Goal: Complete application form: Complete application form

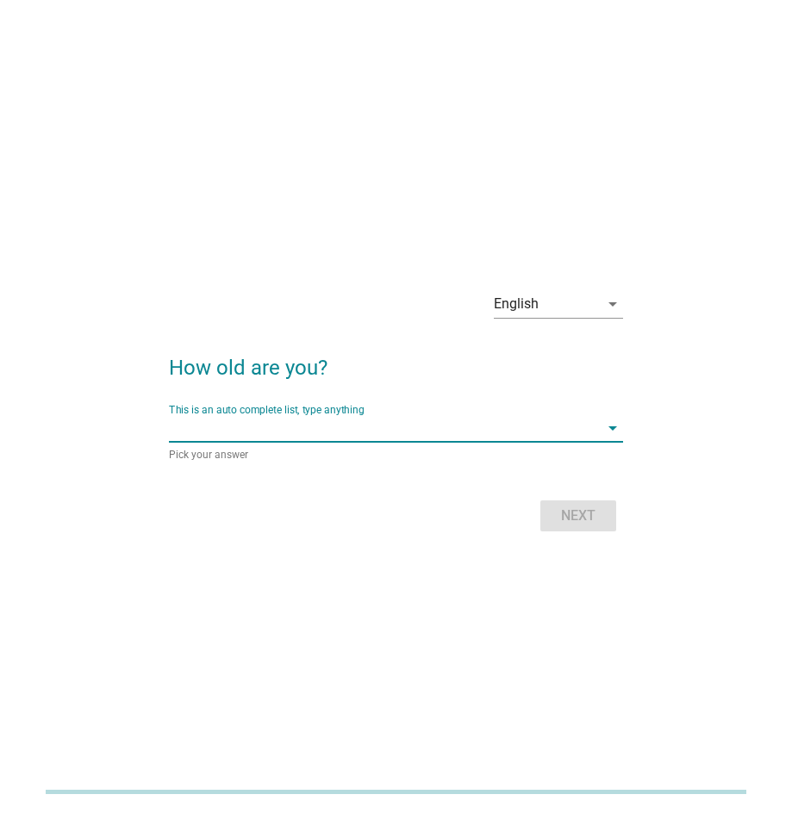
click at [367, 428] on input "This is an auto complete list, type anything" at bounding box center [384, 428] width 430 height 28
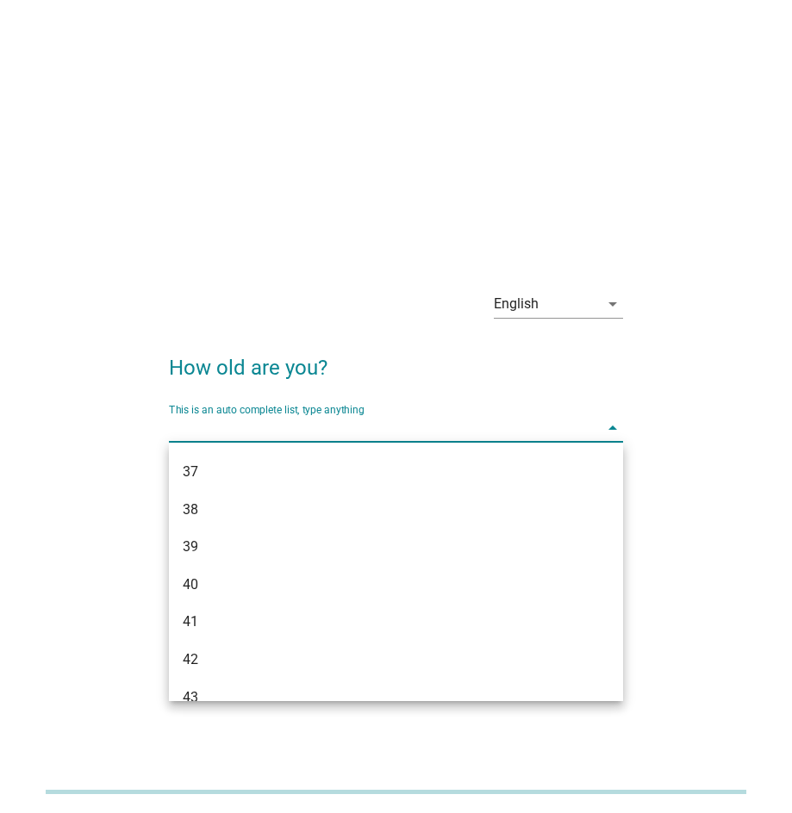
scroll to position [722, 0]
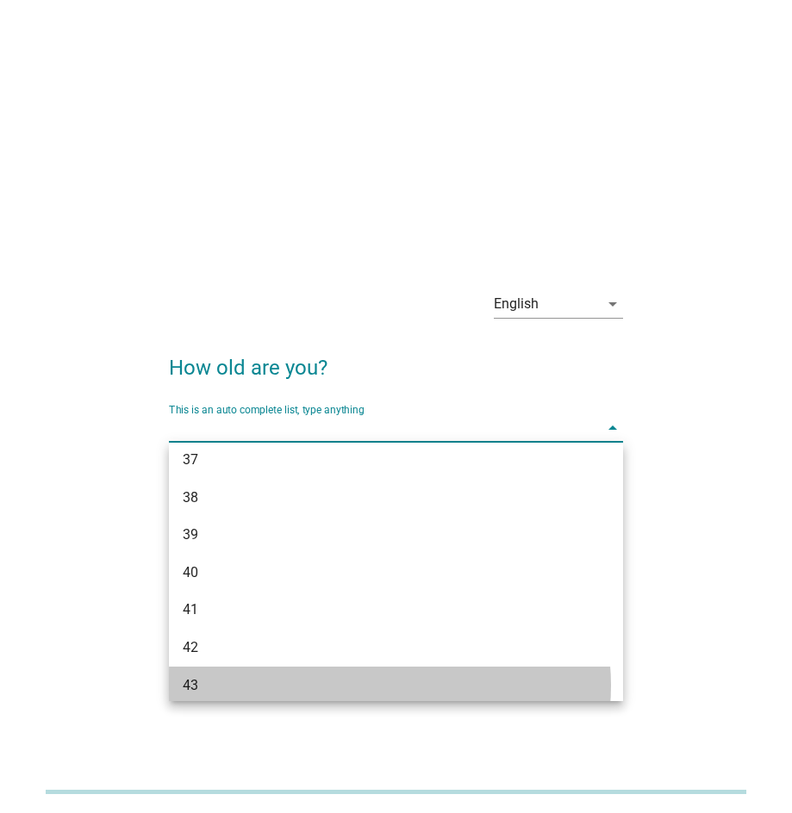
click at [272, 689] on div "43" at bounding box center [378, 685] width 391 height 21
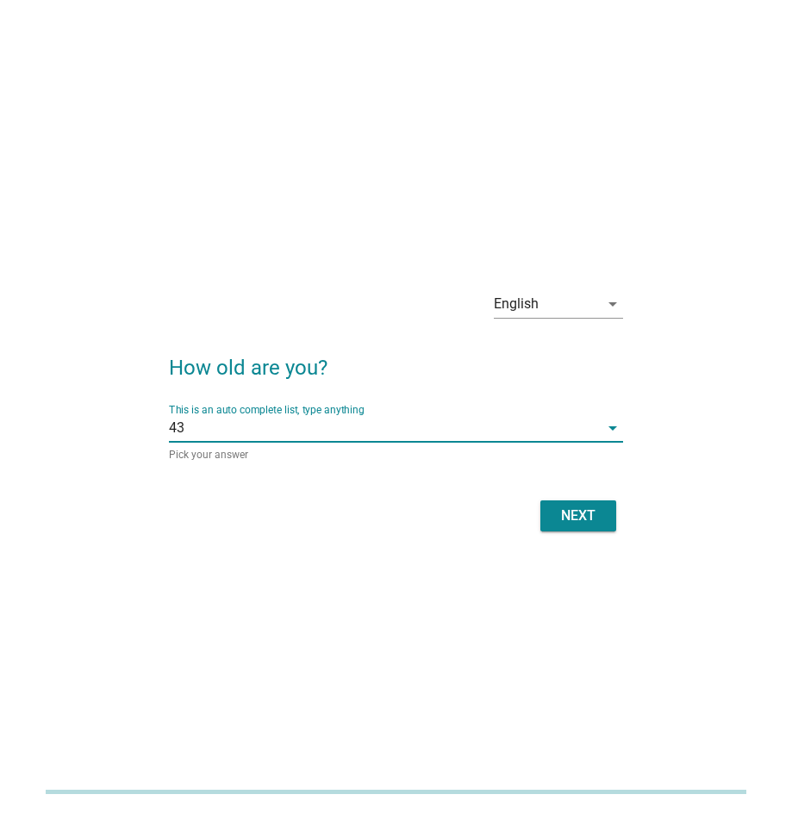
click at [581, 516] on div "Next" at bounding box center [578, 516] width 48 height 21
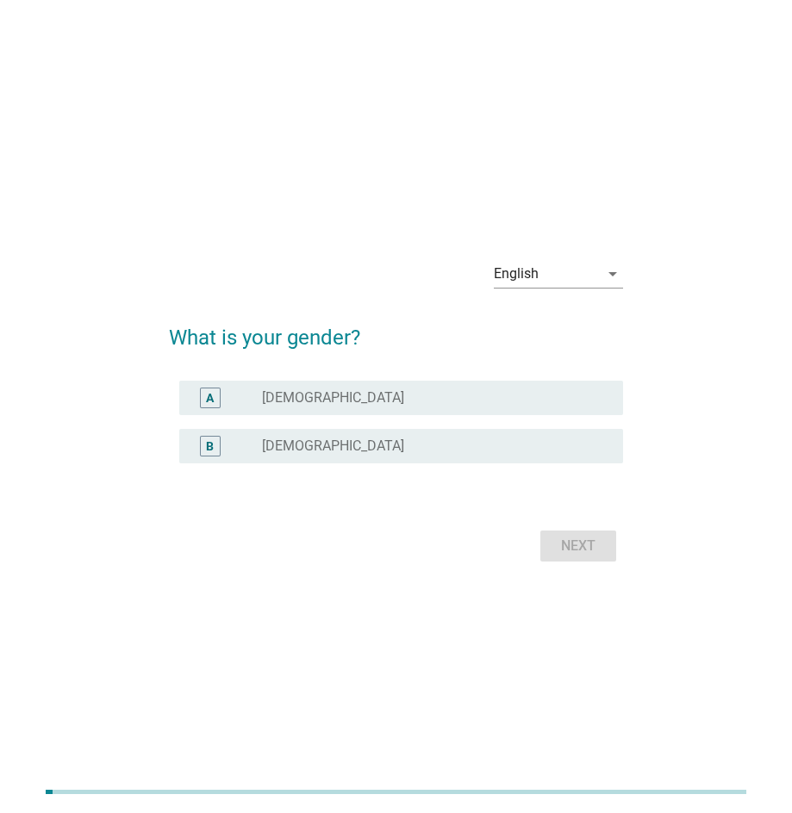
click at [299, 439] on label "[DEMOGRAPHIC_DATA]" at bounding box center [333, 446] width 142 height 17
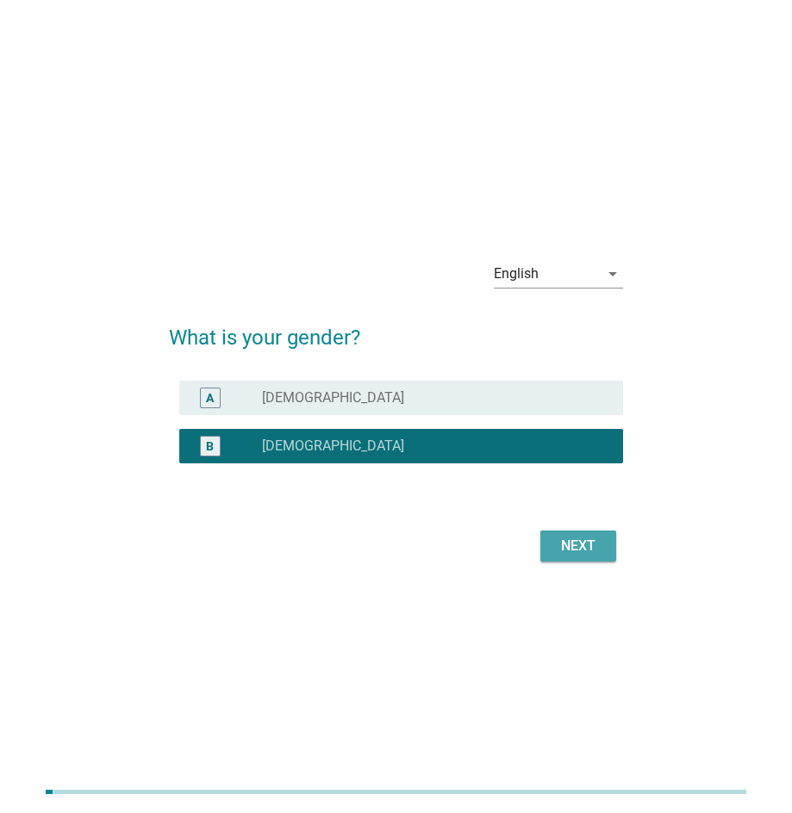
click at [587, 543] on div "Next" at bounding box center [578, 546] width 48 height 21
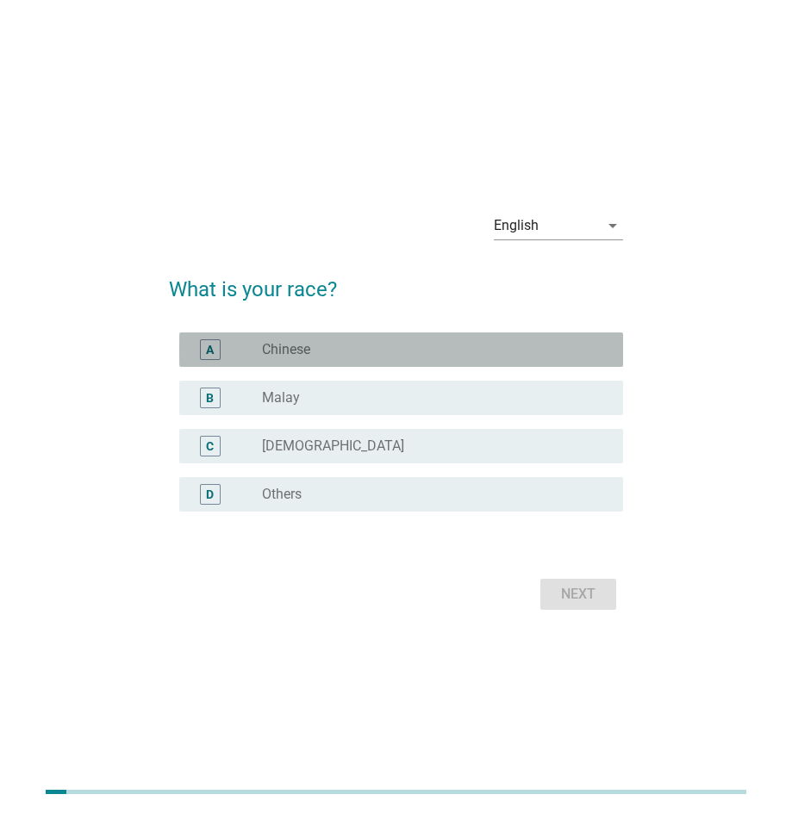
click at [293, 349] on label "Chinese" at bounding box center [286, 349] width 48 height 17
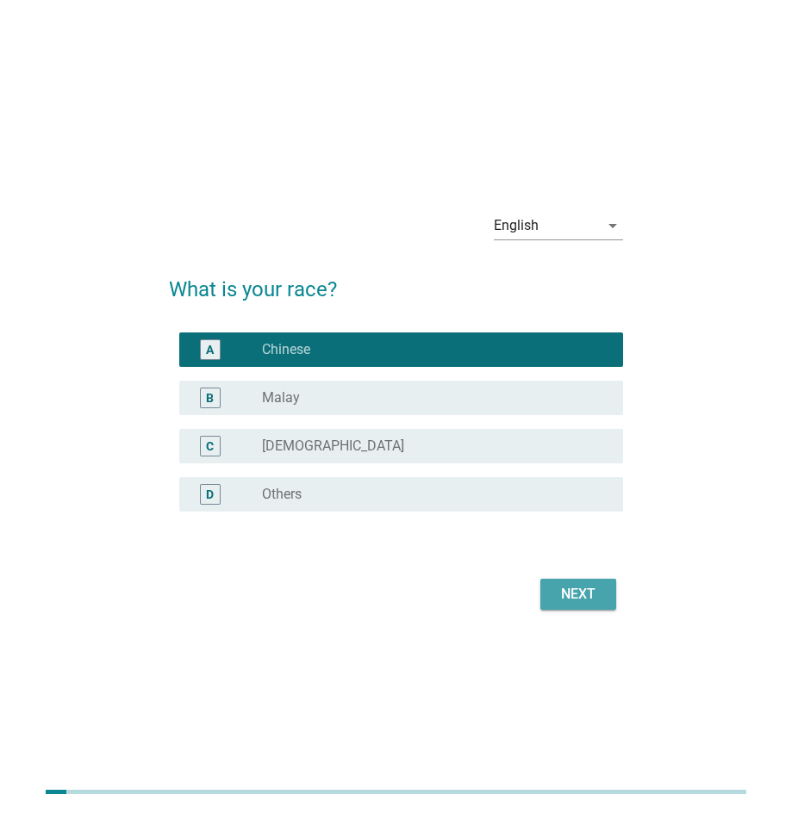
click at [577, 590] on div "Next" at bounding box center [578, 594] width 48 height 21
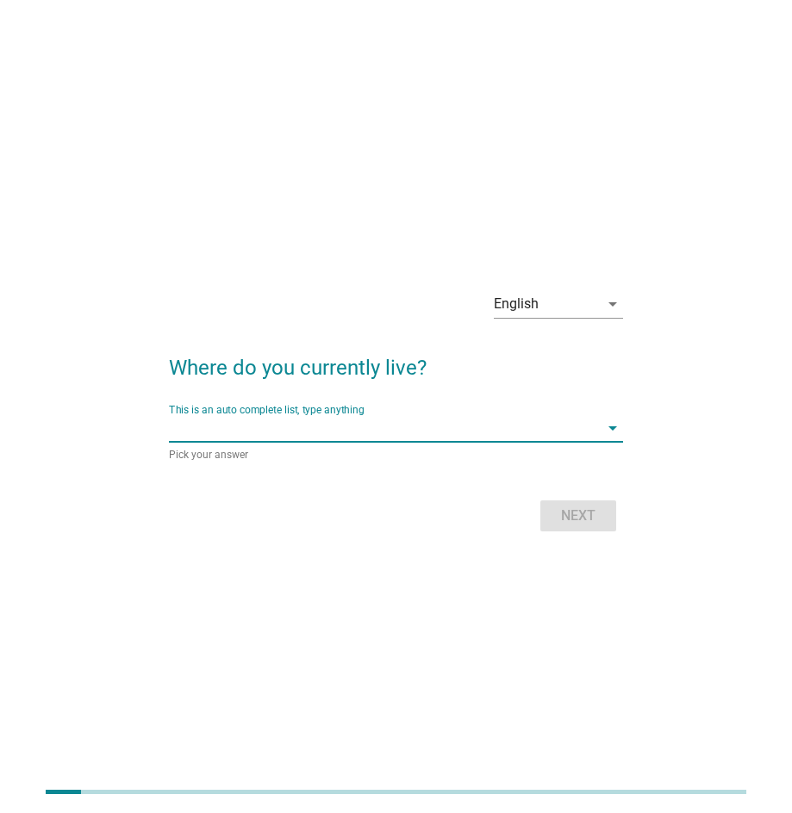
click at [351, 430] on input "This is an auto complete list, type anything" at bounding box center [384, 428] width 430 height 28
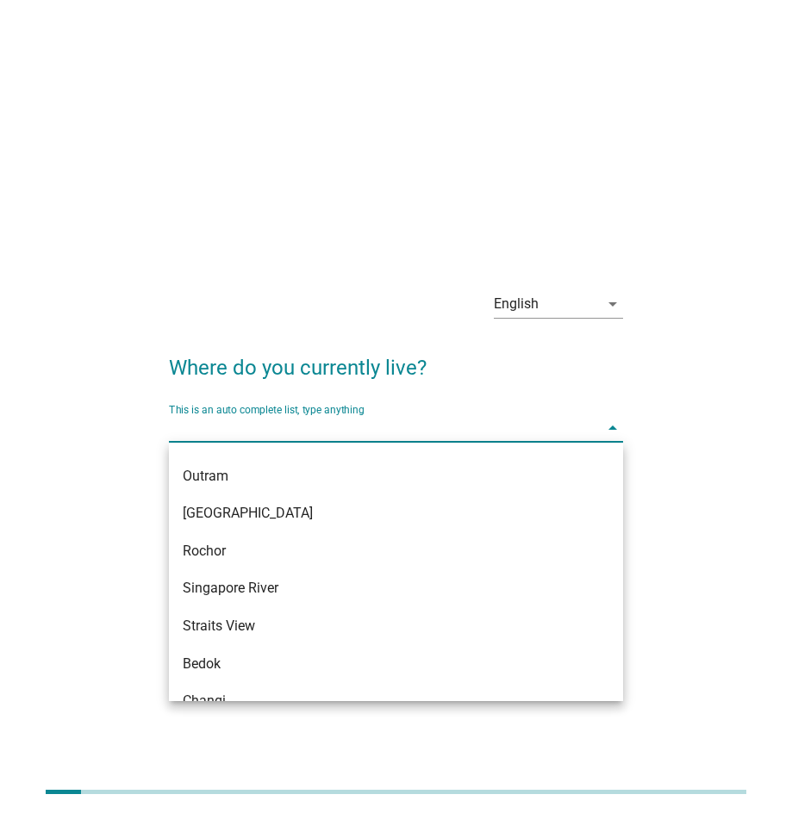
scroll to position [760, 0]
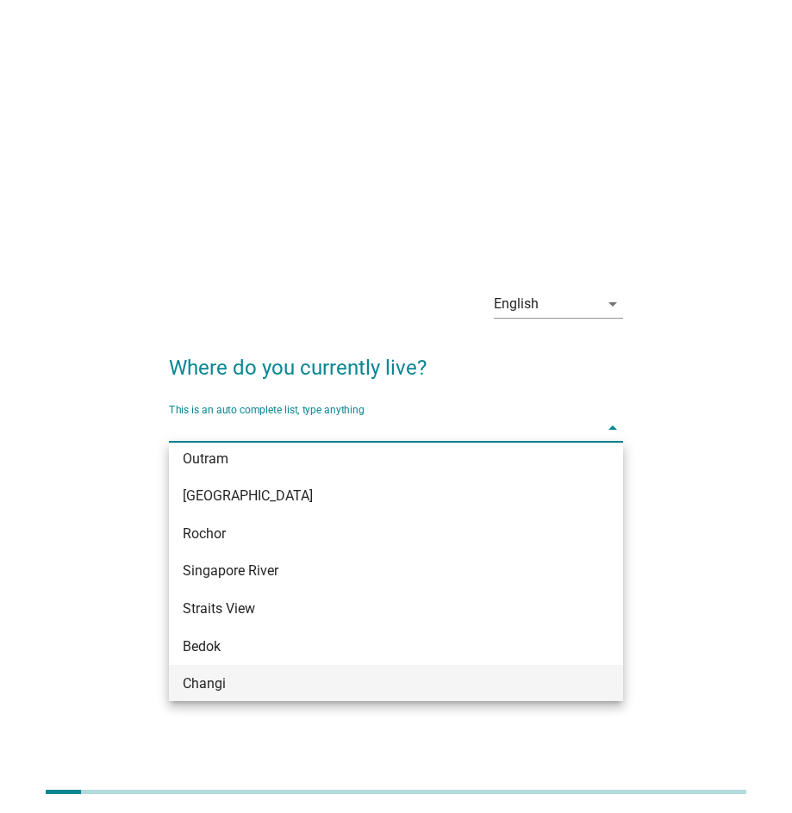
click at [605, 672] on div "Changi" at bounding box center [396, 684] width 454 height 38
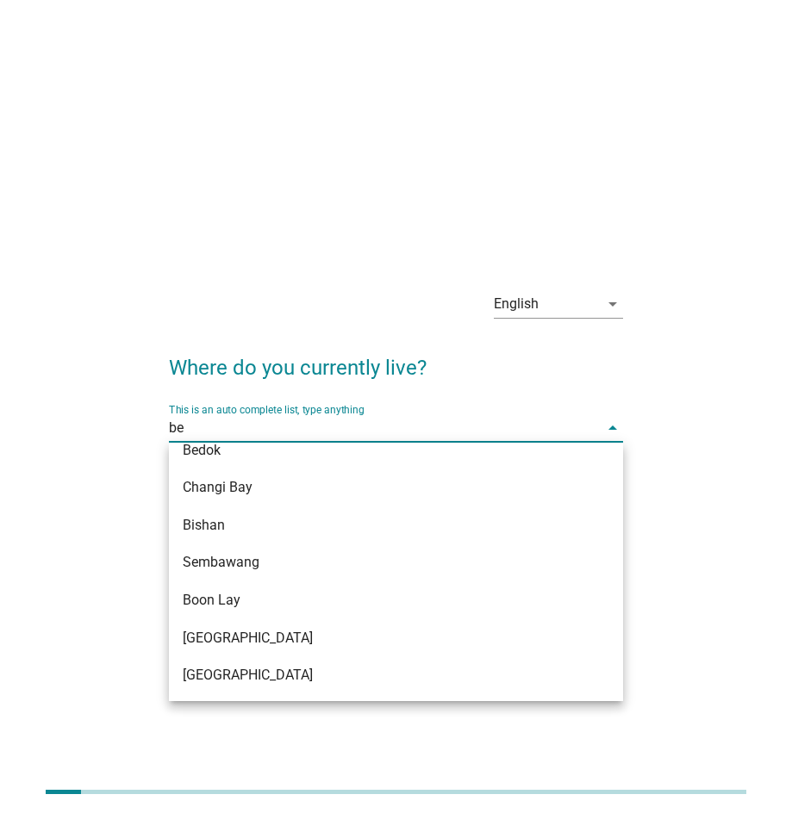
scroll to position [0, 0]
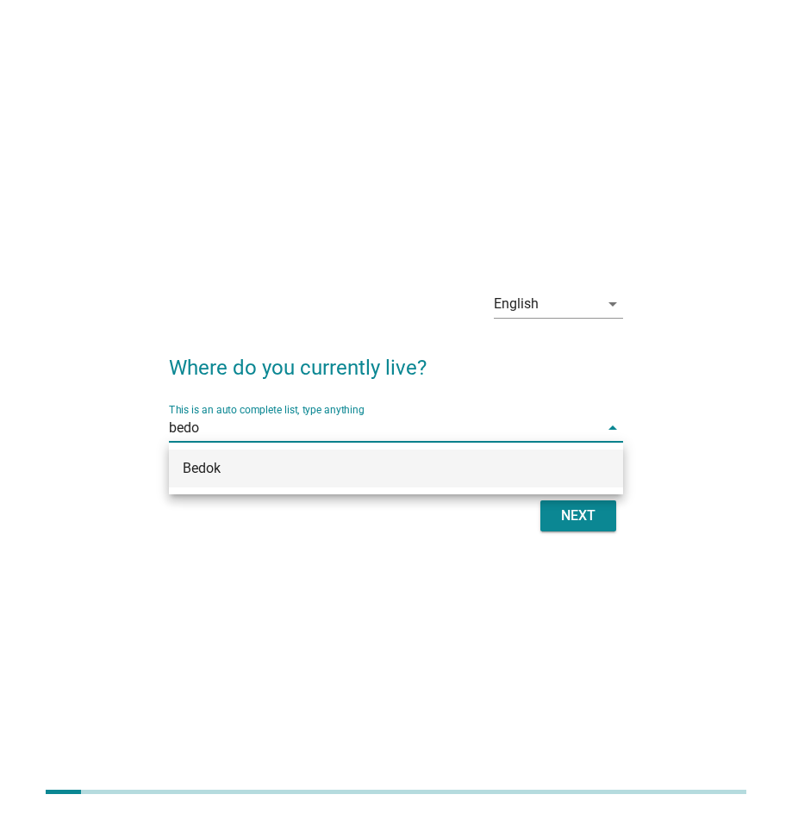
type input "bedok"
click at [260, 466] on div "Bedok" at bounding box center [378, 468] width 391 height 21
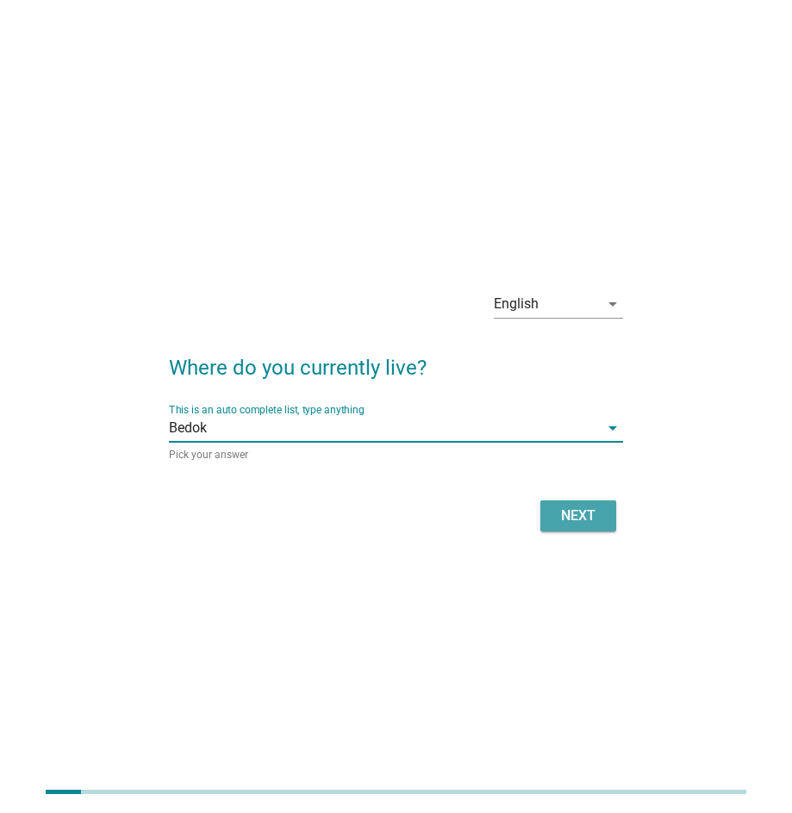
click at [574, 509] on div "Next" at bounding box center [578, 516] width 48 height 21
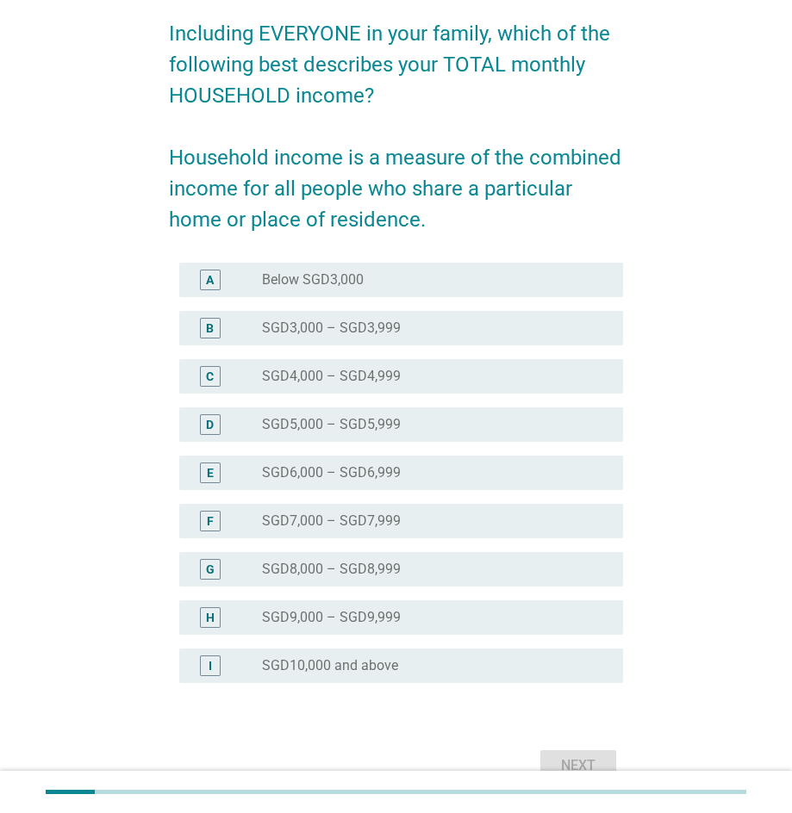
scroll to position [135, 0]
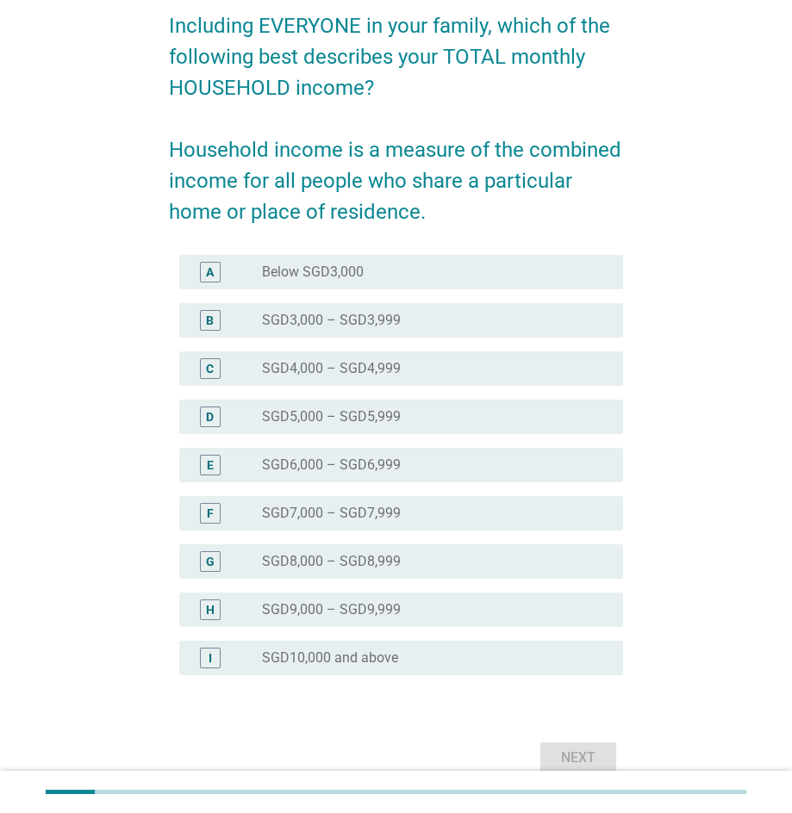
click at [309, 644] on div "I radio_button_unchecked SGD10,000 and above" at bounding box center [401, 658] width 444 height 34
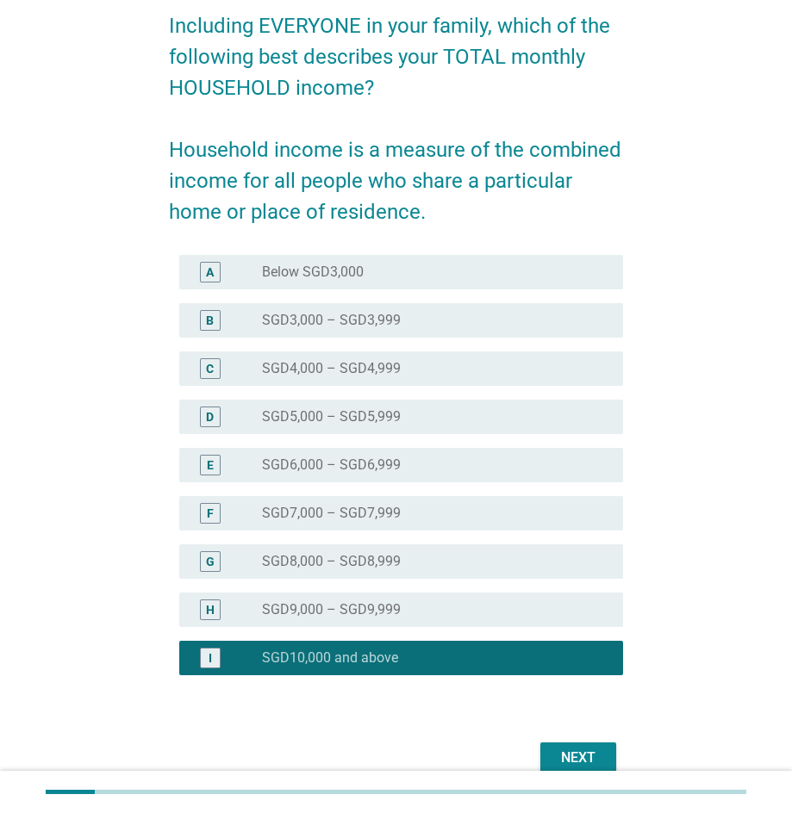
click at [591, 749] on div "Next" at bounding box center [578, 758] width 48 height 21
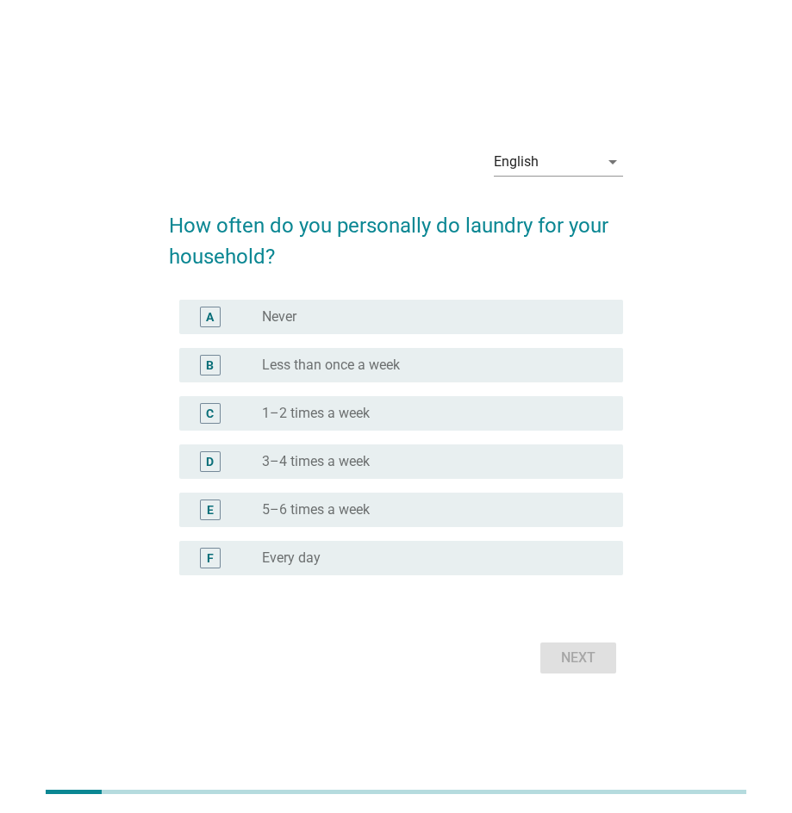
click at [386, 462] on div "radio_button_unchecked 3–4 times a week" at bounding box center [428, 461] width 333 height 17
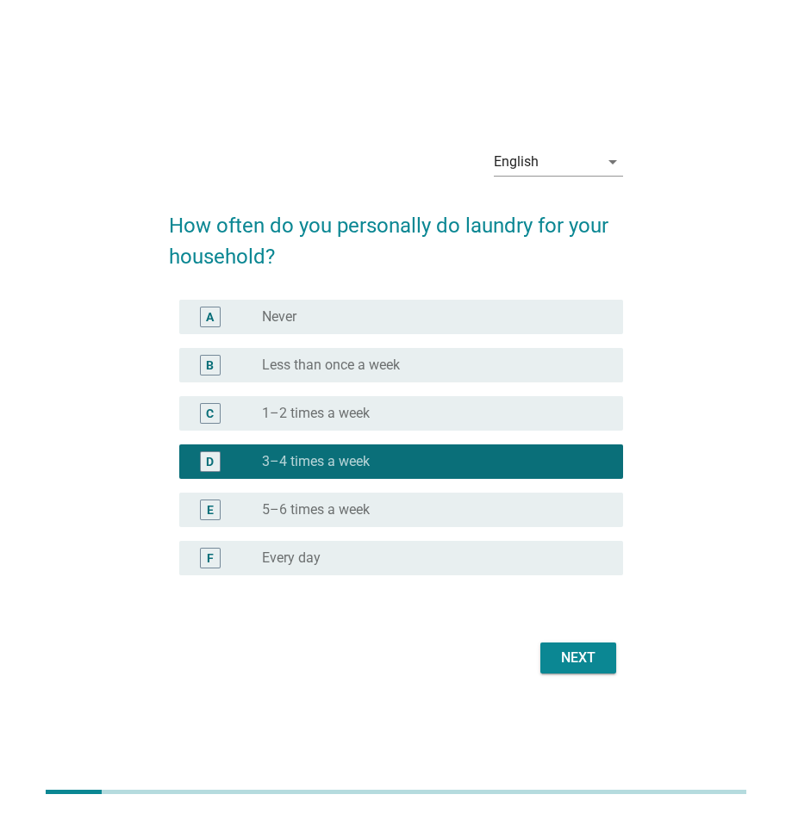
click at [562, 659] on div "Next" at bounding box center [578, 658] width 48 height 21
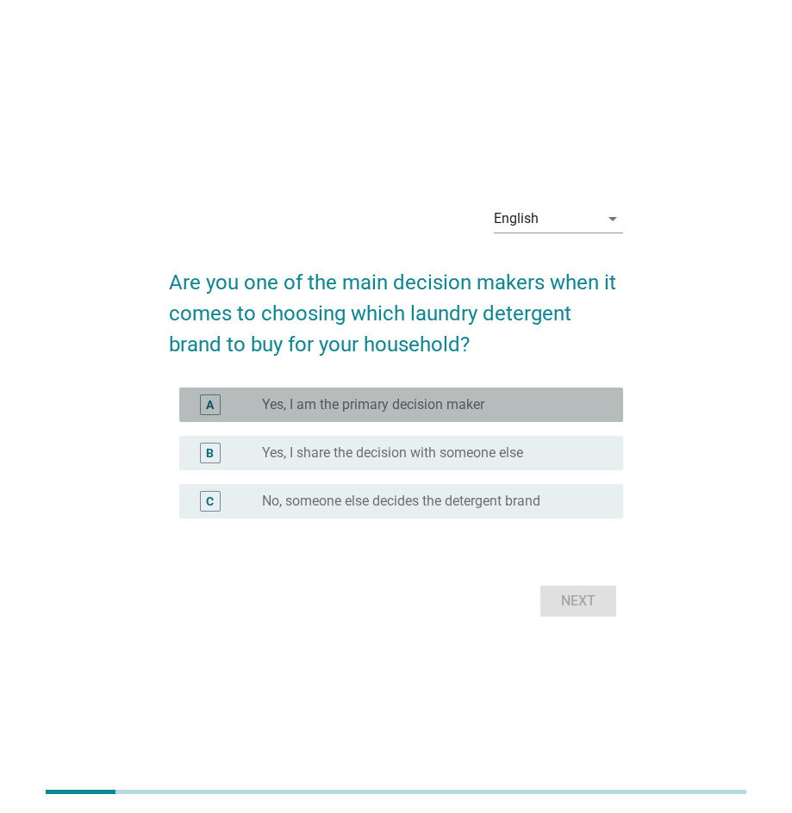
click at [435, 406] on label "Yes, I am the primary decision maker" at bounding box center [373, 404] width 222 height 17
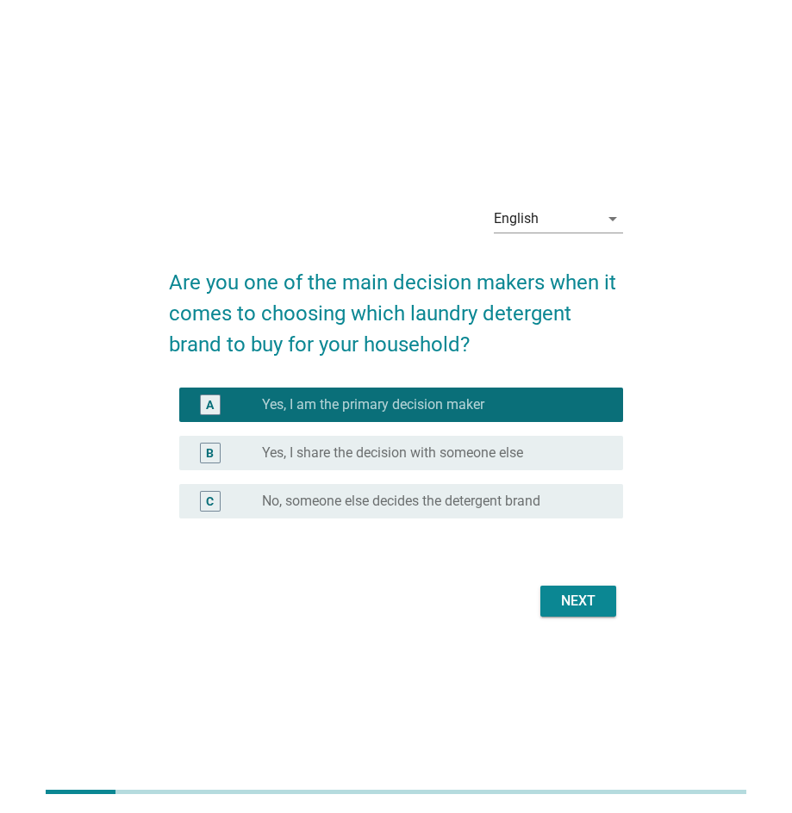
click at [587, 599] on div "Next" at bounding box center [578, 601] width 48 height 21
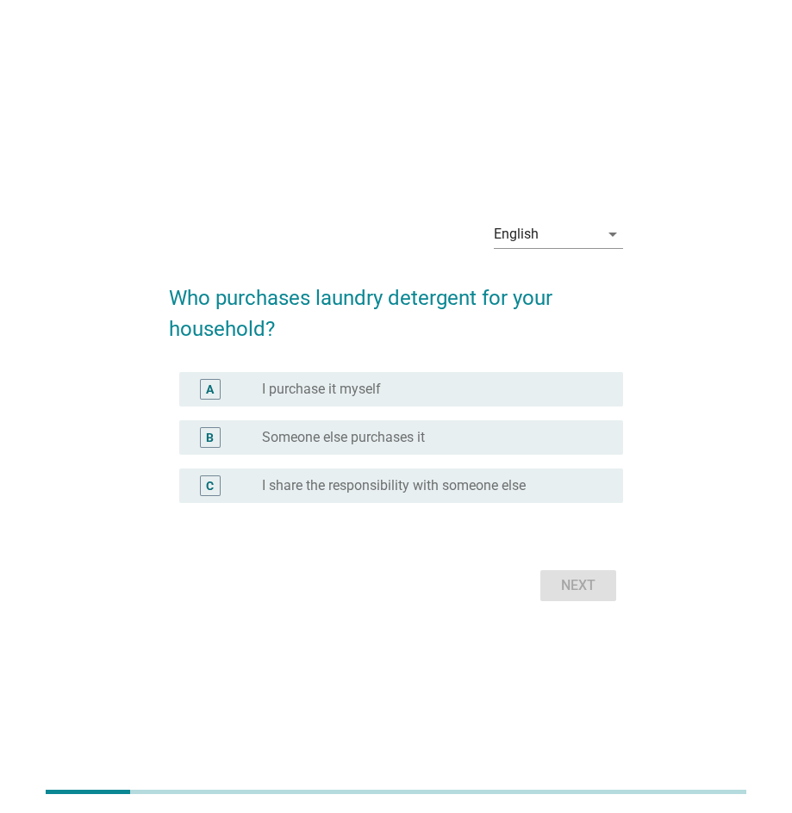
click at [375, 384] on label "I purchase it myself" at bounding box center [321, 389] width 119 height 17
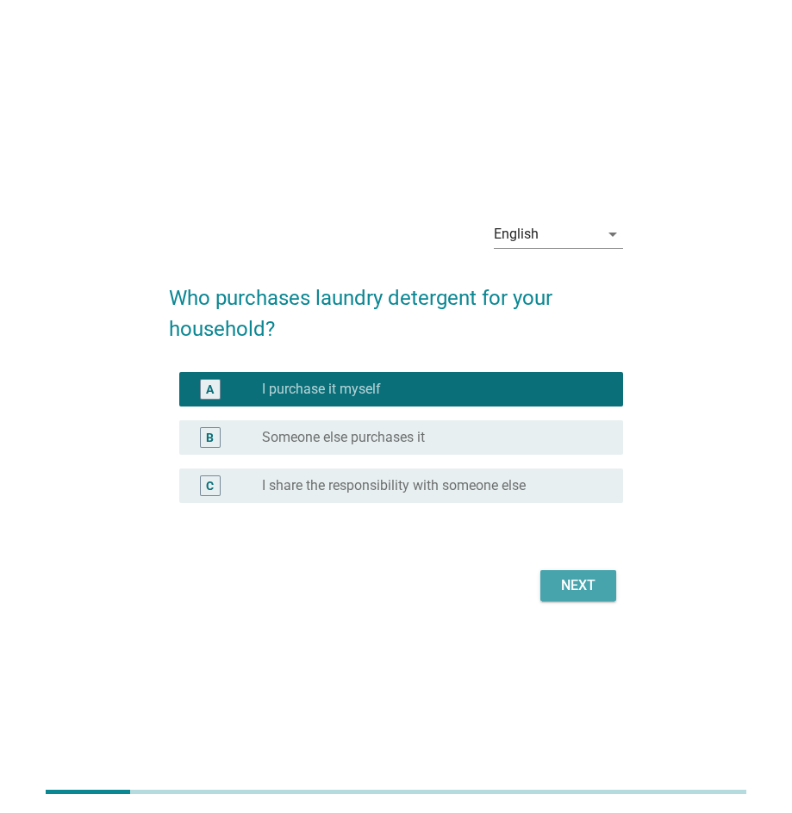
click at [561, 578] on div "Next" at bounding box center [578, 585] width 48 height 21
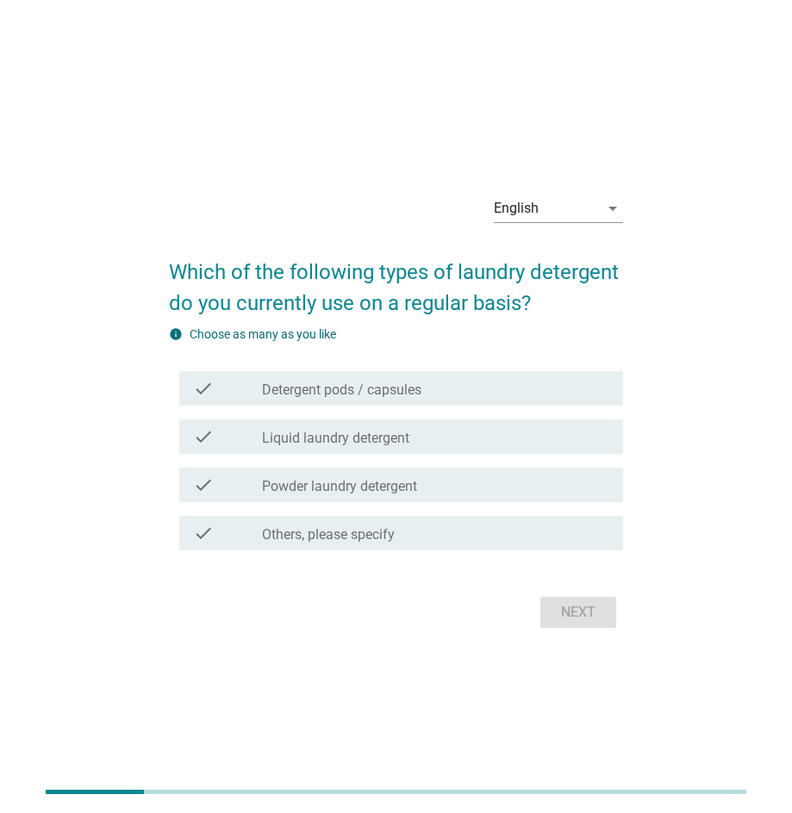
click at [444, 438] on div "check_box_outline_blank Liquid laundry detergent" at bounding box center [435, 436] width 347 height 21
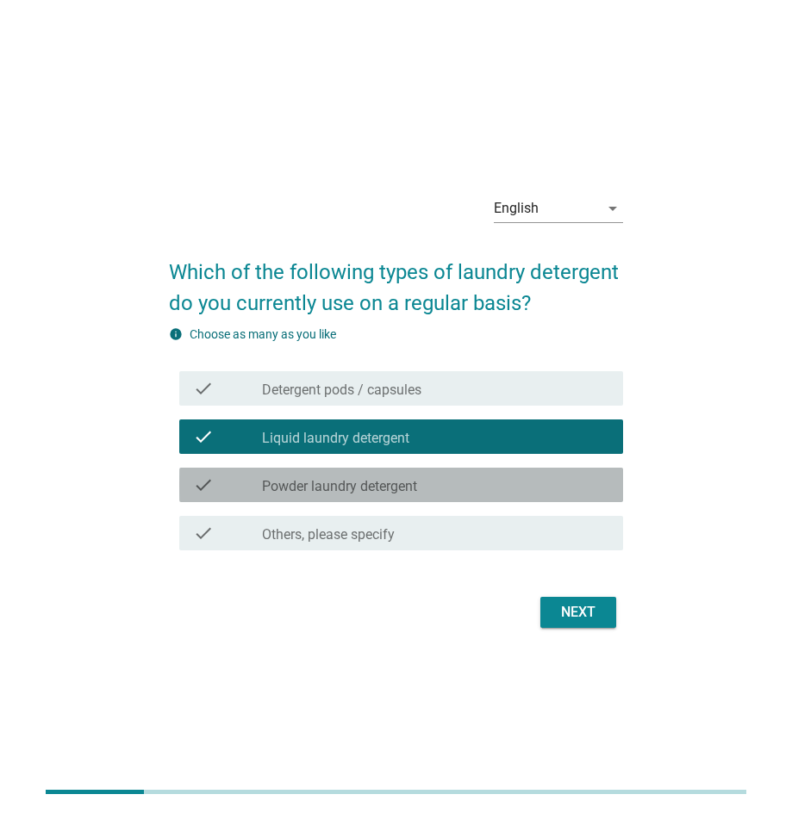
click at [444, 475] on div "check_box_outline_blank Powder laundry detergent" at bounding box center [435, 485] width 347 height 21
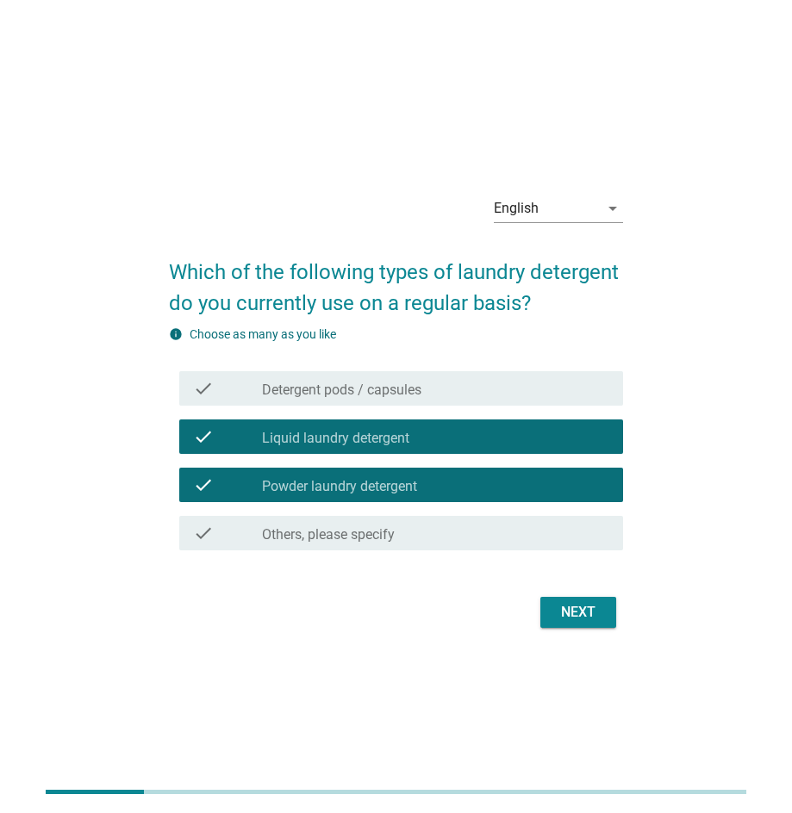
click at [595, 611] on div "Next" at bounding box center [578, 612] width 48 height 21
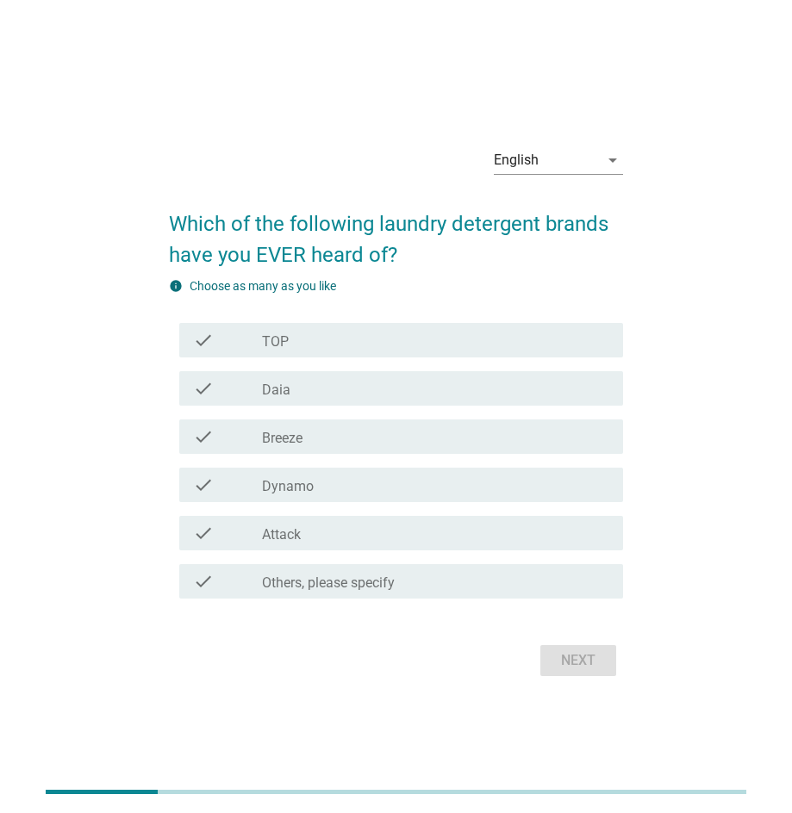
click at [329, 531] on div "check_box_outline_blank Attack" at bounding box center [435, 533] width 347 height 21
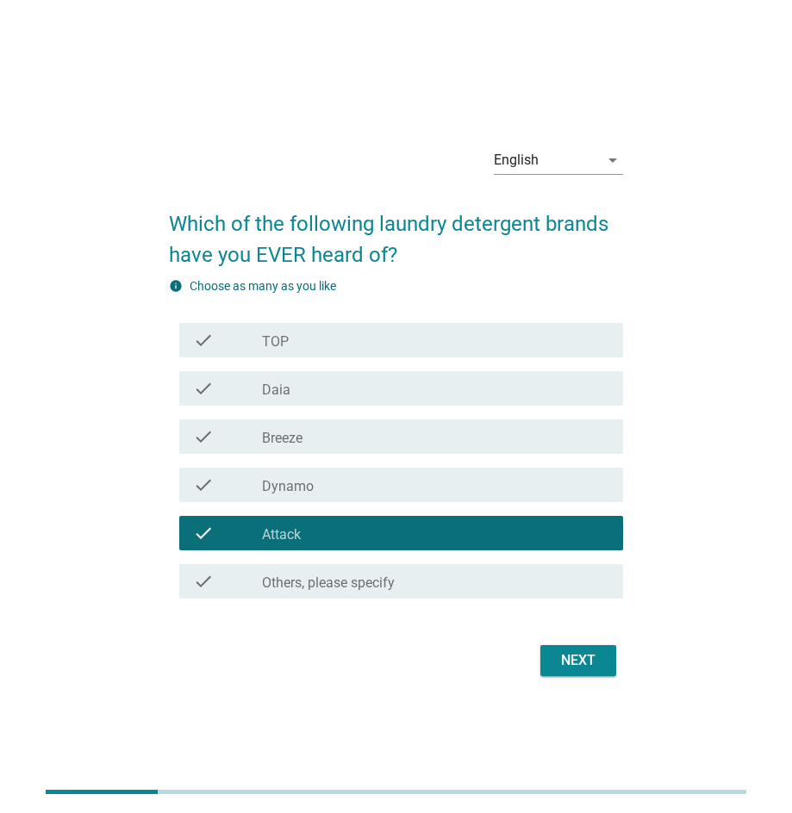
click at [342, 481] on div "check_box_outline_blank Dynamo" at bounding box center [435, 485] width 347 height 21
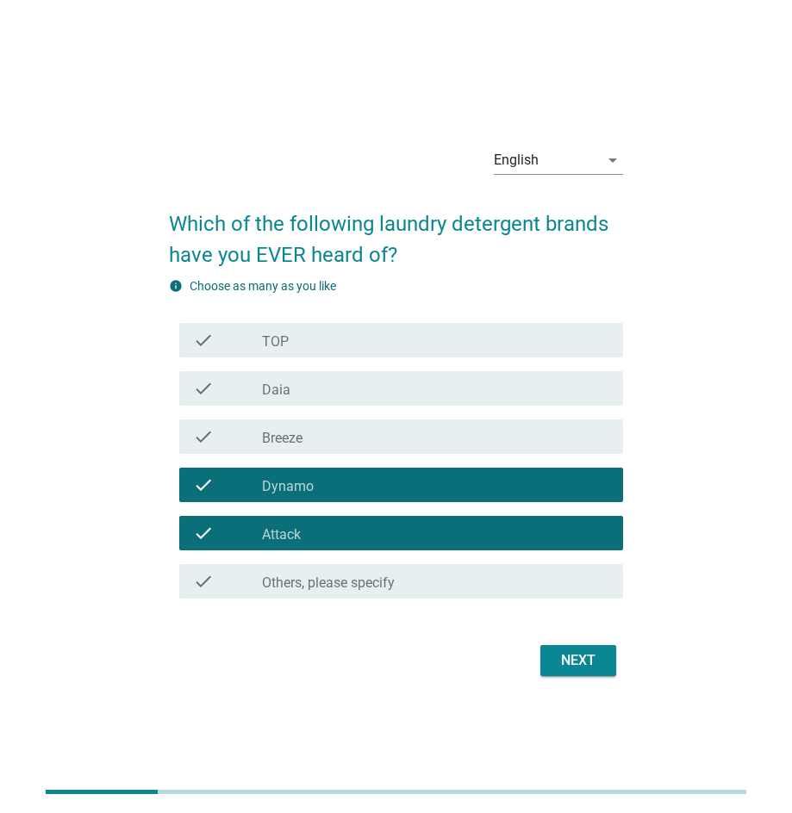
click at [355, 339] on div "check_box_outline_blank TOP" at bounding box center [435, 340] width 347 height 21
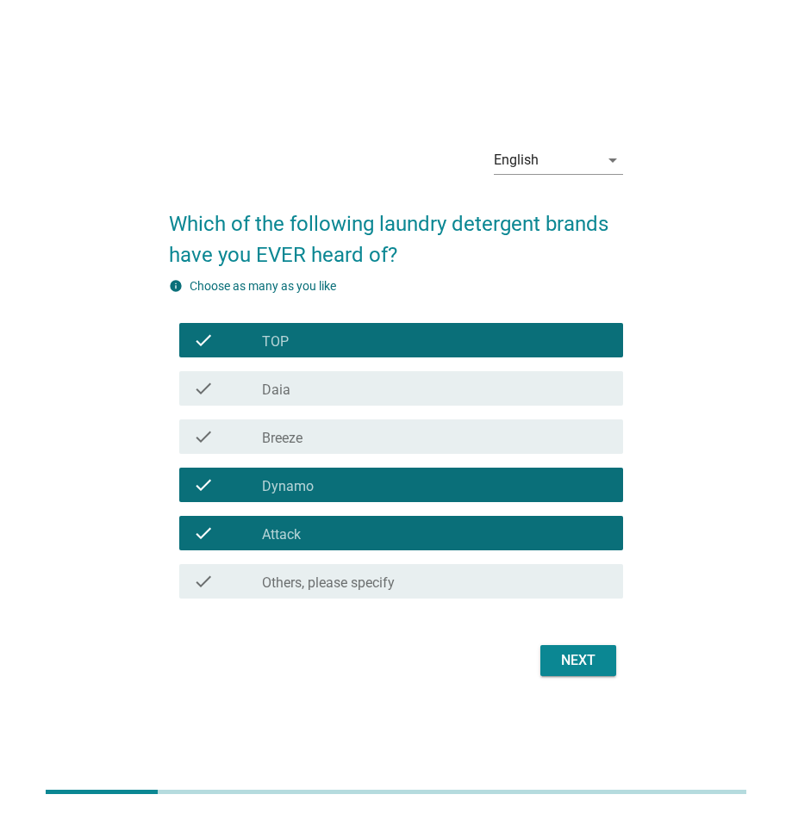
click at [593, 650] on div "Next" at bounding box center [578, 660] width 48 height 21
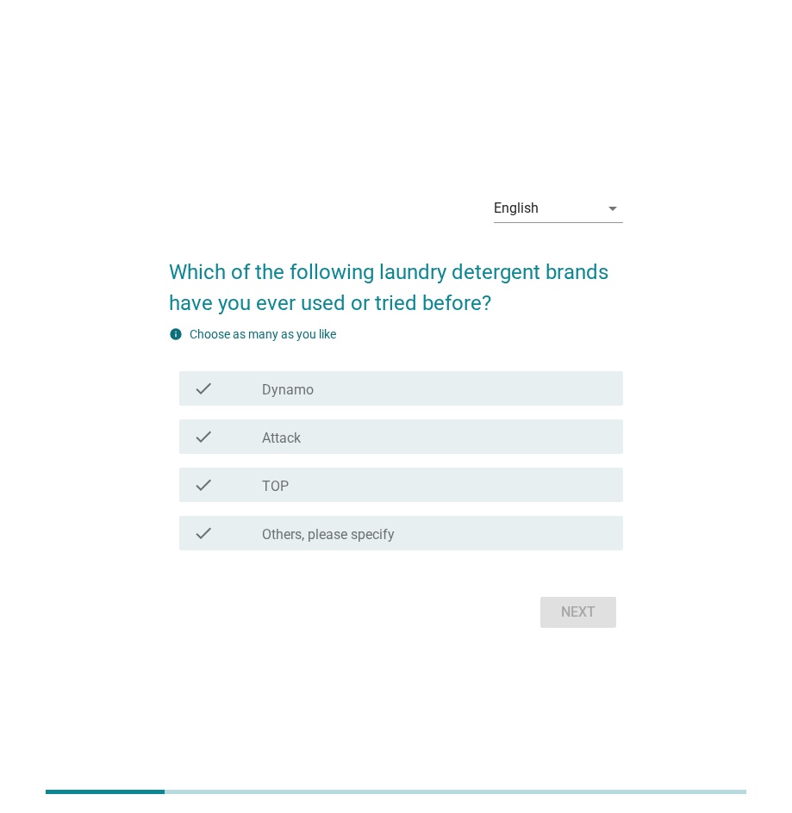
click at [337, 479] on div "check_box_outline_blank TOP" at bounding box center [435, 485] width 347 height 21
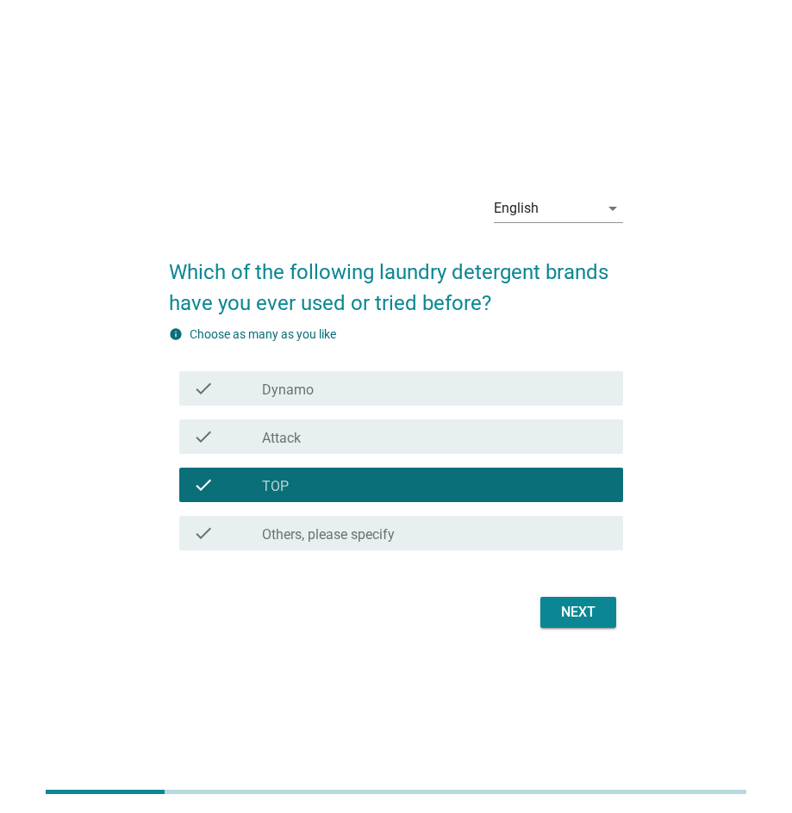
click at [333, 427] on div "check_box_outline_blank Attack" at bounding box center [435, 436] width 347 height 21
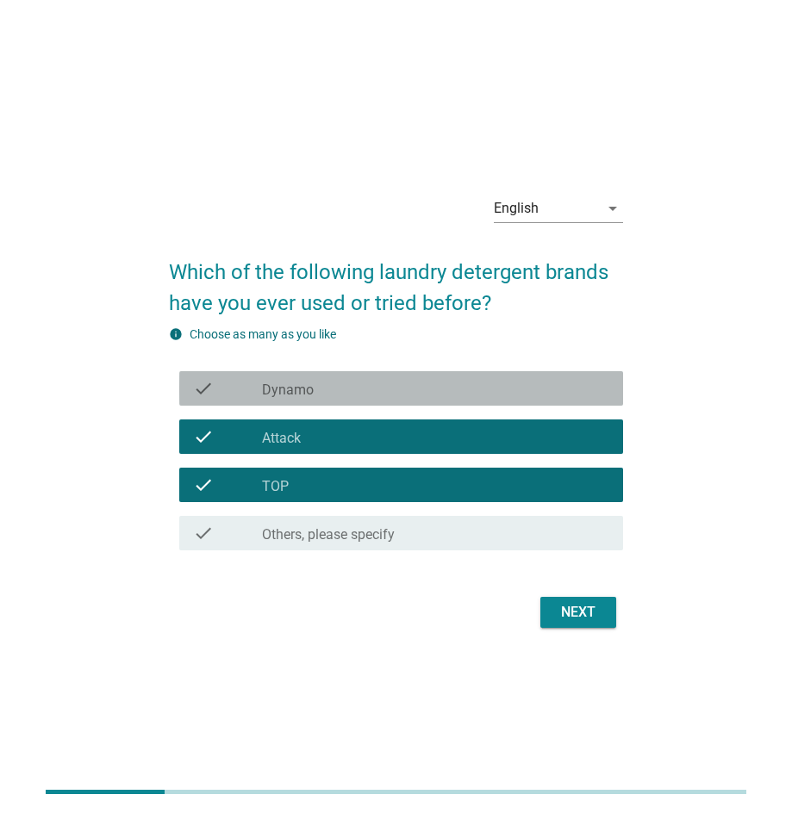
click at [345, 384] on div "check_box_outline_blank Dynamo" at bounding box center [435, 388] width 347 height 21
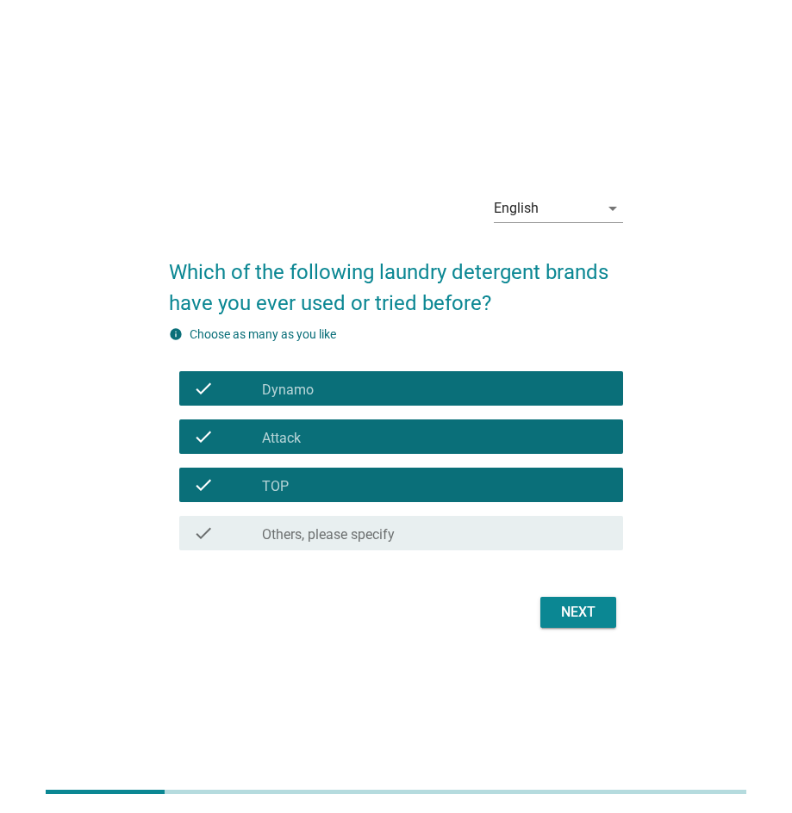
click at [581, 622] on div "Next" at bounding box center [578, 612] width 48 height 21
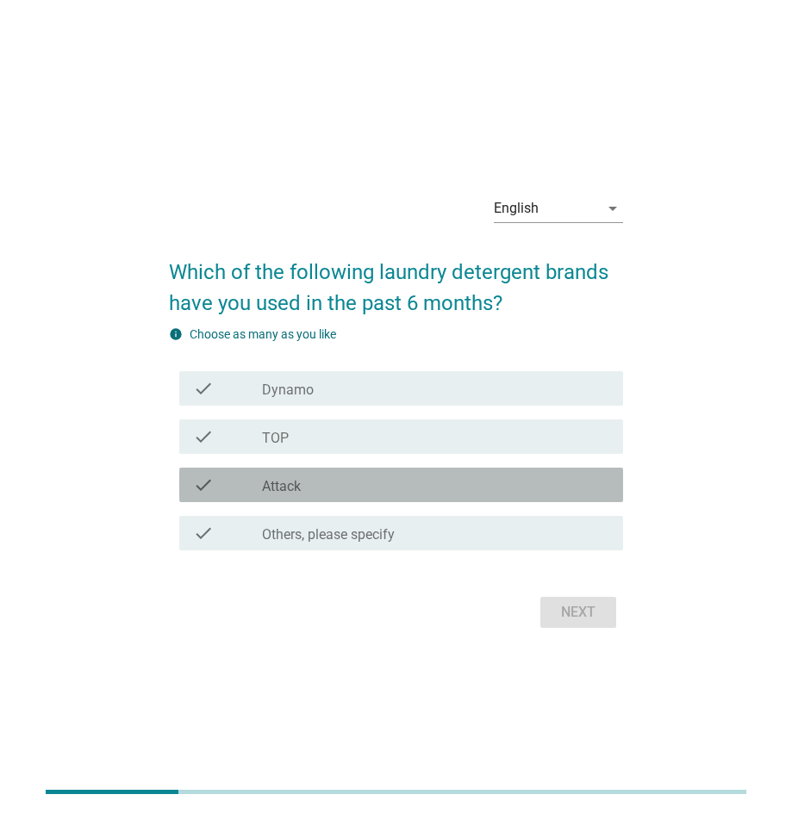
click at [354, 486] on div "check_box Attack" at bounding box center [435, 485] width 347 height 21
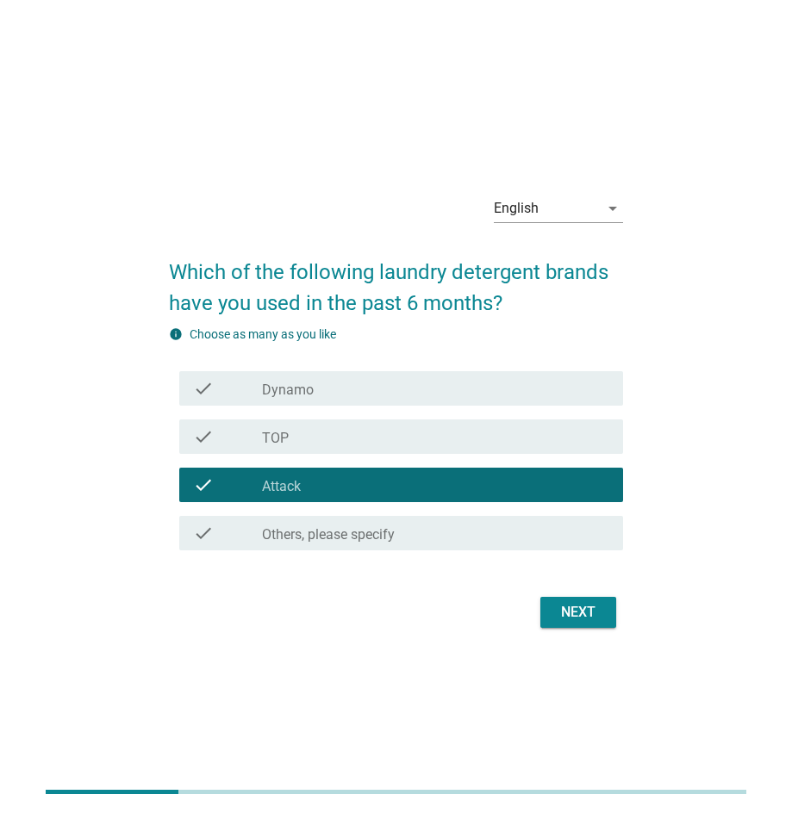
click at [365, 428] on div "check_box TOP" at bounding box center [435, 436] width 347 height 21
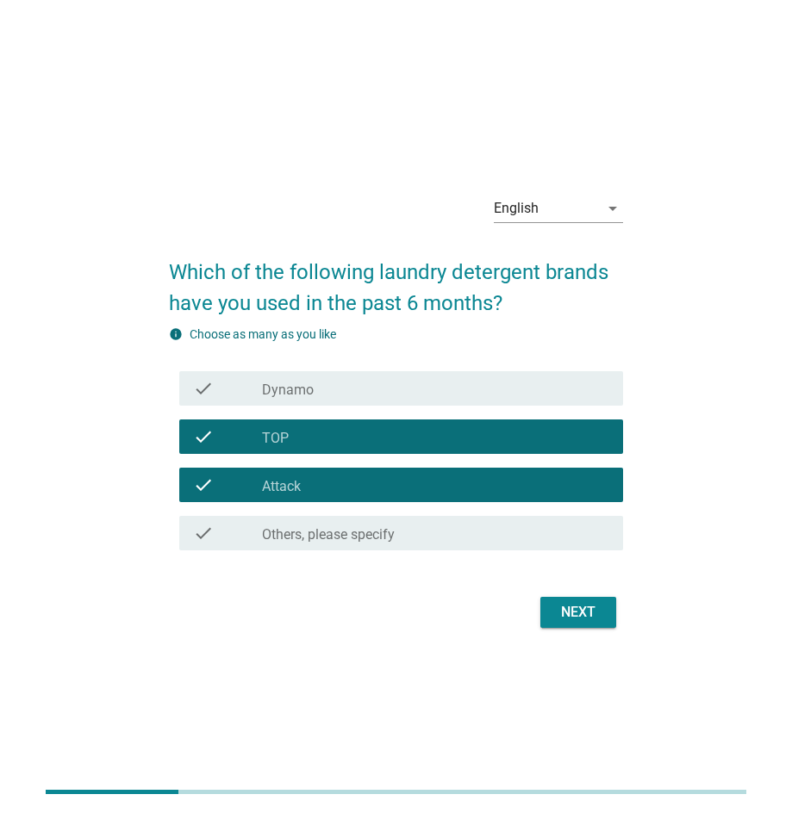
click at [608, 609] on button "Next" at bounding box center [578, 612] width 76 height 31
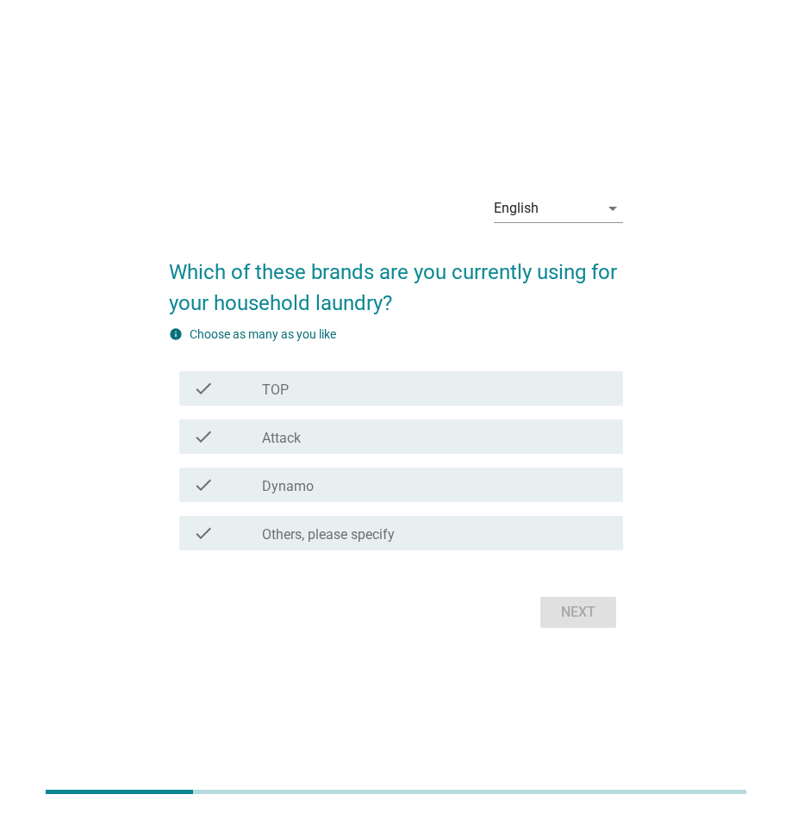
click at [434, 434] on div "check_box Attack" at bounding box center [435, 436] width 347 height 21
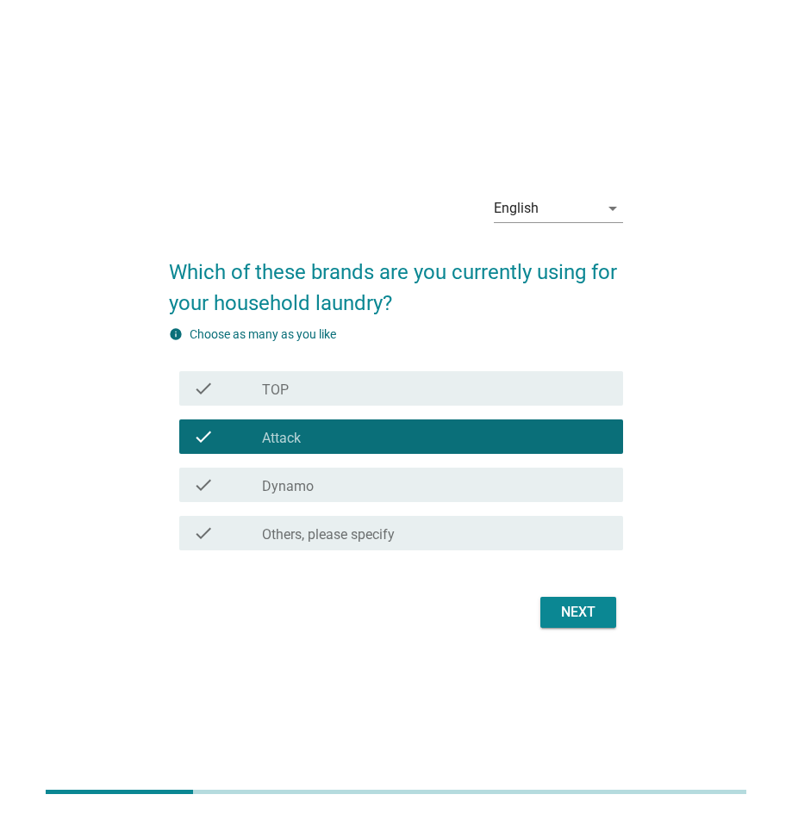
click at [436, 382] on div "check_box TOP" at bounding box center [435, 388] width 347 height 21
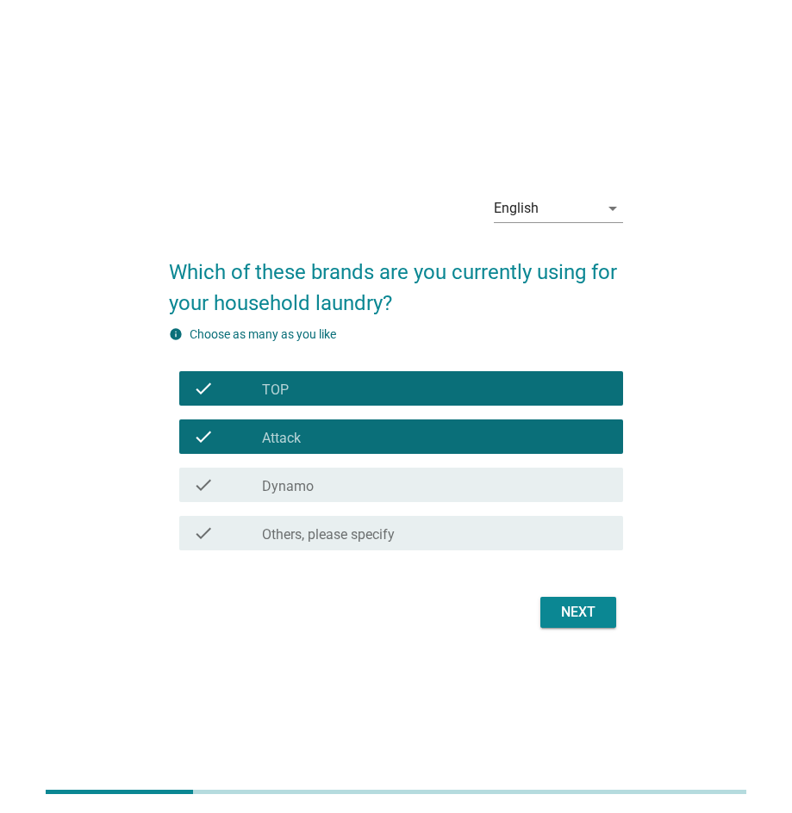
click at [600, 624] on button "Next" at bounding box center [578, 612] width 76 height 31
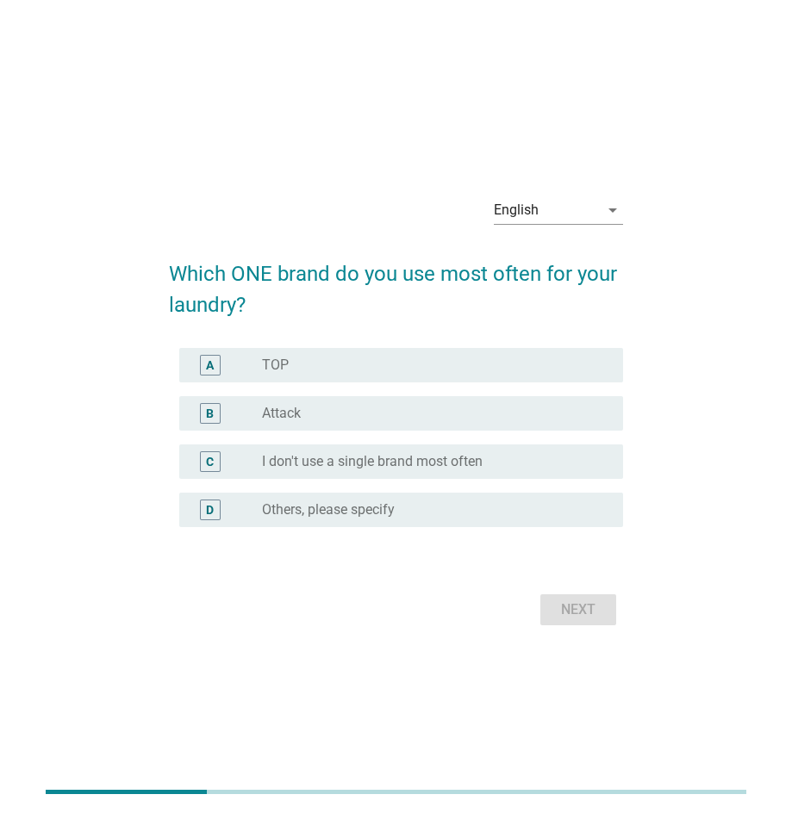
click at [444, 407] on div "radio_button_unchecked Attack" at bounding box center [428, 413] width 333 height 17
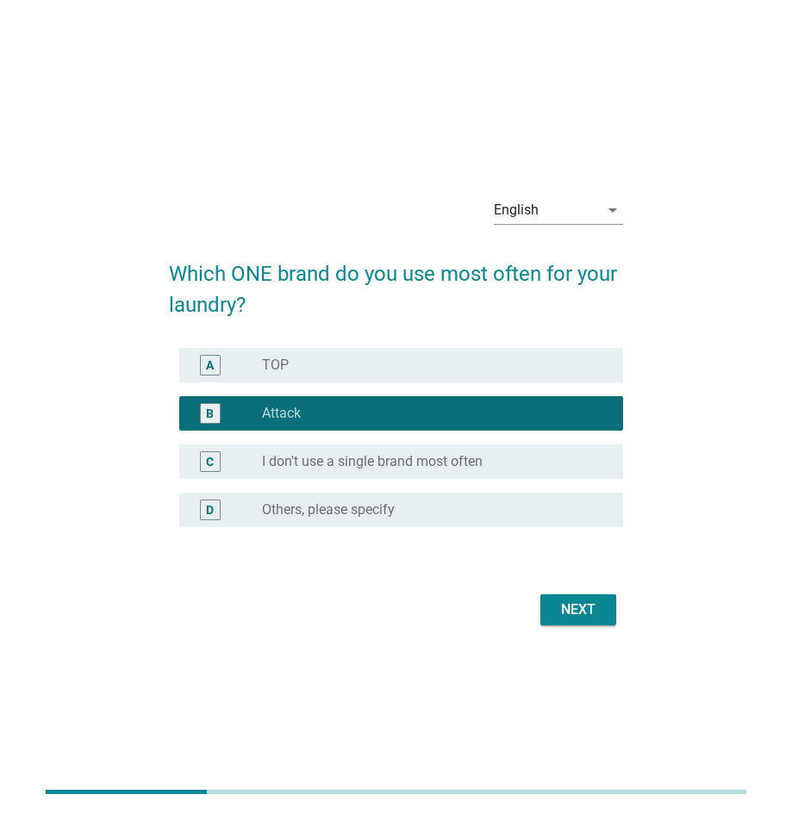
click at [589, 607] on div "Next" at bounding box center [578, 609] width 48 height 21
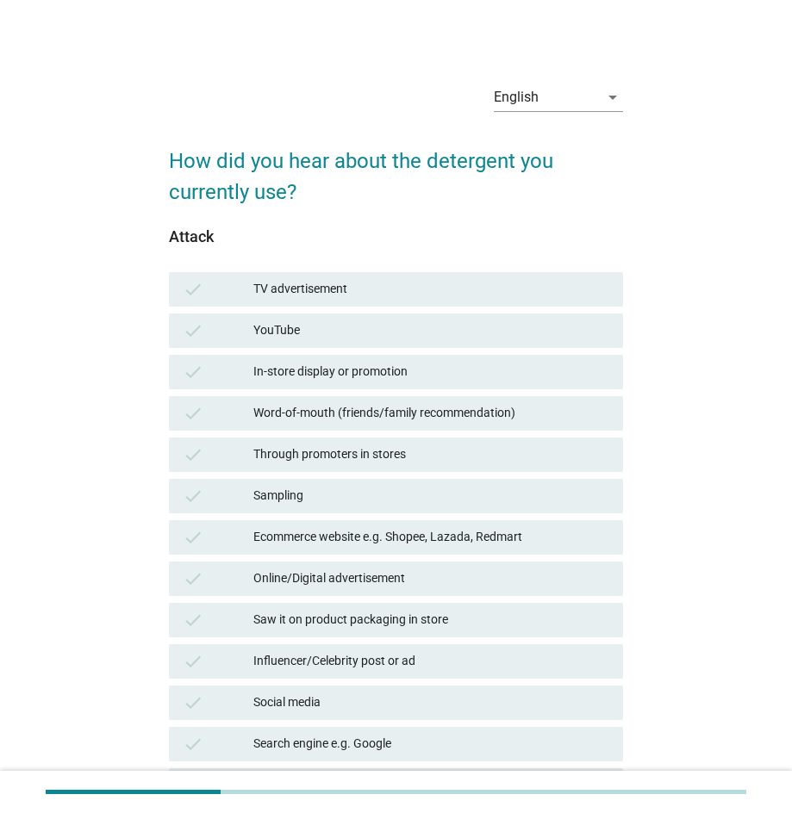
click at [460, 413] on div "Word-of-mouth (friends/family recommendation)" at bounding box center [431, 413] width 356 height 21
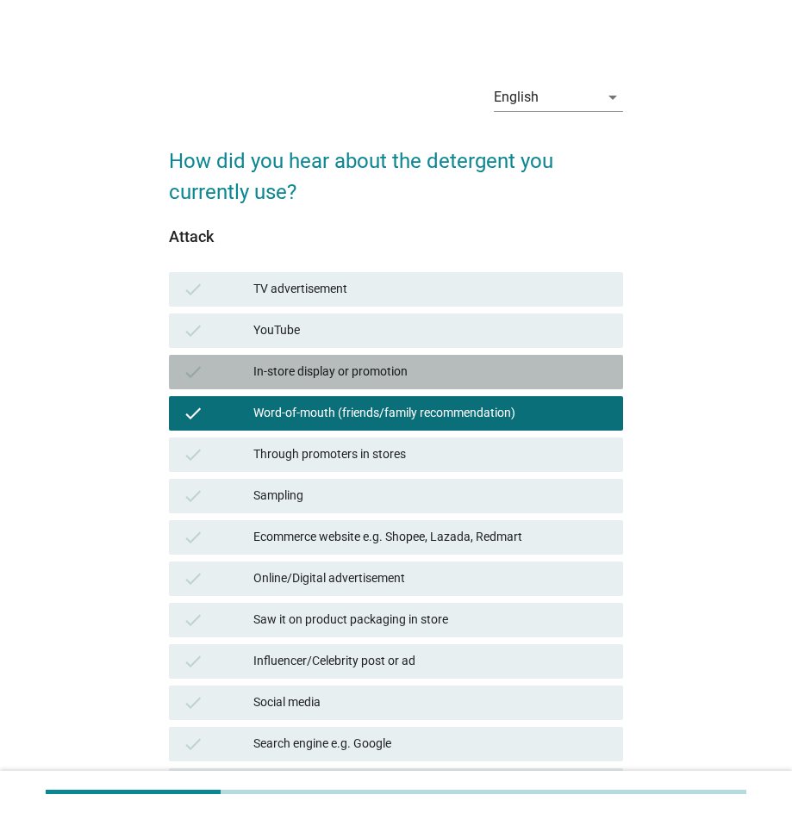
click at [462, 368] on div "In-store display or promotion" at bounding box center [431, 372] width 356 height 21
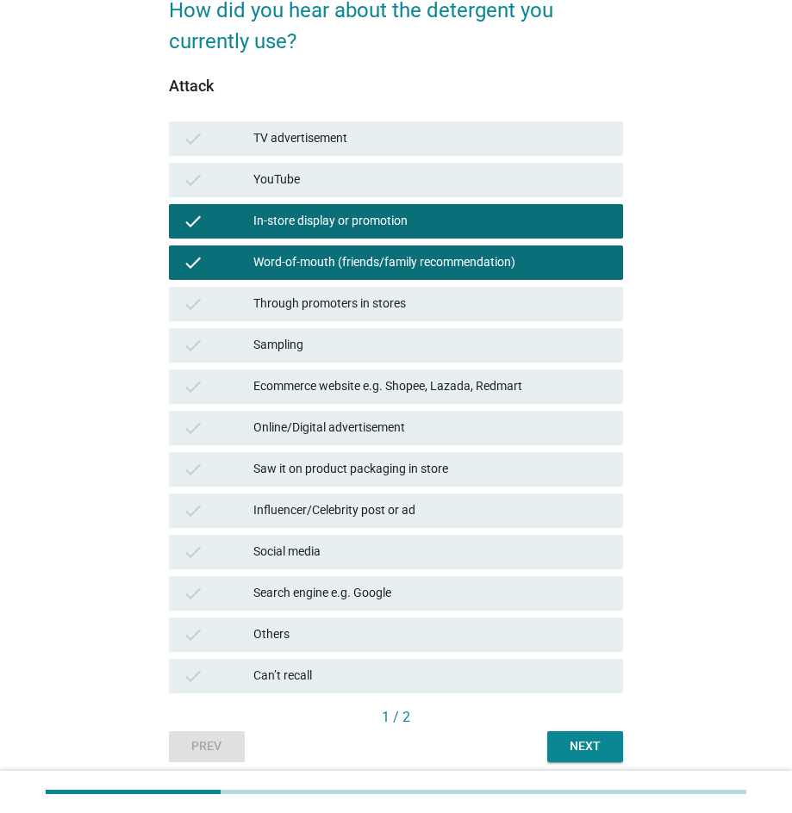
scroll to position [169, 0]
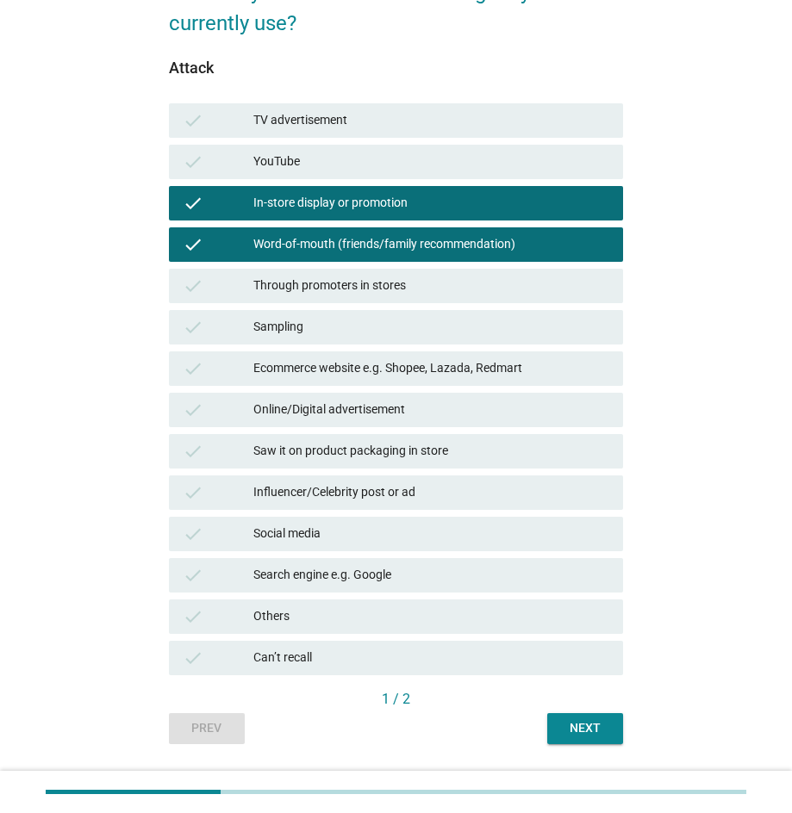
click at [606, 729] on div "Next" at bounding box center [585, 728] width 48 height 18
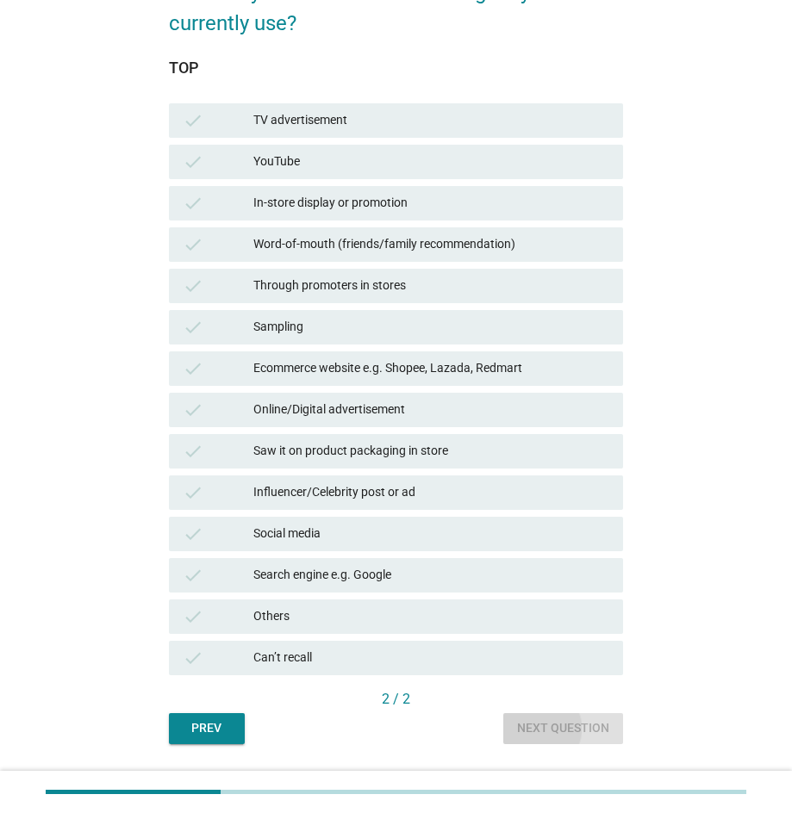
scroll to position [0, 0]
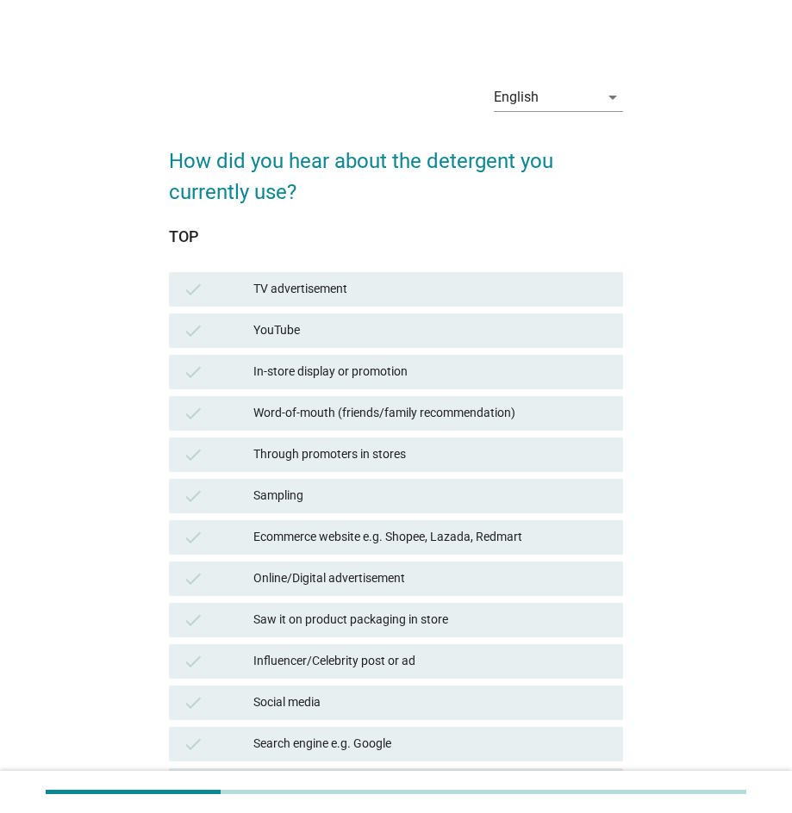
click at [469, 536] on div "Ecommerce website e.g. Shopee, Lazada, Redmart" at bounding box center [431, 537] width 356 height 21
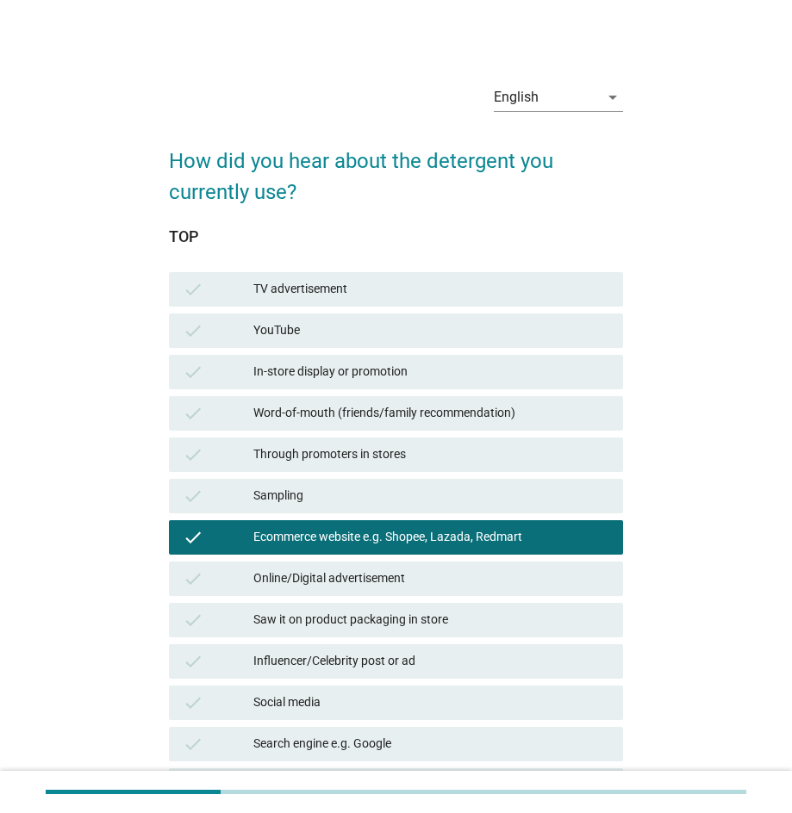
click at [461, 376] on div "In-store display or promotion" at bounding box center [431, 372] width 356 height 21
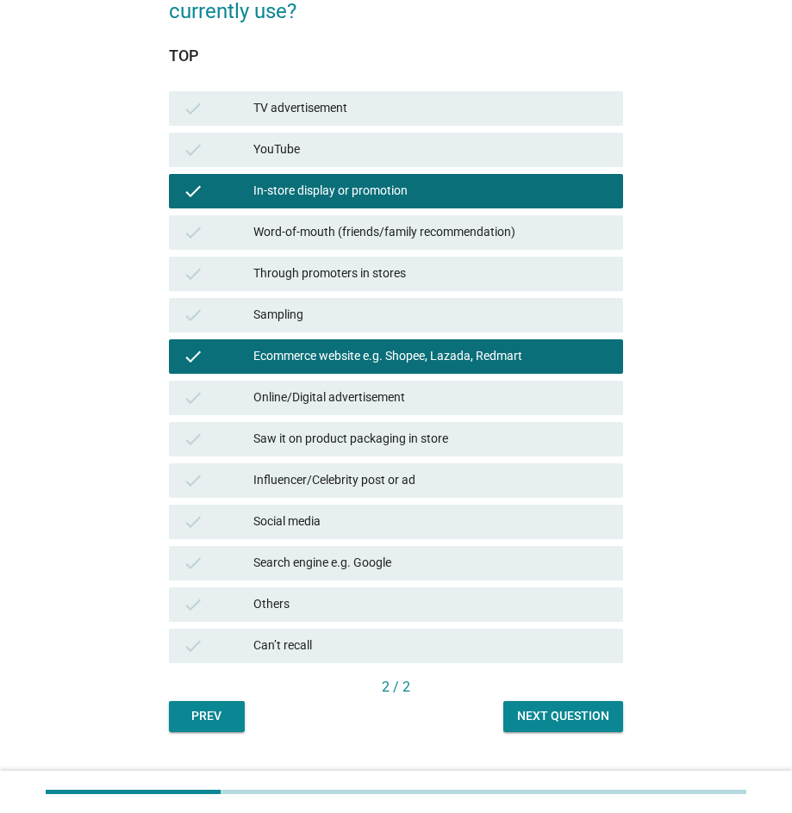
scroll to position [211, 0]
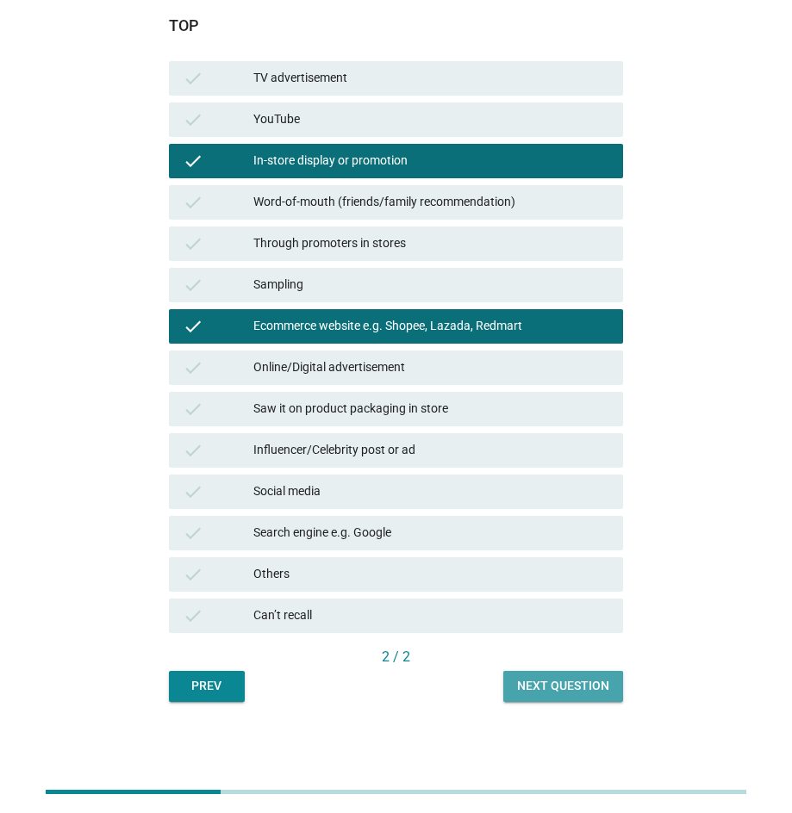
click at [577, 680] on div "Next question" at bounding box center [563, 686] width 92 height 18
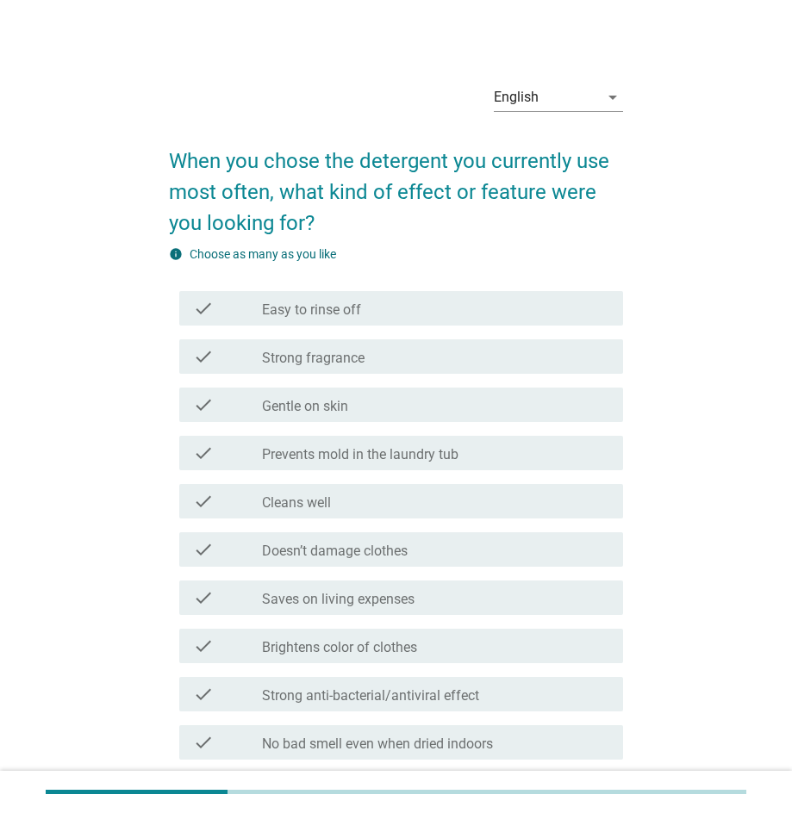
click at [486, 497] on div "check_box_outline_blank Cleans well" at bounding box center [435, 501] width 347 height 21
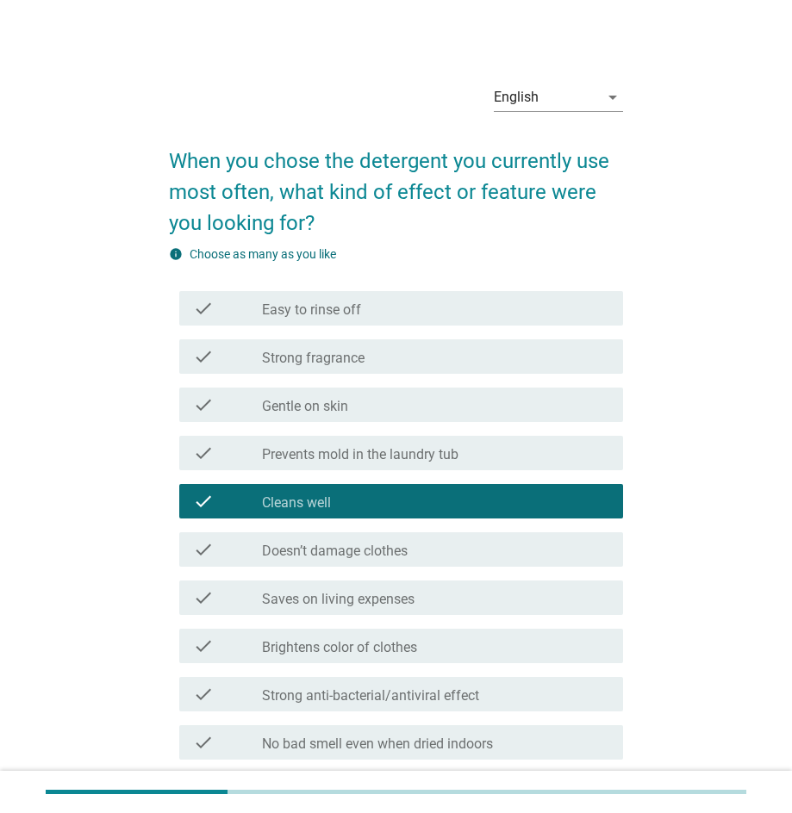
click at [531, 647] on div "check_box_outline_blank Brightens color of clothes" at bounding box center [435, 646] width 347 height 21
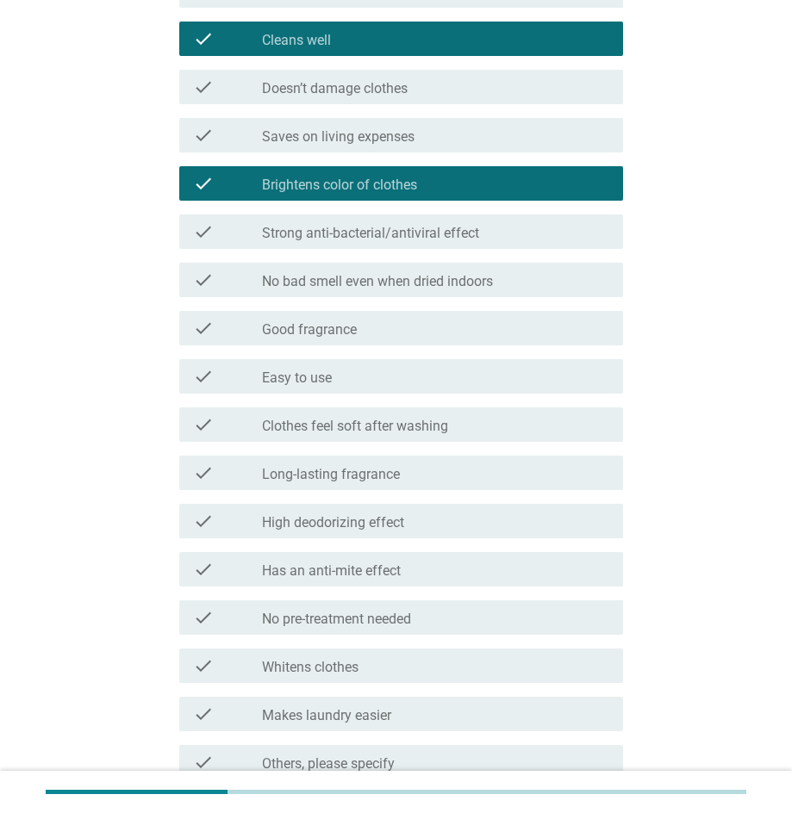
scroll to position [466, 0]
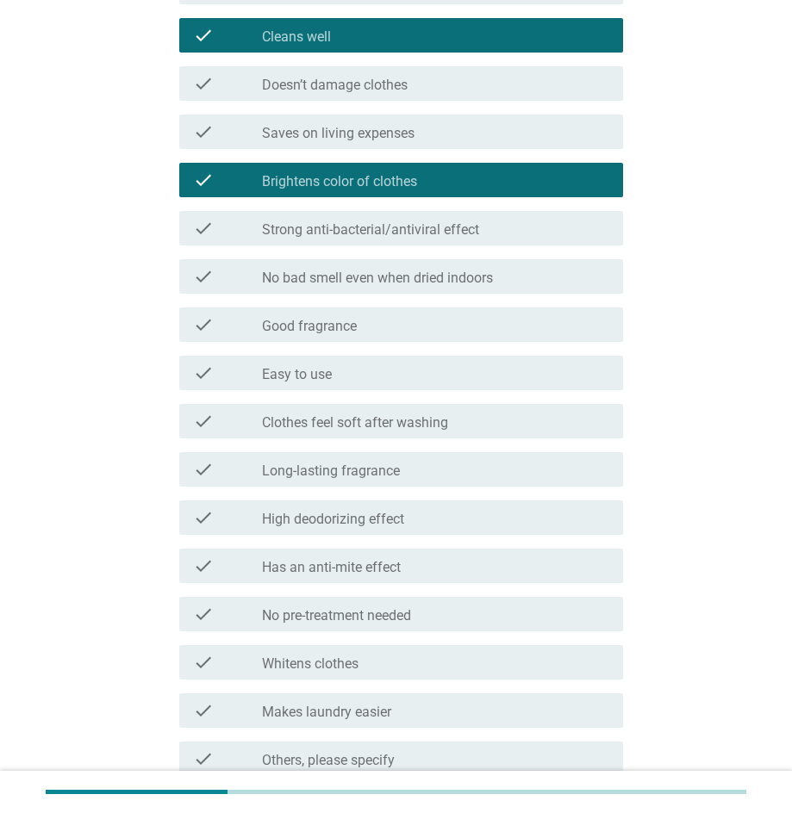
click at [356, 378] on div "check_box_outline_blank Easy to use" at bounding box center [435, 373] width 347 height 21
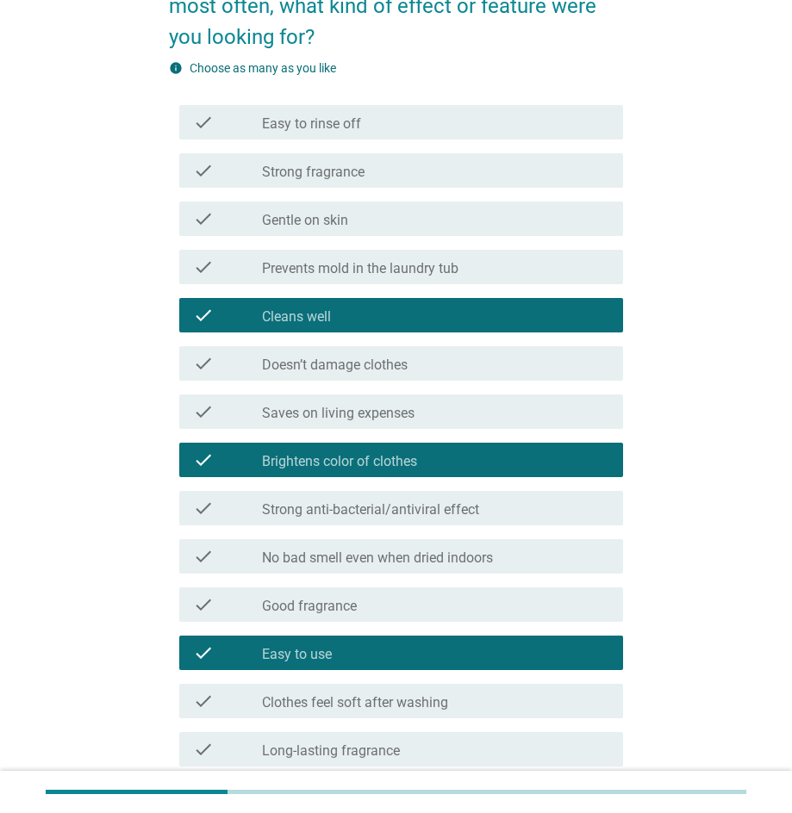
scroll to position [181, 0]
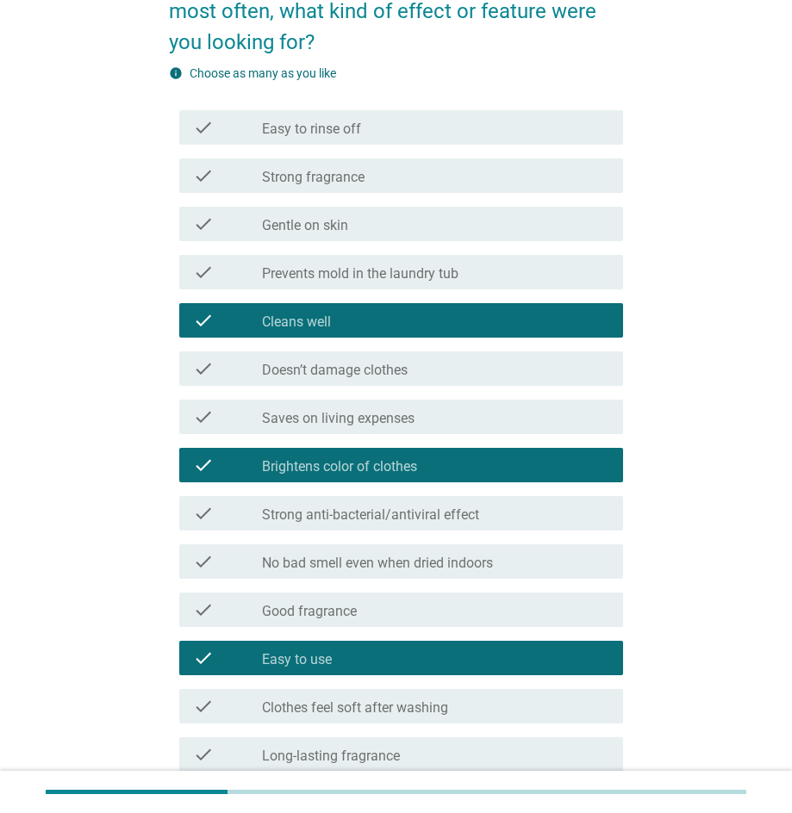
click at [401, 224] on div "check_box_outline_blank Gentle on skin" at bounding box center [435, 224] width 347 height 21
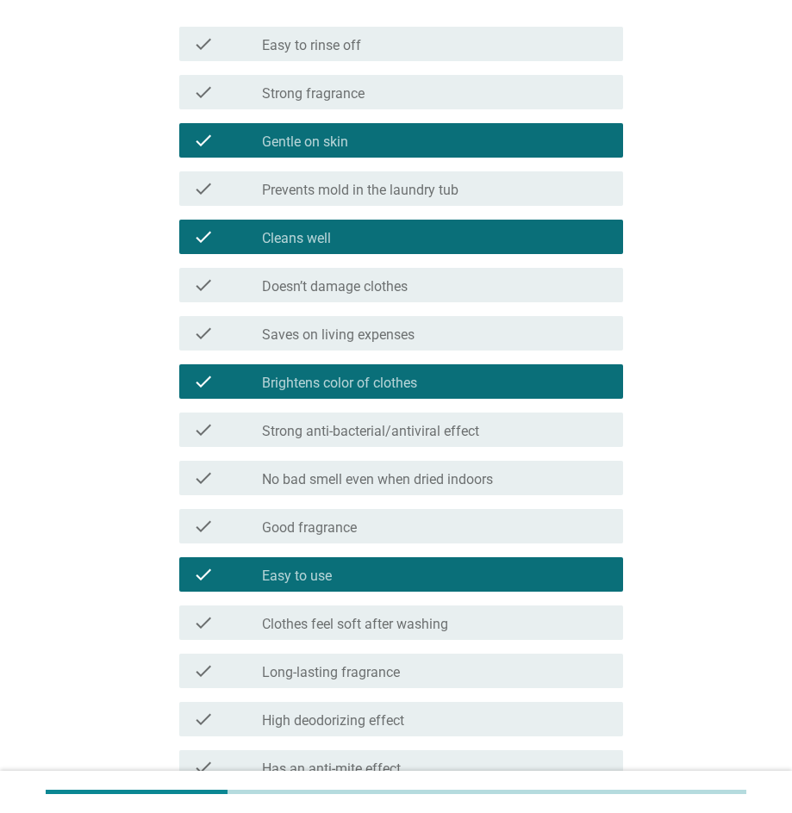
scroll to position [270, 0]
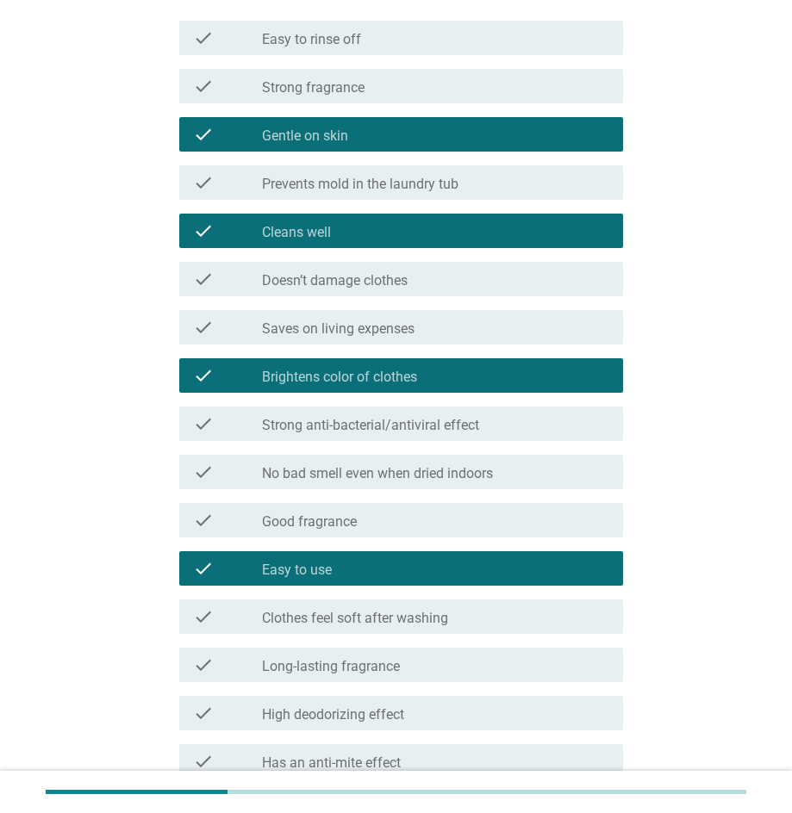
click at [456, 520] on div "check_box_outline_blank Good fragrance" at bounding box center [435, 520] width 347 height 21
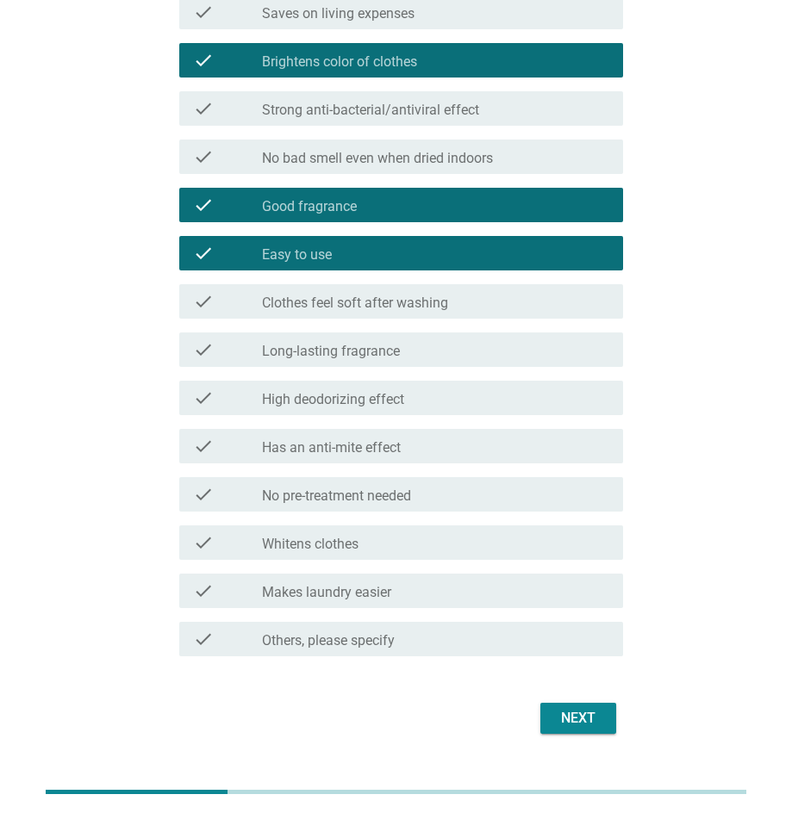
scroll to position [587, 0]
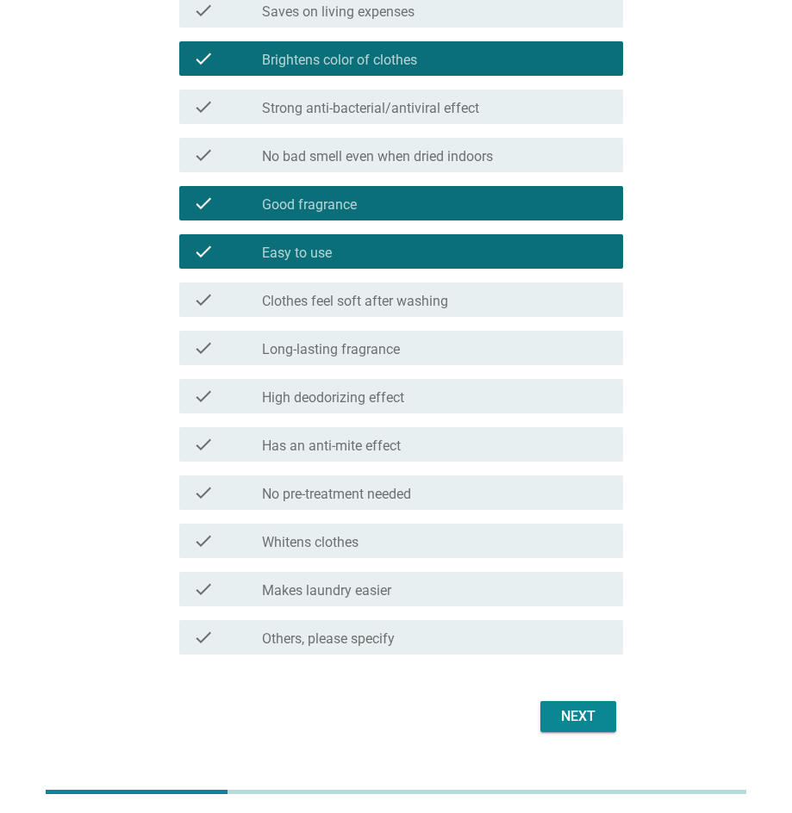
click at [581, 728] on button "Next" at bounding box center [578, 716] width 76 height 31
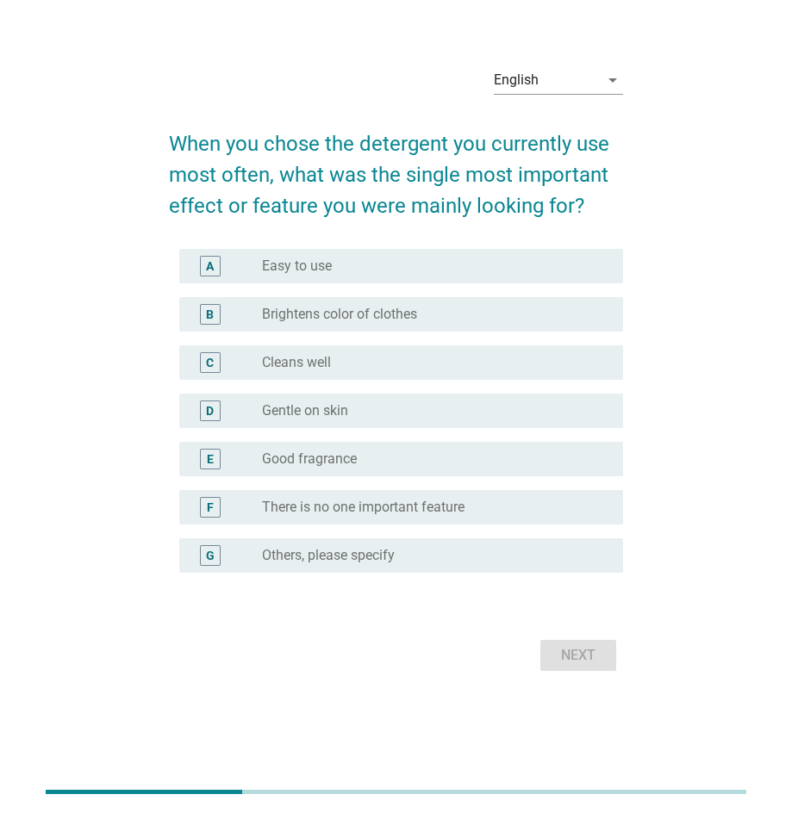
scroll to position [0, 0]
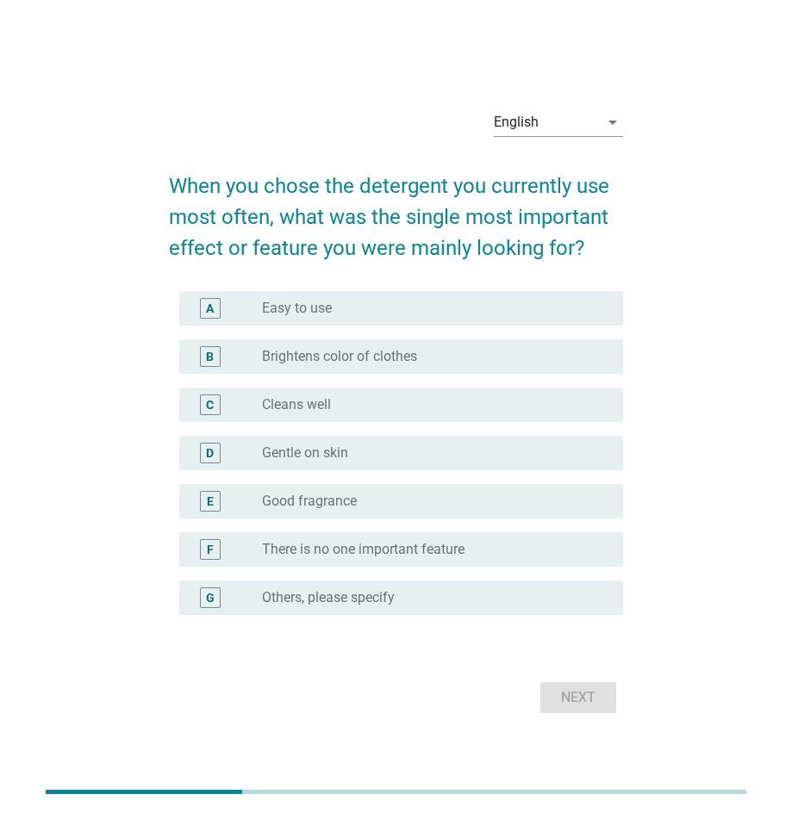
click at [494, 498] on div "radio_button_unchecked Good fragrance" at bounding box center [428, 501] width 333 height 17
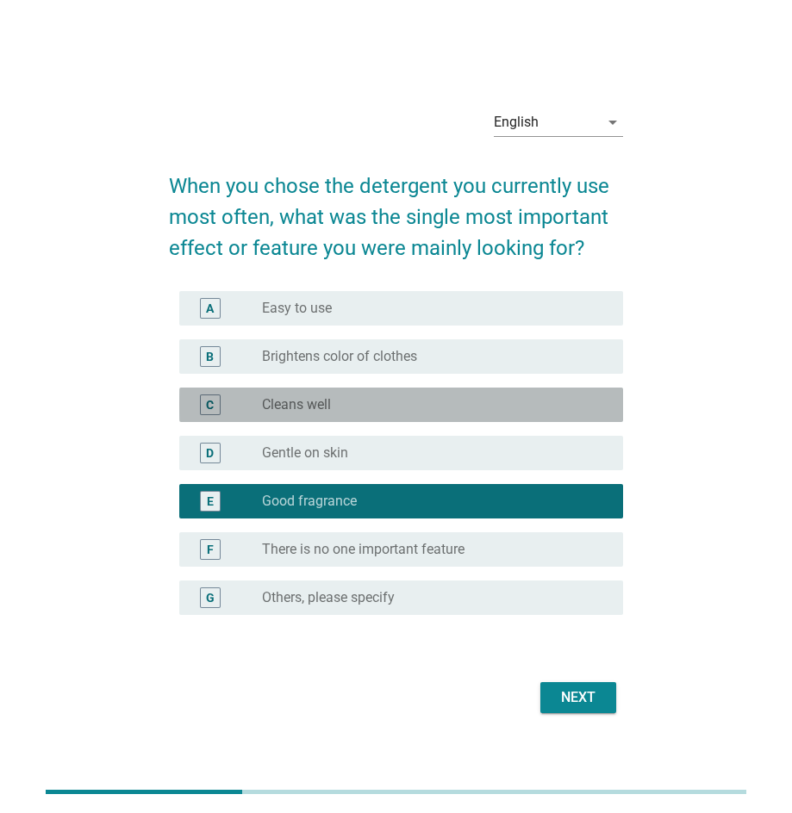
click at [511, 404] on div "radio_button_unchecked Cleans well" at bounding box center [428, 404] width 333 height 17
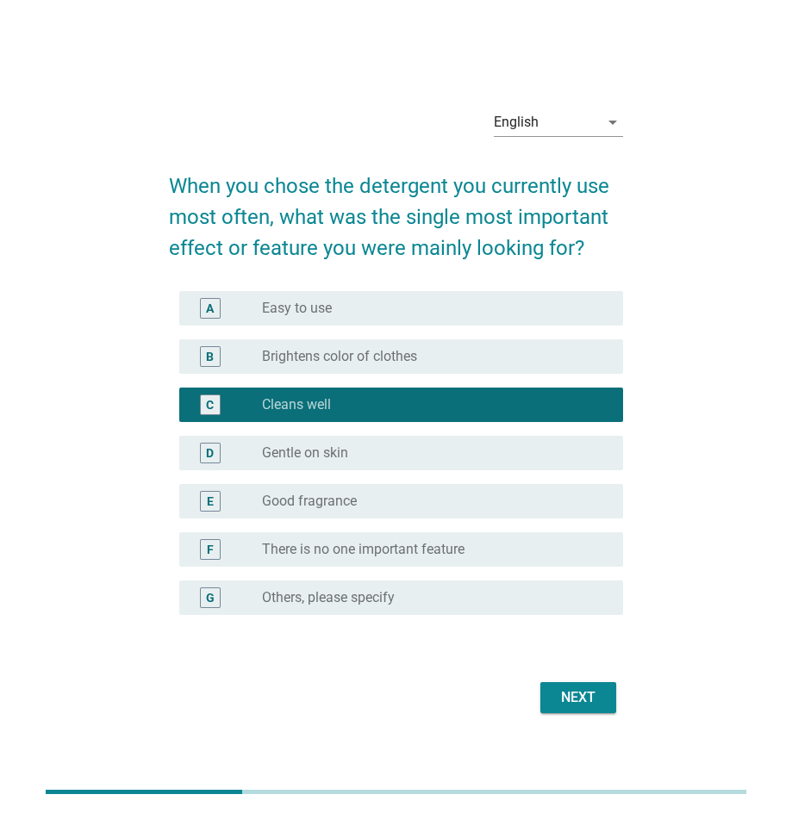
click at [435, 509] on div "radio_button_unchecked Good fragrance" at bounding box center [428, 501] width 333 height 17
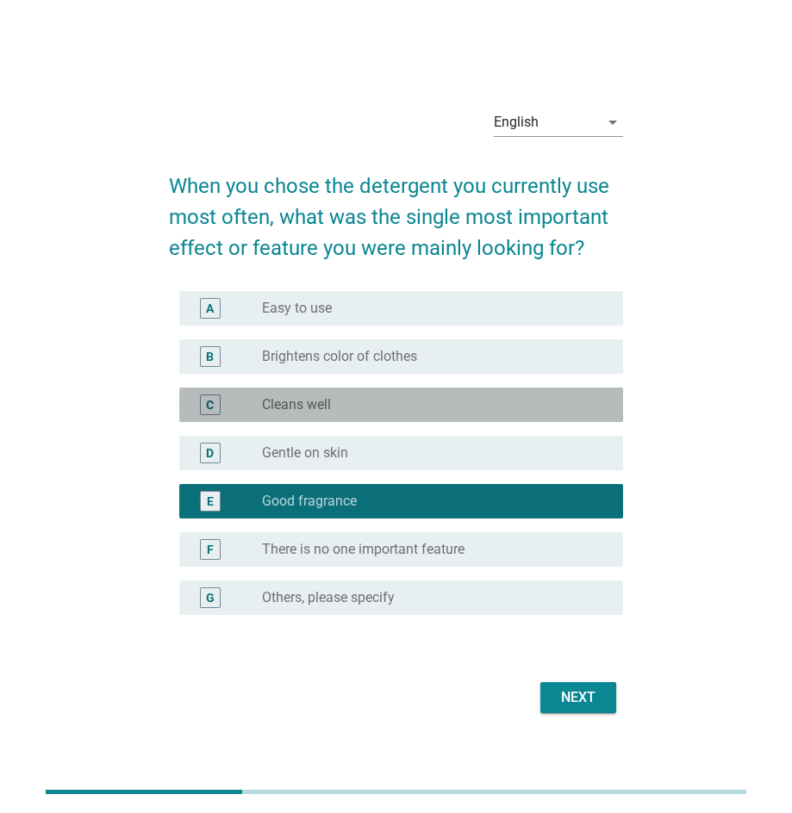
click at [447, 408] on div "radio_button_unchecked Cleans well" at bounding box center [428, 404] width 333 height 17
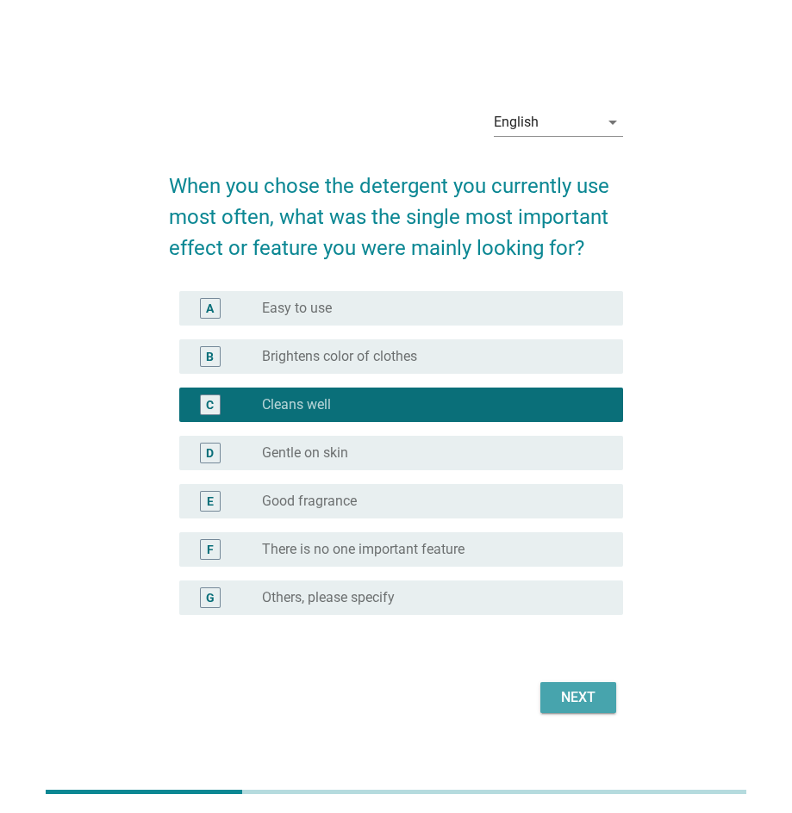
click at [576, 698] on div "Next" at bounding box center [578, 697] width 48 height 21
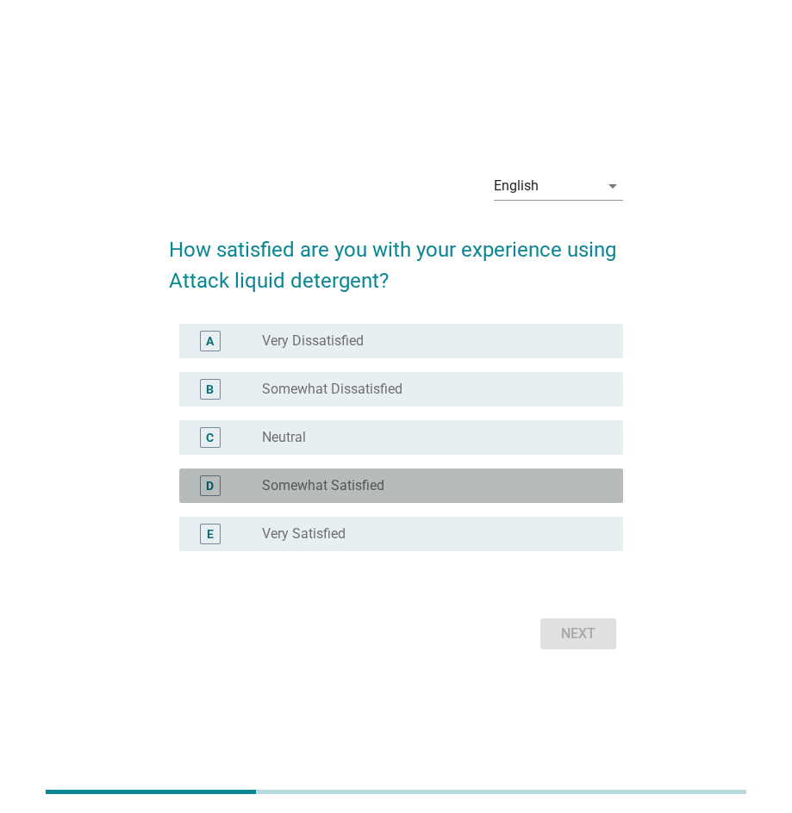
click at [475, 481] on div "radio_button_unchecked Somewhat Satisfied" at bounding box center [428, 485] width 333 height 17
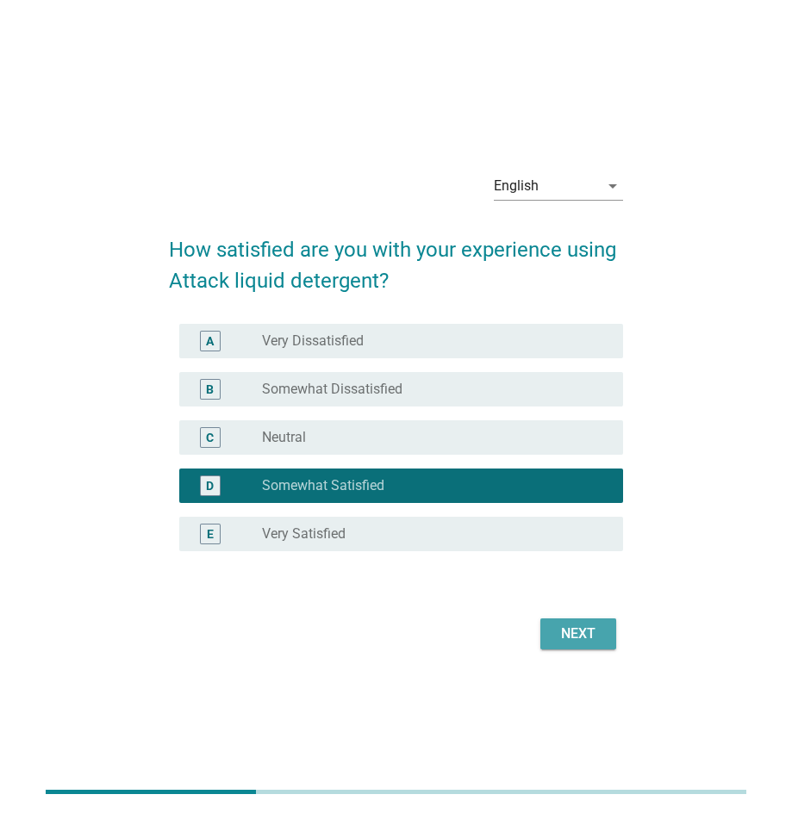
click at [573, 647] on button "Next" at bounding box center [578, 633] width 76 height 31
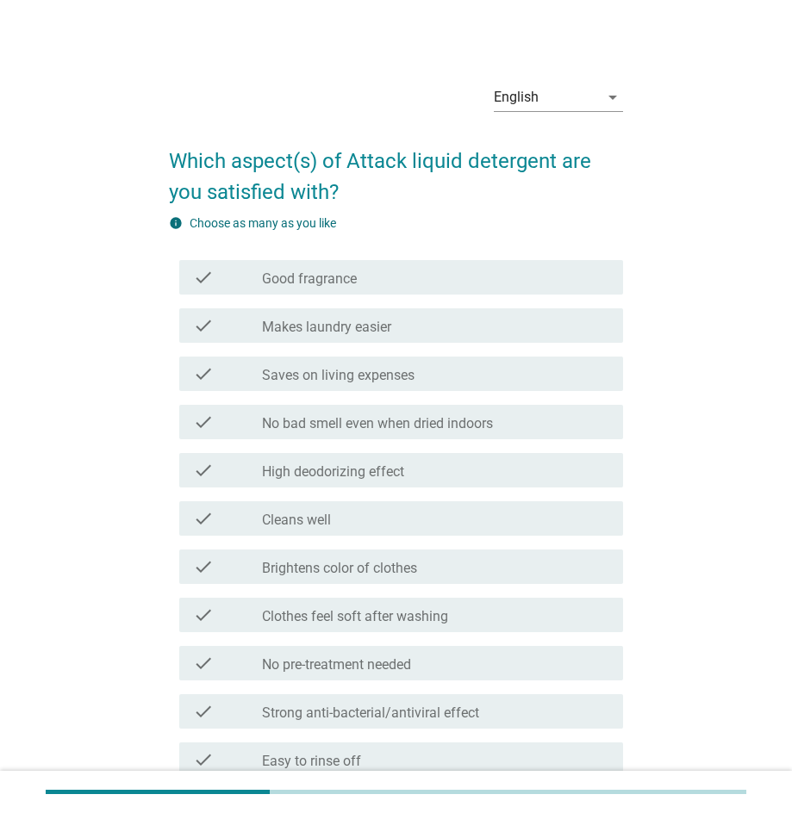
click at [470, 509] on div "check_box_outline_blank Cleans well" at bounding box center [435, 518] width 347 height 21
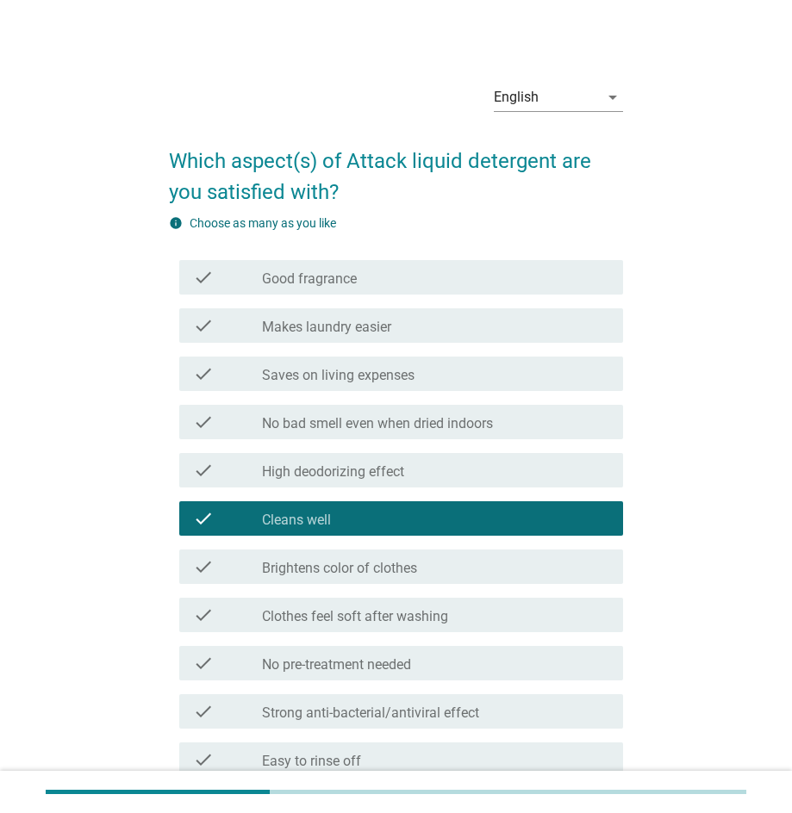
click at [495, 551] on div "check check_box_outline_blank Brightens color of clothes" at bounding box center [401, 566] width 444 height 34
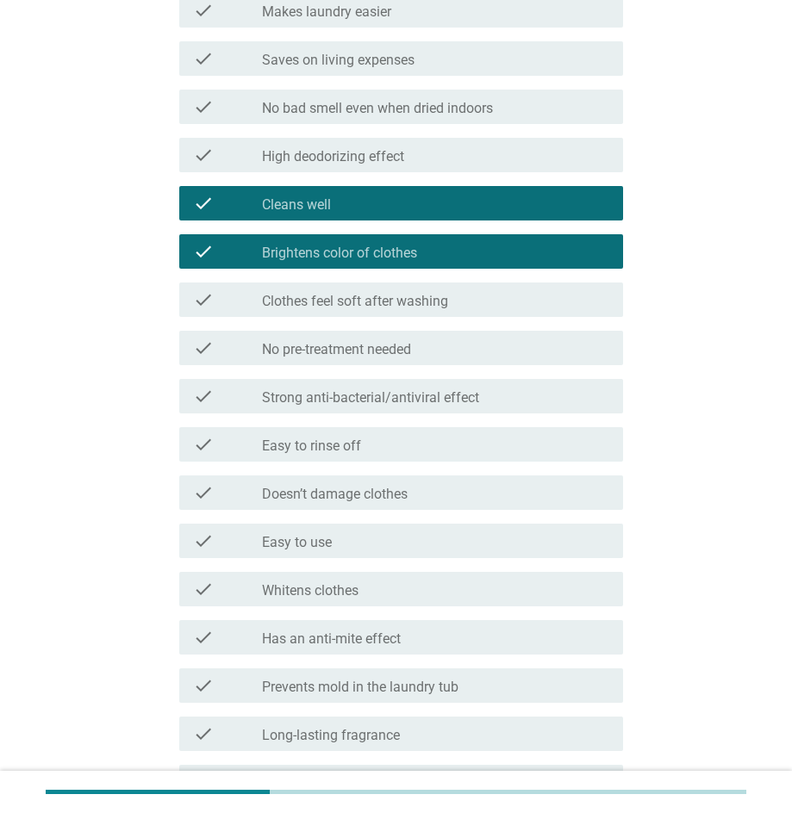
scroll to position [333, 0]
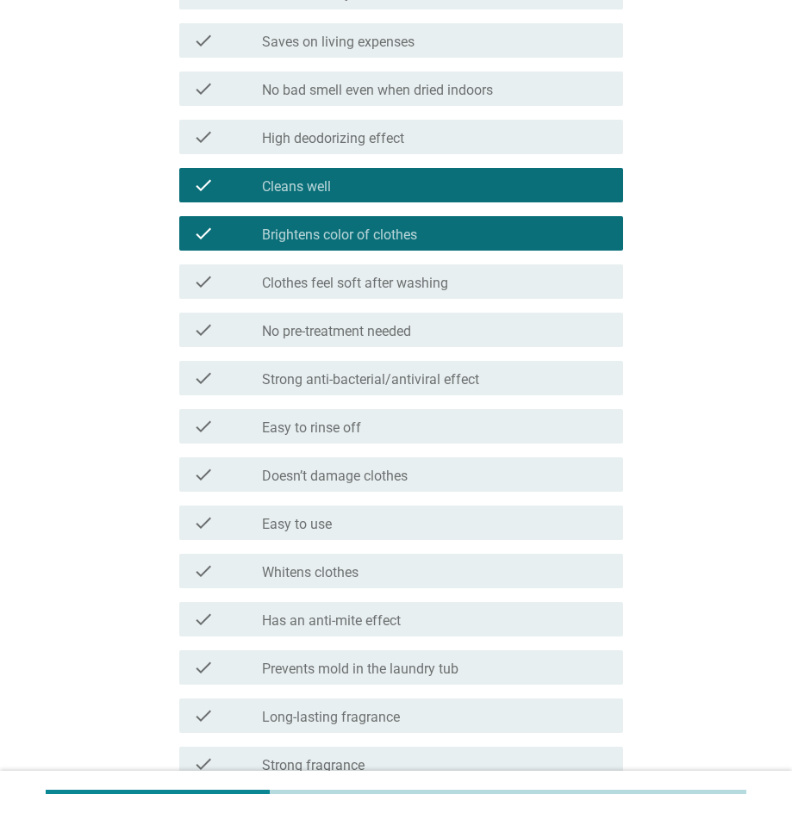
click at [405, 424] on div "check_box_outline_blank Easy to rinse off" at bounding box center [435, 426] width 347 height 21
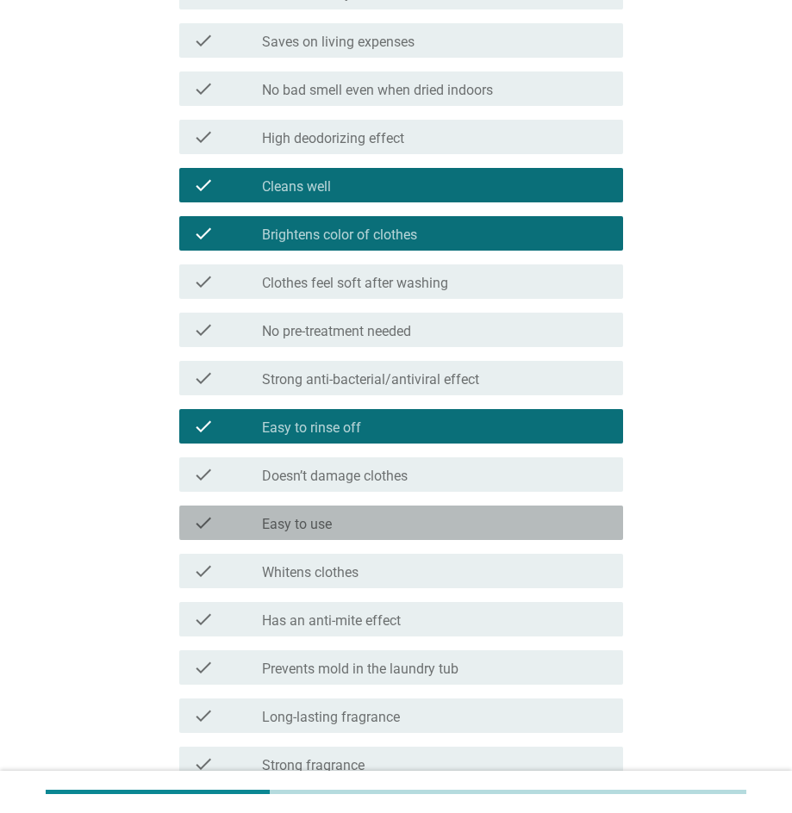
click at [413, 525] on div "check_box_outline_blank Easy to use" at bounding box center [435, 522] width 347 height 21
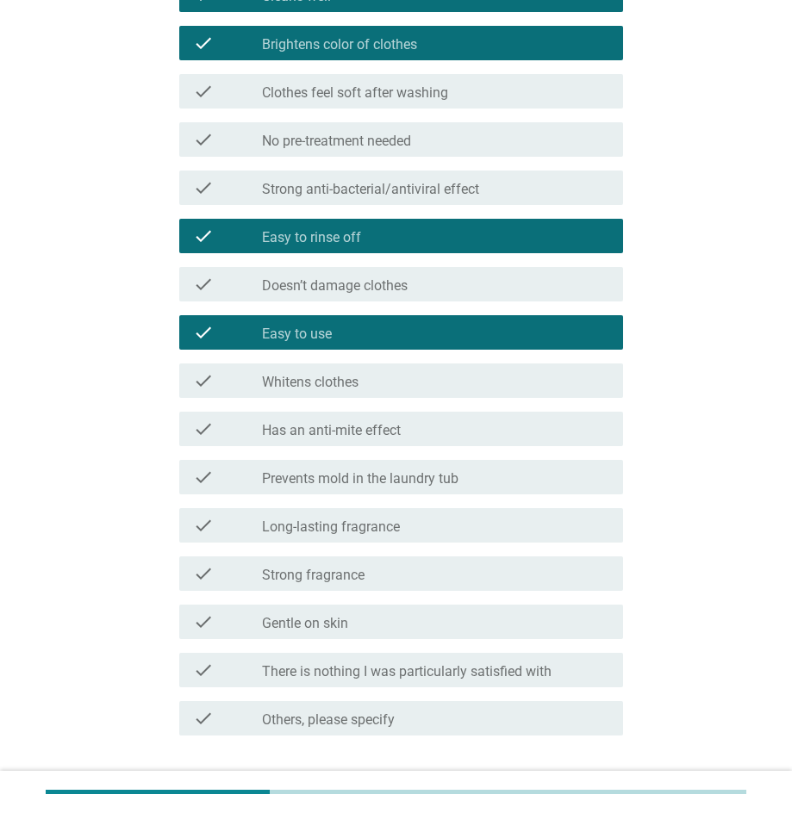
scroll to position [533, 0]
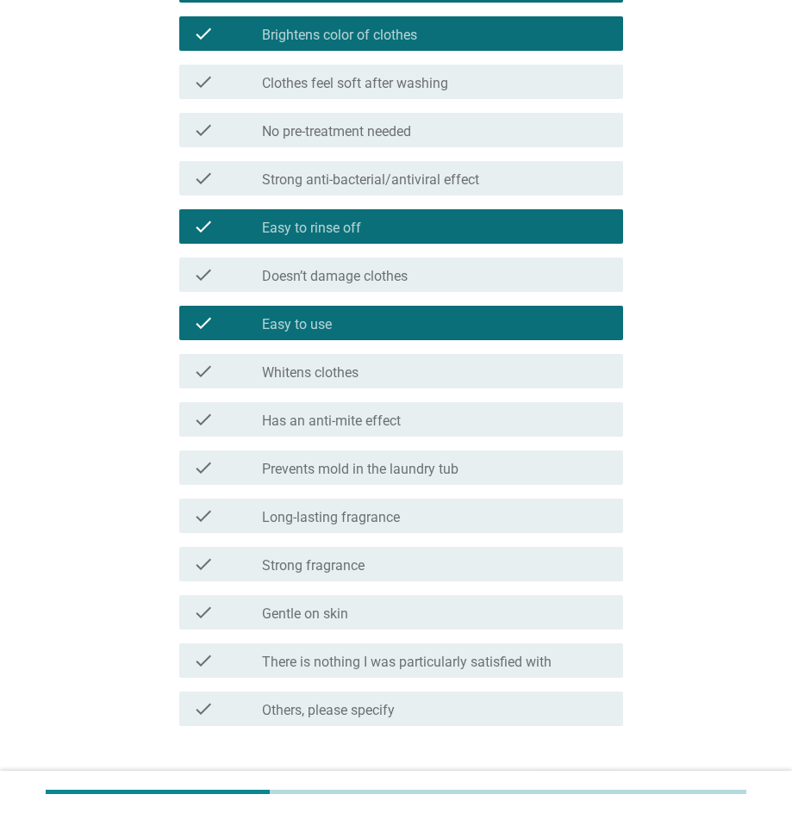
click at [779, 708] on div "English arrow_drop_down Which aspect(s) of Attack liquid detergent are you sati…" at bounding box center [396, 172] width 792 height 1411
click at [420, 372] on div "check_box_outline_blank Whitens clothes" at bounding box center [435, 371] width 347 height 21
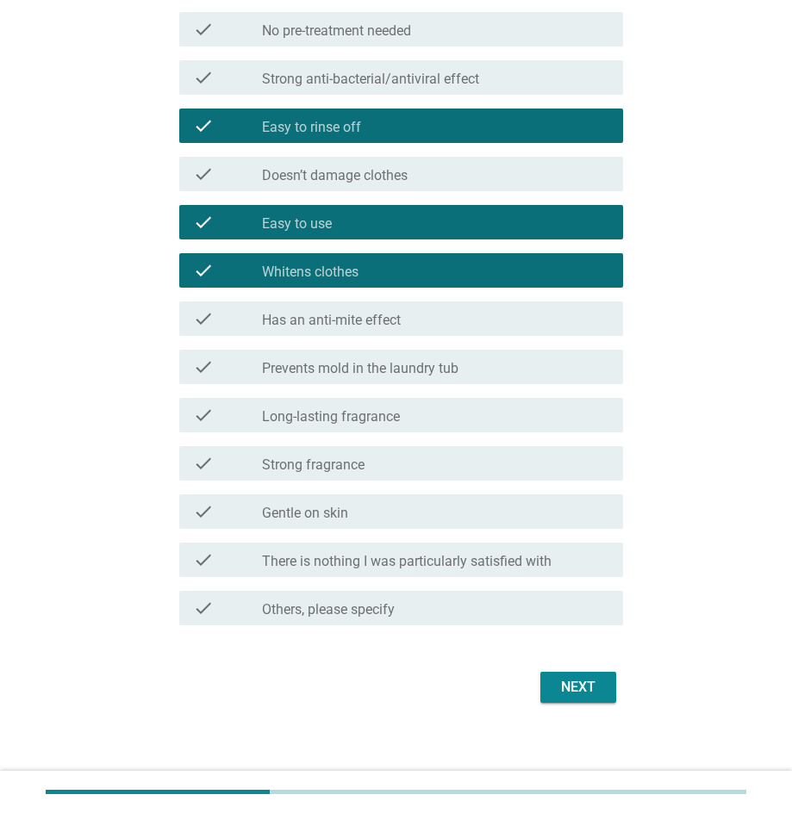
scroll to position [640, 0]
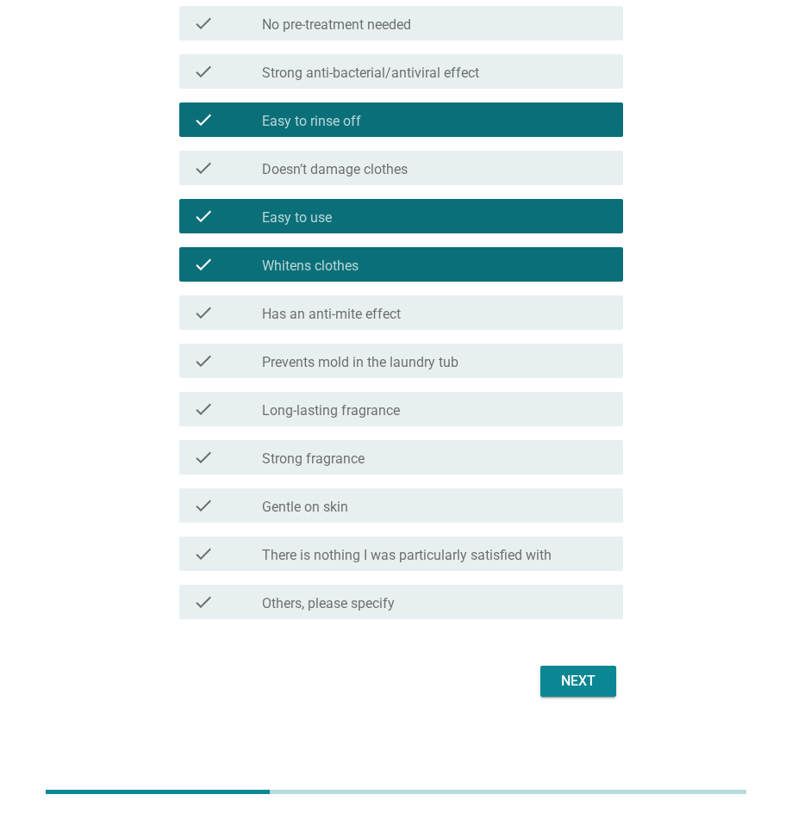
click at [583, 679] on div "Next" at bounding box center [578, 681] width 48 height 21
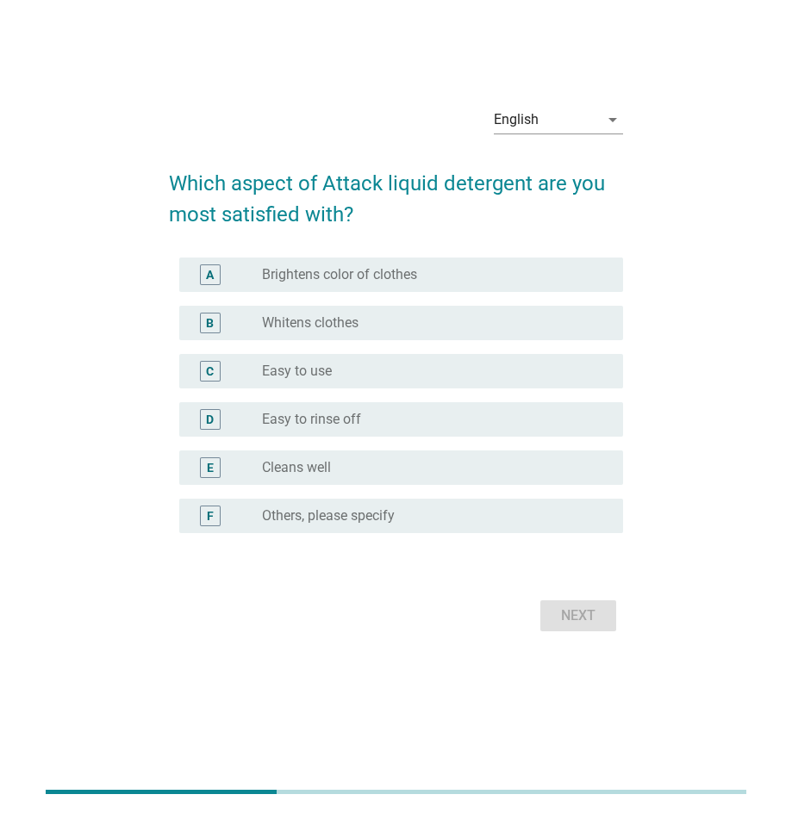
scroll to position [0, 0]
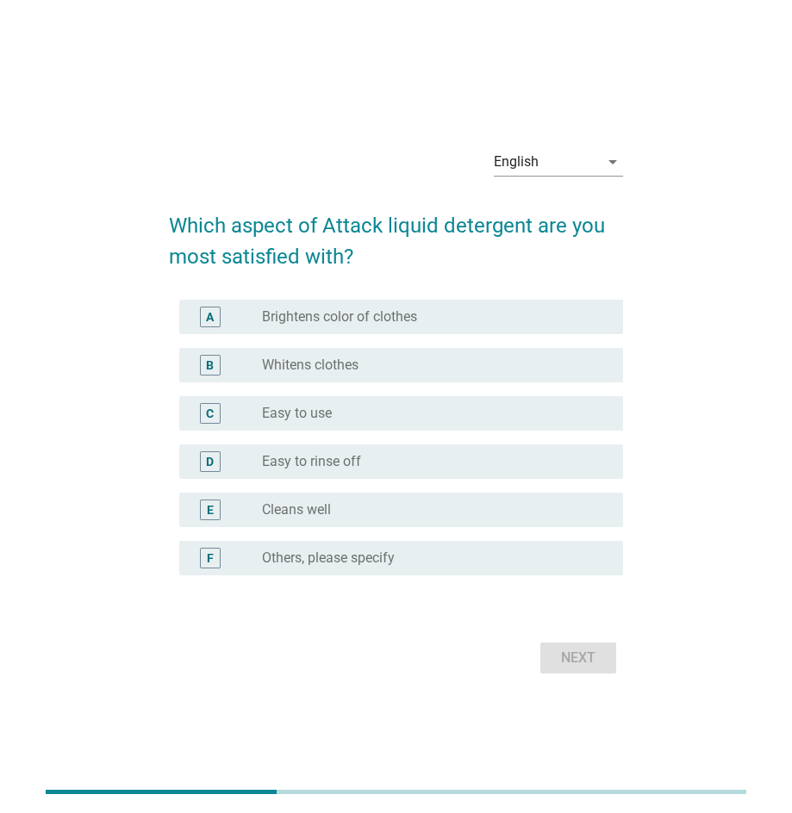
click at [388, 400] on div "C radio_button_unchecked Easy to use" at bounding box center [401, 413] width 444 height 34
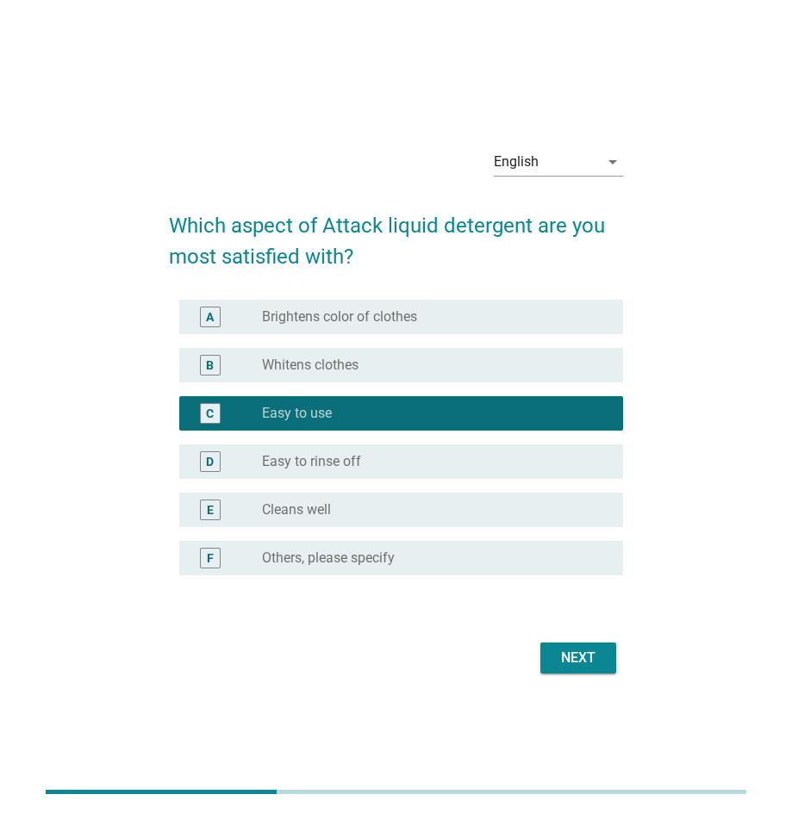
click at [444, 315] on div "radio_button_unchecked Brightens color of clothes" at bounding box center [428, 316] width 333 height 17
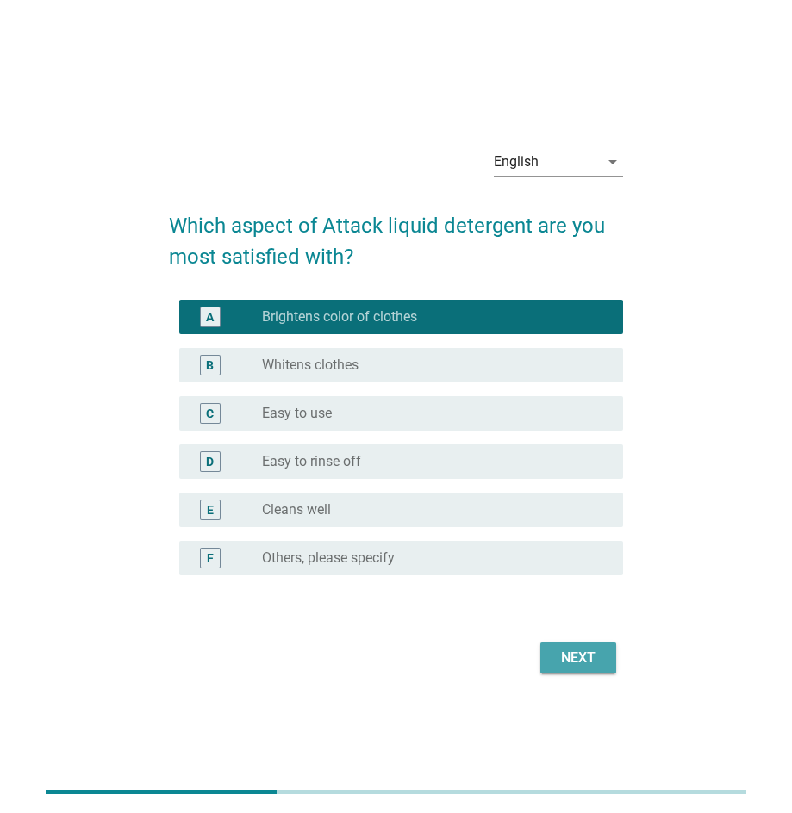
click at [581, 667] on div "Next" at bounding box center [578, 658] width 48 height 21
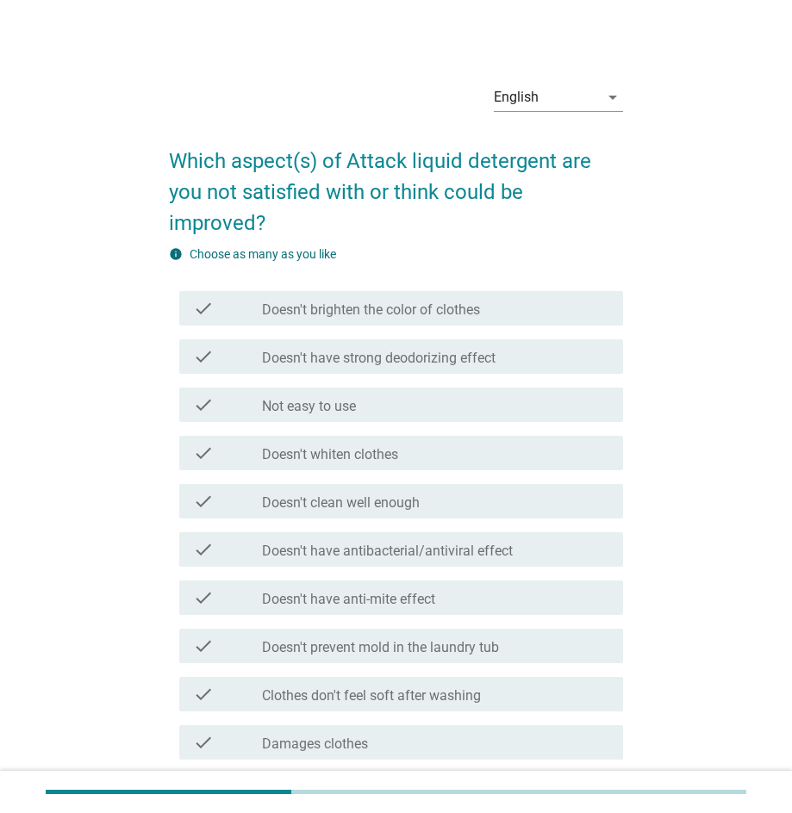
click at [449, 587] on div "check_box_outline_blank Doesn't have anti-mite effect" at bounding box center [435, 597] width 347 height 21
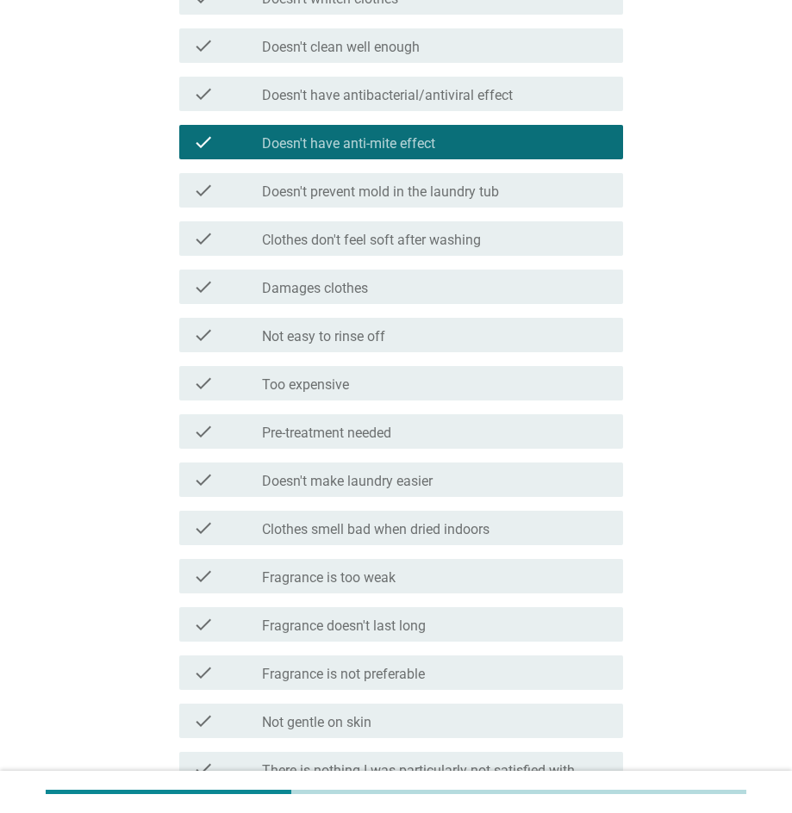
scroll to position [493, 0]
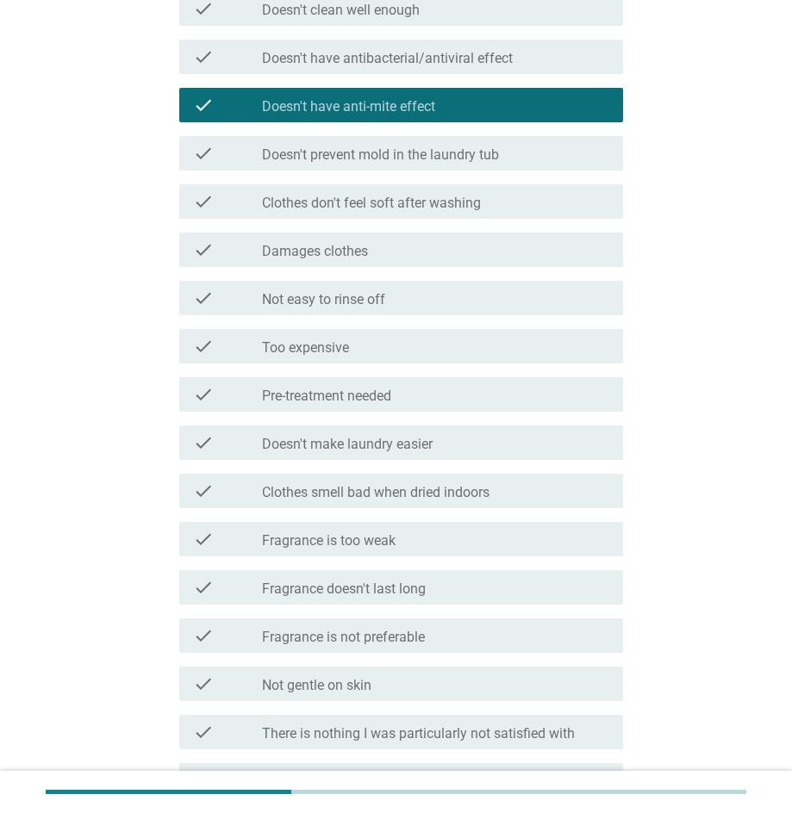
click at [461, 625] on div "check_box_outline_blank Fragrance is not preferable" at bounding box center [435, 635] width 347 height 21
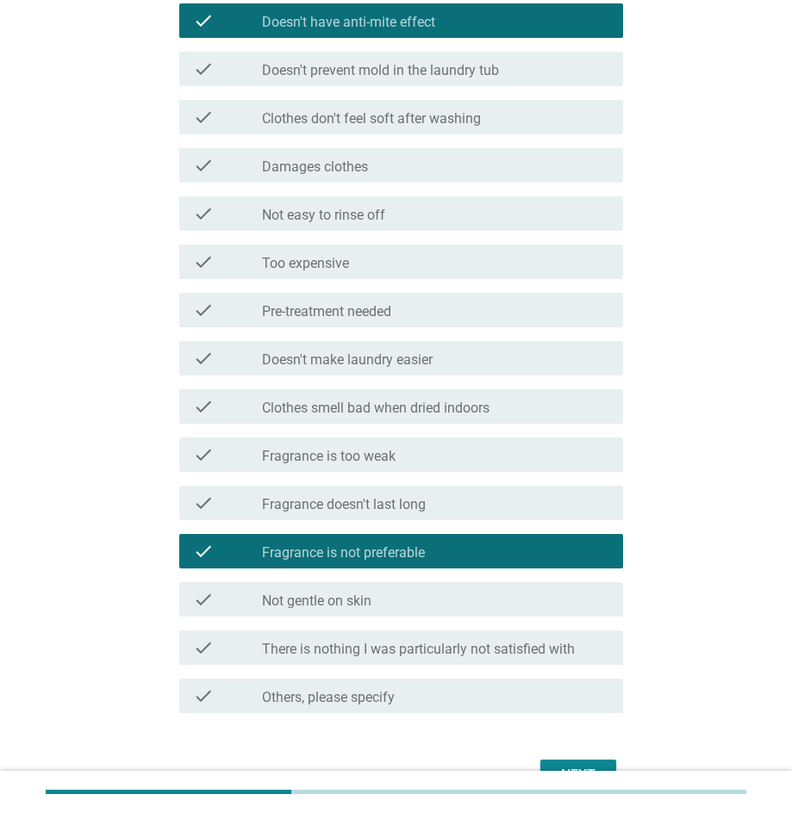
scroll to position [590, 0]
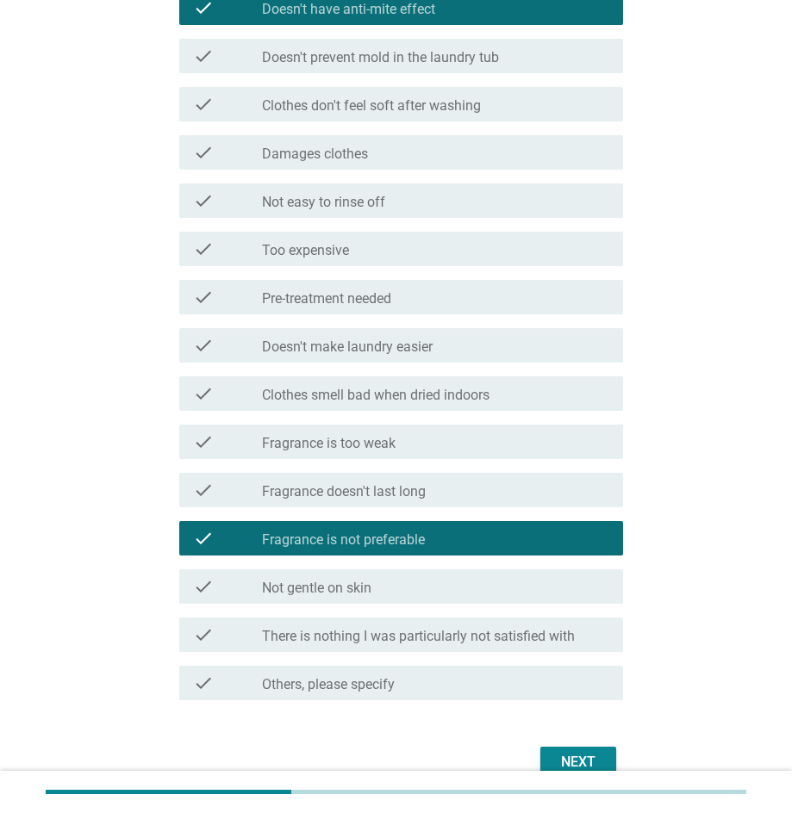
click at [460, 576] on div "check_box_outline_blank Not gentle on skin" at bounding box center [435, 586] width 347 height 21
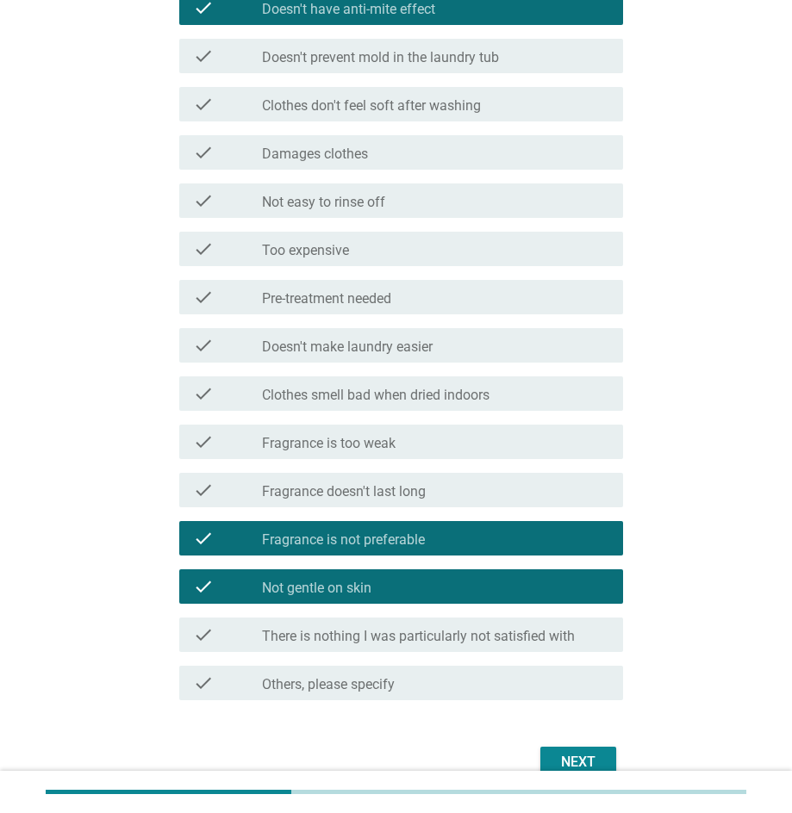
click at [580, 752] on div "Next" at bounding box center [578, 762] width 48 height 21
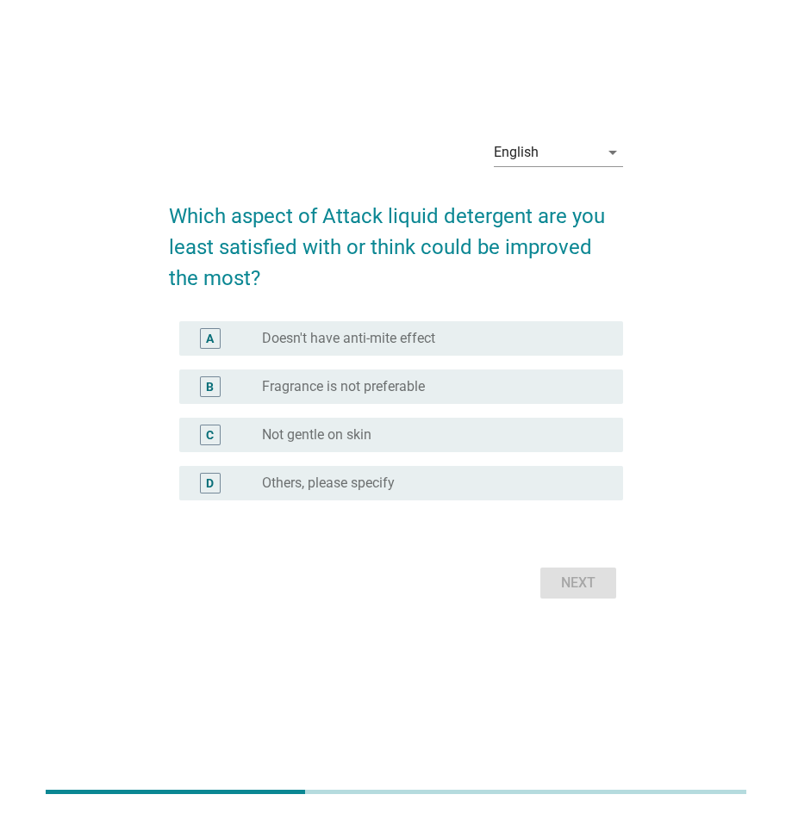
scroll to position [0, 0]
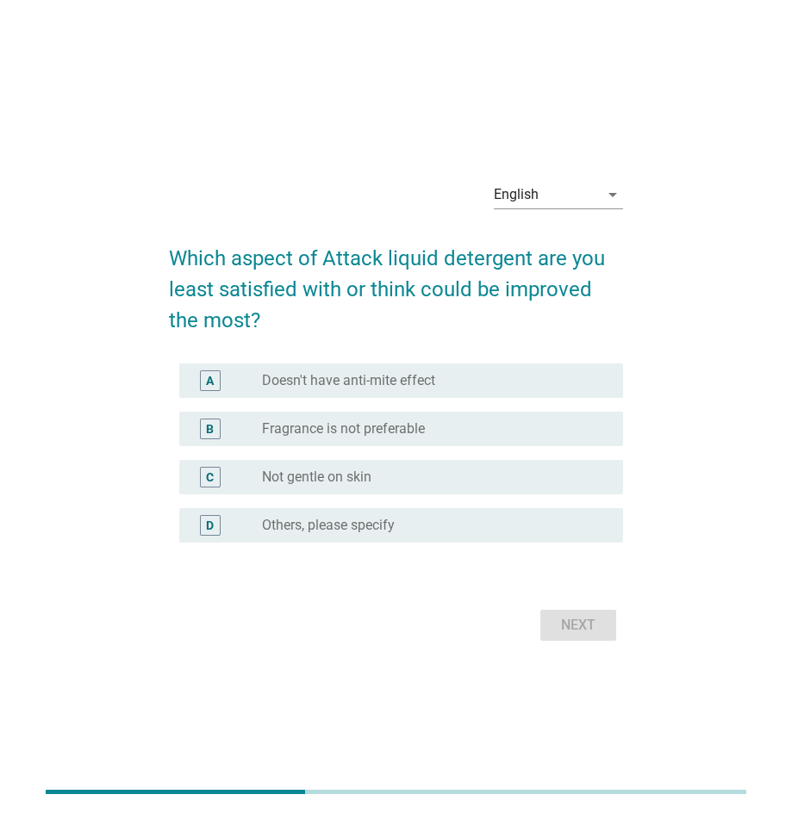
click at [456, 381] on div "radio_button_unchecked Doesn't have anti-mite effect" at bounding box center [428, 380] width 333 height 17
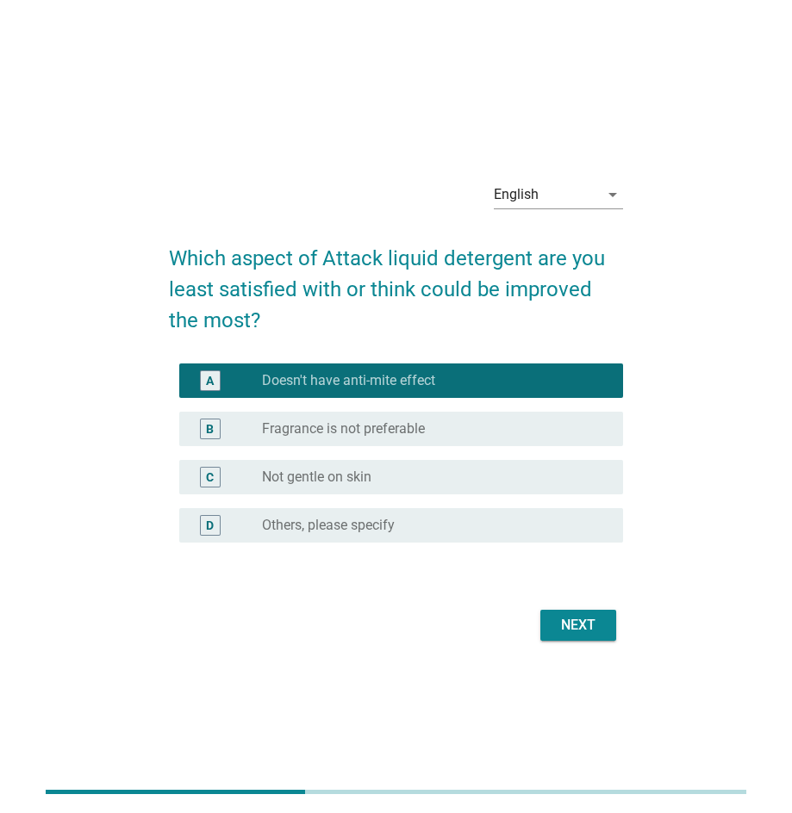
click at [580, 624] on div "Next" at bounding box center [578, 625] width 48 height 21
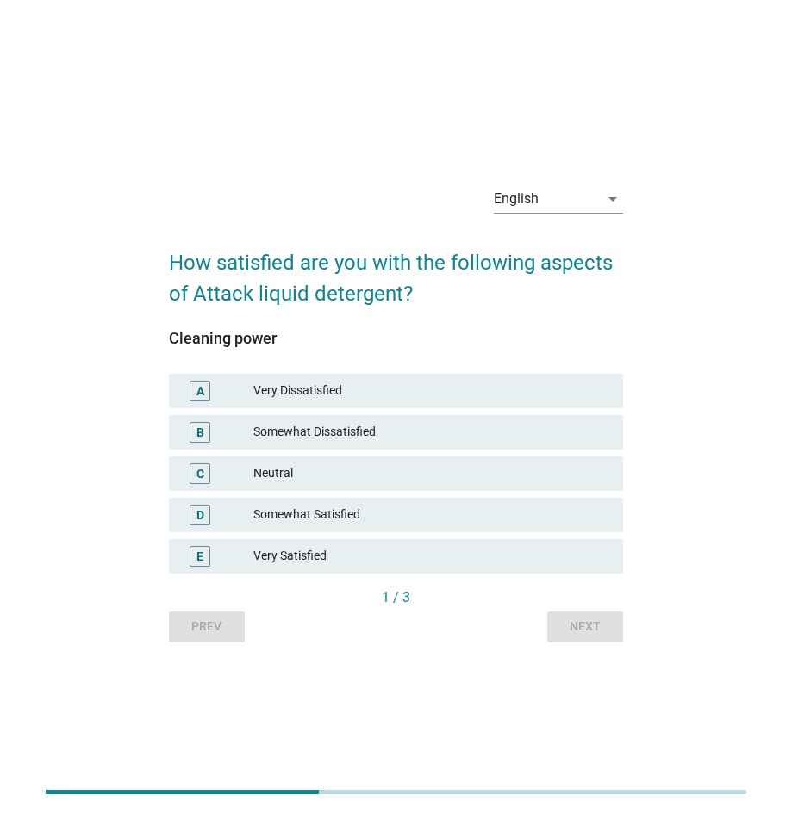
click at [382, 512] on div "Somewhat Satisfied" at bounding box center [431, 515] width 356 height 21
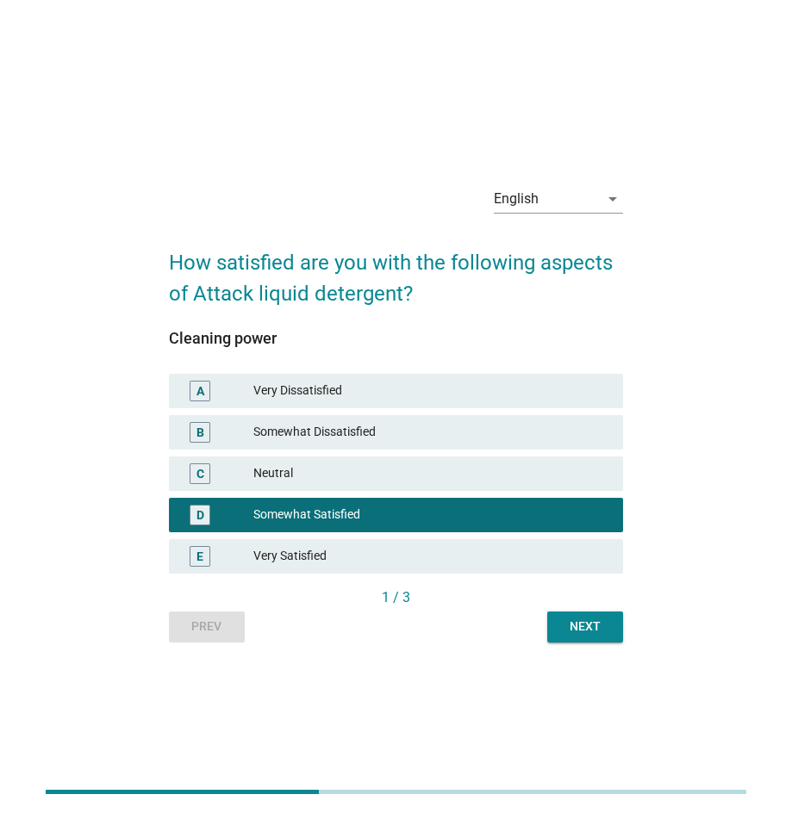
click at [590, 627] on div "Next" at bounding box center [585, 627] width 48 height 18
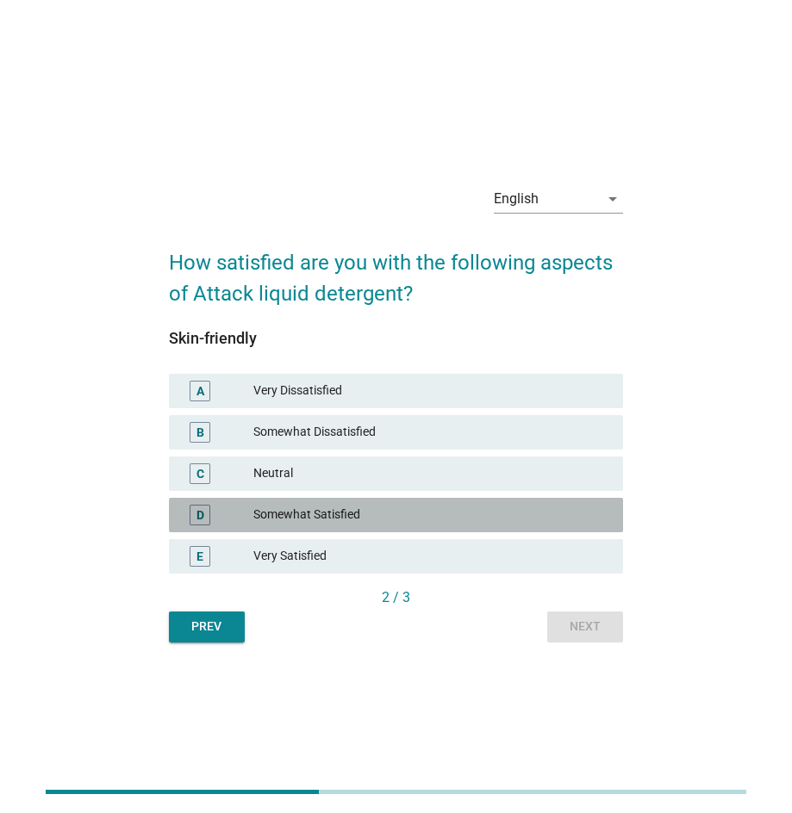
click at [416, 514] on div "Somewhat Satisfied" at bounding box center [431, 515] width 356 height 21
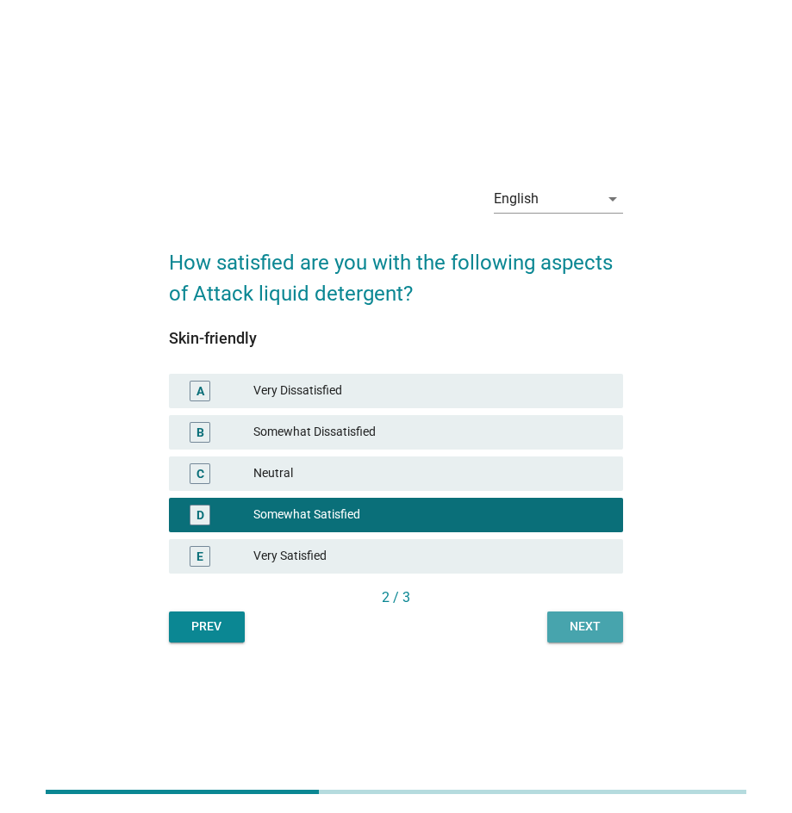
click at [596, 629] on div "Next" at bounding box center [585, 627] width 48 height 18
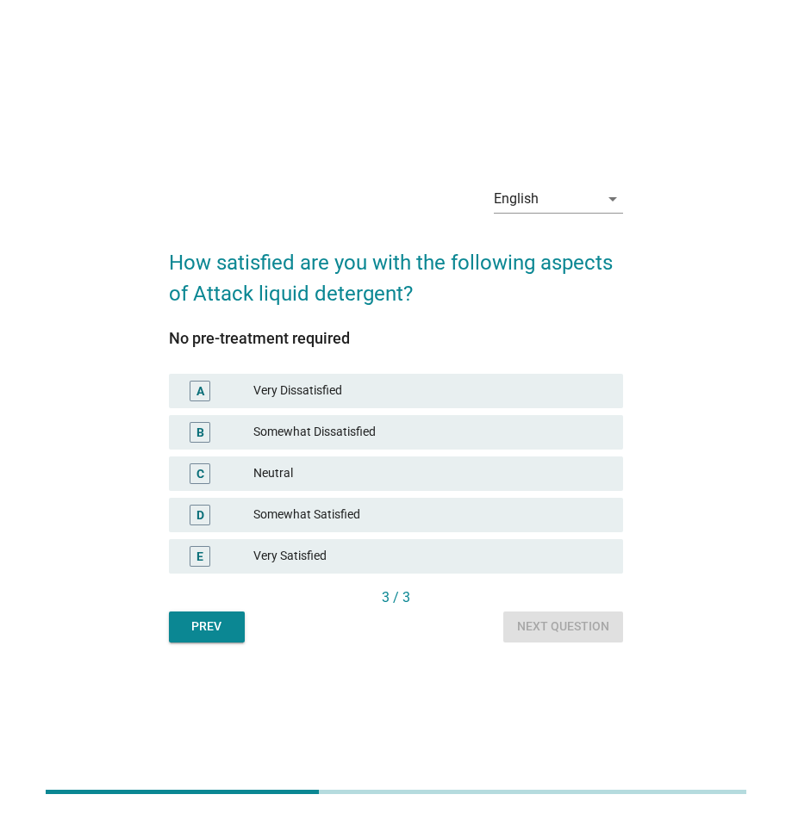
click at [407, 515] on div "Somewhat Satisfied" at bounding box center [431, 515] width 356 height 21
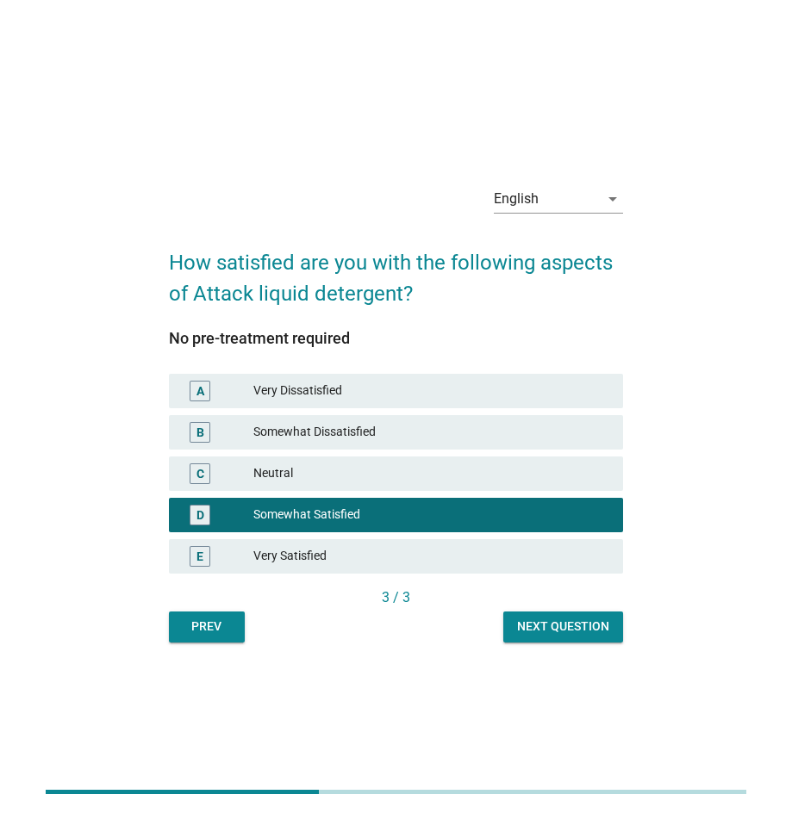
click at [565, 624] on div "Next question" at bounding box center [563, 627] width 92 height 18
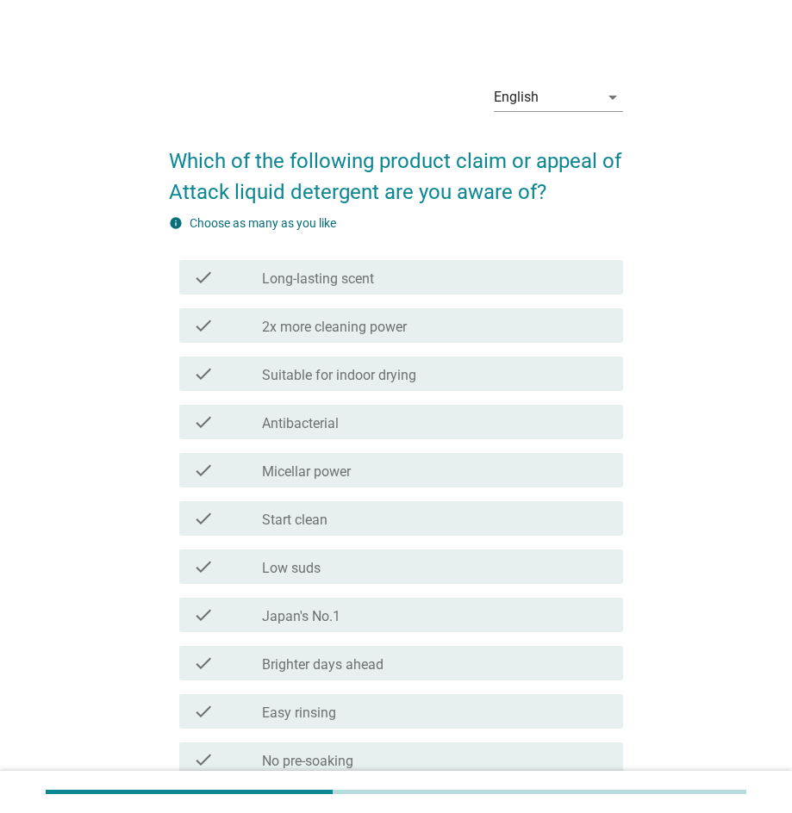
click at [389, 564] on div "check_box_outline_blank Low suds" at bounding box center [435, 566] width 347 height 21
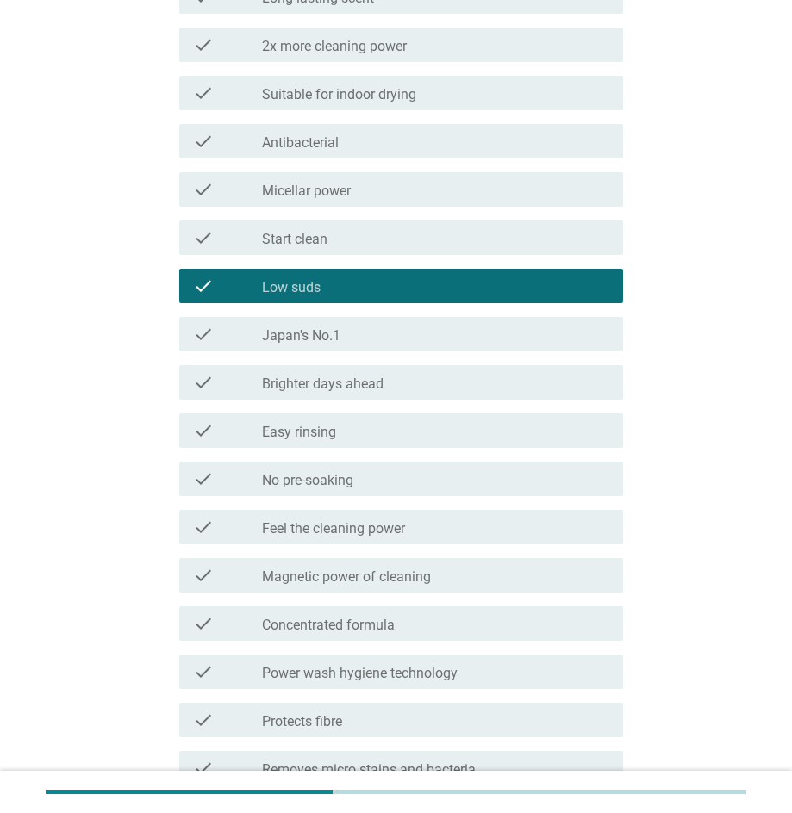
scroll to position [282, 0]
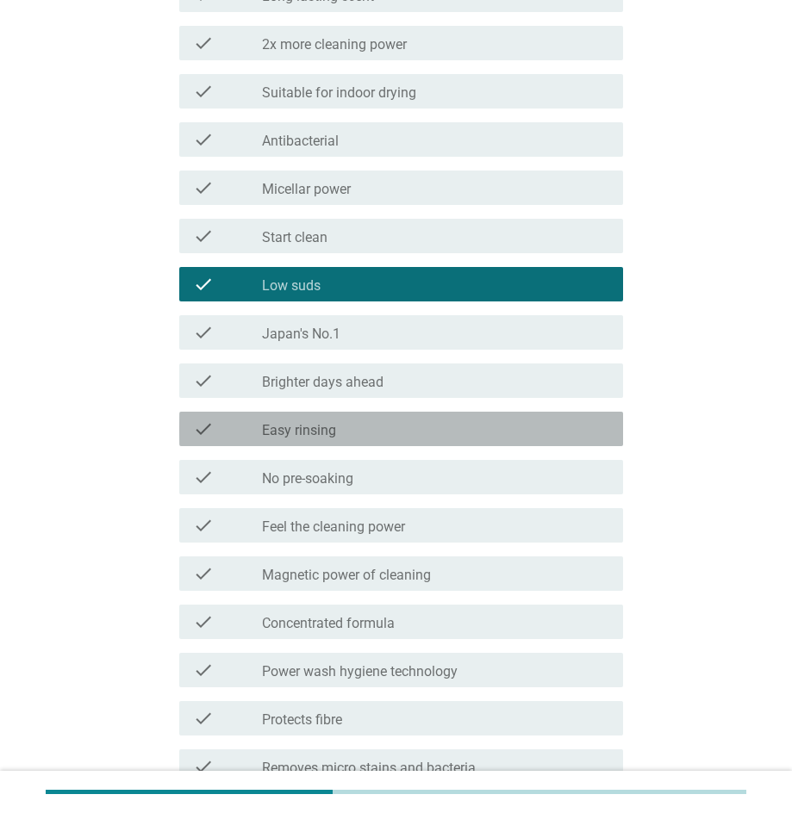
click at [382, 435] on div "check_box_outline_blank Easy rinsing" at bounding box center [435, 429] width 347 height 21
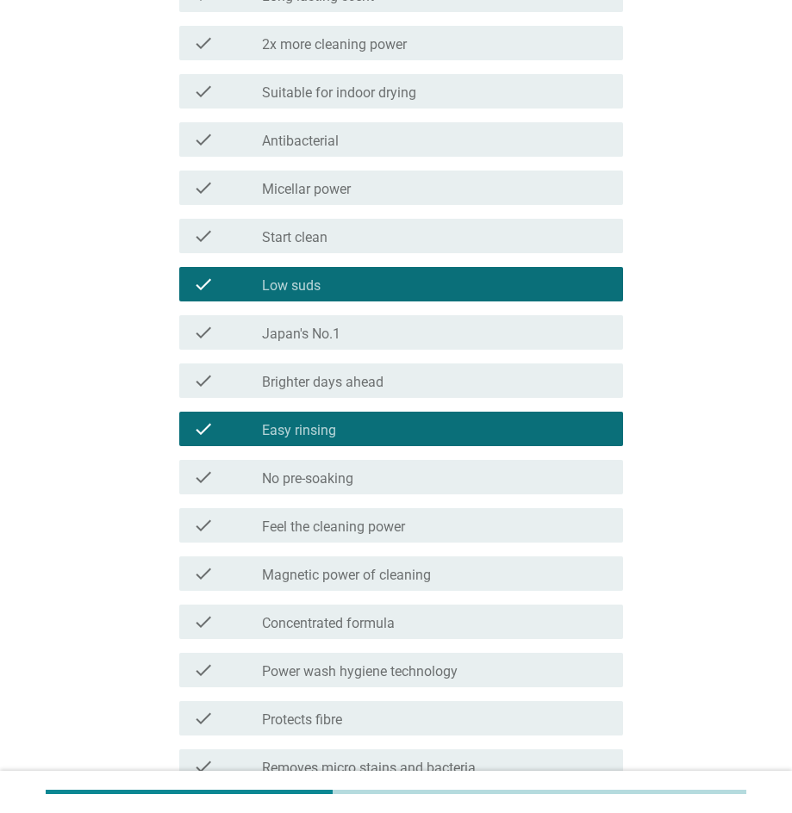
click at [448, 624] on div "check_box_outline_blank Concentrated formula" at bounding box center [435, 622] width 347 height 21
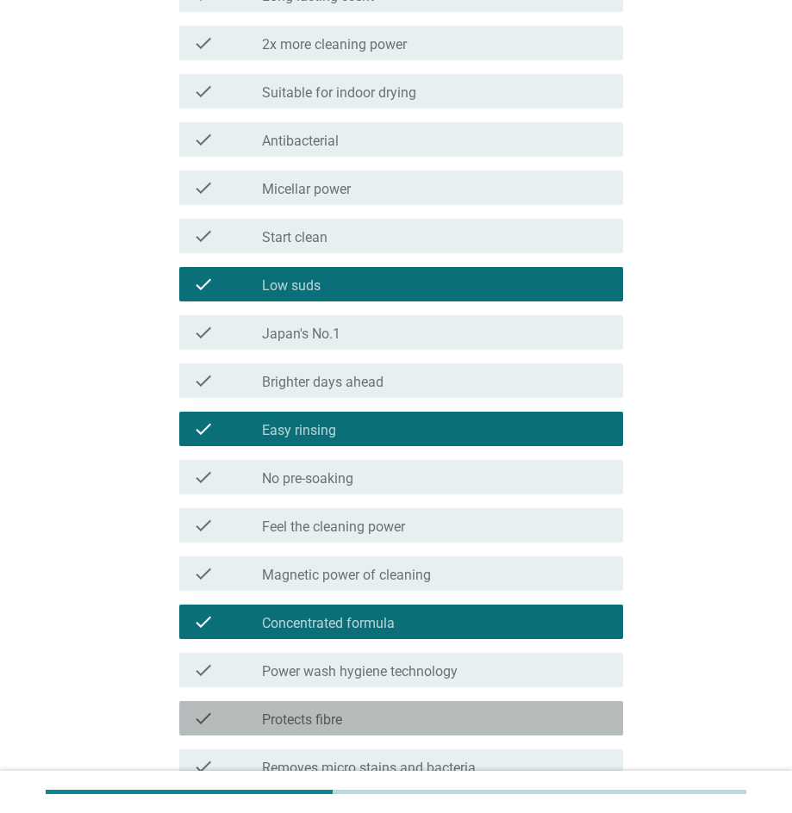
click at [450, 718] on div "check_box_outline_blank Protects fibre" at bounding box center [435, 718] width 347 height 21
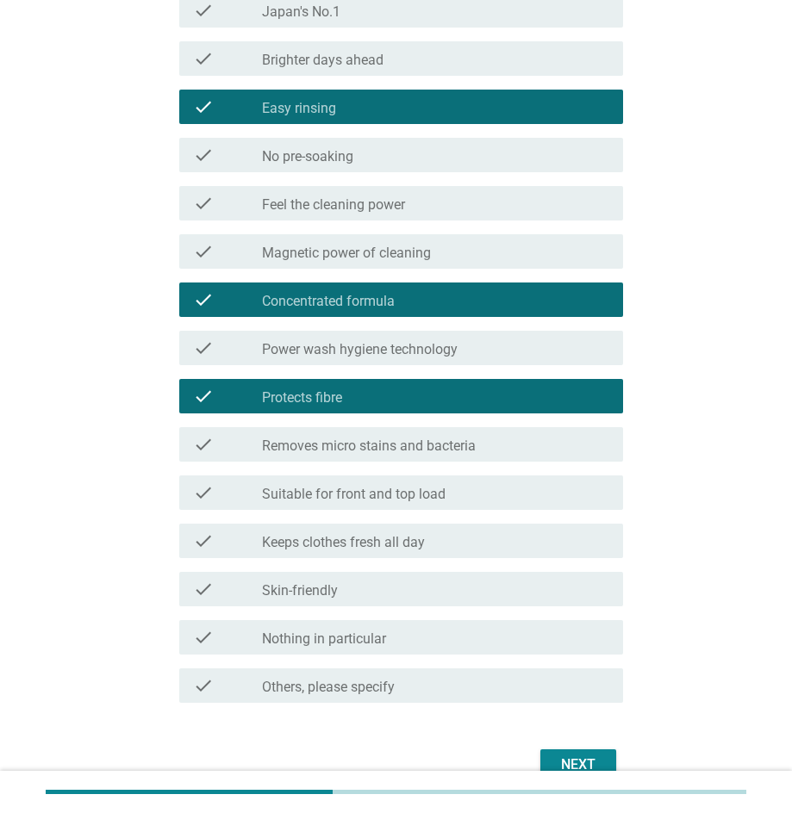
scroll to position [606, 0]
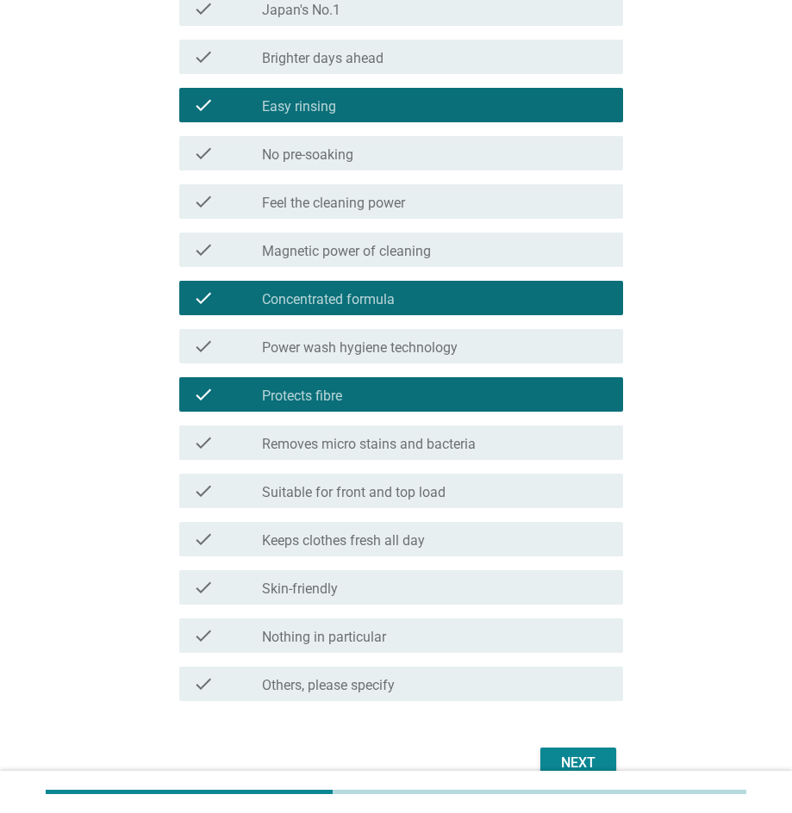
click at [601, 752] on button "Next" at bounding box center [578, 763] width 76 height 31
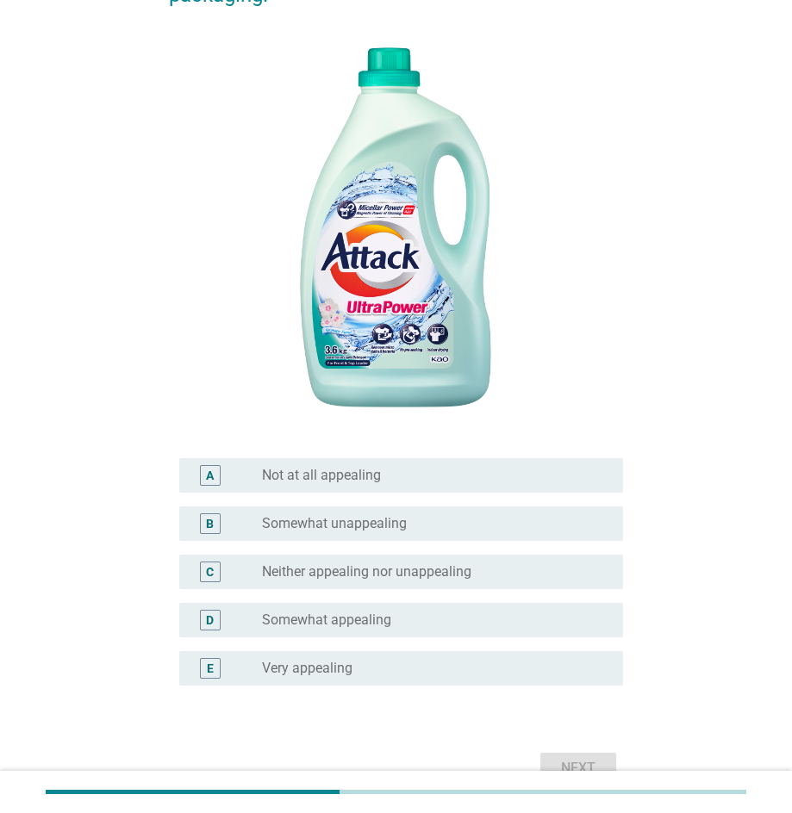
scroll to position [291, 0]
click at [469, 611] on div "radio_button_unchecked Somewhat appealing" at bounding box center [428, 619] width 333 height 17
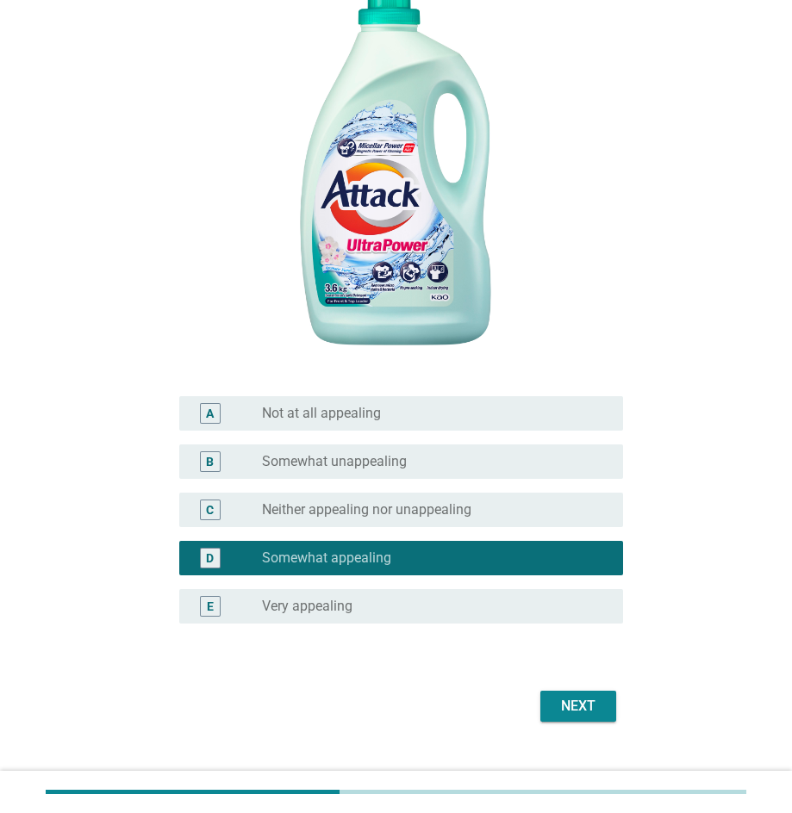
scroll to position [356, 0]
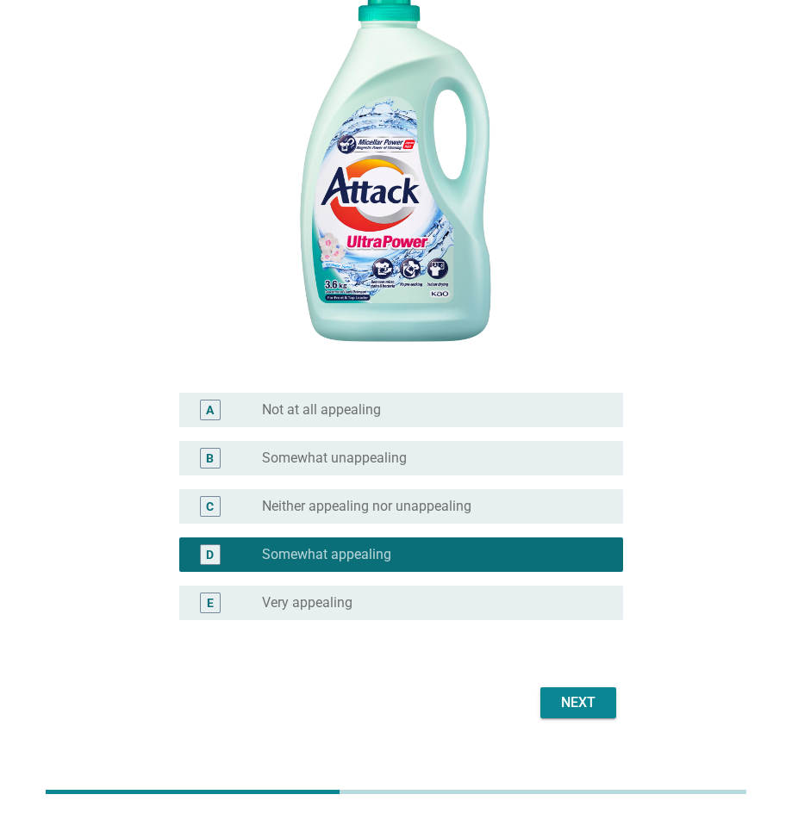
click at [568, 698] on div "Next" at bounding box center [578, 702] width 48 height 21
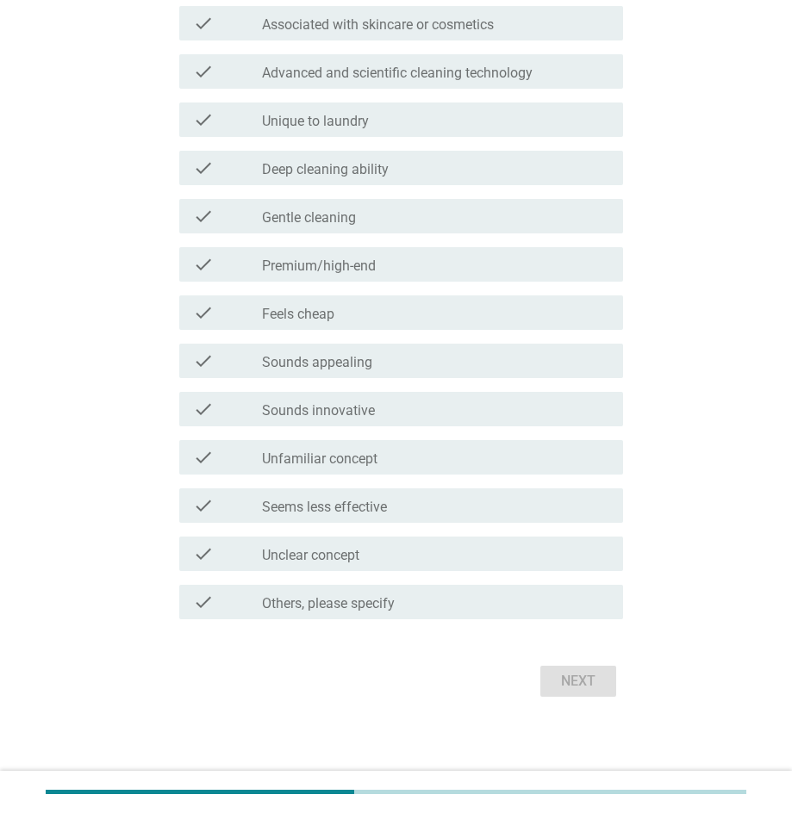
scroll to position [0, 0]
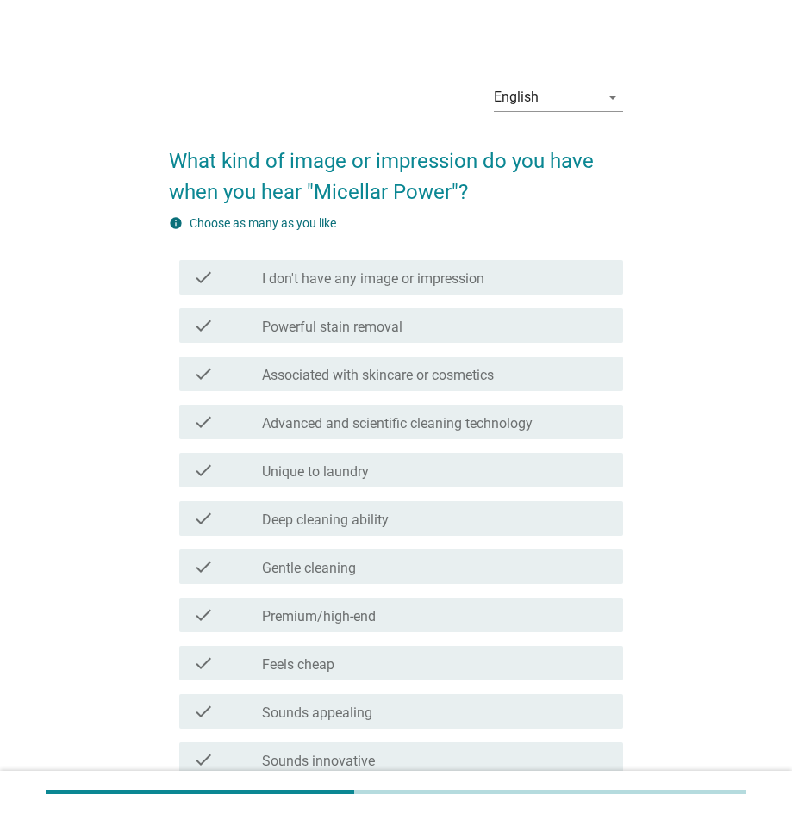
click at [379, 461] on div "check_box_outline_blank Unique to laundry" at bounding box center [435, 470] width 347 height 21
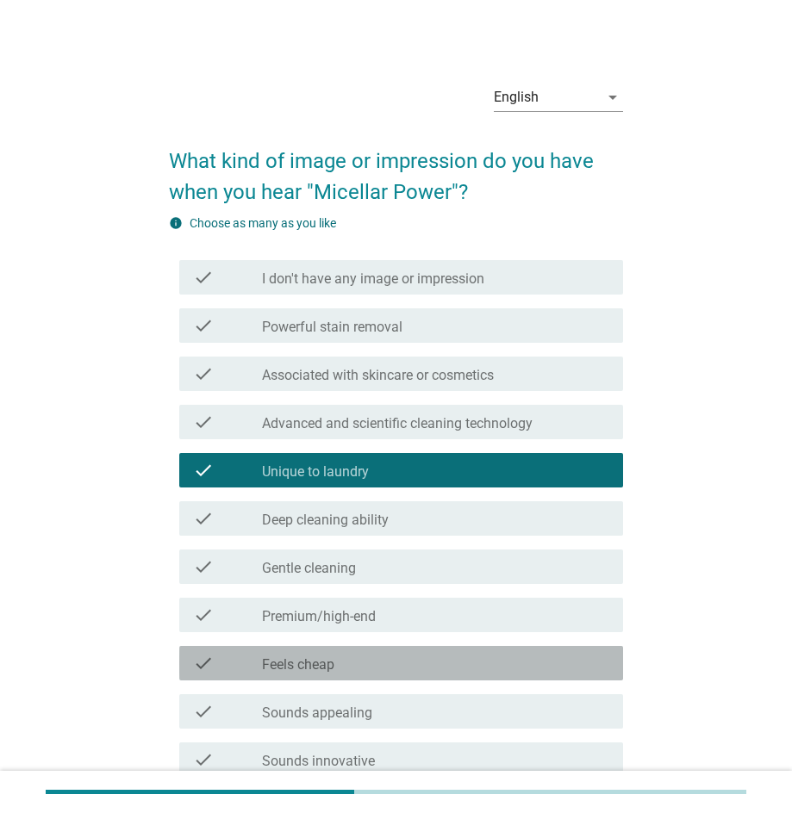
click at [436, 653] on div "check_box_outline_blank Feels cheap" at bounding box center [435, 663] width 347 height 21
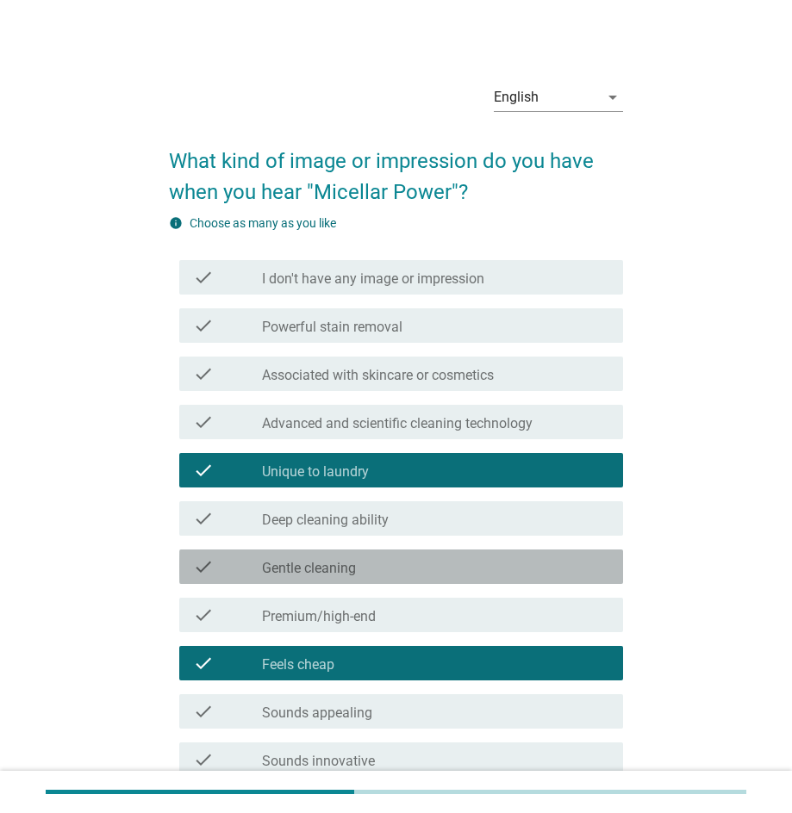
click at [448, 550] on div "check check_box_outline_blank Gentle cleaning" at bounding box center [401, 566] width 444 height 34
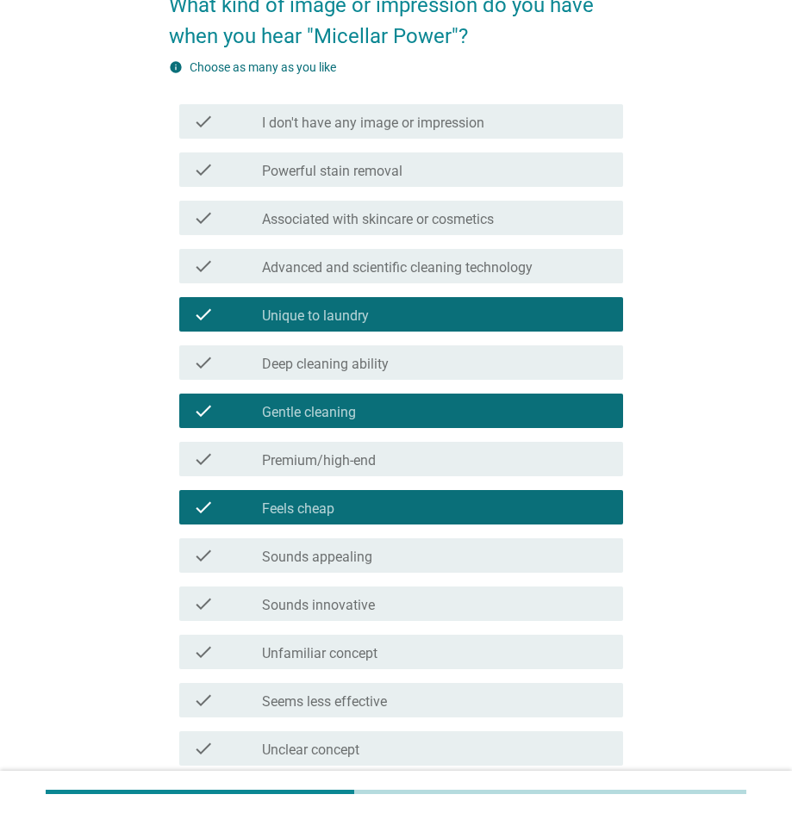
scroll to position [228, 0]
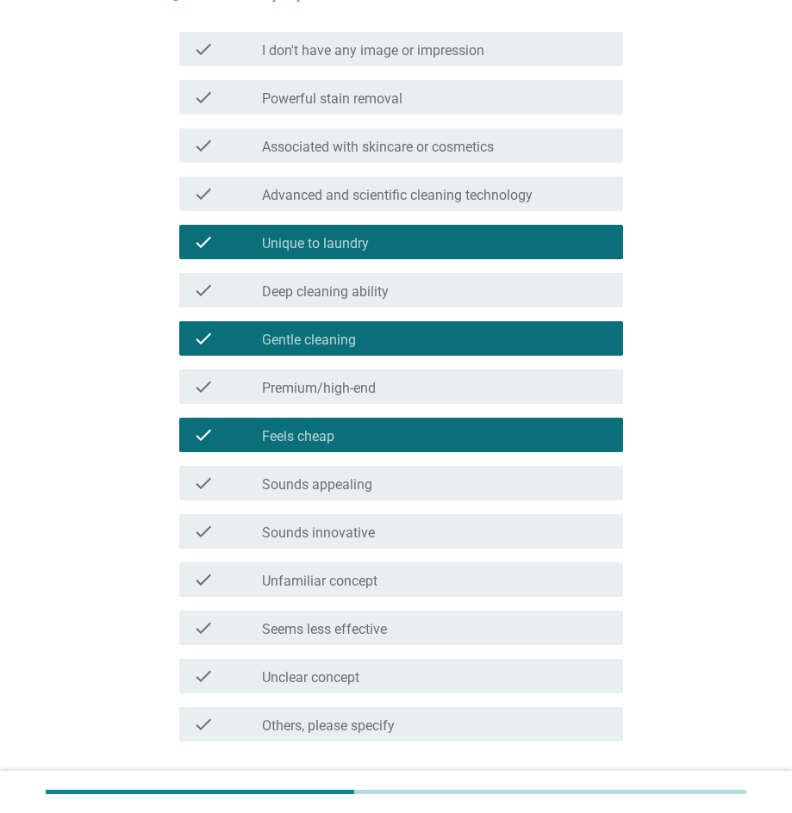
click at [781, 697] on div "English arrow_drop_down What kind of image or impression do you have when you h…" at bounding box center [396, 332] width 792 height 1121
click at [412, 526] on div "check_box_outline_blank Sounds innovative" at bounding box center [435, 531] width 347 height 21
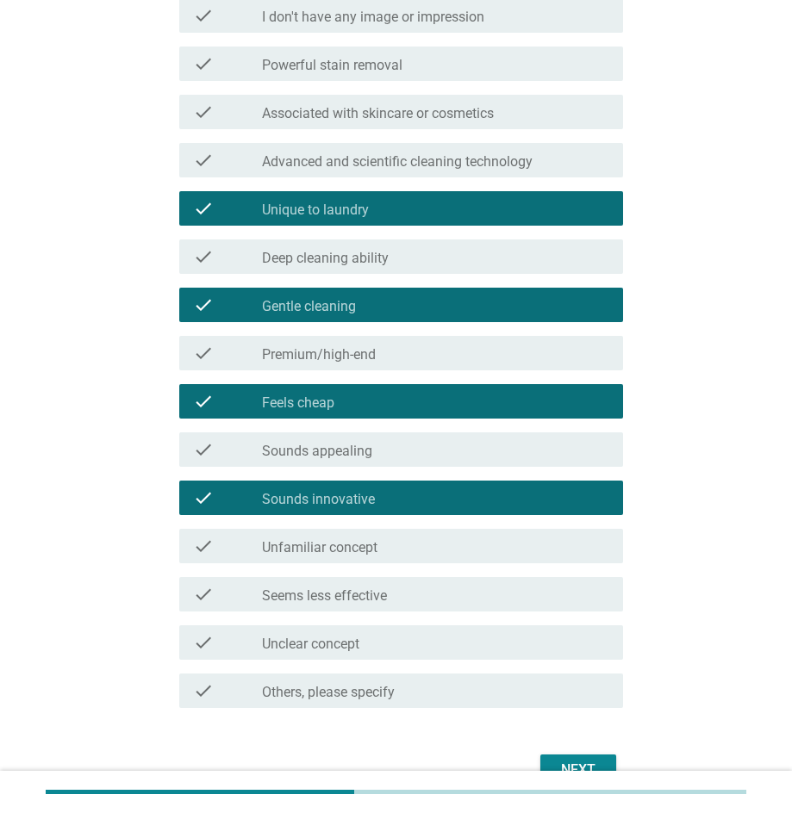
scroll to position [351, 0]
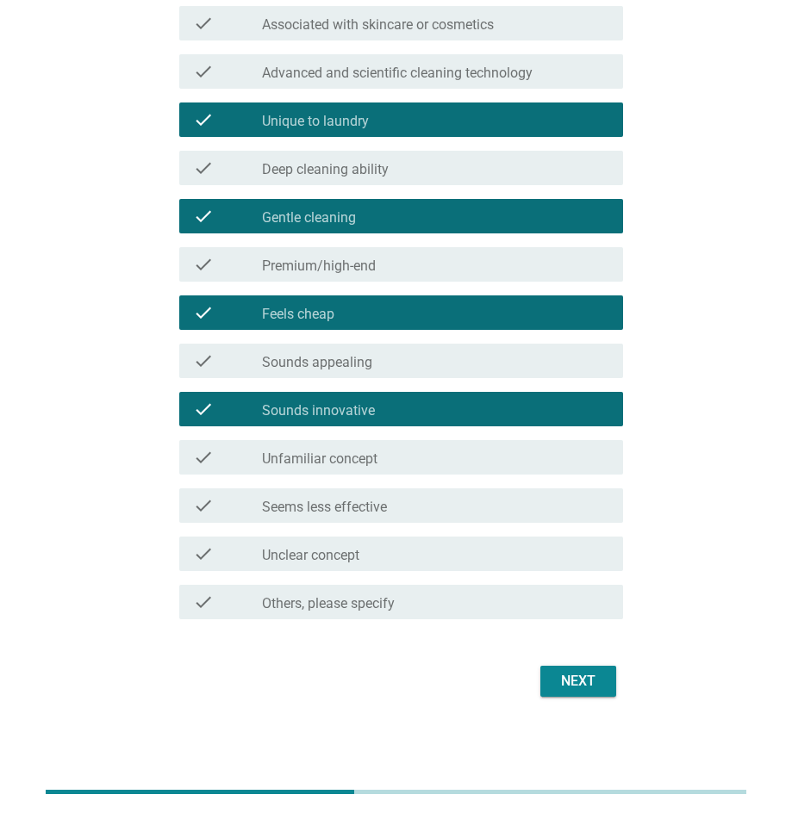
click at [589, 686] on div "Next" at bounding box center [578, 681] width 48 height 21
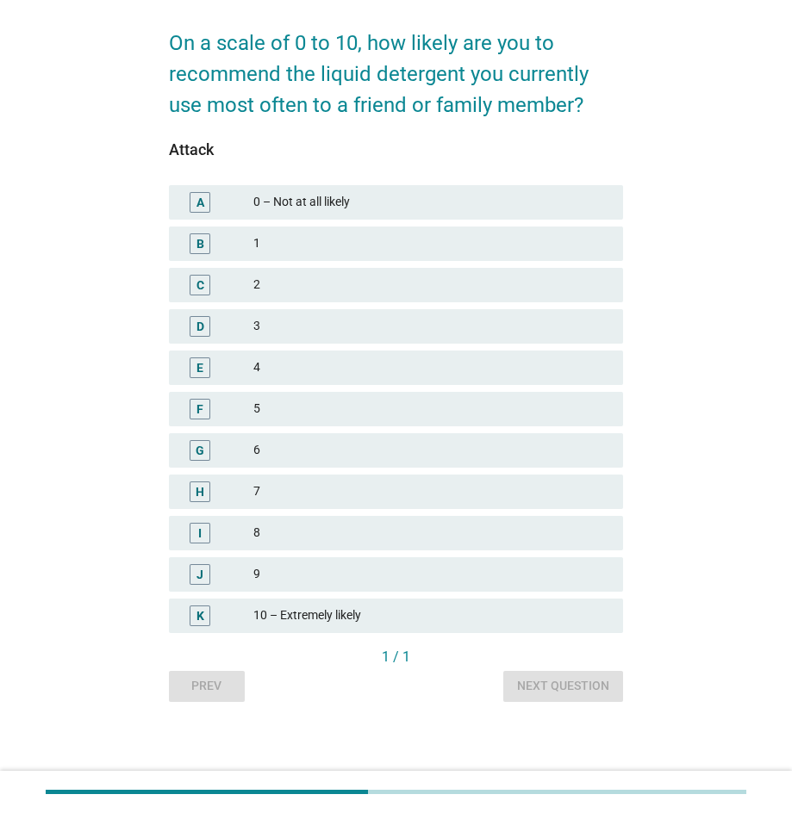
scroll to position [0, 0]
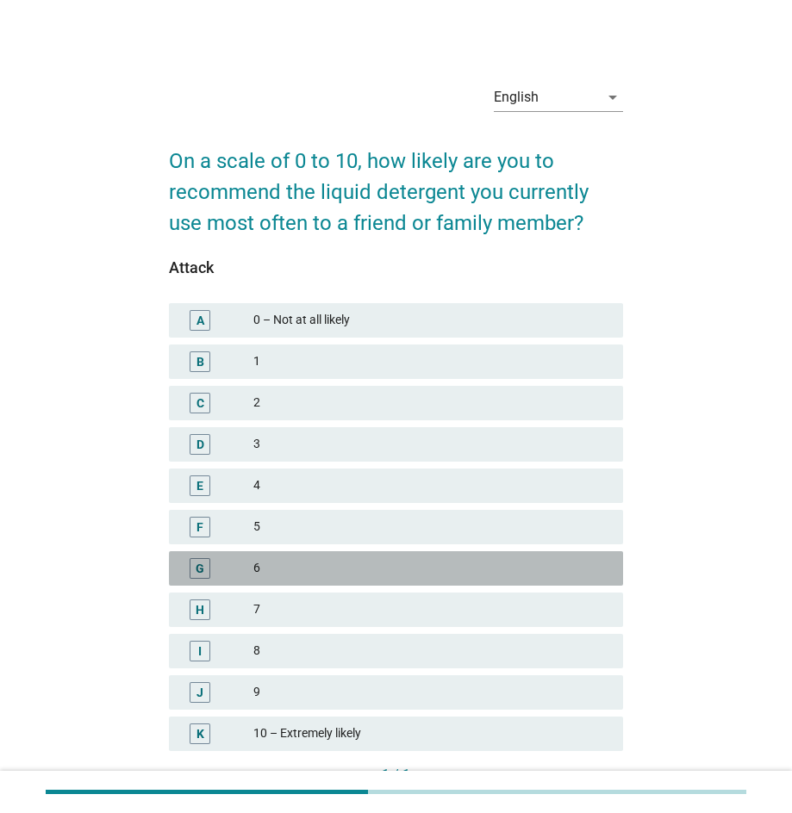
click at [374, 562] on div "6" at bounding box center [431, 568] width 356 height 21
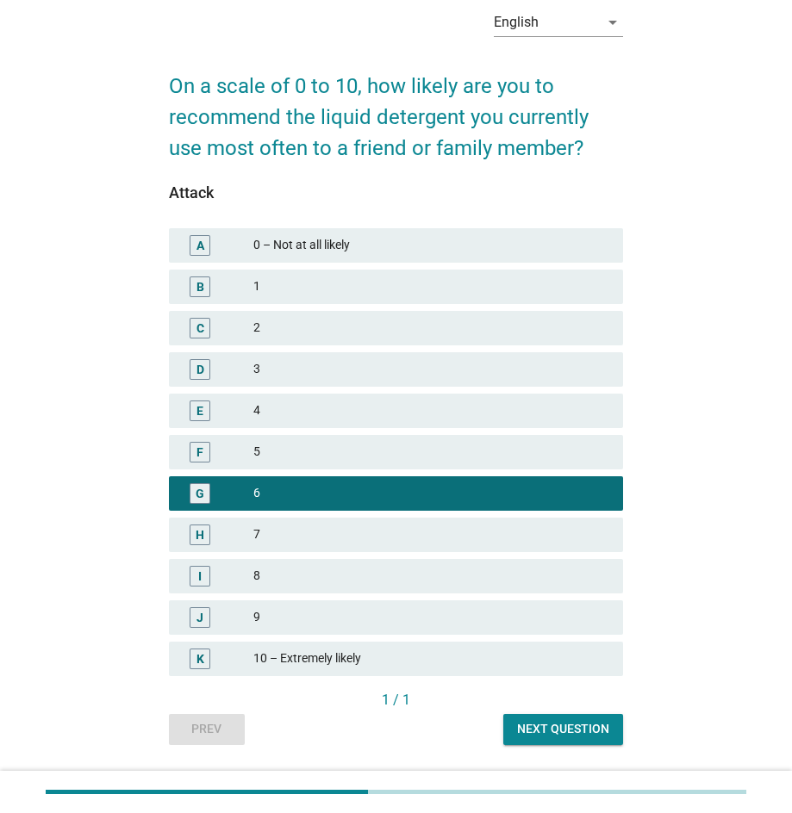
scroll to position [88, 0]
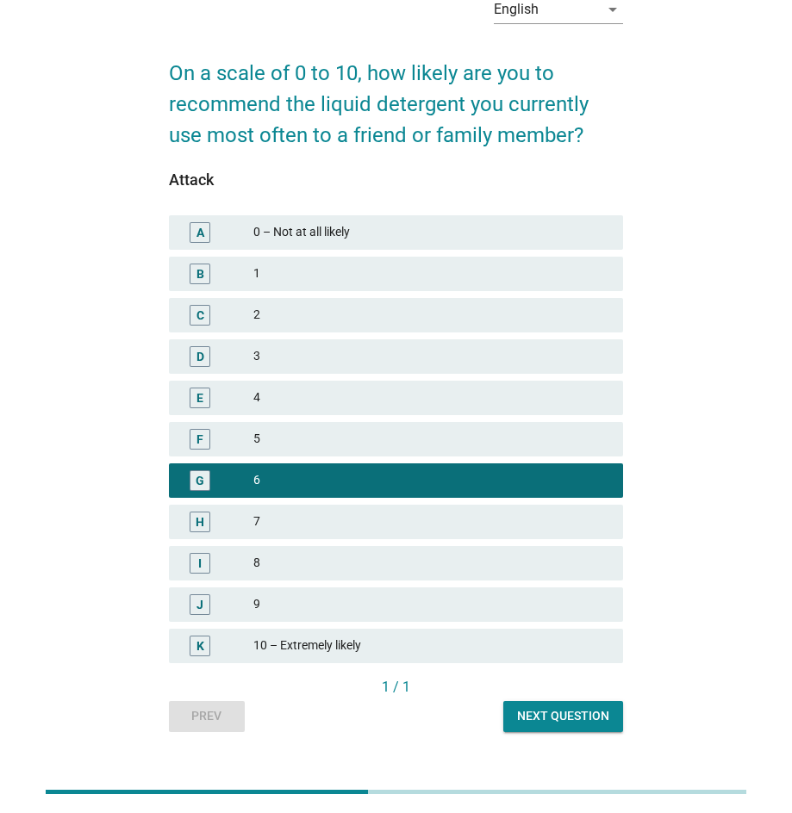
click at [574, 717] on div "Next question" at bounding box center [563, 716] width 92 height 18
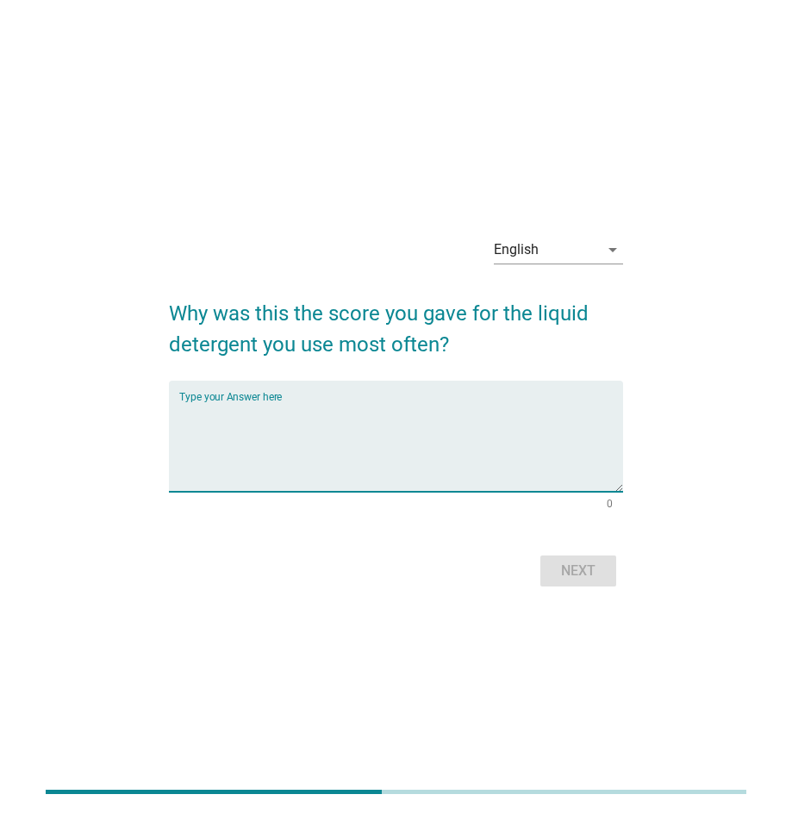
click at [497, 429] on textarea "Type your Answer here" at bounding box center [401, 446] width 444 height 90
type textarea "good"
click at [568, 568] on div "Next" at bounding box center [578, 571] width 48 height 21
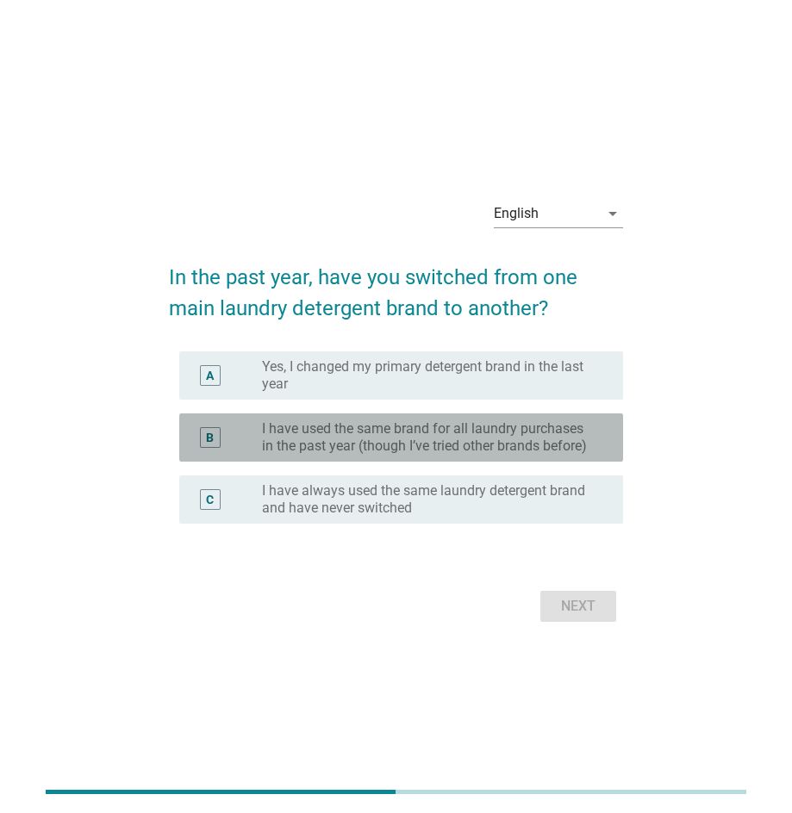
click at [471, 446] on label "I have used the same brand for all laundry purchases in the past year (though I…" at bounding box center [428, 437] width 333 height 34
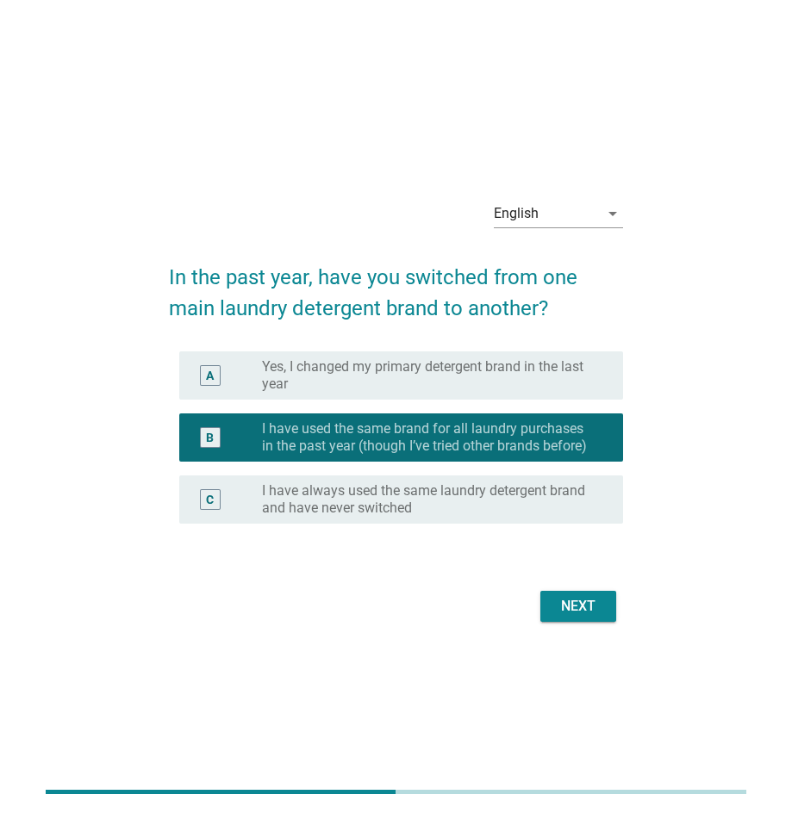
click at [592, 617] on button "Next" at bounding box center [578, 606] width 76 height 31
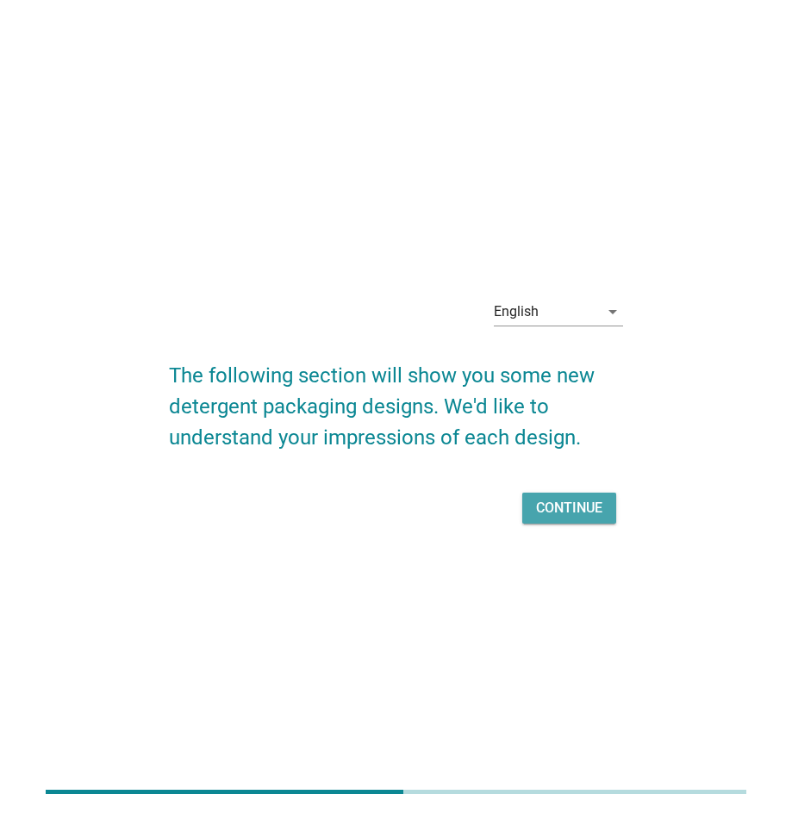
click at [593, 508] on div "Continue" at bounding box center [569, 508] width 66 height 21
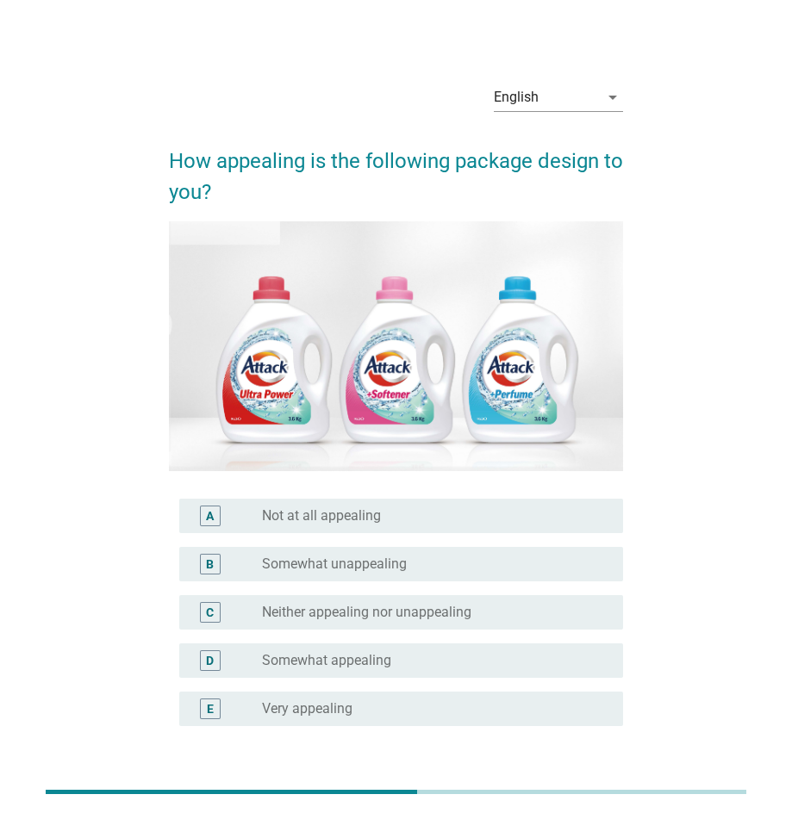
click at [496, 661] on div "radio_button_unchecked Somewhat appealing" at bounding box center [428, 660] width 333 height 17
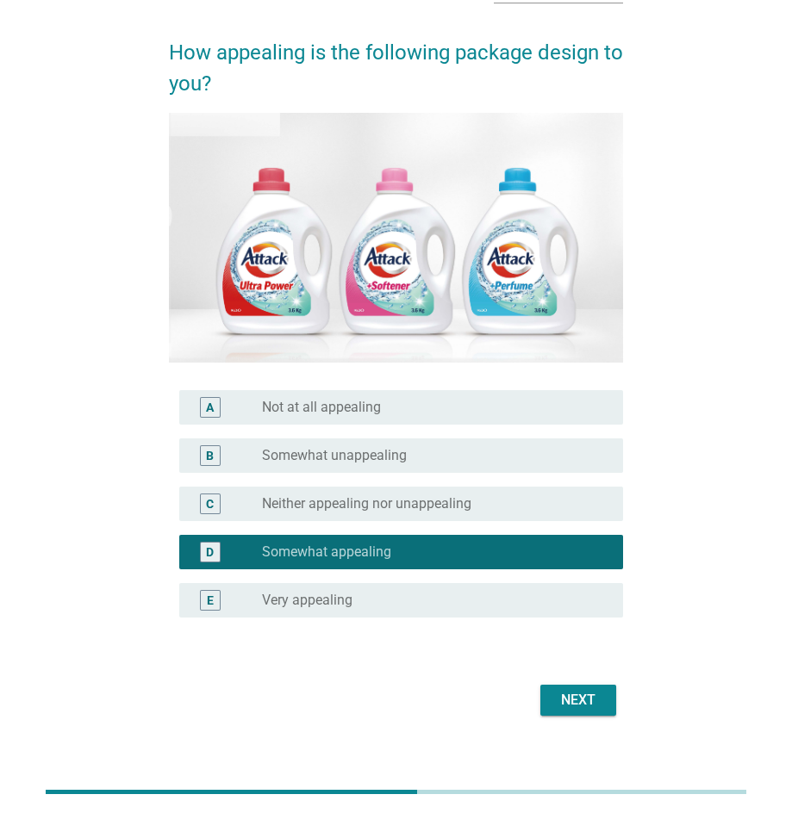
scroll to position [115, 0]
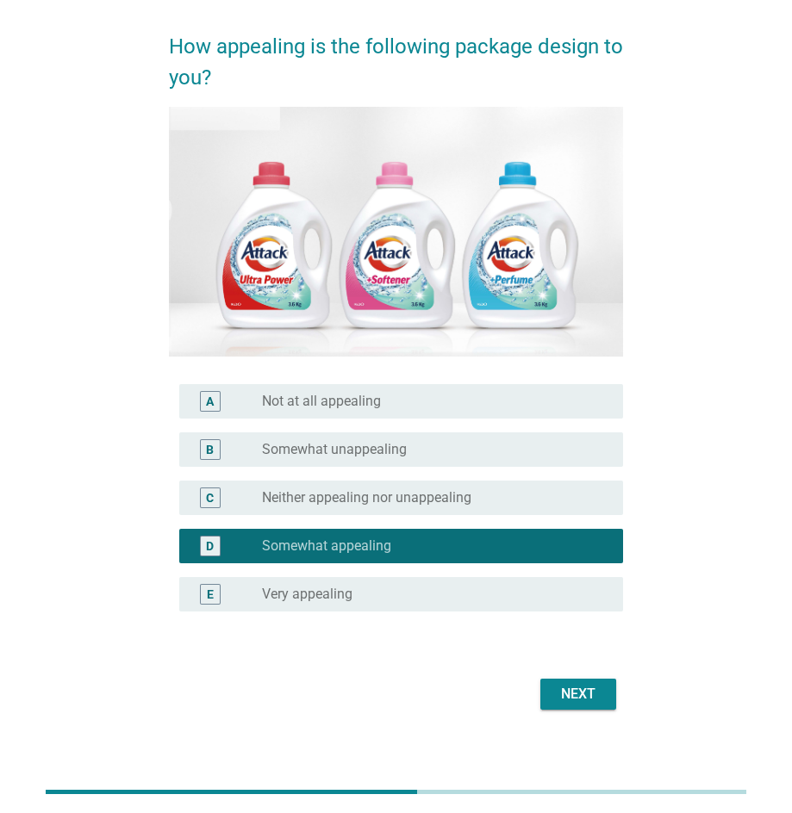
click at [600, 690] on div "Next" at bounding box center [578, 694] width 48 height 21
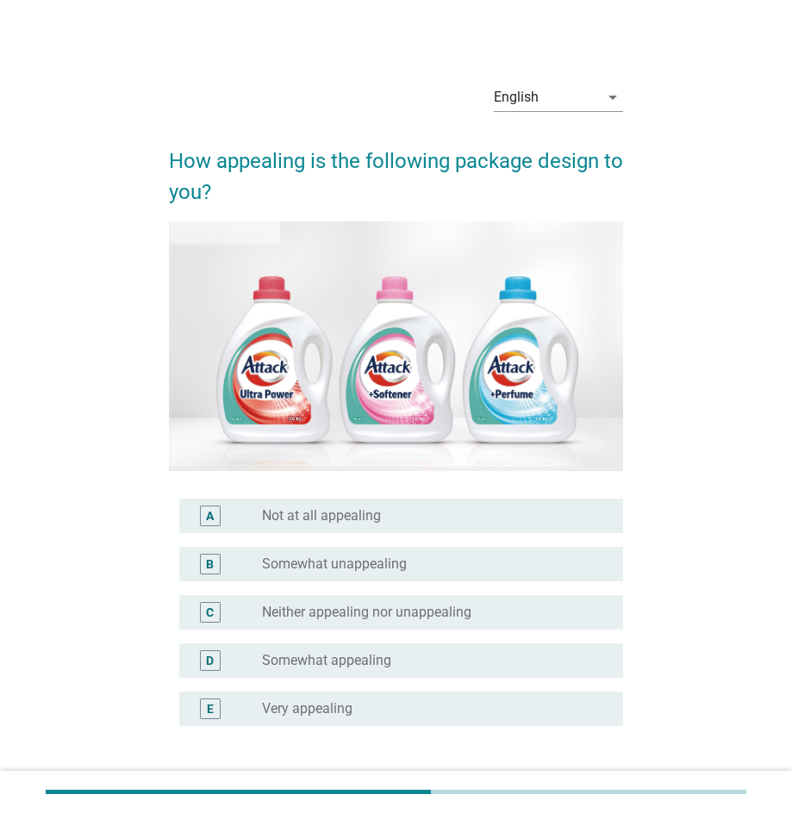
click at [441, 612] on label "Neither appealing nor unappealing" at bounding box center [366, 612] width 209 height 17
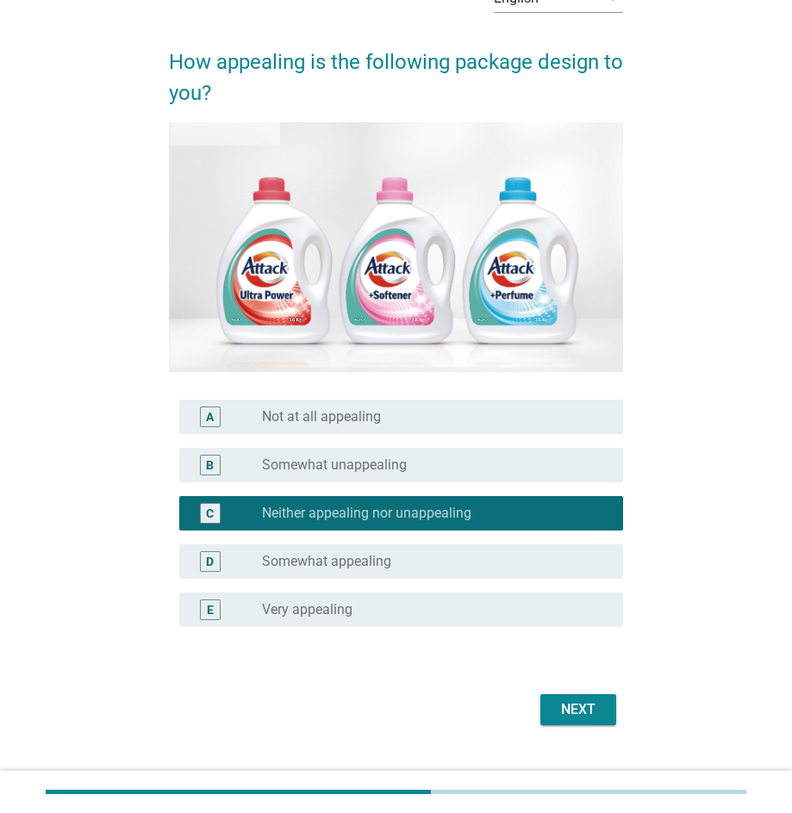
scroll to position [128, 0]
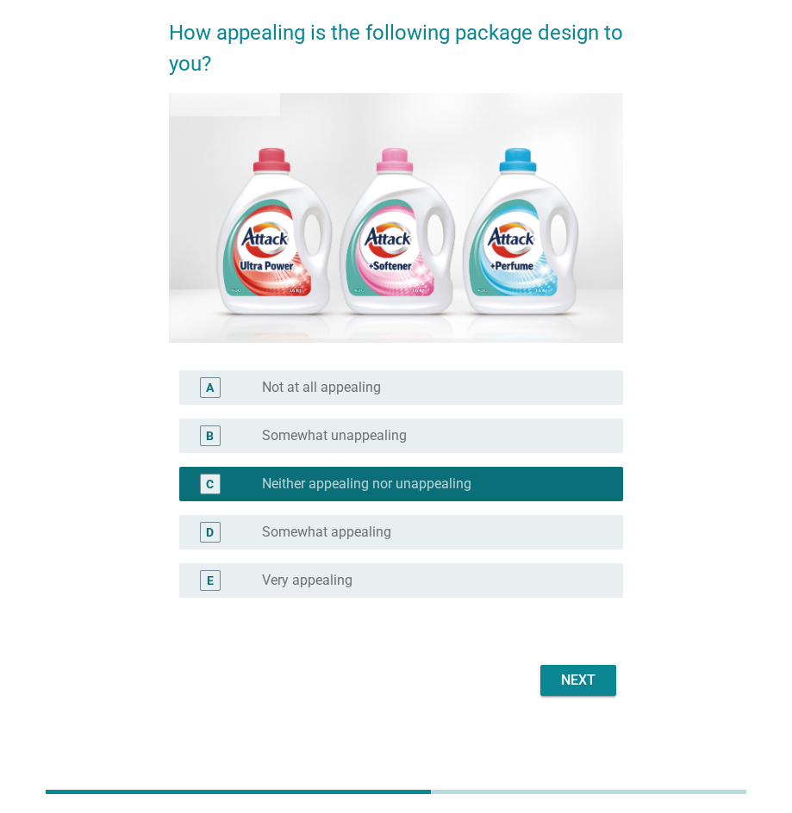
click at [574, 680] on div "Next" at bounding box center [578, 680] width 48 height 21
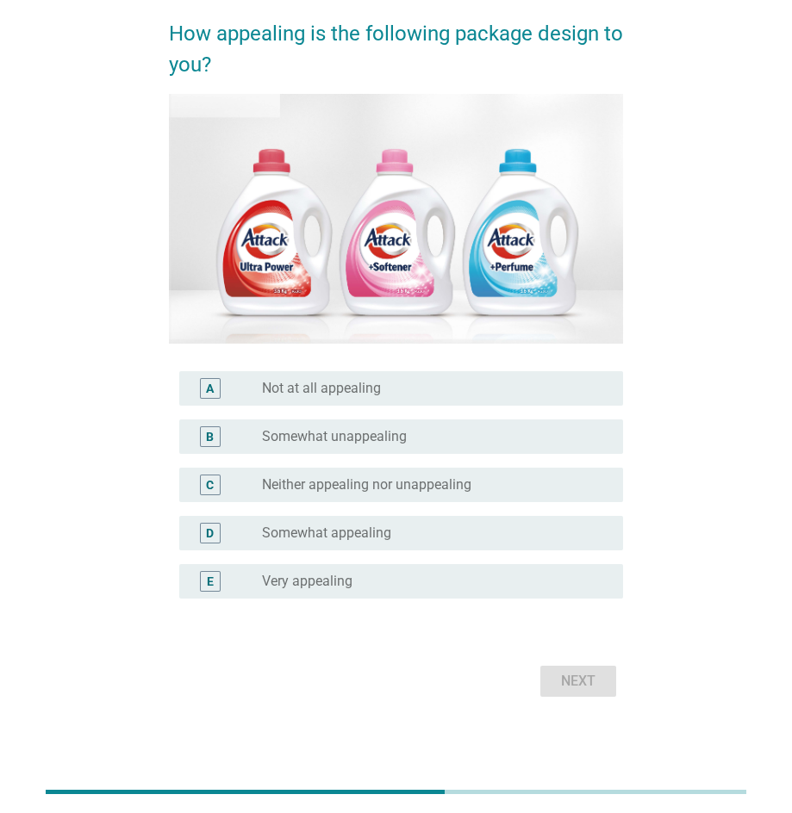
scroll to position [0, 0]
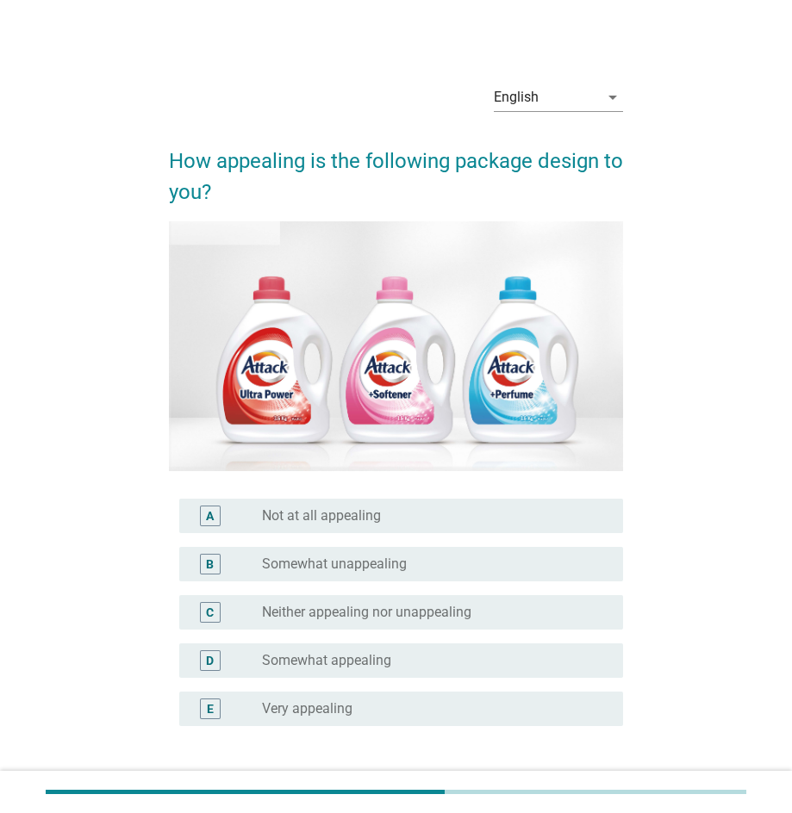
click at [408, 663] on div "radio_button_unchecked Somewhat appealing" at bounding box center [428, 660] width 333 height 17
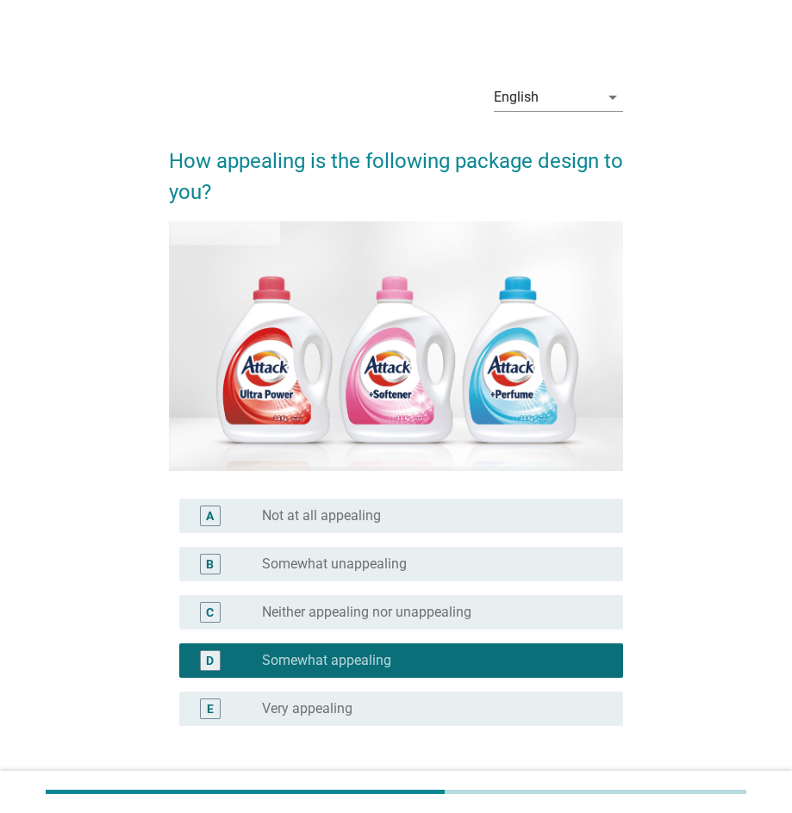
scroll to position [69, 0]
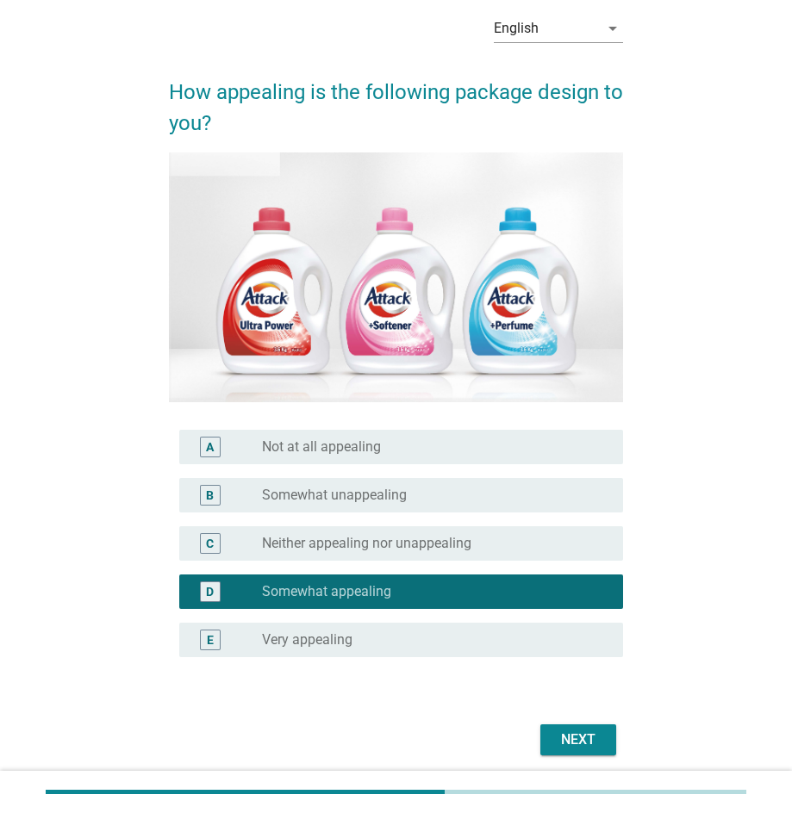
click at [573, 728] on button "Next" at bounding box center [578, 739] width 76 height 31
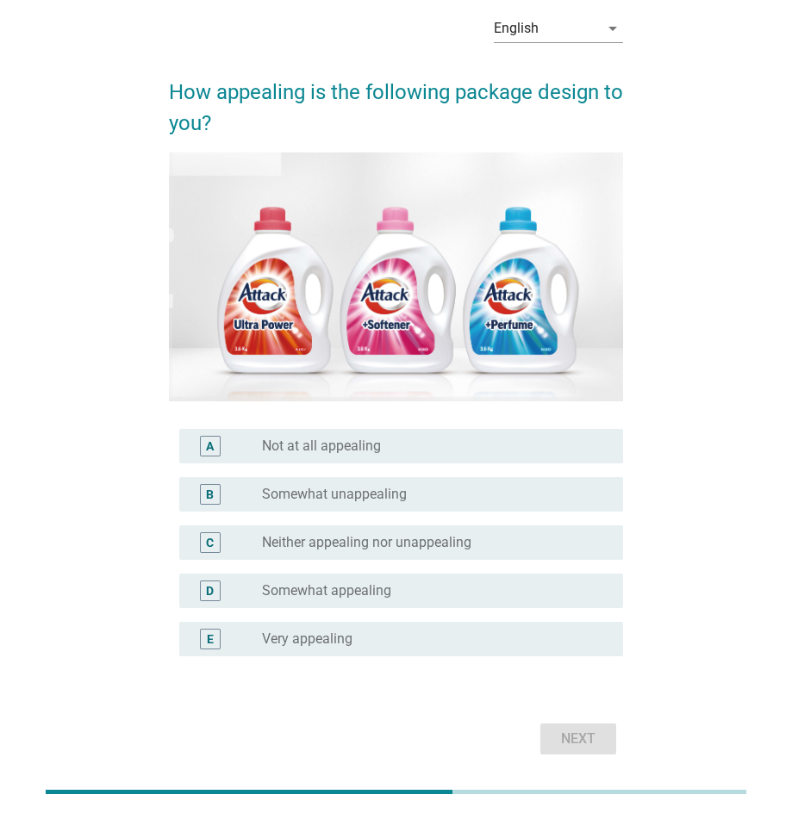
scroll to position [0, 0]
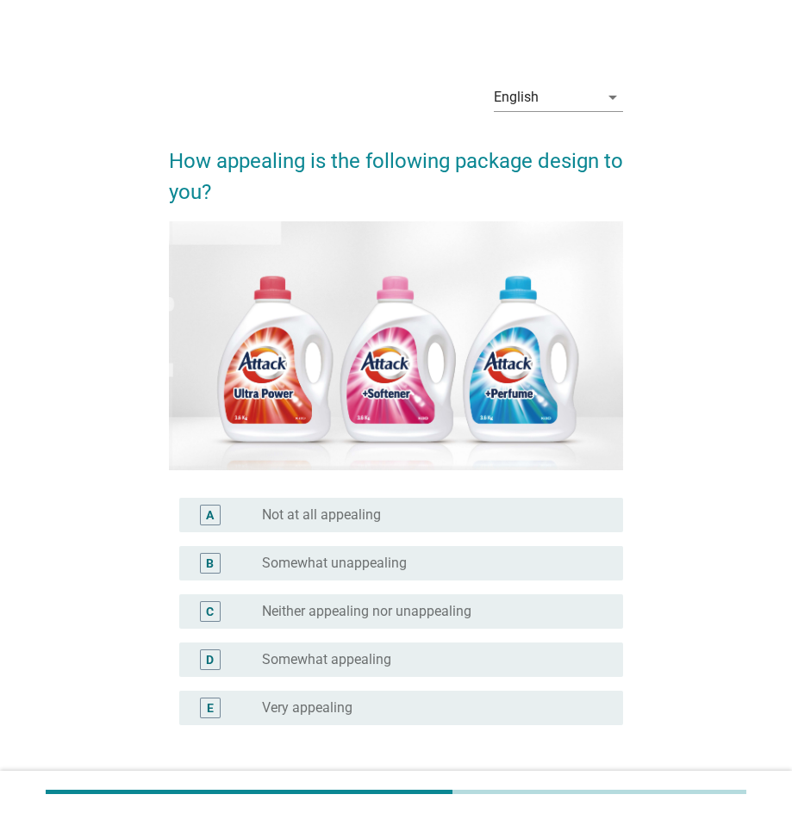
click at [461, 661] on div "radio_button_unchecked Somewhat appealing" at bounding box center [428, 659] width 333 height 17
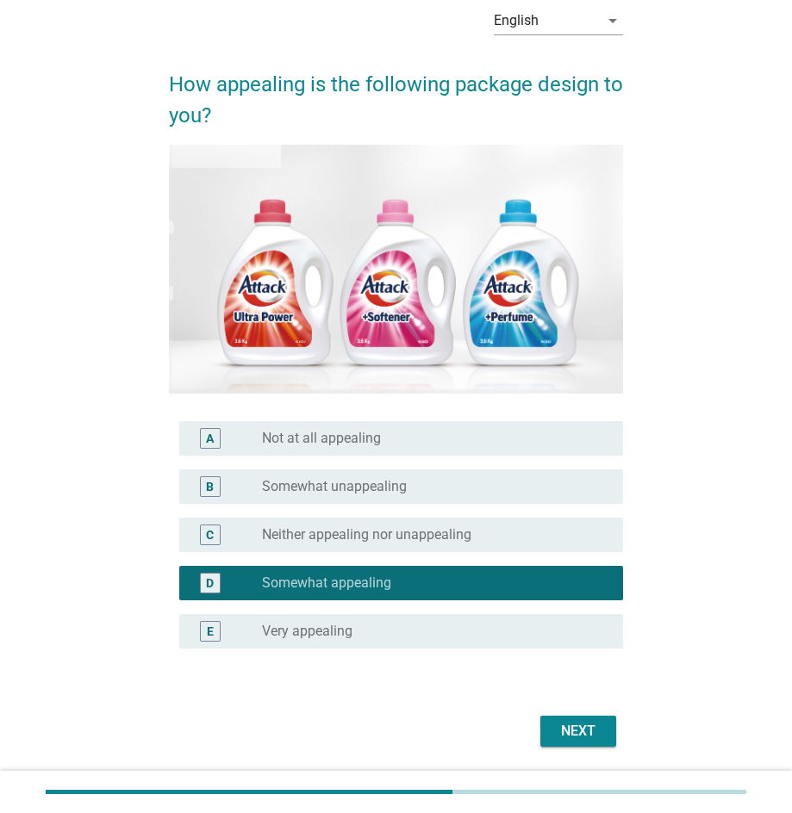
scroll to position [90, 0]
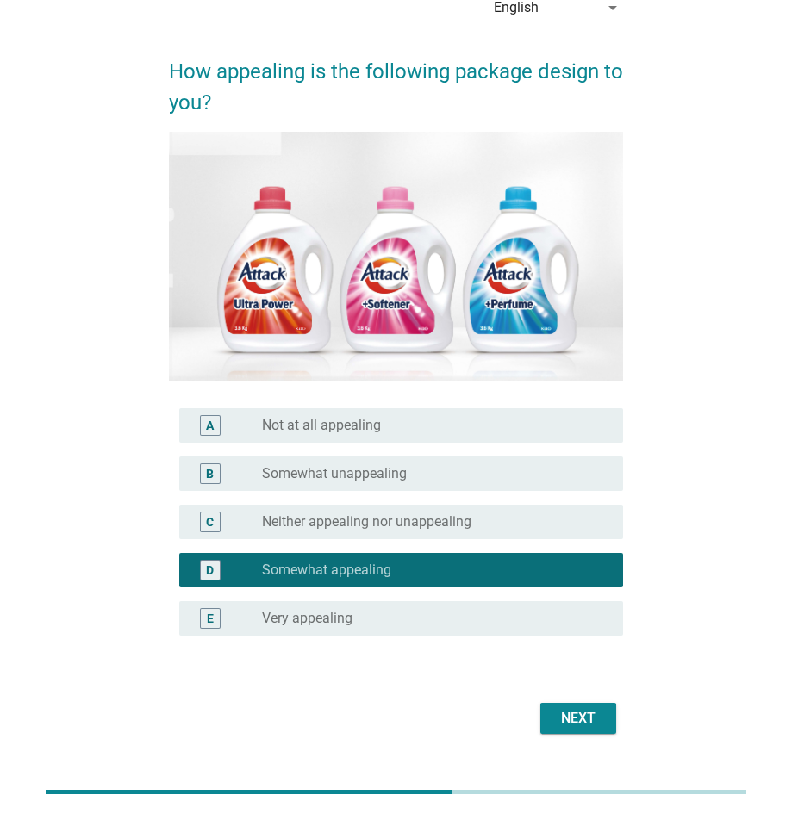
click at [582, 717] on div "Next" at bounding box center [578, 718] width 48 height 21
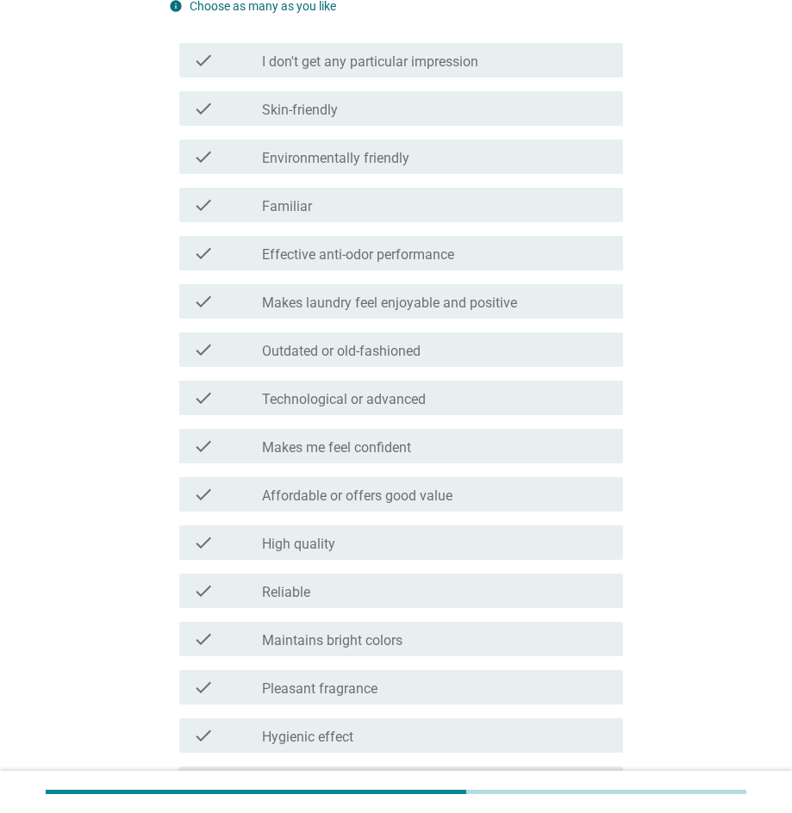
scroll to position [453, 0]
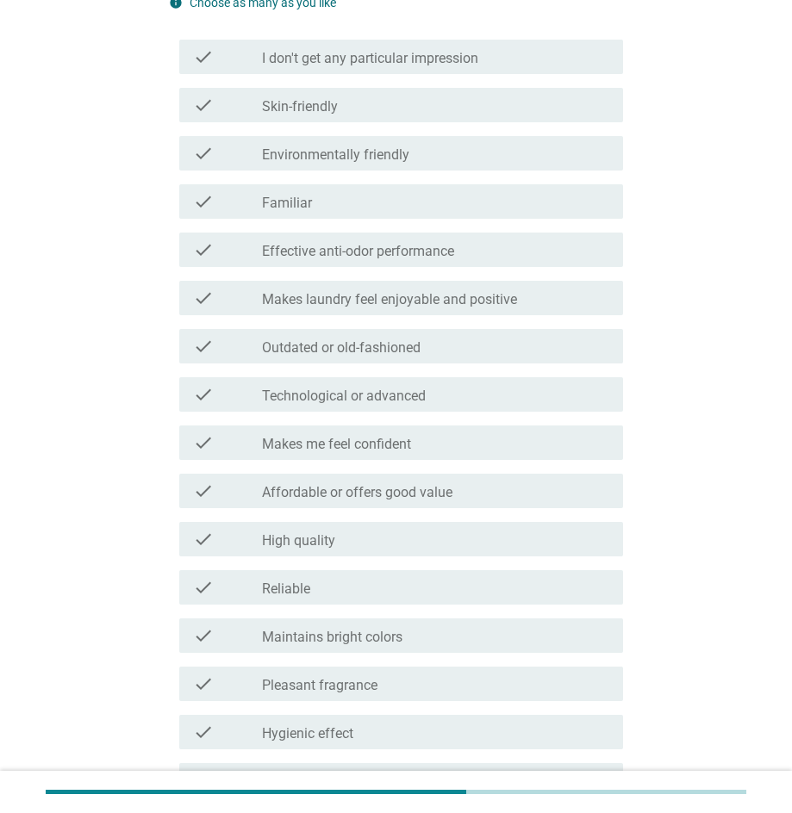
click at [437, 204] on div "check_box_outline_blank Familiar" at bounding box center [435, 201] width 347 height 21
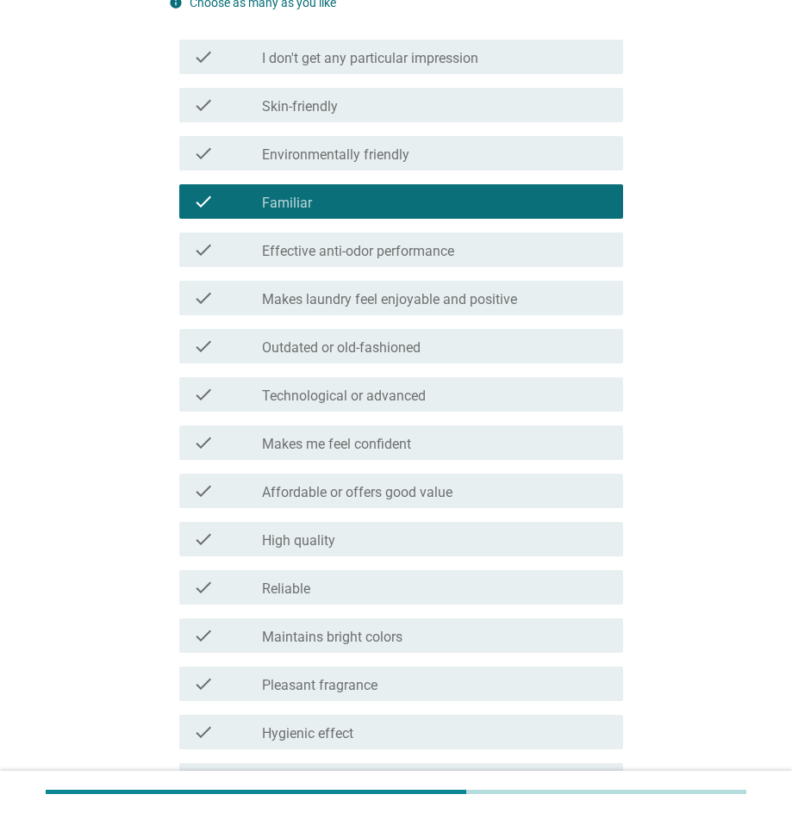
click at [452, 535] on div "check_box_outline_blank High quality" at bounding box center [435, 539] width 347 height 21
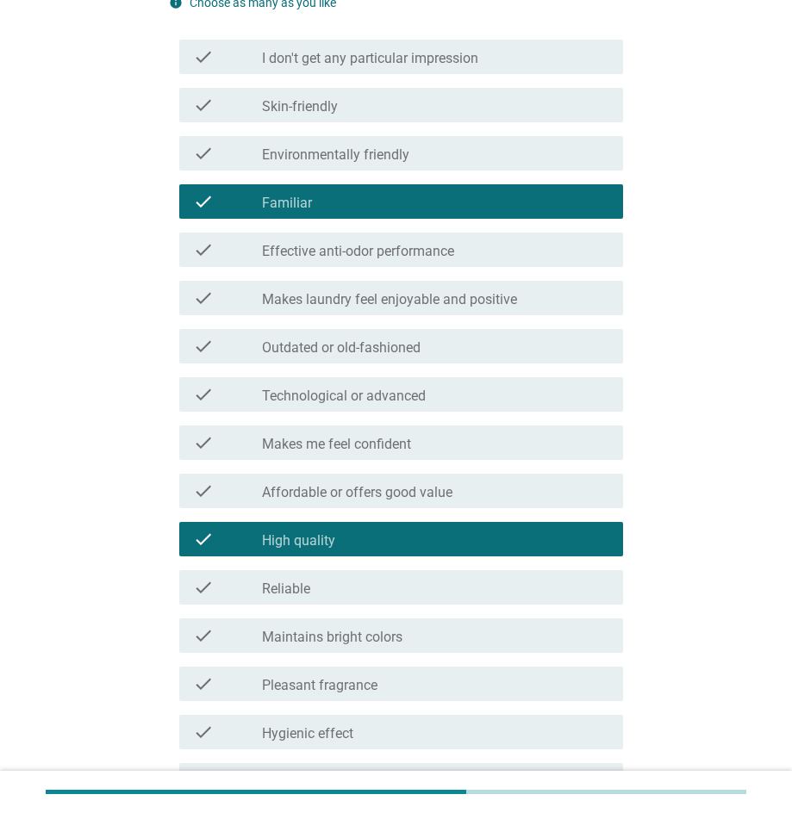
click at [469, 595] on div "check_box_outline_blank Reliable" at bounding box center [435, 587] width 347 height 21
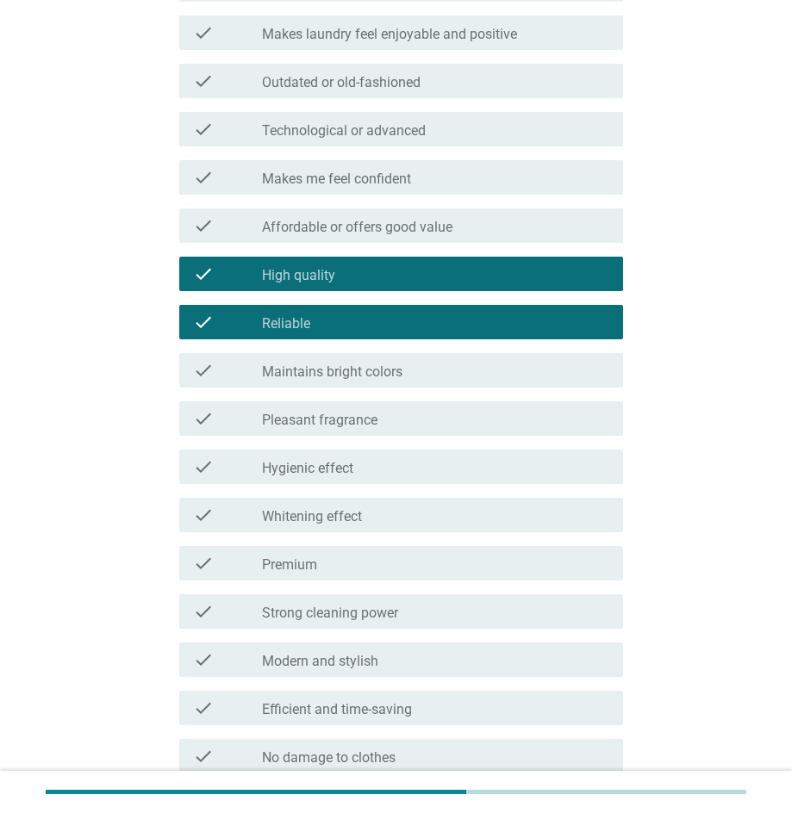
scroll to position [863, 0]
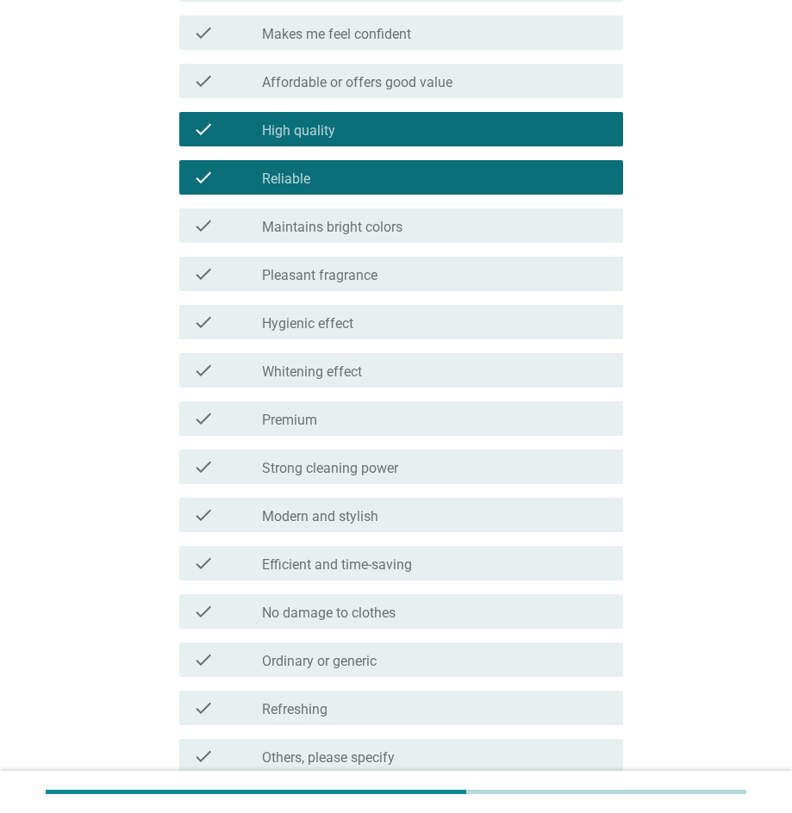
click at [484, 413] on div "check_box_outline_blank Premium" at bounding box center [435, 418] width 347 height 21
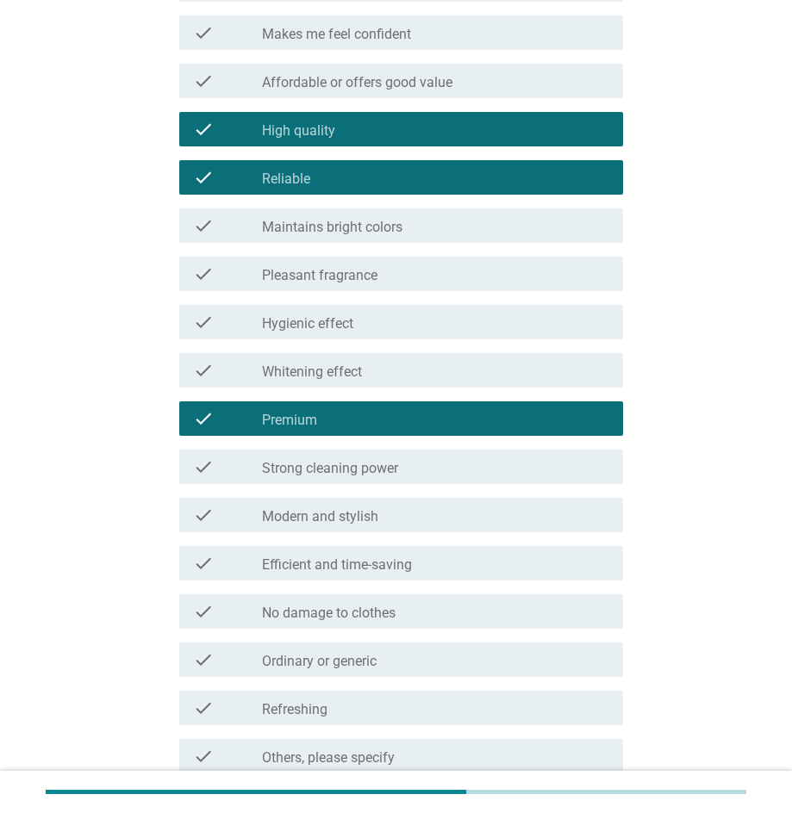
click at [477, 658] on div "check_box_outline_blank Ordinary or generic" at bounding box center [435, 659] width 347 height 21
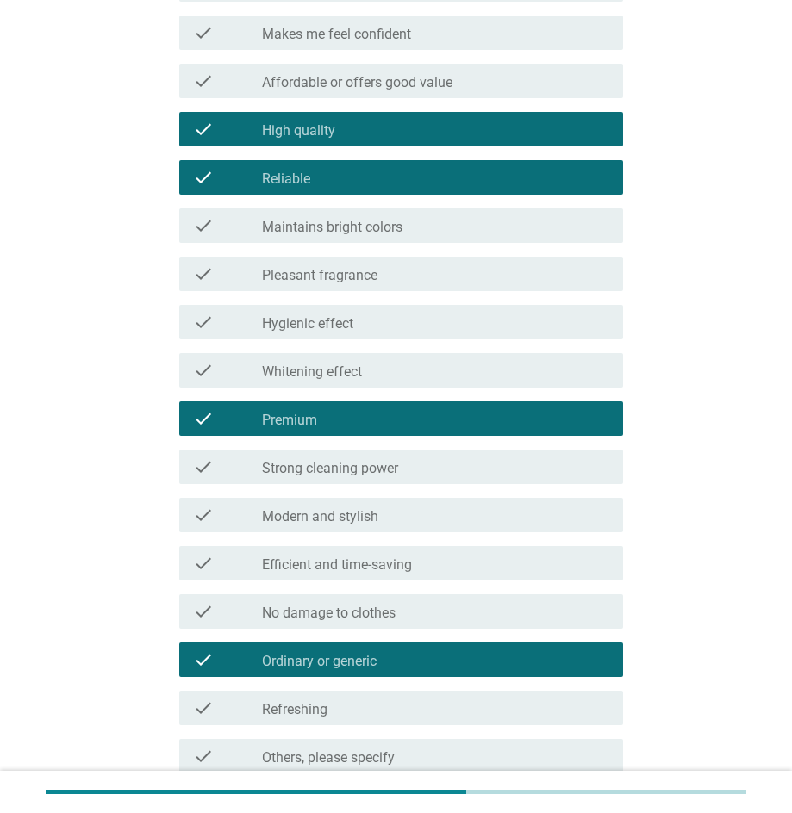
scroll to position [1018, 0]
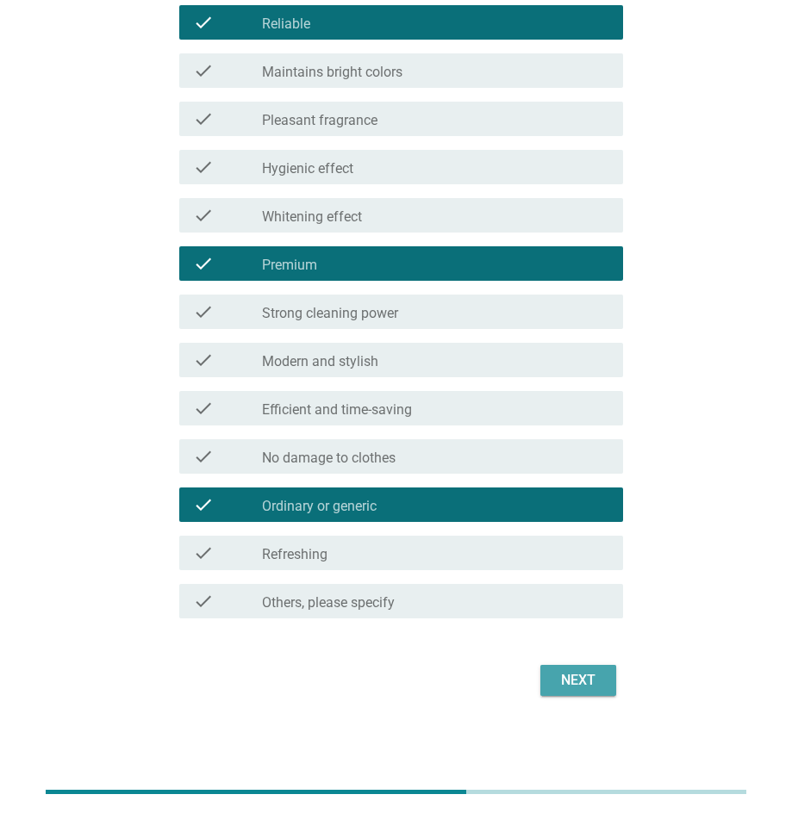
click at [592, 684] on div "Next" at bounding box center [578, 680] width 48 height 21
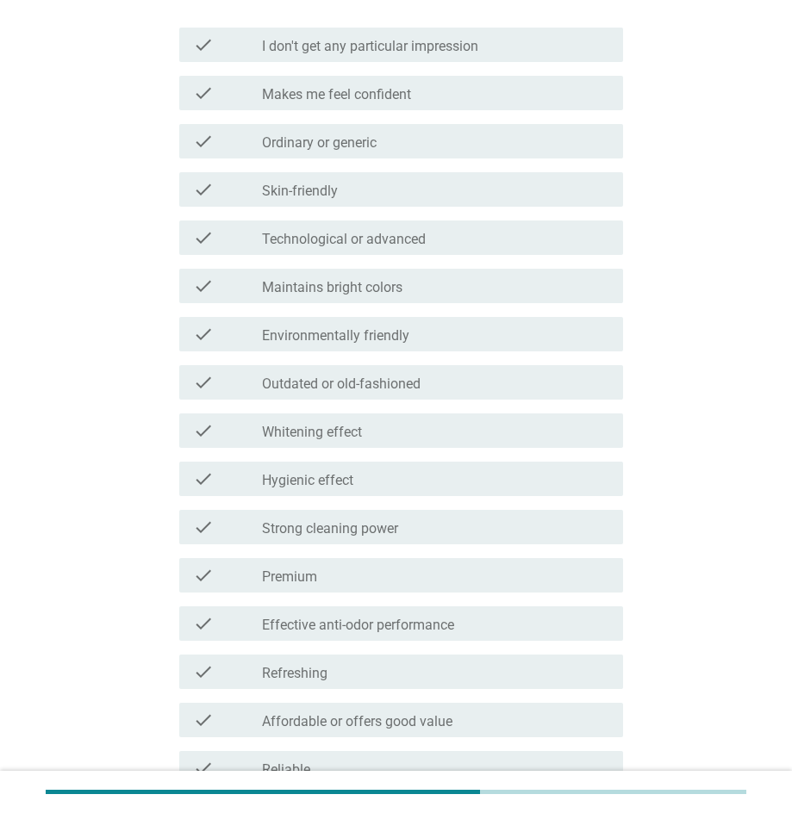
scroll to position [486, 0]
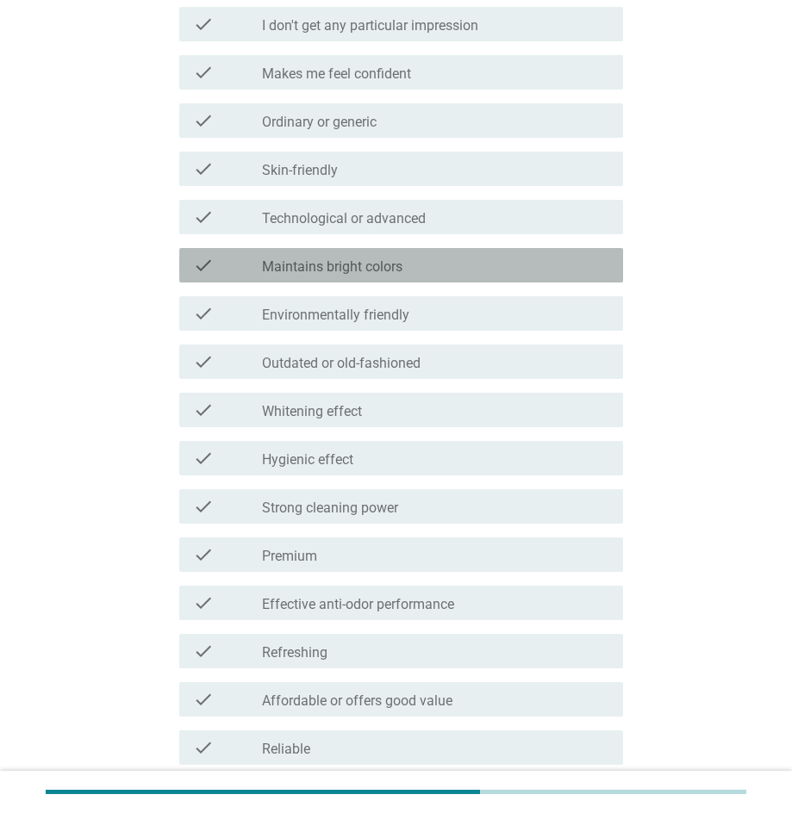
click at [454, 280] on div "check check_box_outline_blank Maintains bright colors" at bounding box center [401, 265] width 444 height 34
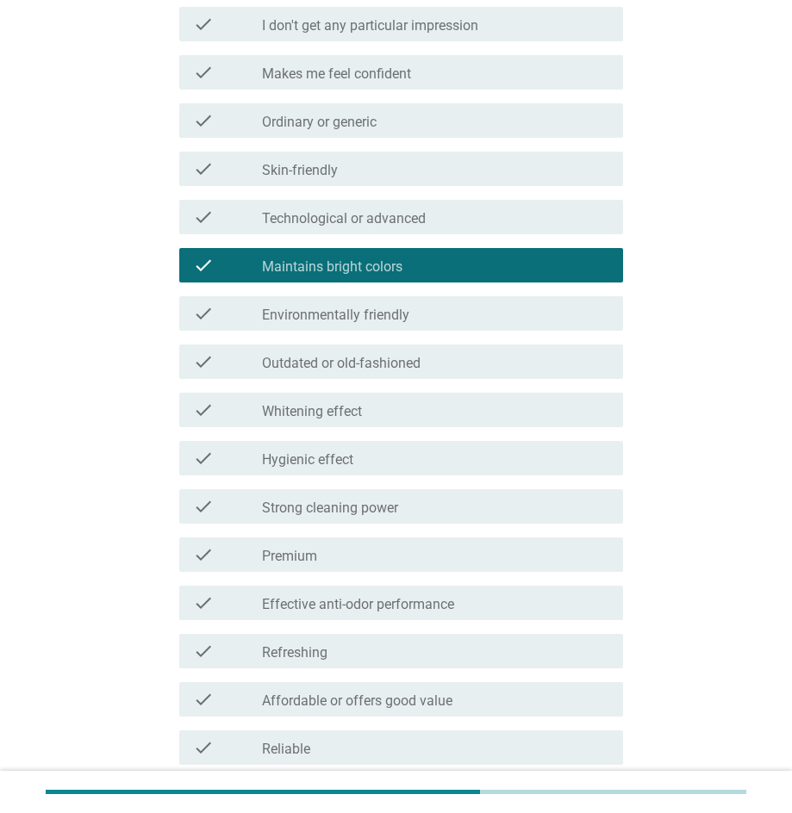
click at [469, 164] on div "check_box_outline_blank Skin-friendly" at bounding box center [435, 168] width 347 height 21
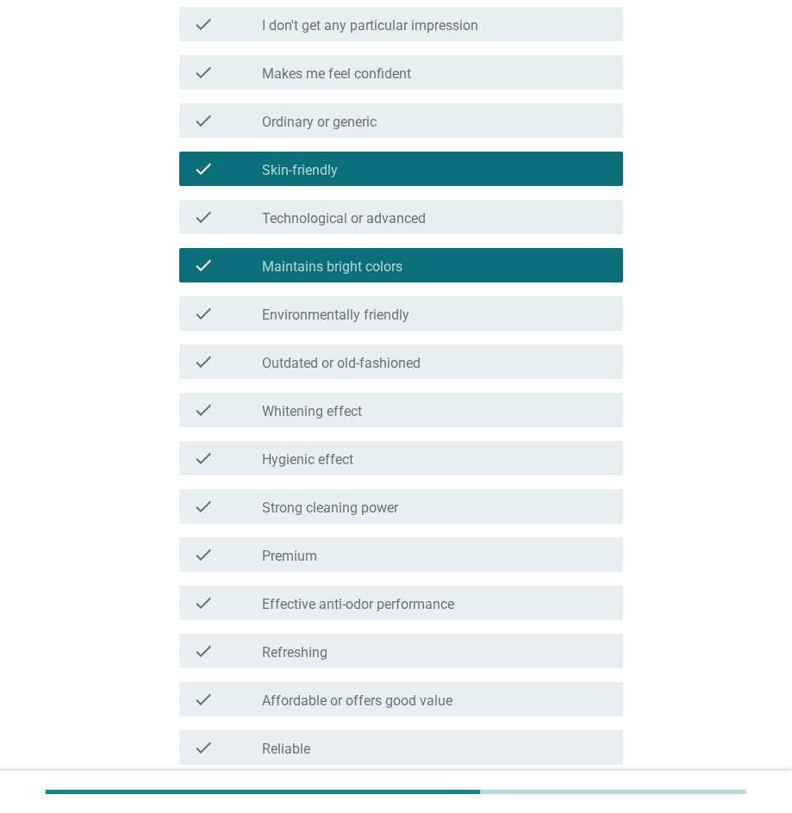
click at [463, 563] on div "check_box_outline_blank Premium" at bounding box center [435, 554] width 347 height 21
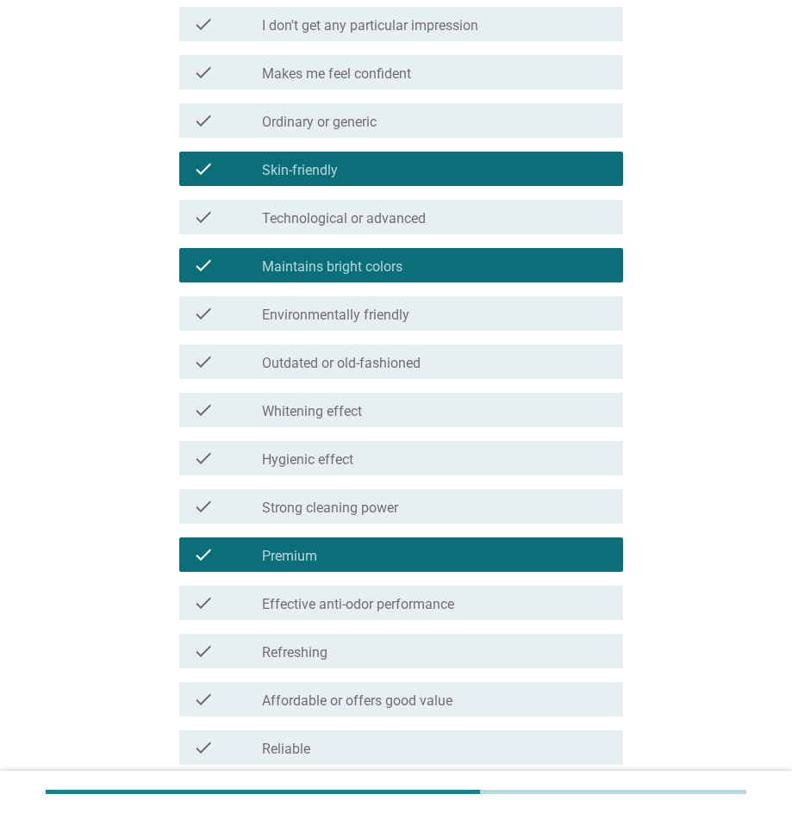
click at [482, 654] on div "check_box_outline_blank Refreshing" at bounding box center [435, 651] width 347 height 21
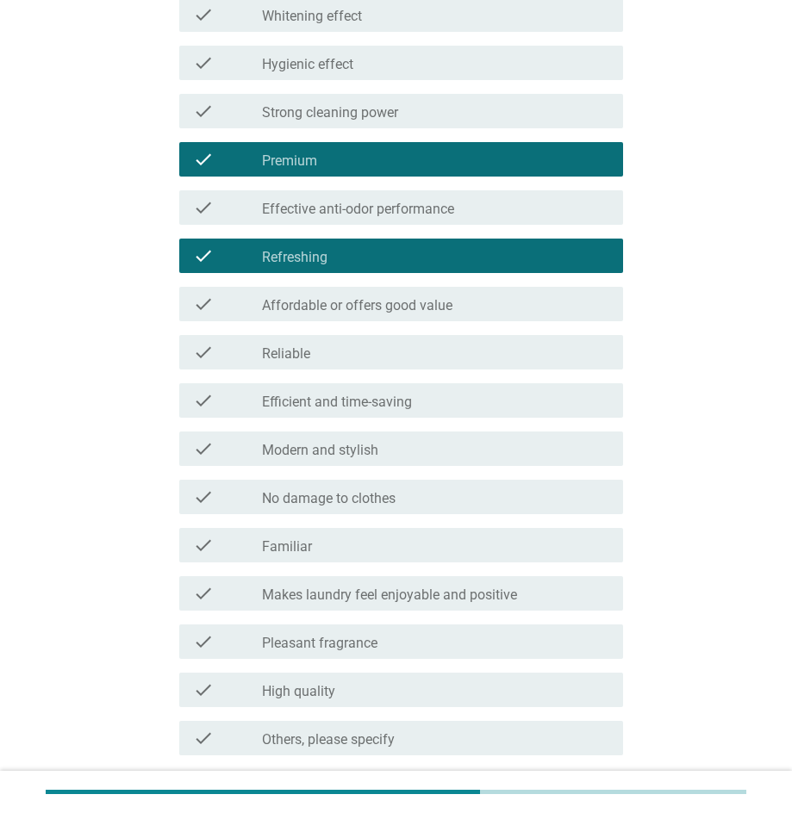
scroll to position [985, 0]
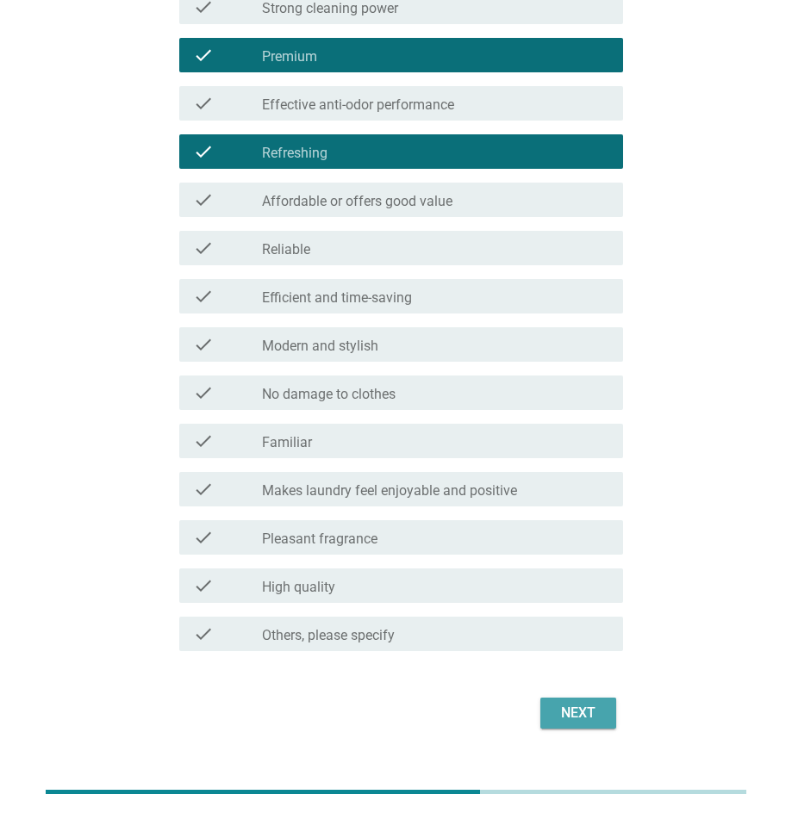
click at [588, 714] on div "Next" at bounding box center [578, 713] width 48 height 21
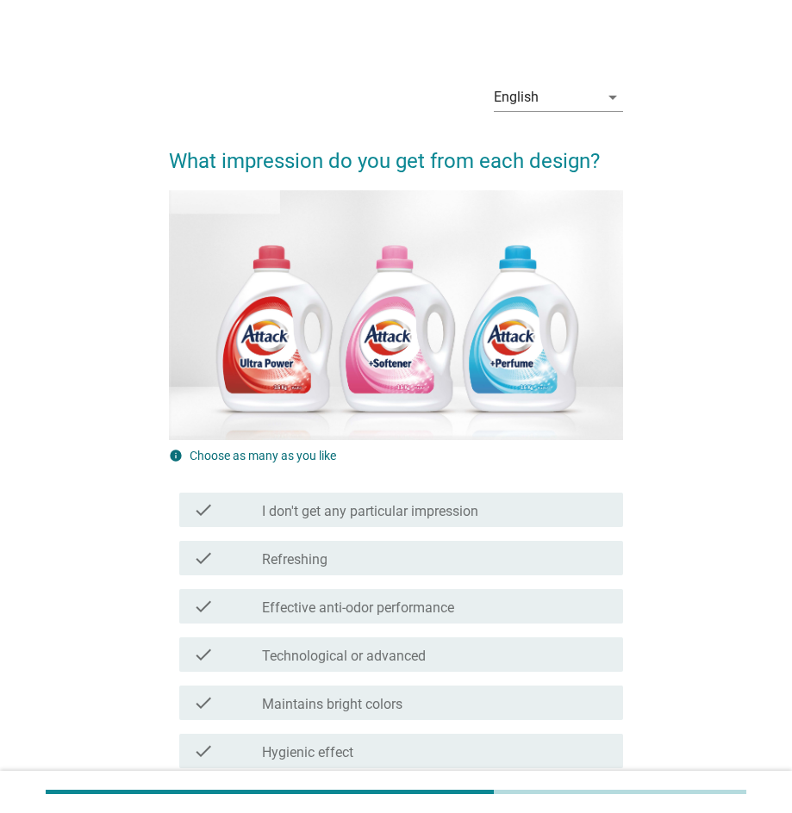
click at [419, 695] on div "check_box_outline_blank Maintains bright colors" at bounding box center [435, 702] width 347 height 21
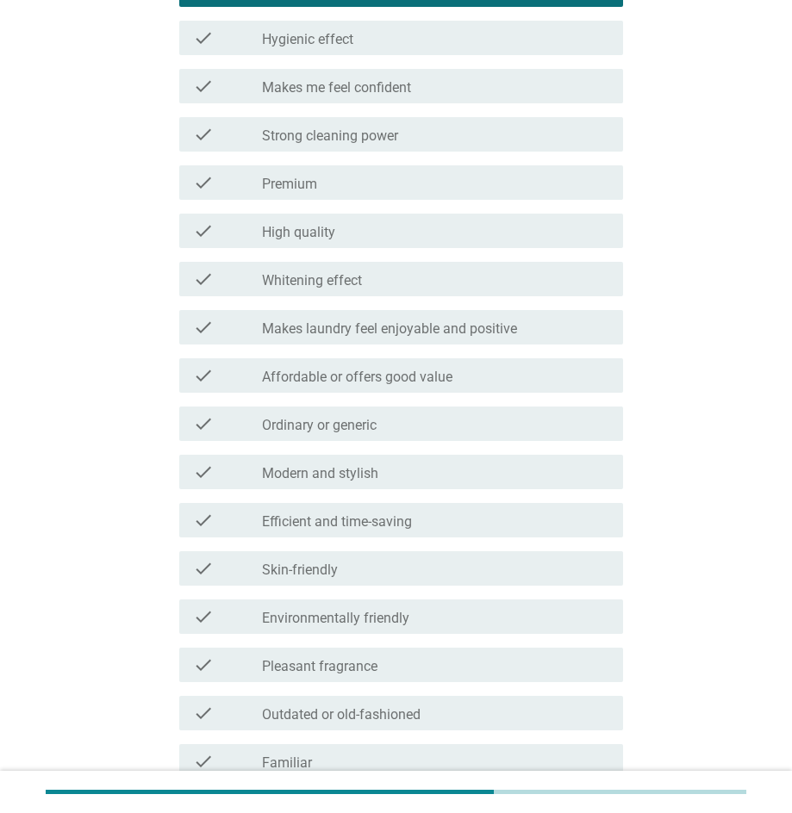
scroll to position [754, 0]
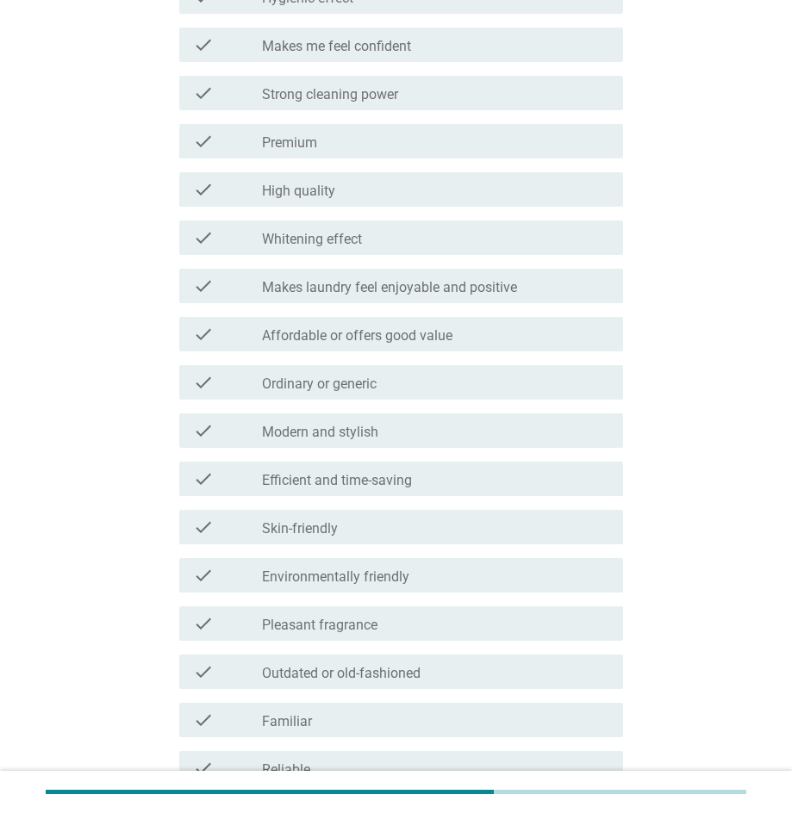
click at [362, 206] on div "check check_box_outline_blank High quality" at bounding box center [401, 189] width 444 height 34
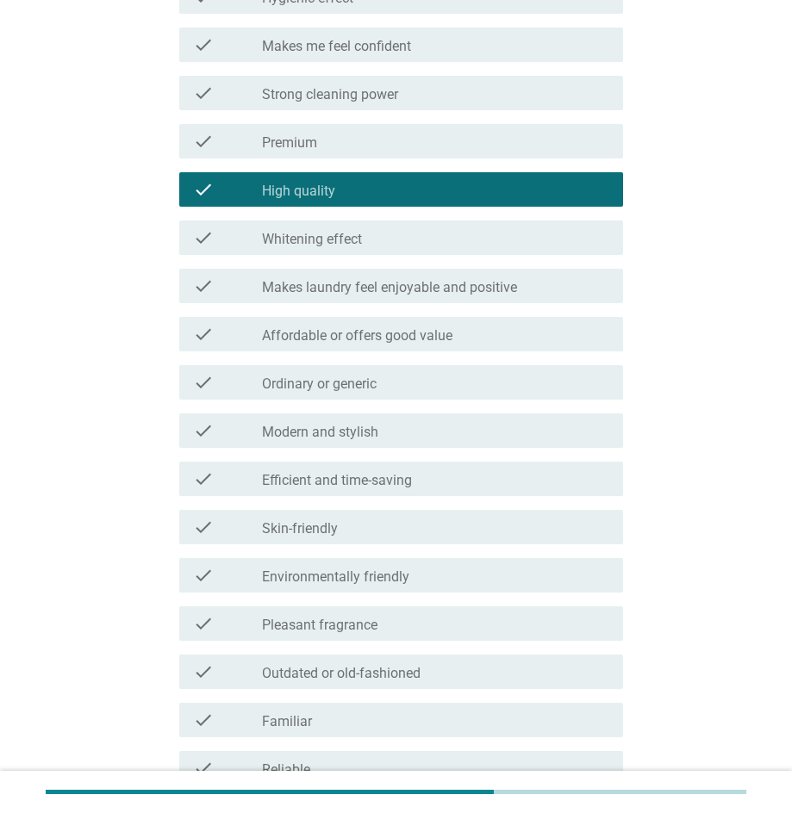
click at [402, 608] on div "check check_box_outline_blank Pleasant fragrance" at bounding box center [401, 623] width 444 height 34
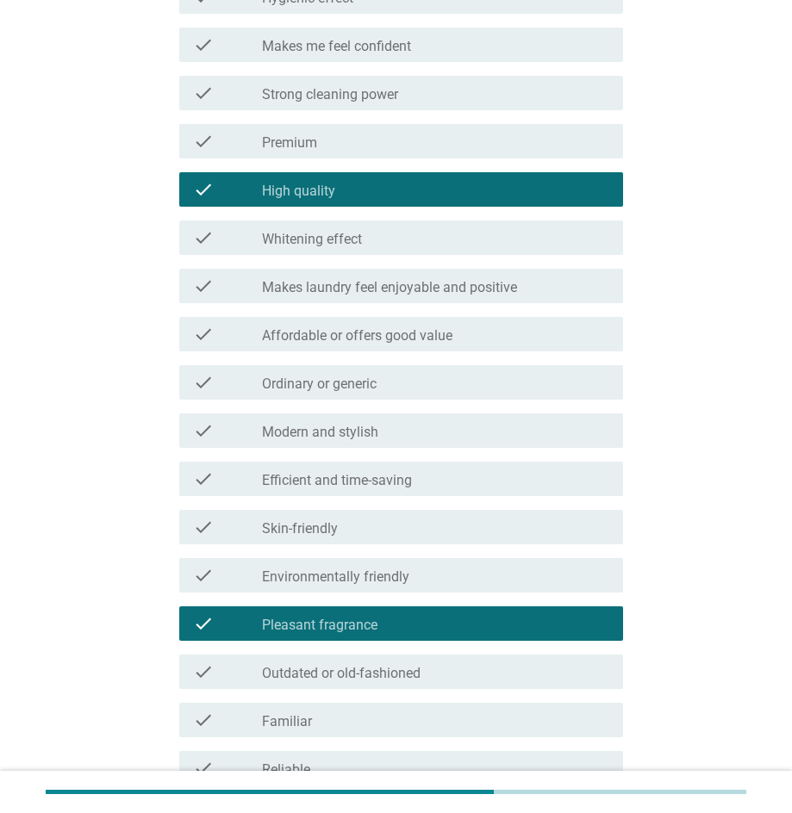
scroll to position [1017, 0]
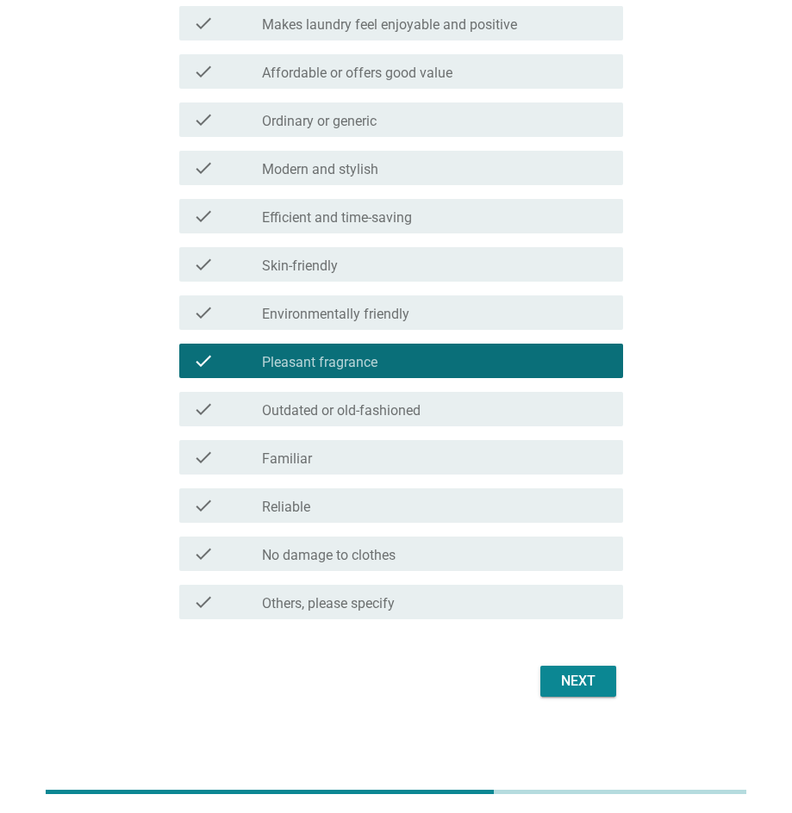
click at [597, 666] on button "Next" at bounding box center [578, 681] width 76 height 31
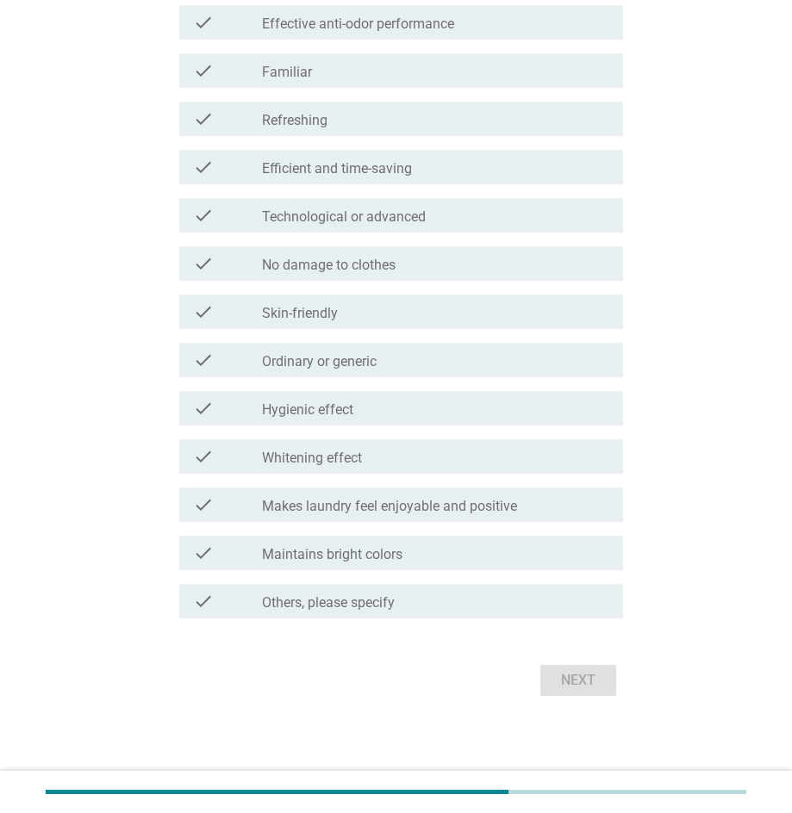
scroll to position [0, 0]
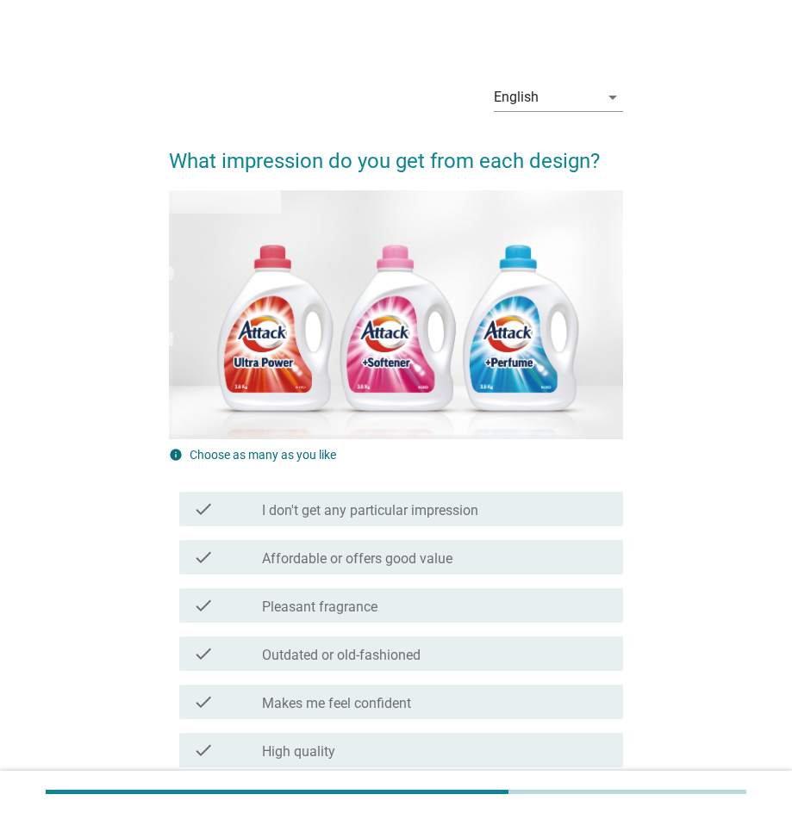
click at [398, 643] on div "check check_box_outline_blank Outdated or old-fashioned" at bounding box center [401, 653] width 444 height 34
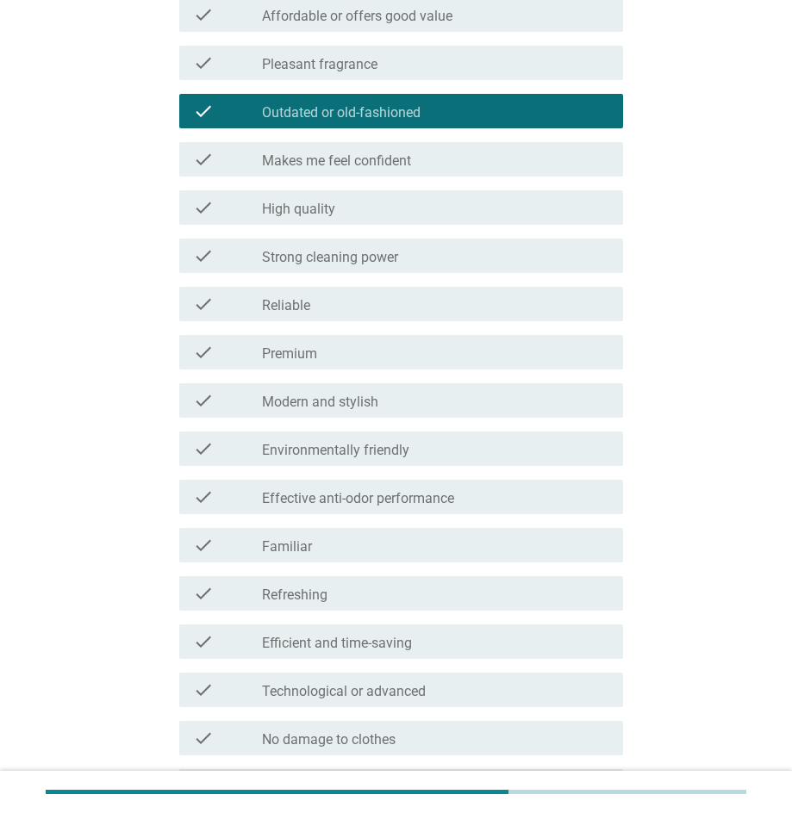
scroll to position [705, 0]
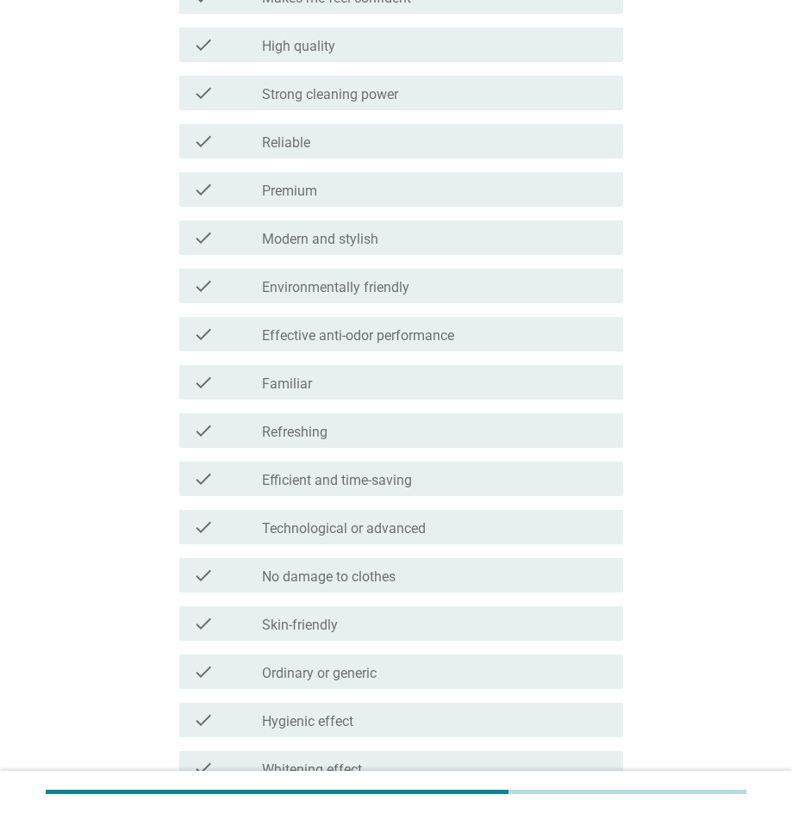
click at [407, 395] on div "check check_box_outline_blank Familiar" at bounding box center [401, 382] width 444 height 34
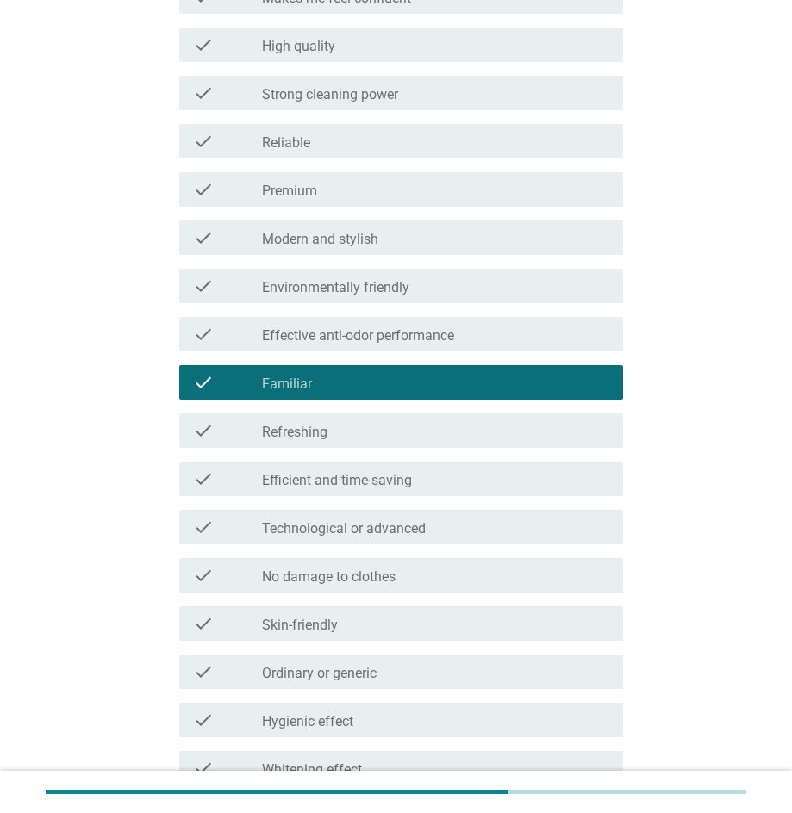
click at [449, 613] on div "check_box_outline_blank Skin-friendly" at bounding box center [435, 623] width 347 height 21
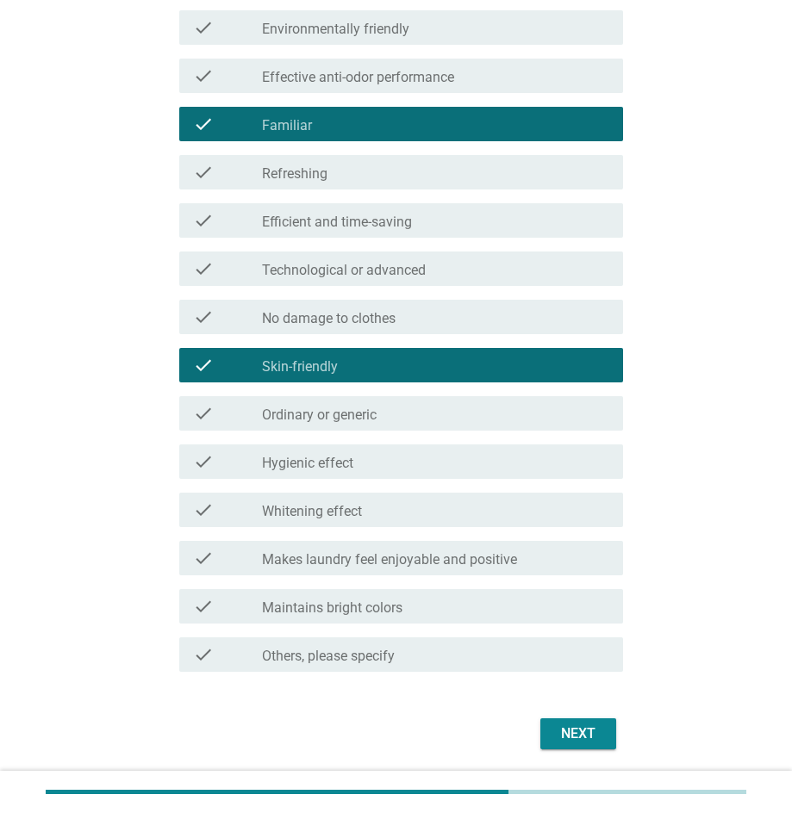
scroll to position [974, 0]
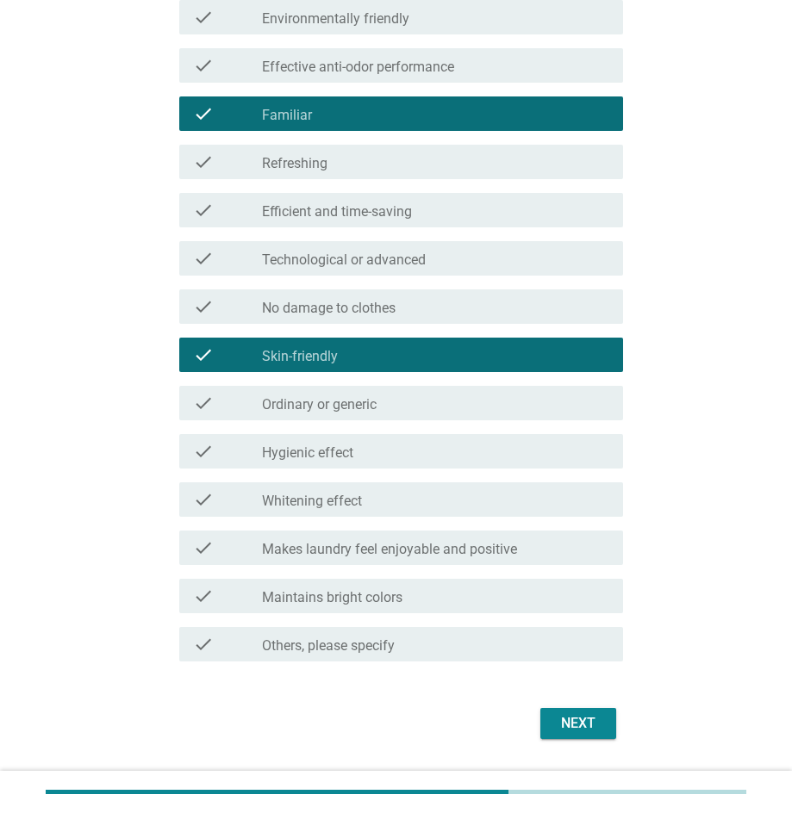
click at [599, 719] on div "Next" at bounding box center [578, 723] width 48 height 21
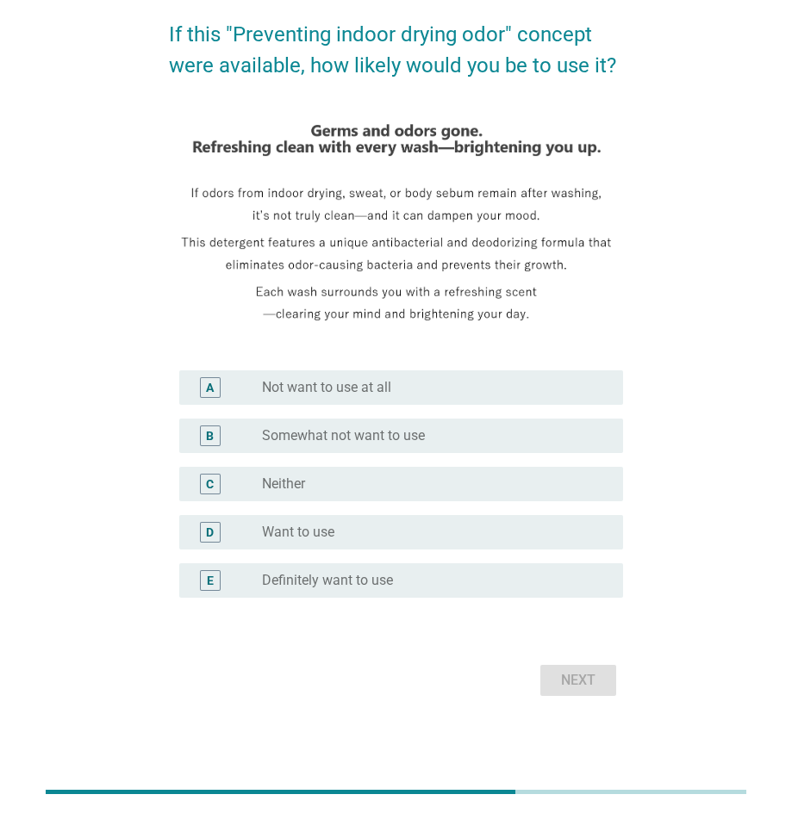
scroll to position [0, 0]
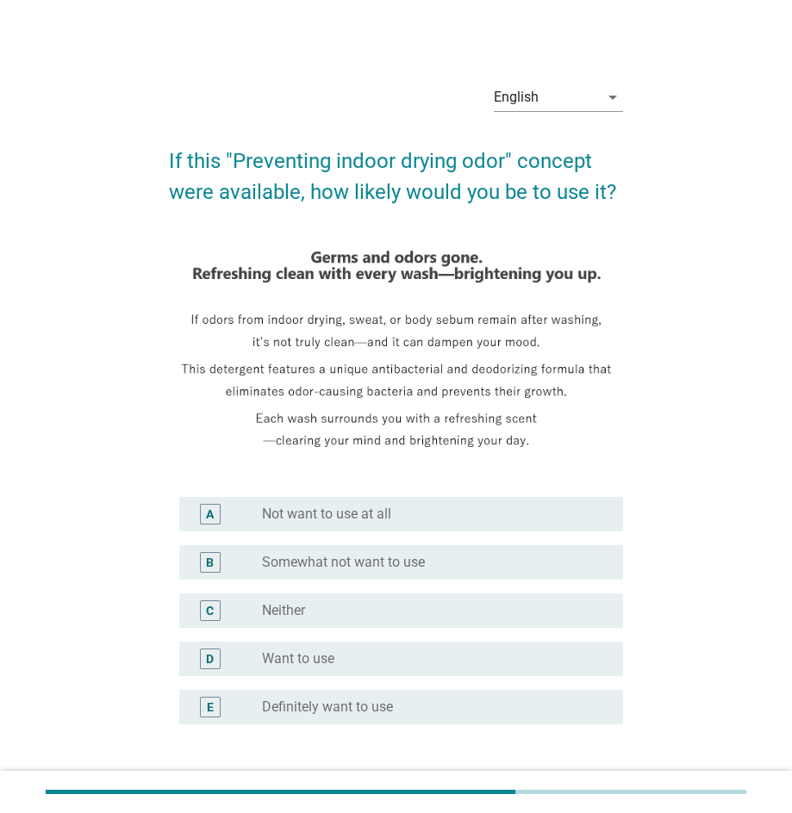
click at [404, 652] on div "radio_button_unchecked Want to use" at bounding box center [428, 658] width 333 height 17
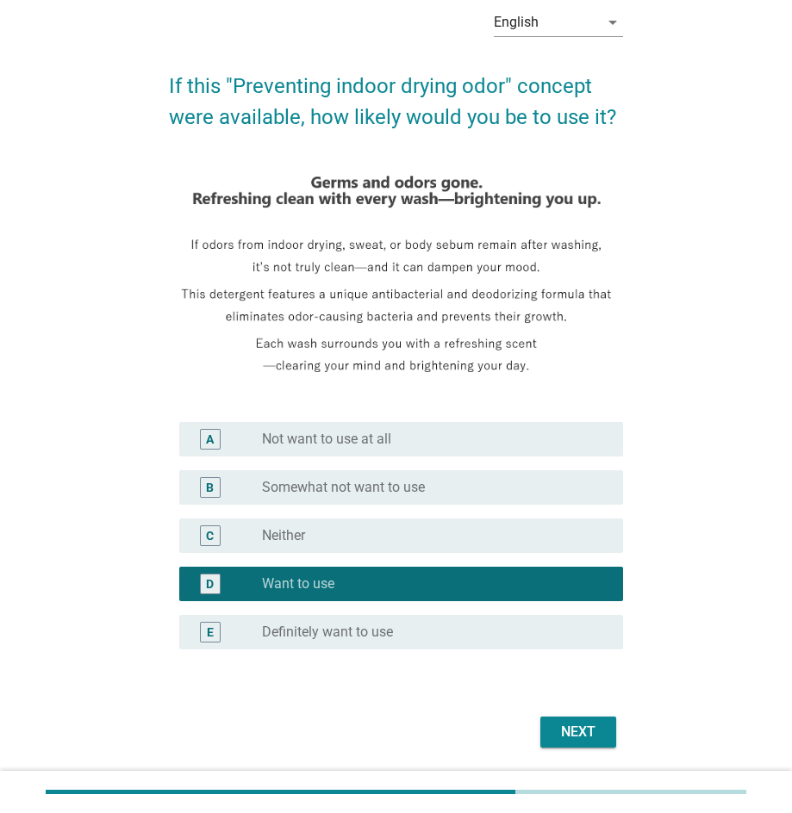
scroll to position [77, 0]
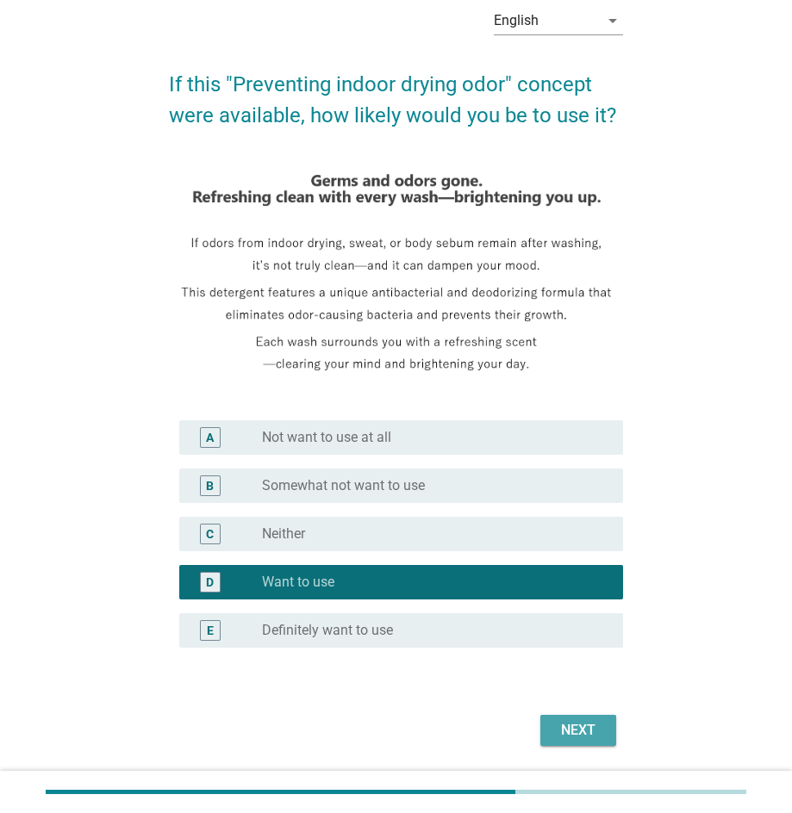
click at [584, 729] on div "Next" at bounding box center [578, 730] width 48 height 21
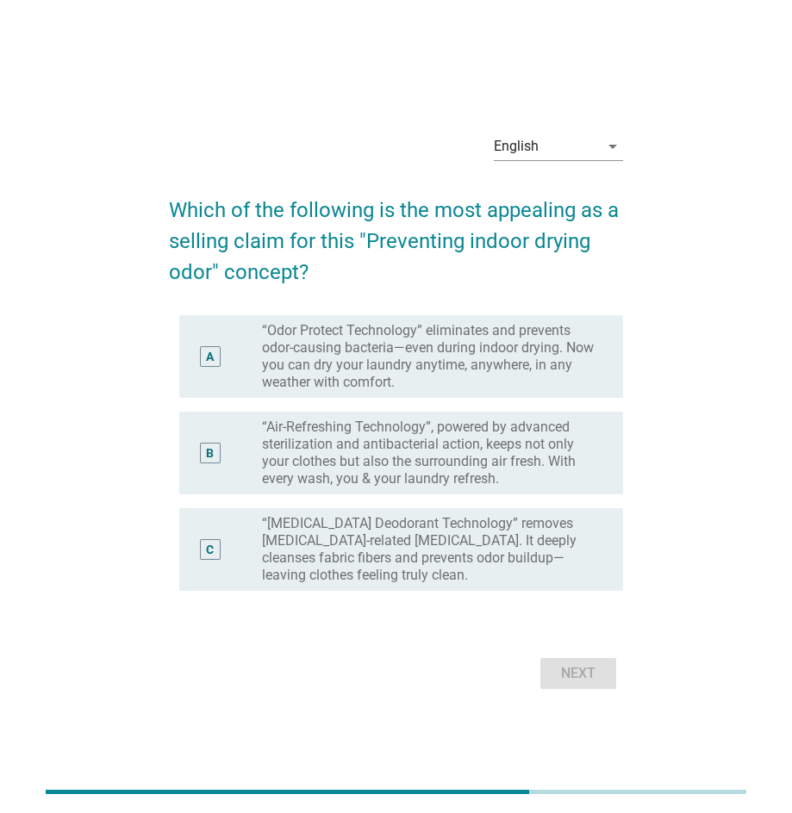
click at [411, 360] on label "“Odor Protect Technology” eliminates and prevents odor-causing bacteria—even du…" at bounding box center [428, 356] width 333 height 69
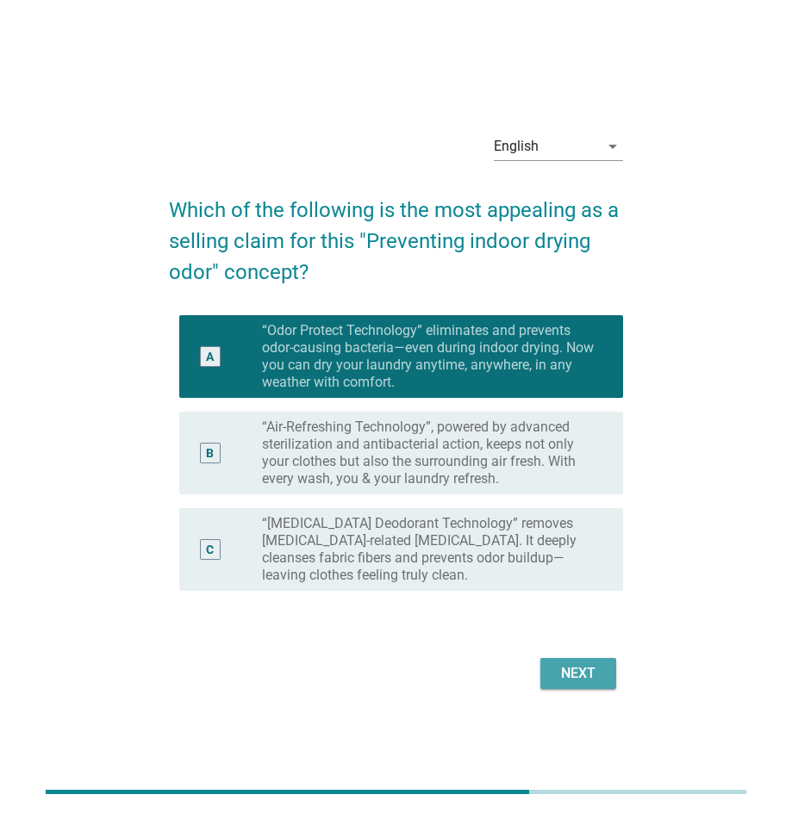
click at [581, 673] on div "Next" at bounding box center [578, 673] width 48 height 21
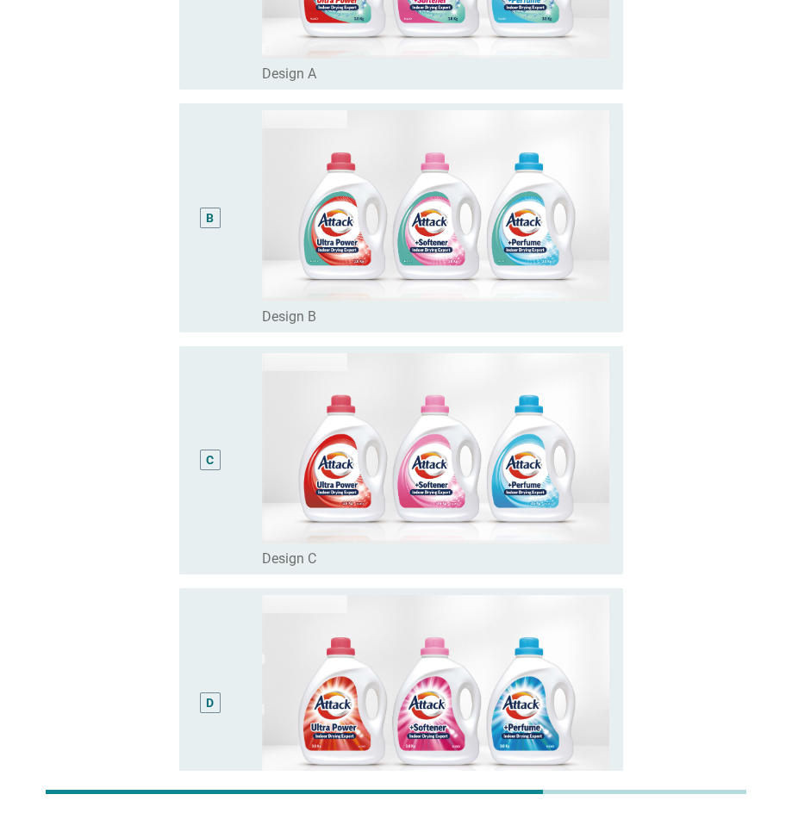
scroll to position [378, 0]
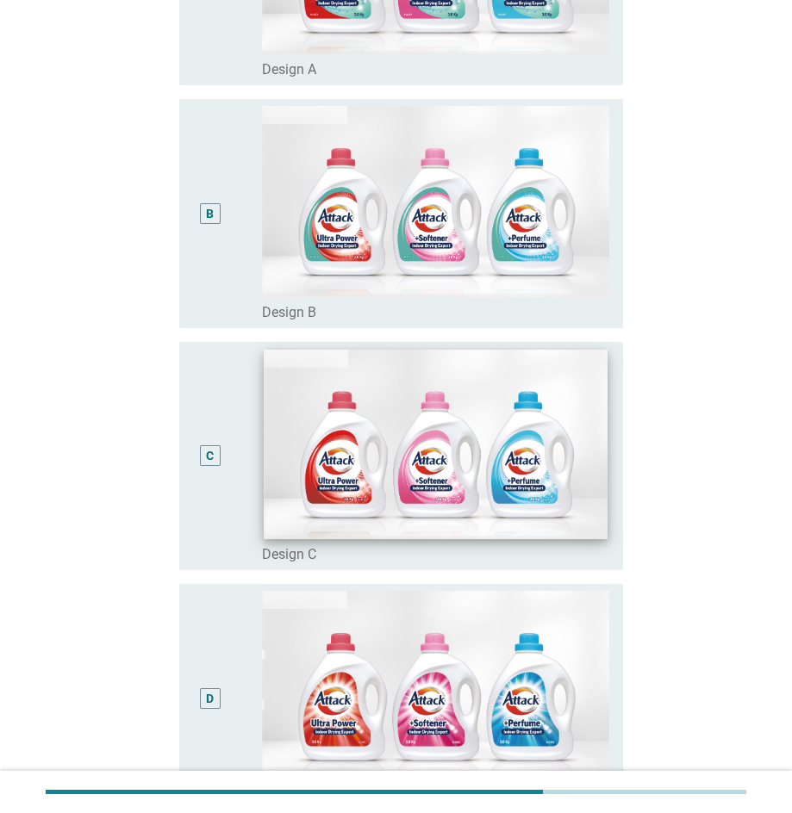
click at [572, 524] on img at bounding box center [436, 444] width 344 height 189
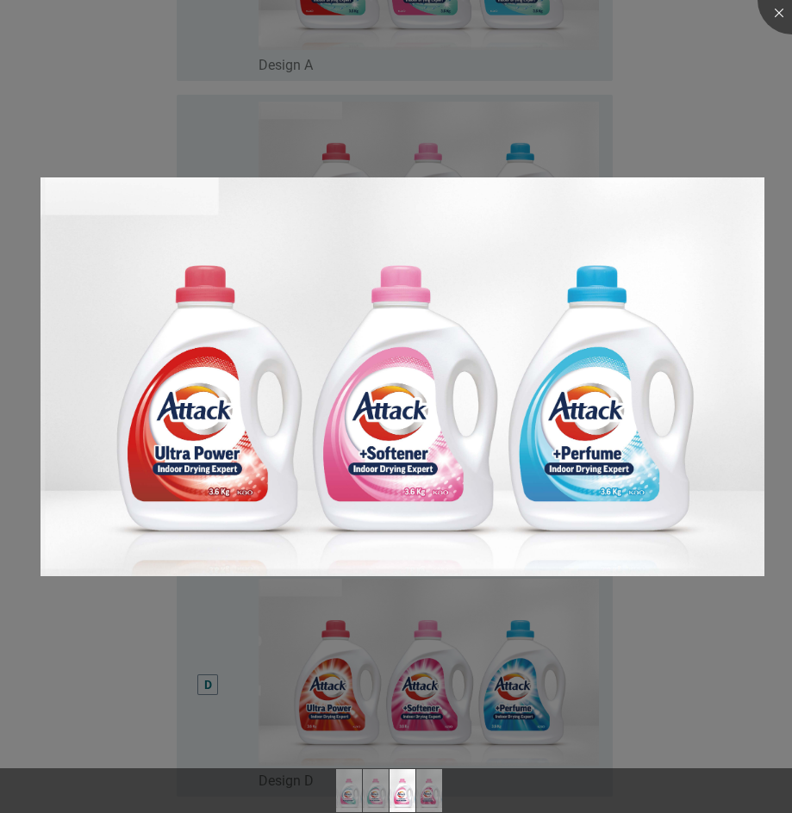
click at [748, 147] on div at bounding box center [396, 406] width 792 height 813
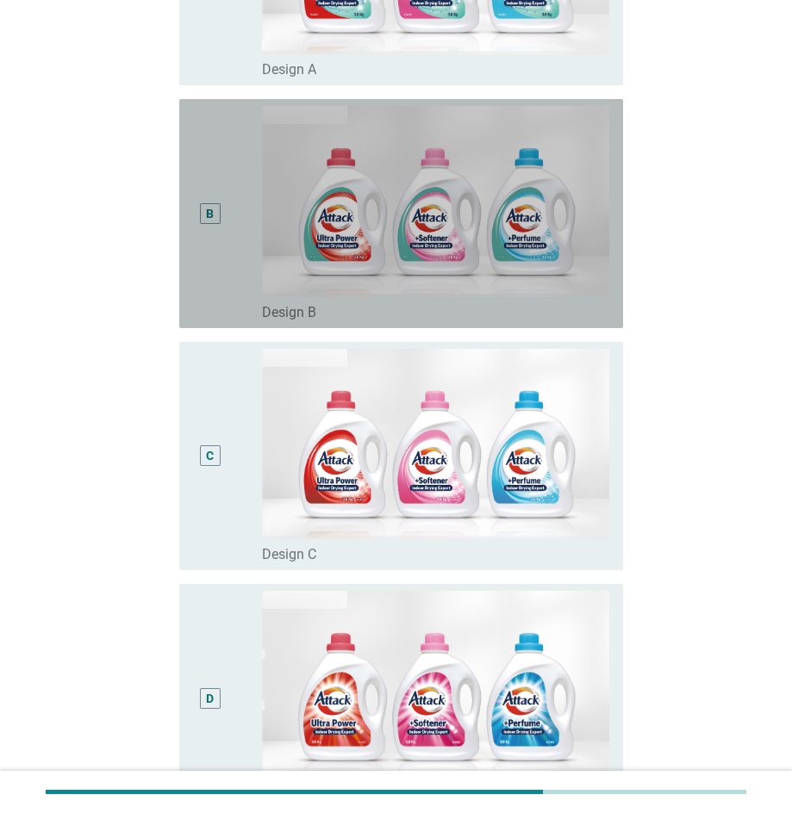
click at [220, 212] on div "B" at bounding box center [210, 213] width 21 height 21
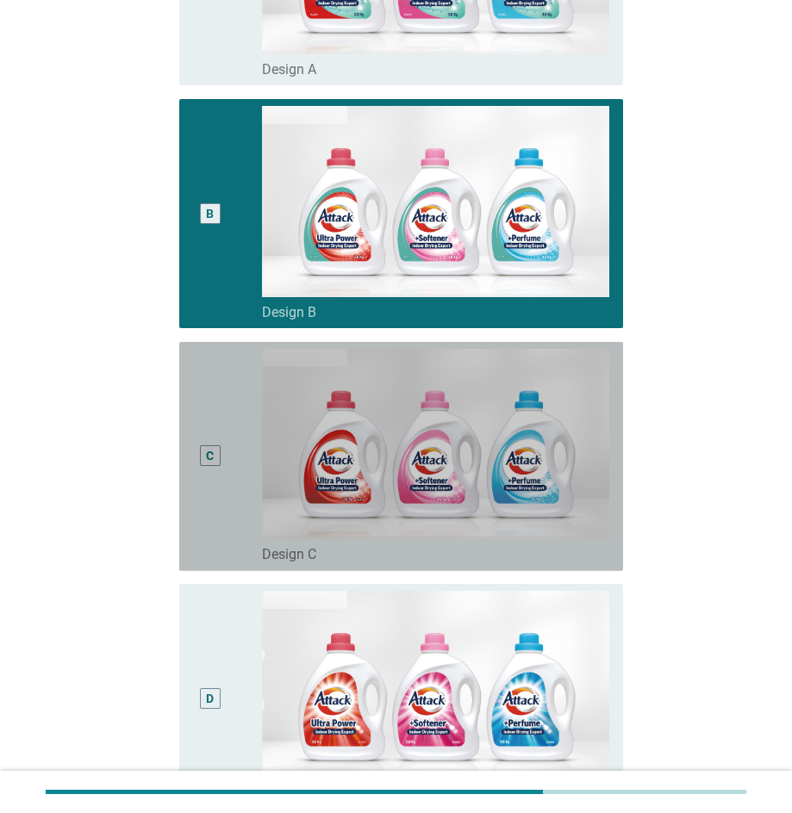
click at [204, 456] on div "C" at bounding box center [210, 455] width 21 height 21
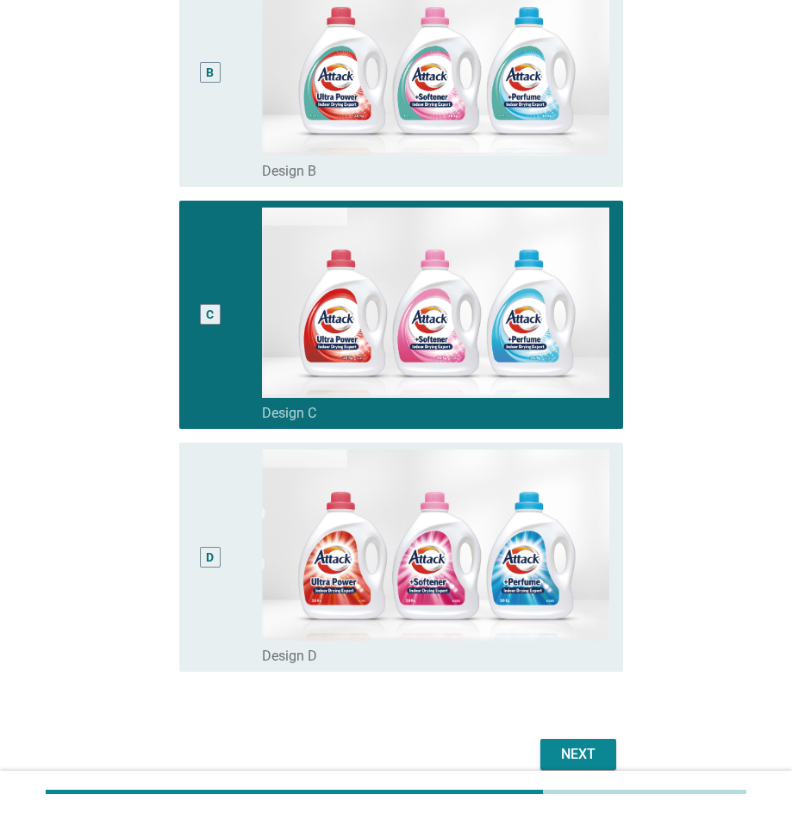
scroll to position [593, 0]
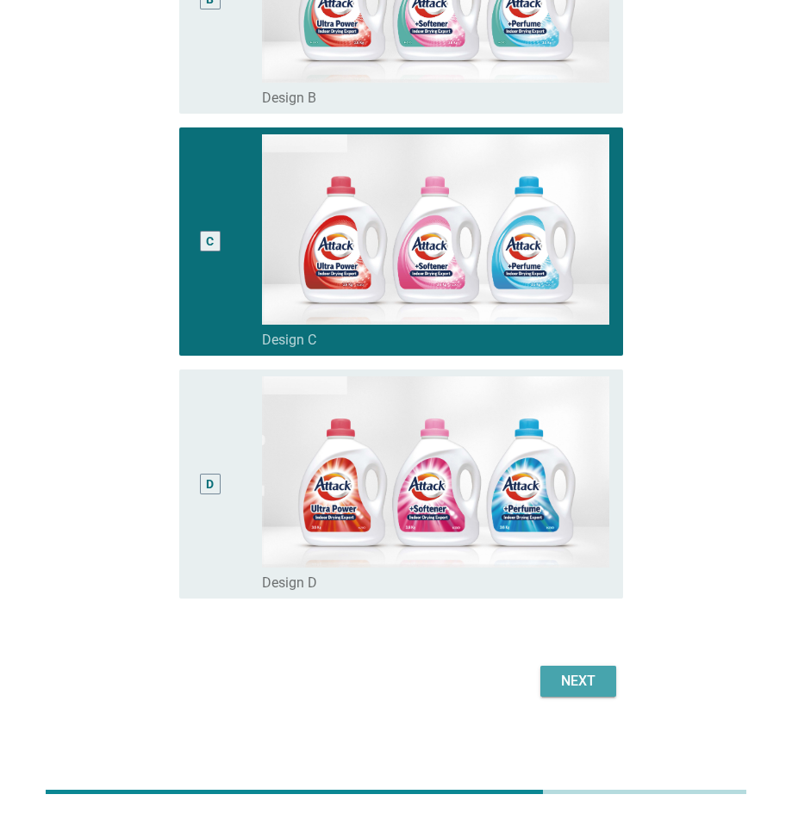
click at [592, 684] on div "Next" at bounding box center [578, 681] width 48 height 21
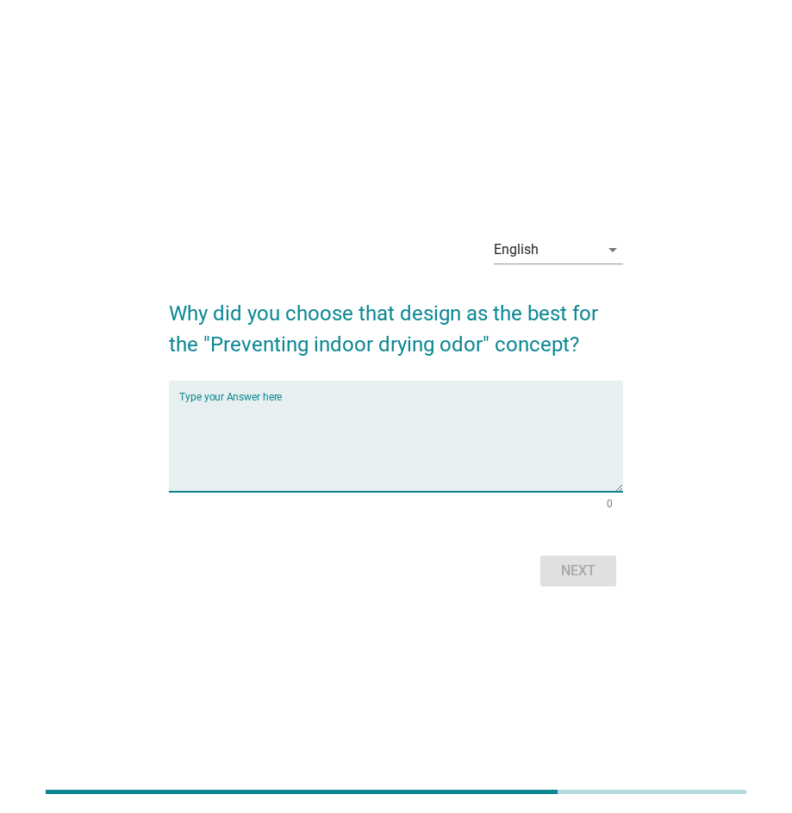
click at [396, 410] on textarea "Type your Answer here" at bounding box center [401, 446] width 444 height 90
type textarea "good"
click at [579, 571] on div "Next" at bounding box center [578, 571] width 48 height 21
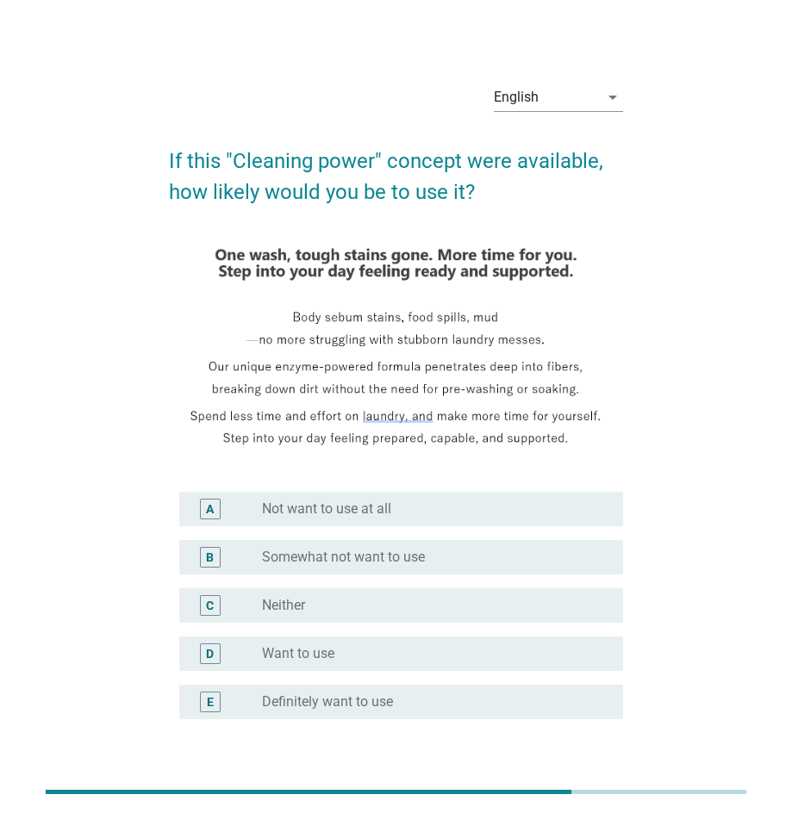
click at [299, 607] on label "Neither" at bounding box center [283, 605] width 43 height 17
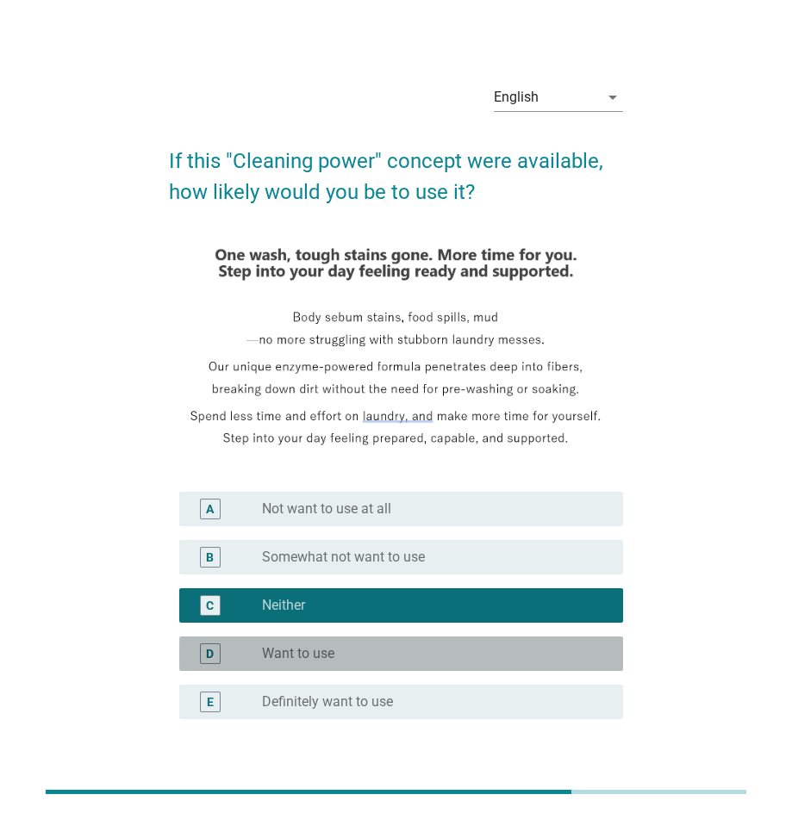
click at [300, 646] on label "Want to use" at bounding box center [298, 653] width 72 height 17
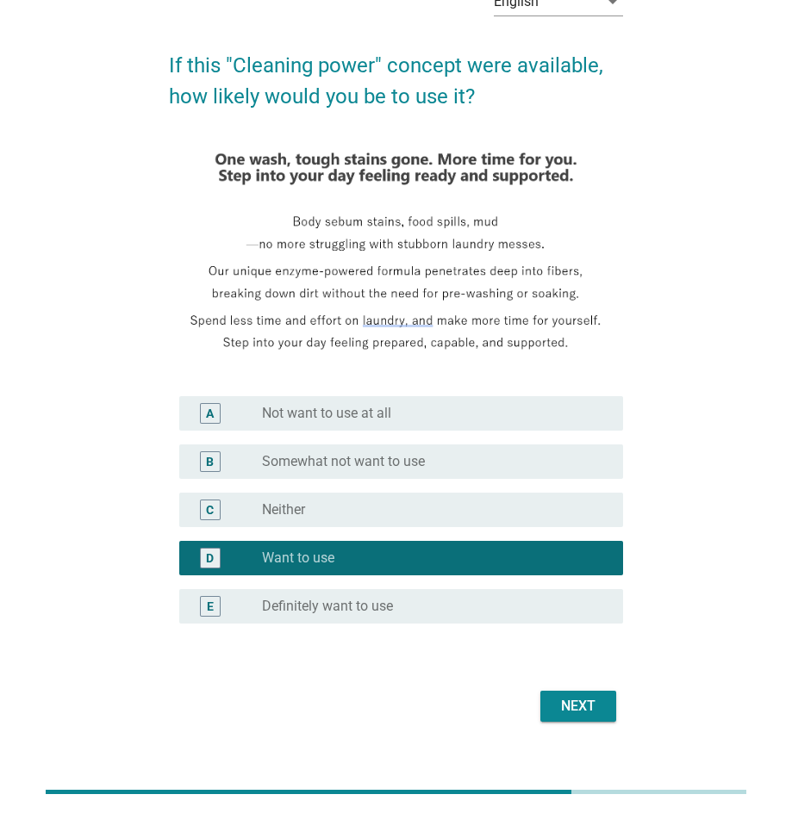
scroll to position [116, 0]
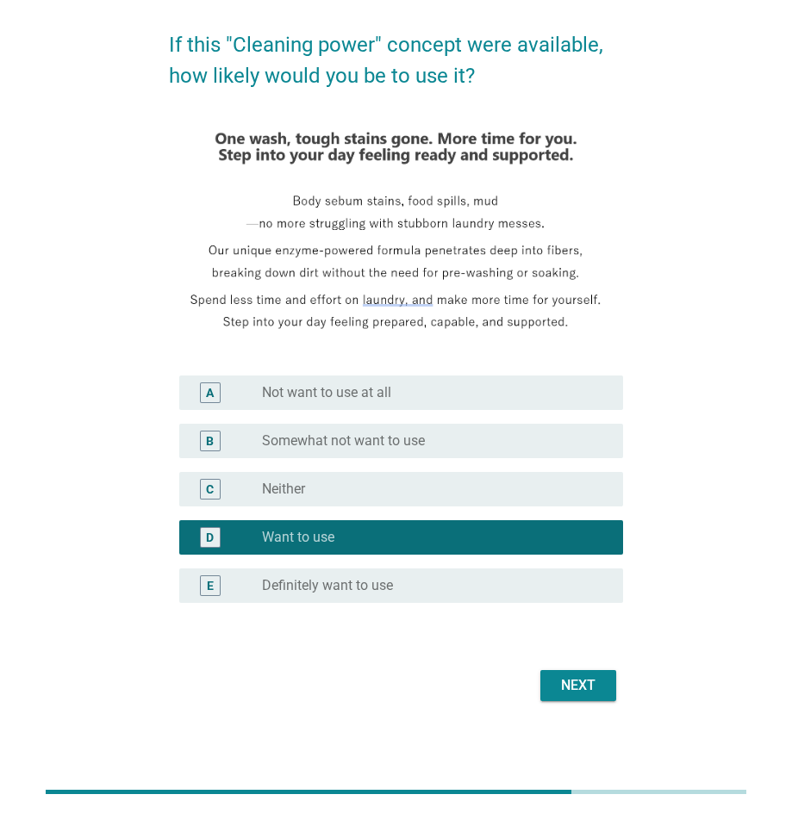
click at [599, 695] on div "Next" at bounding box center [578, 685] width 48 height 21
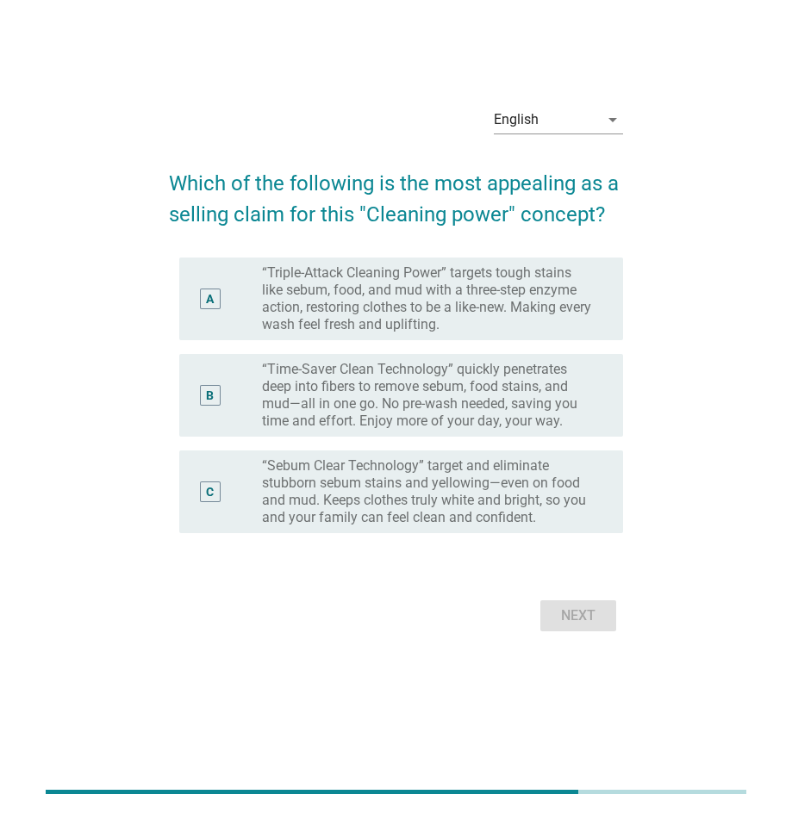
scroll to position [0, 0]
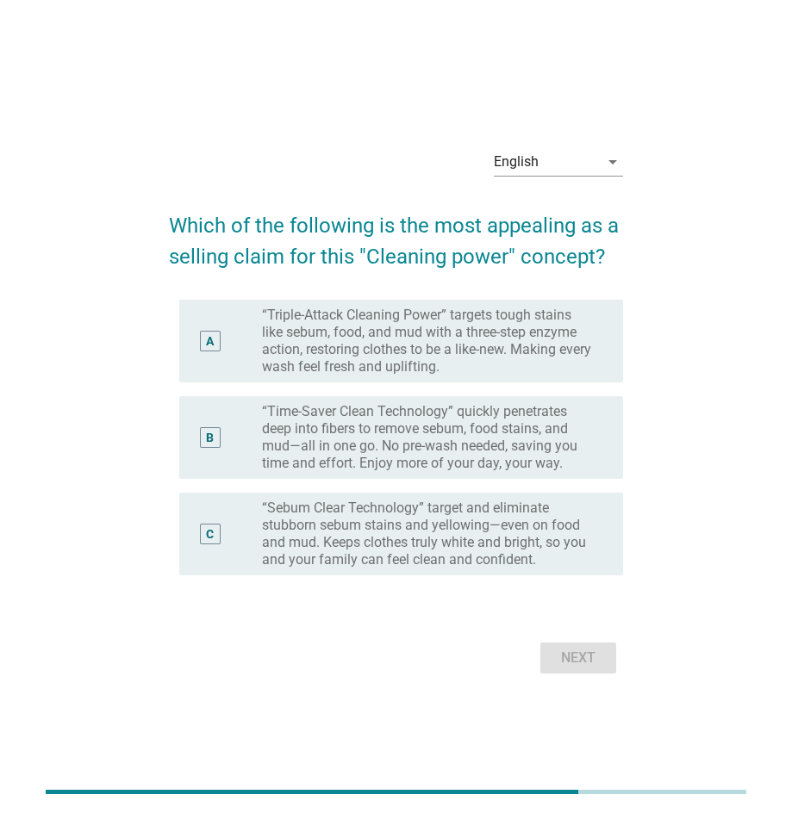
click at [407, 445] on label "“Time-Saver Clean Technology” quickly penetrates deep into fibers to remove seb…" at bounding box center [428, 437] width 333 height 69
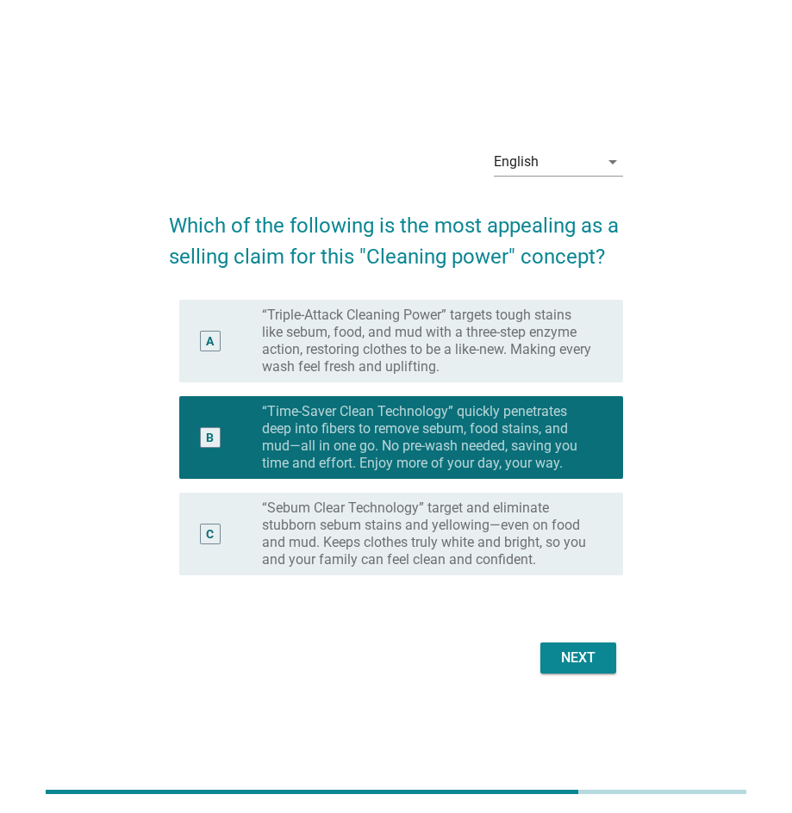
click at [580, 655] on div "Next" at bounding box center [578, 658] width 48 height 21
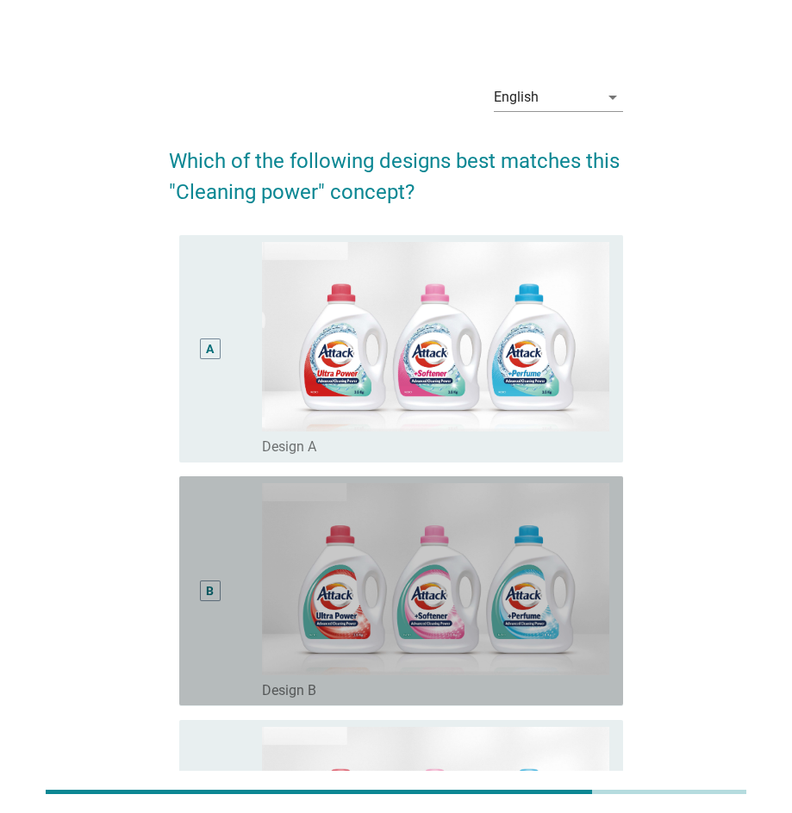
click at [214, 594] on div "B" at bounding box center [210, 591] width 8 height 18
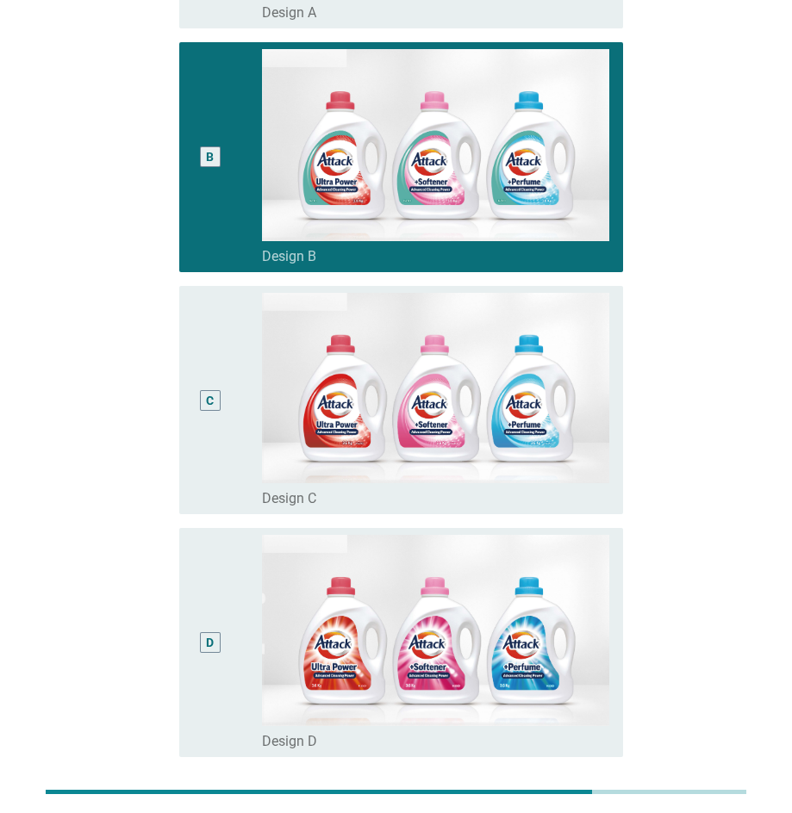
scroll to position [450, 0]
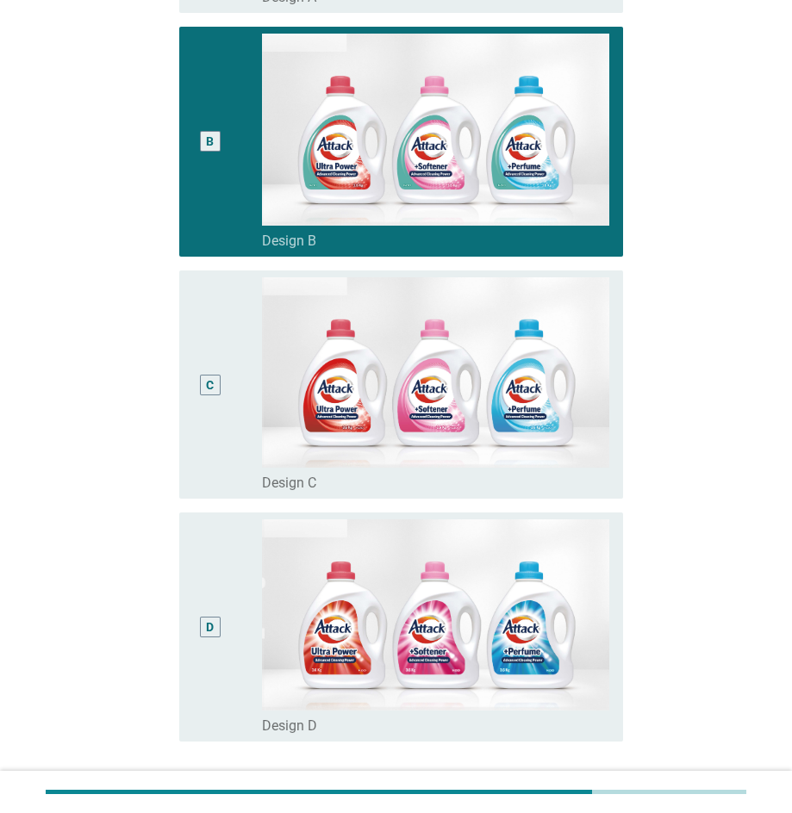
click at [200, 646] on div "D" at bounding box center [210, 626] width 34 height 215
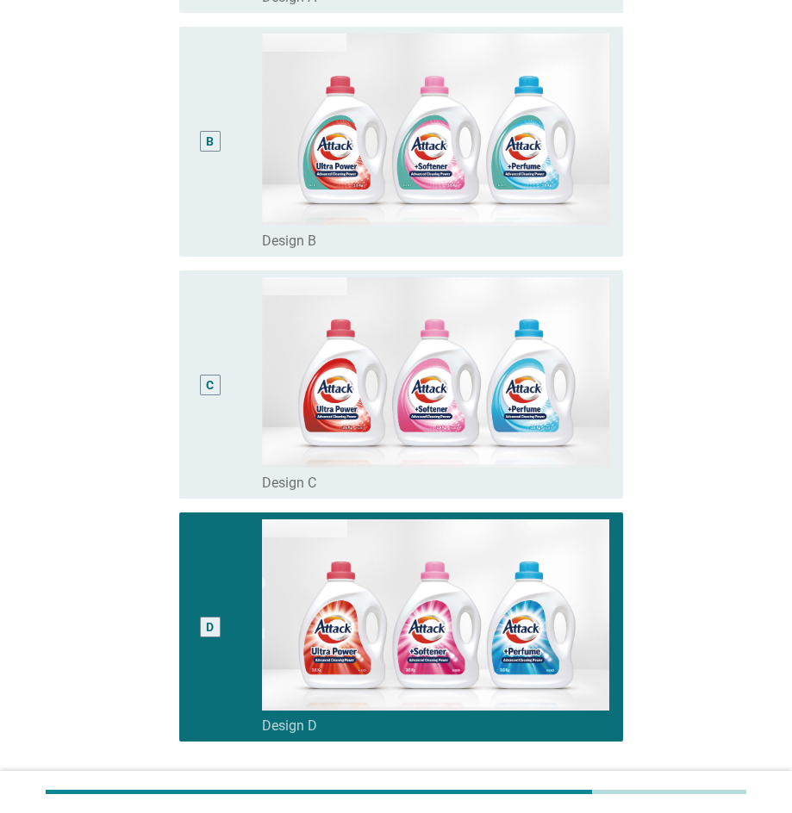
scroll to position [593, 0]
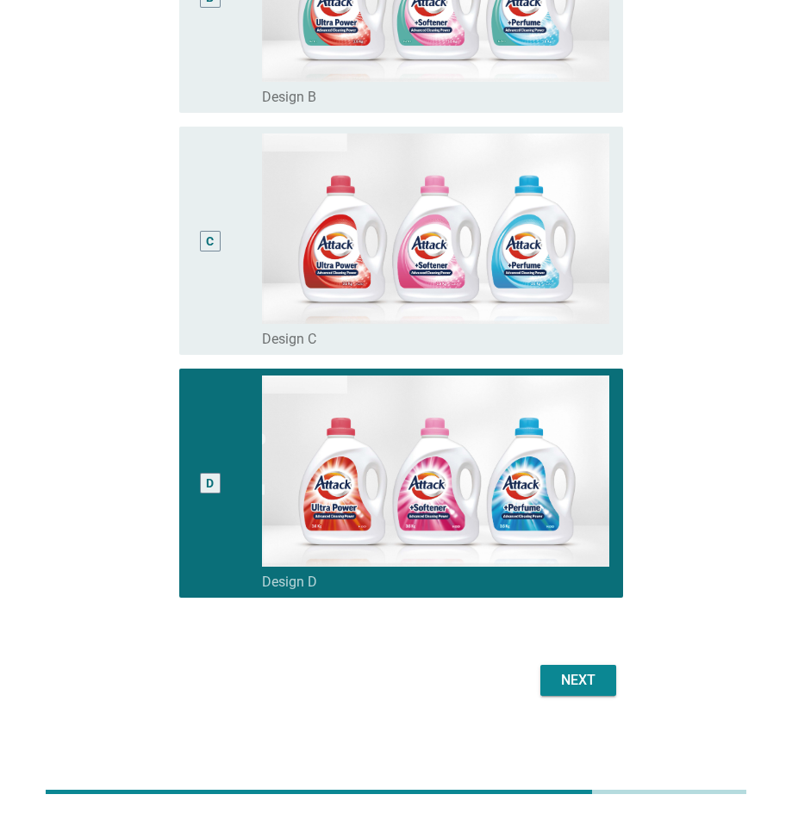
click at [573, 678] on div "Next" at bounding box center [578, 680] width 48 height 21
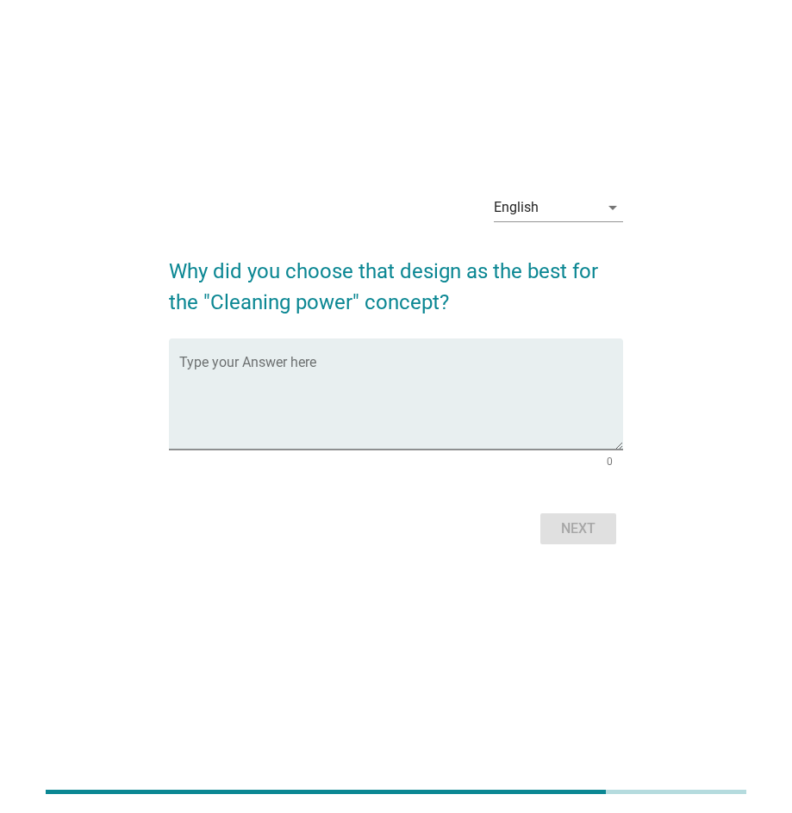
scroll to position [0, 0]
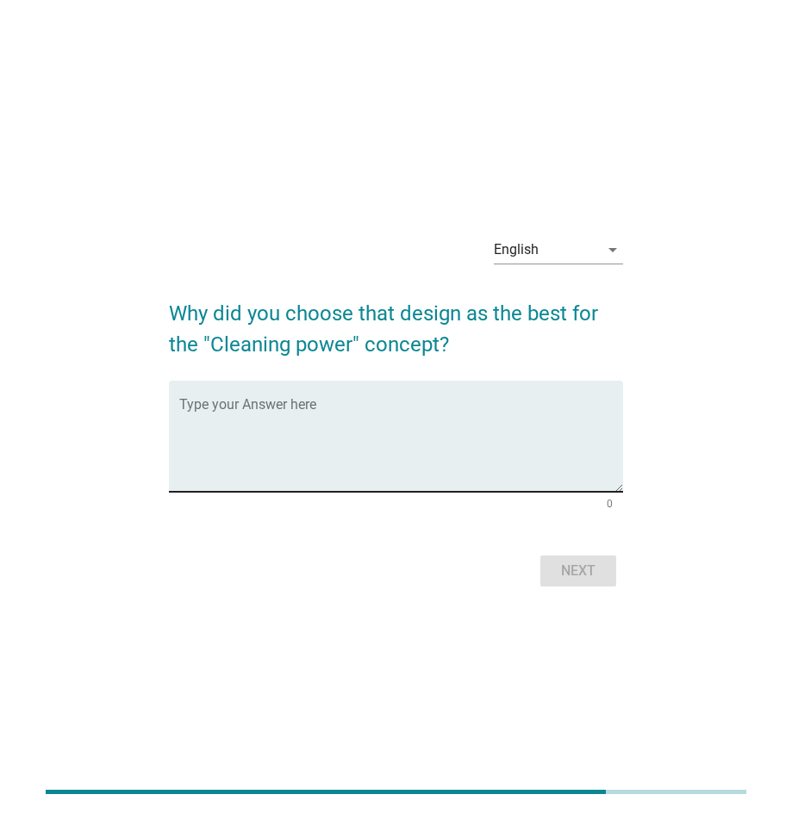
click at [393, 399] on div "Type your Answer here" at bounding box center [401, 436] width 444 height 111
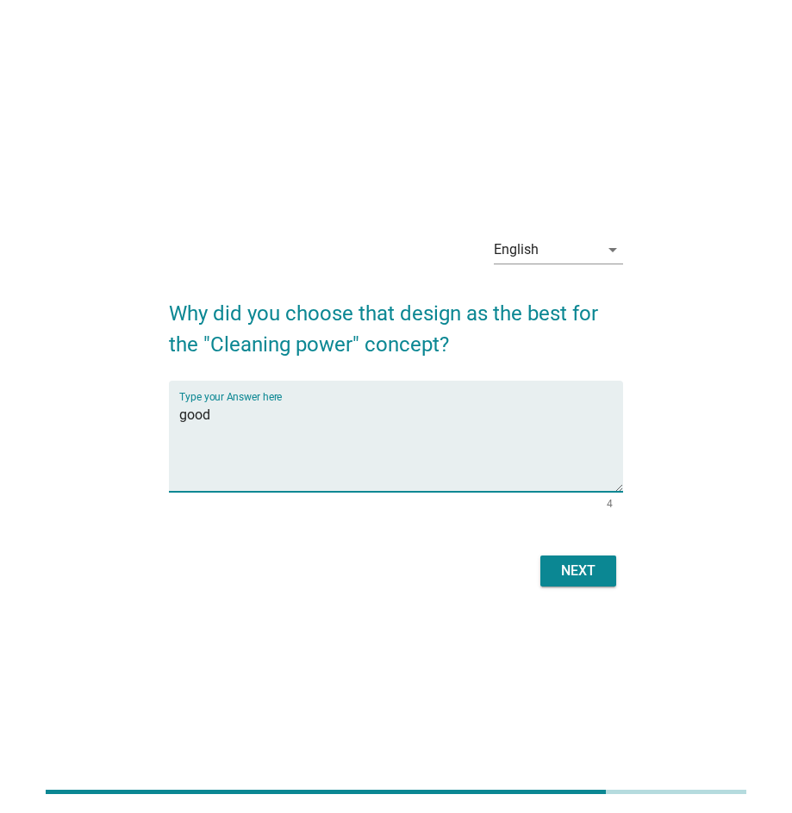
type textarea "good"
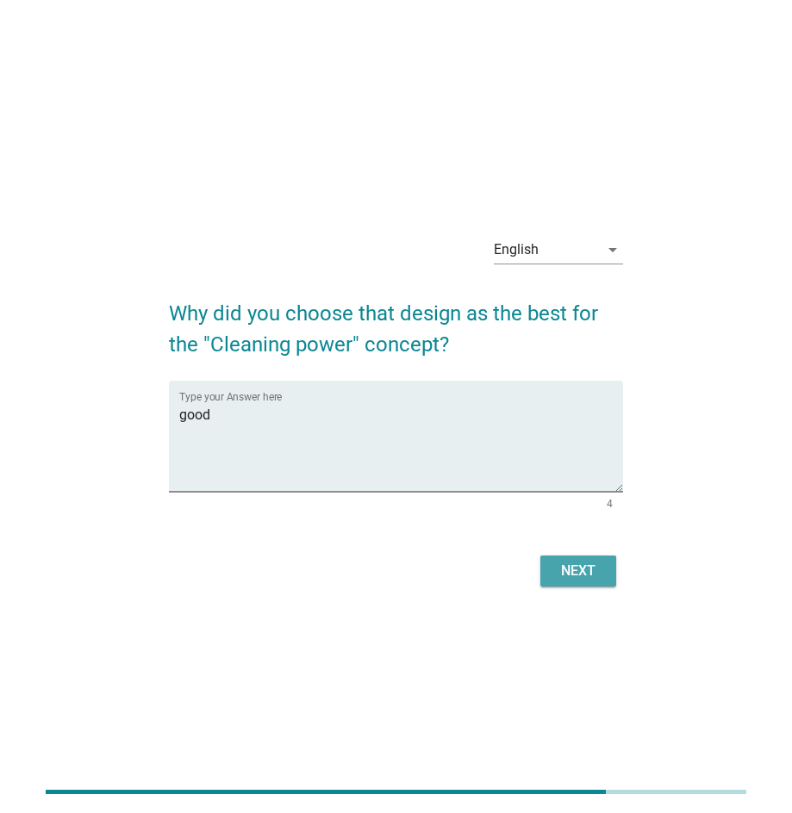
drag, startPoint x: 590, startPoint y: 567, endPoint x: 580, endPoint y: 562, distance: 11.2
click at [589, 567] on div "Next" at bounding box center [578, 571] width 48 height 21
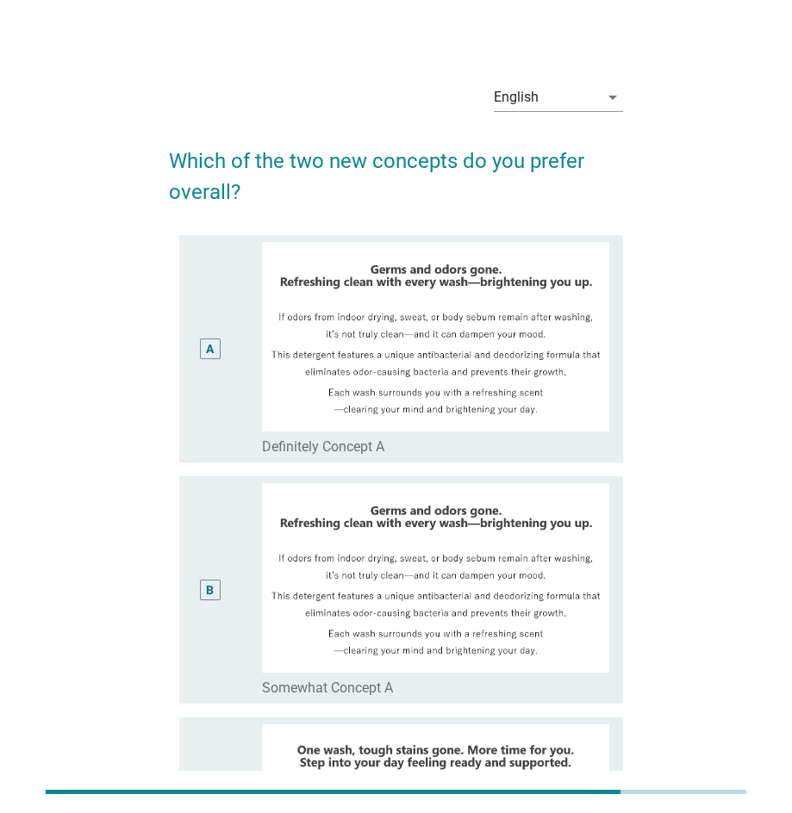
click at [208, 589] on div "B" at bounding box center [210, 590] width 8 height 18
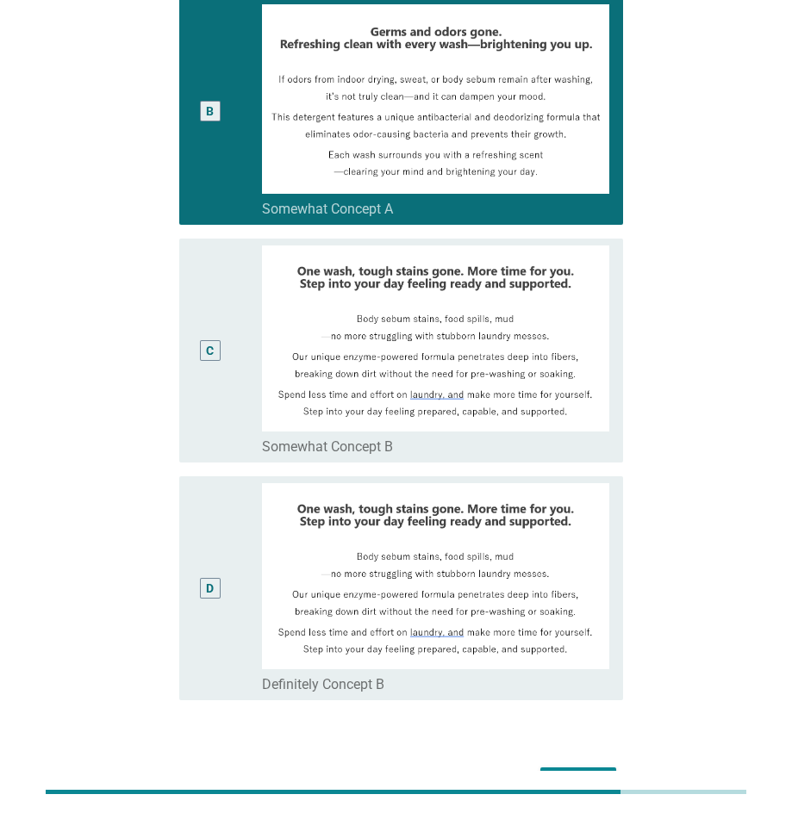
scroll to position [543, 0]
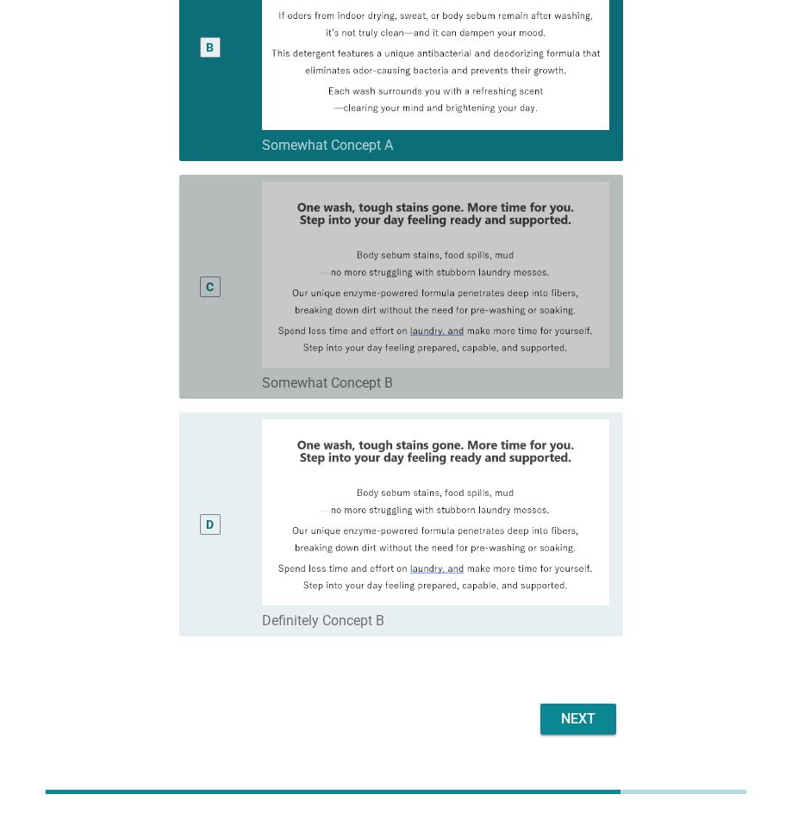
click at [221, 328] on div "C" at bounding box center [210, 287] width 34 height 210
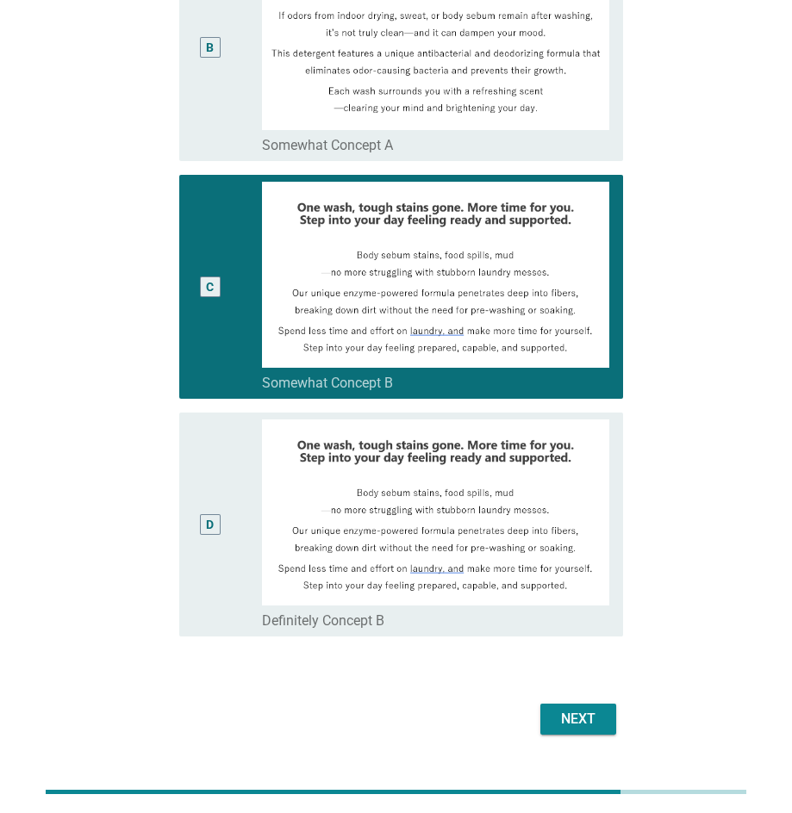
click at [597, 714] on div "Next" at bounding box center [578, 719] width 48 height 21
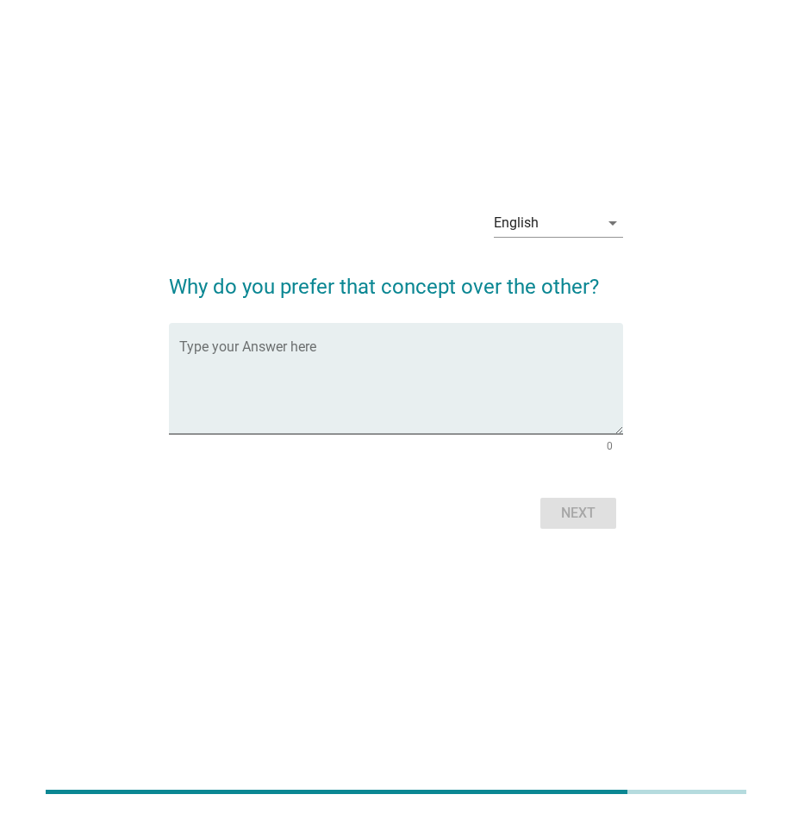
scroll to position [0, 0]
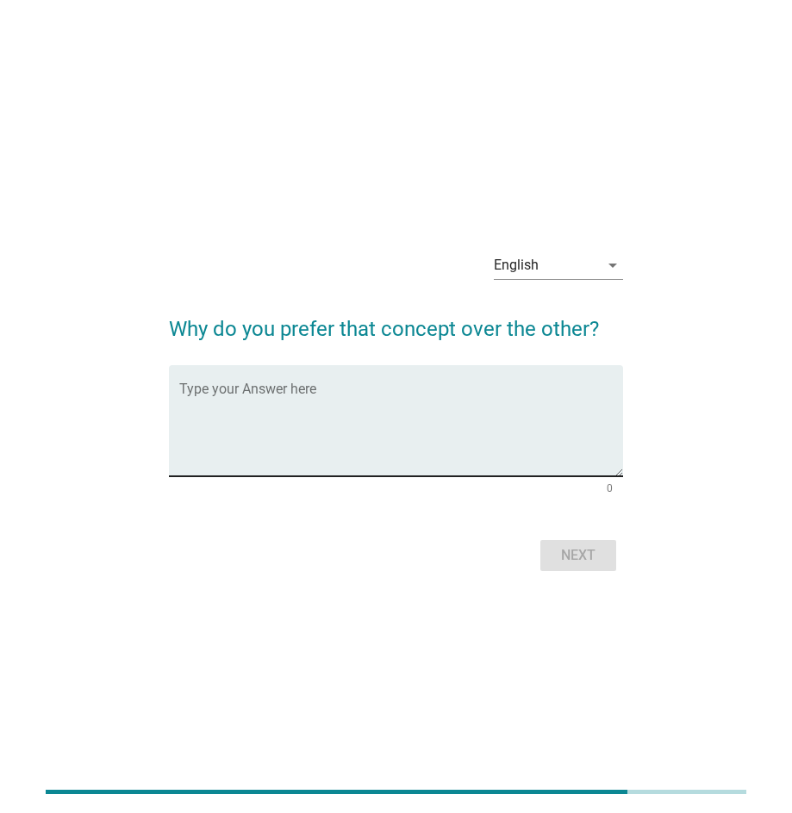
click at [412, 383] on div "Type your Answer here" at bounding box center [401, 420] width 444 height 111
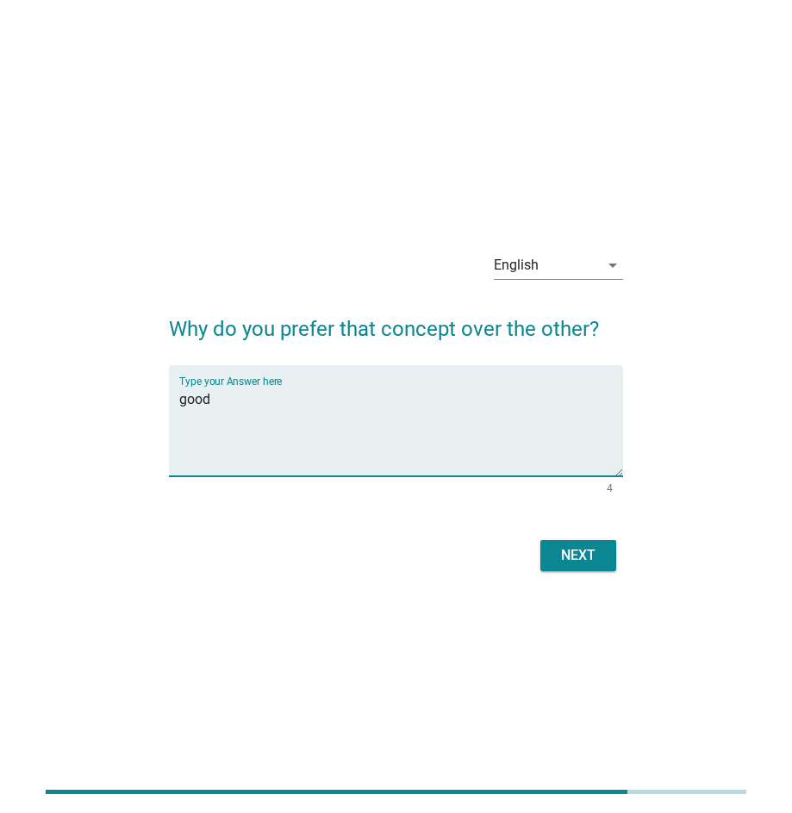
type textarea "good"
click at [580, 552] on div "Next" at bounding box center [578, 555] width 48 height 21
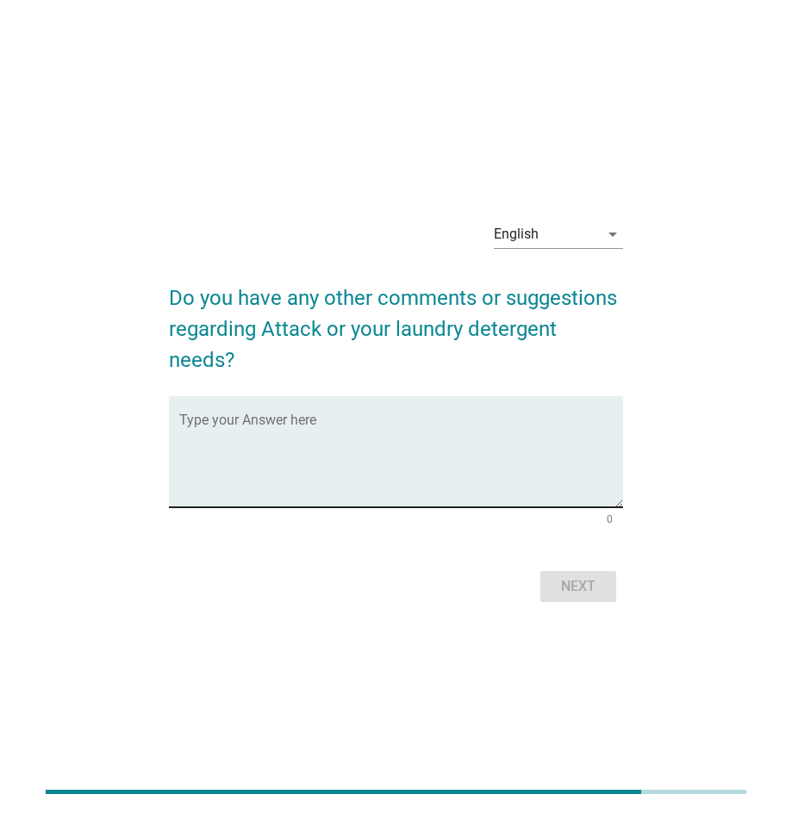
click at [371, 435] on textarea "Type your Answer here" at bounding box center [401, 462] width 444 height 90
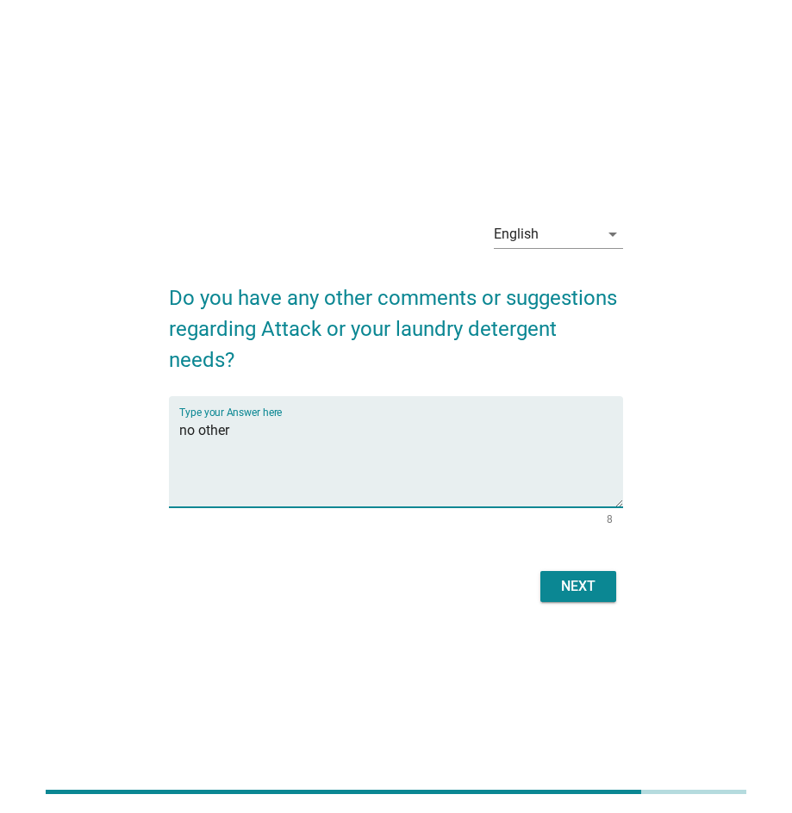
type textarea "no other"
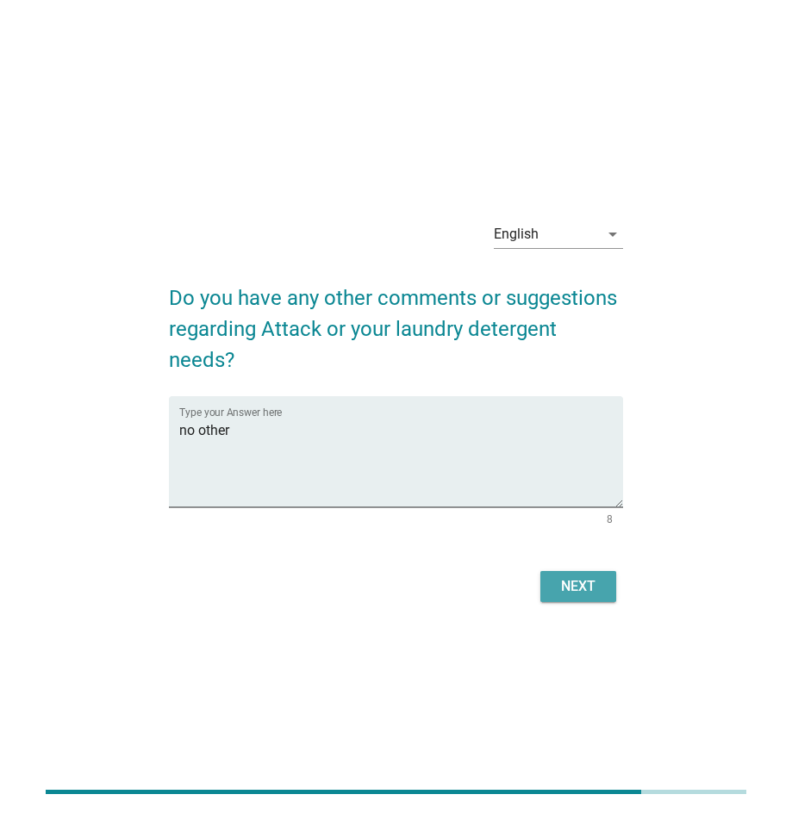
click at [585, 587] on div "Next" at bounding box center [578, 586] width 48 height 21
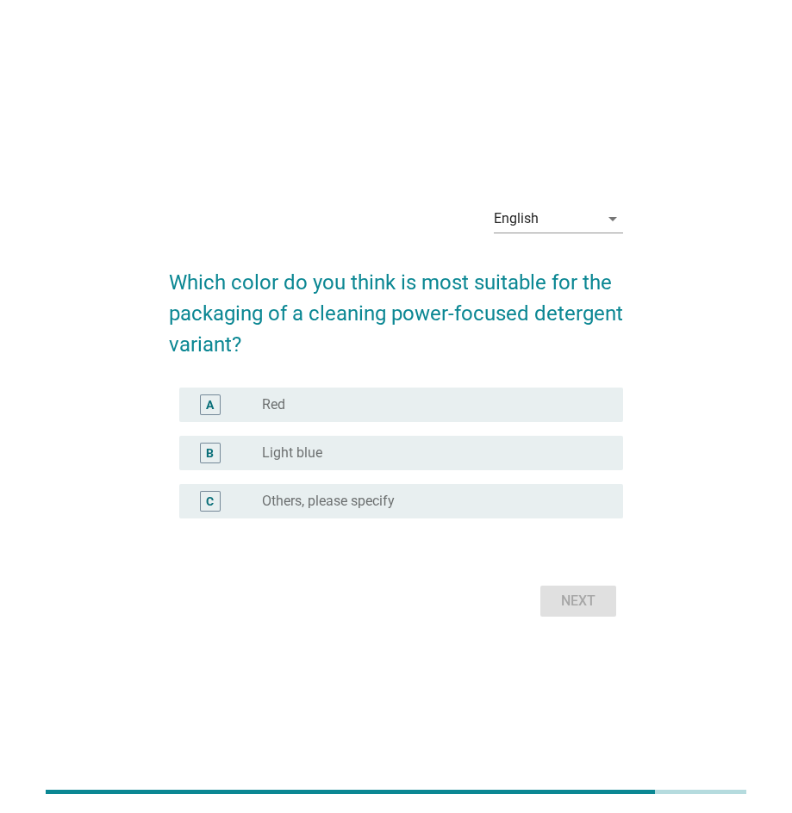
click at [339, 450] on div "radio_button_unchecked Light blue" at bounding box center [428, 452] width 333 height 17
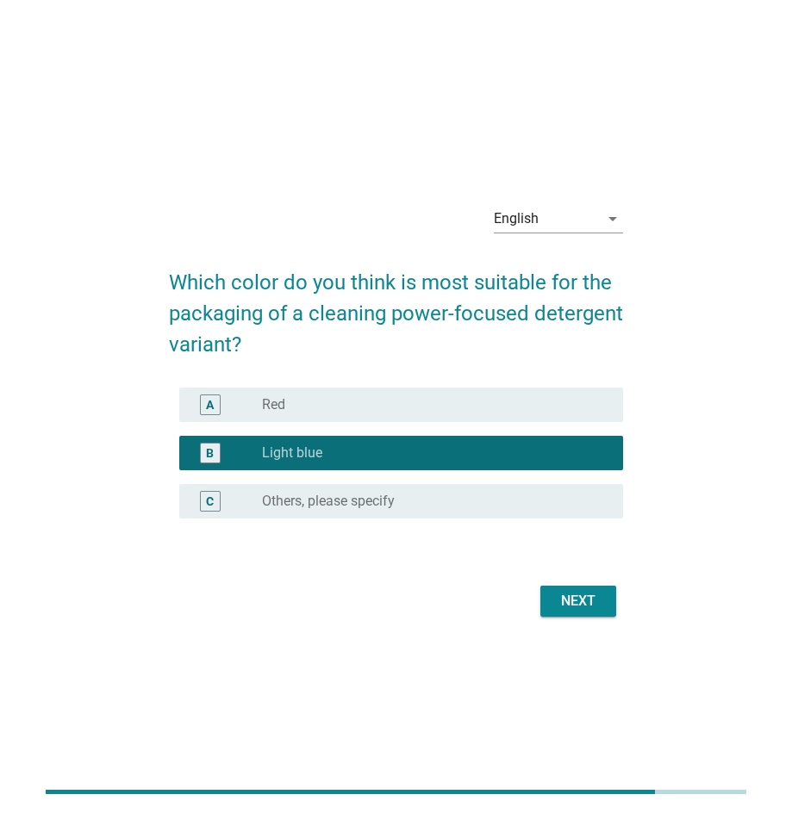
click at [574, 596] on div "Next" at bounding box center [578, 601] width 48 height 21
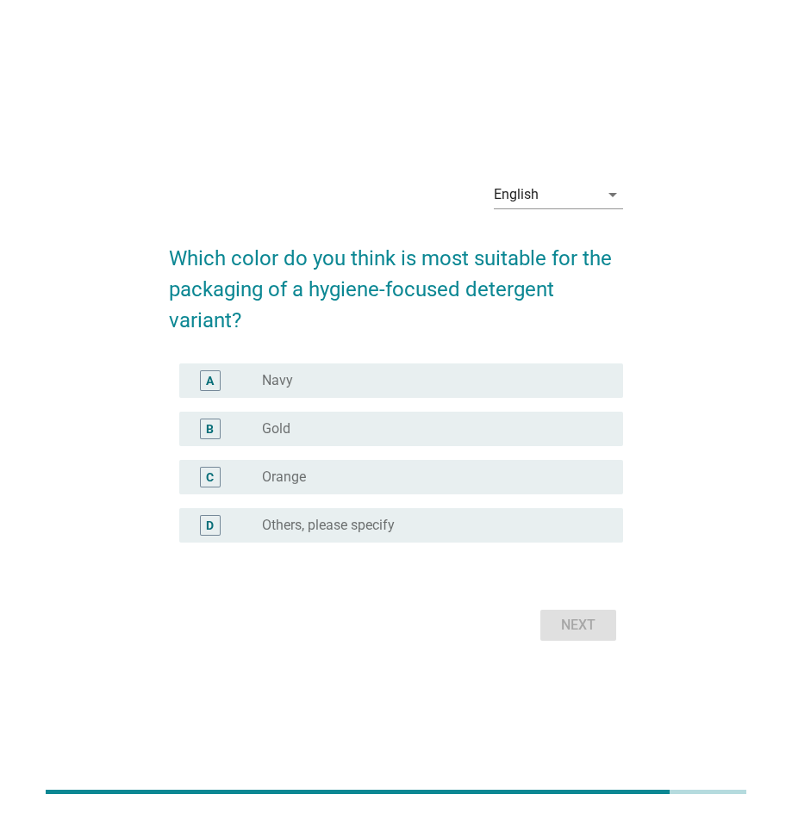
click at [211, 433] on div "B" at bounding box center [210, 429] width 8 height 18
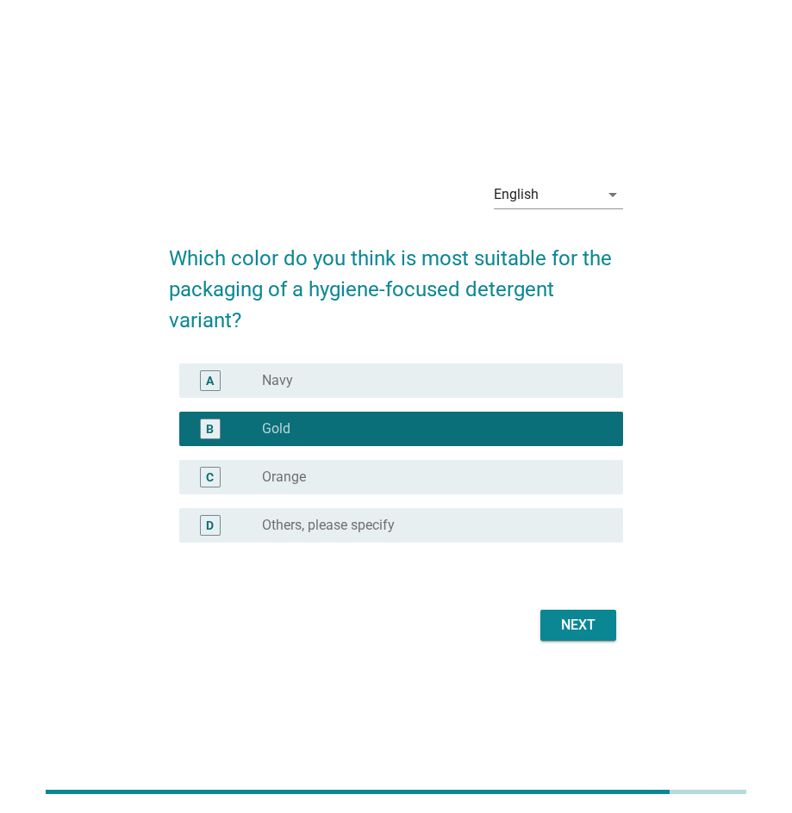
click at [587, 620] on div "Next" at bounding box center [578, 625] width 48 height 21
